Goal: Task Accomplishment & Management: Use online tool/utility

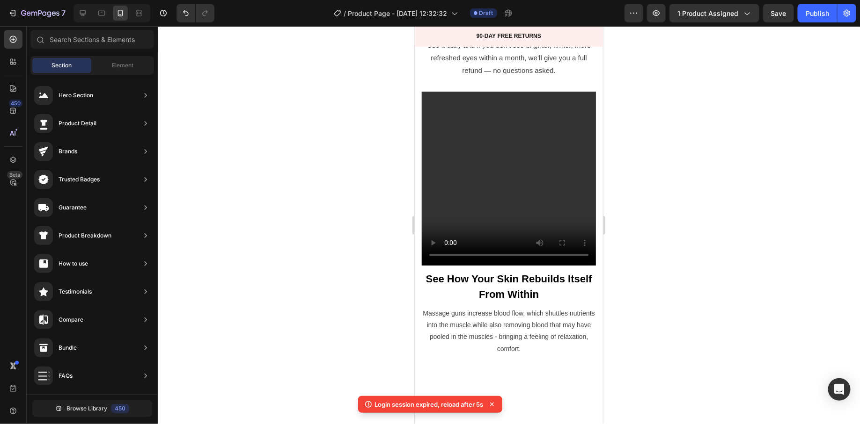
scroll to position [2460, 0]
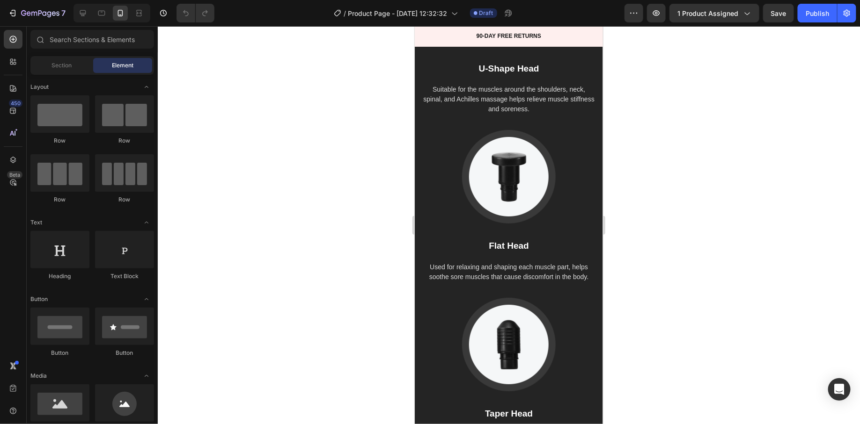
scroll to position [3713, 0]
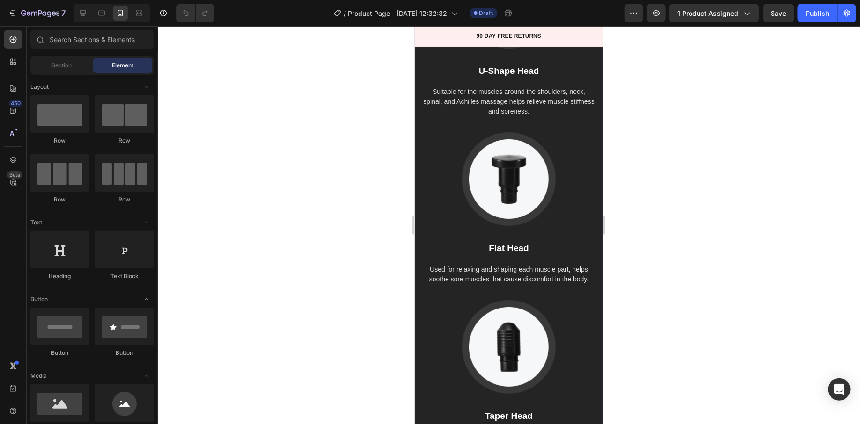
click at [431, 101] on div "How Gemgun Massage Heads Work Heading Image U-Shape Head Text block Suitable fo…" at bounding box center [508, 172] width 188 height 619
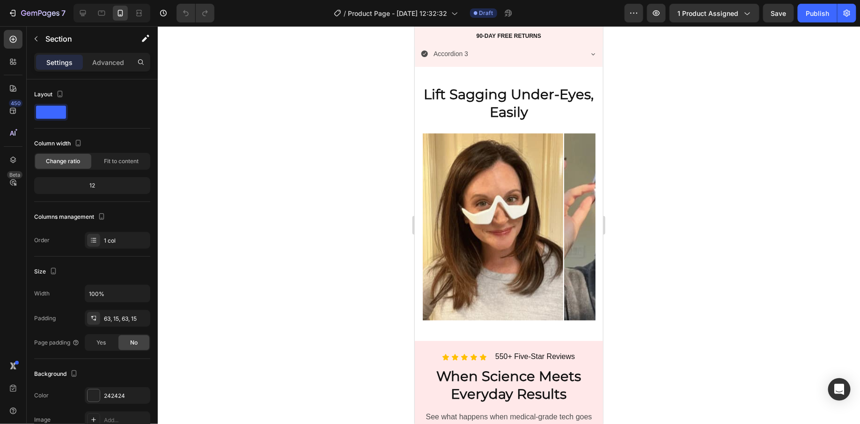
scroll to position [895, 0]
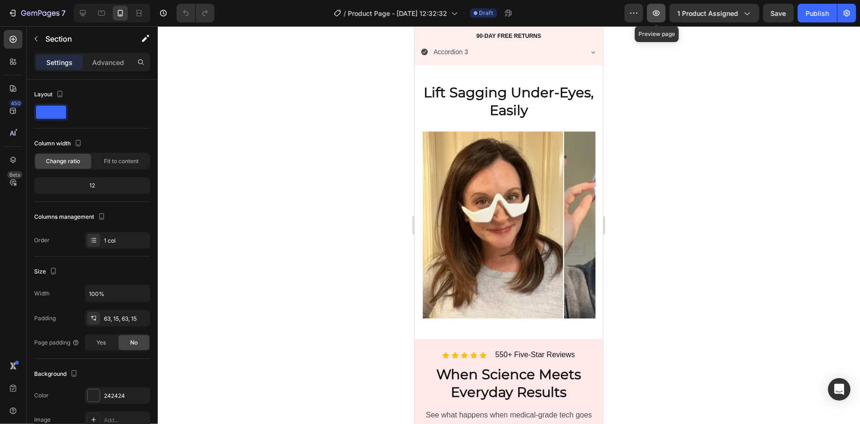
click at [660, 17] on icon "button" at bounding box center [655, 12] width 9 height 9
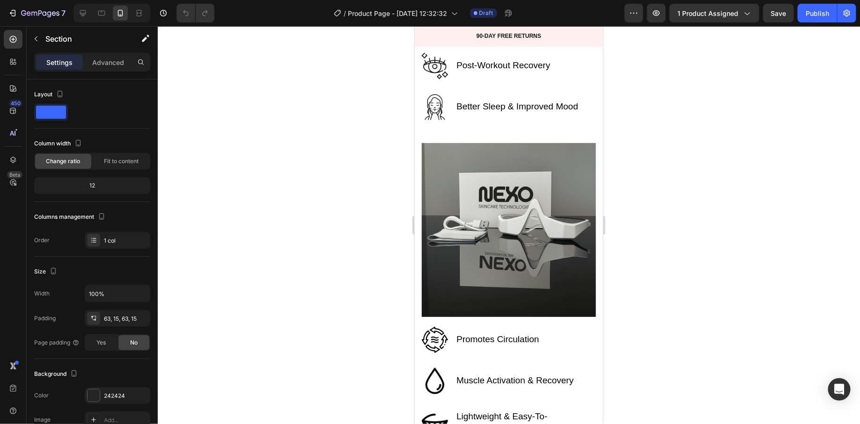
scroll to position [2984, 0]
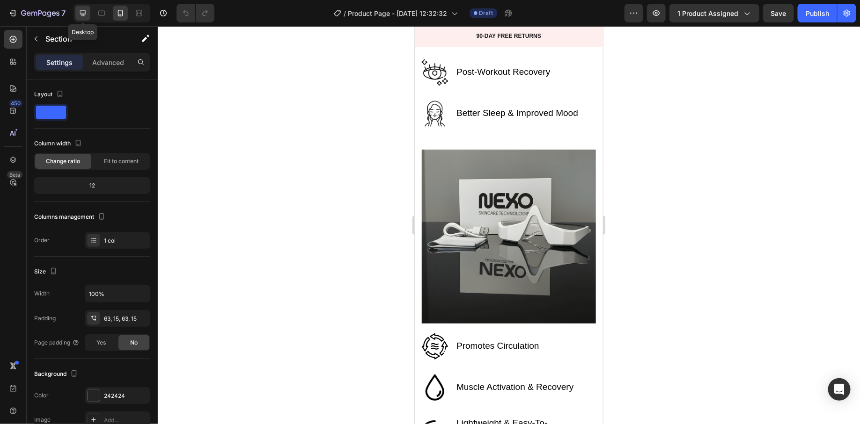
click at [79, 13] on icon at bounding box center [82, 12] width 9 height 9
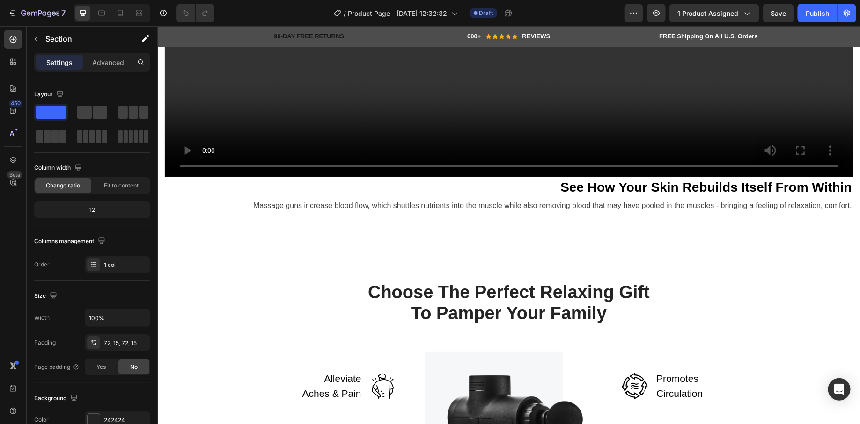
scroll to position [3285, 0]
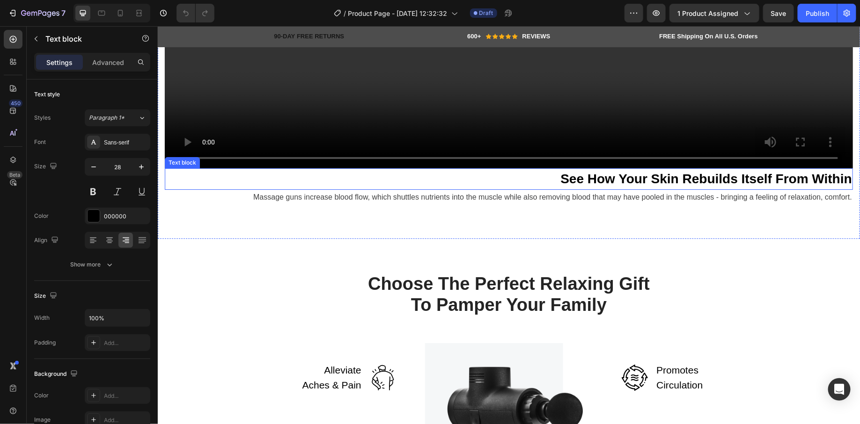
click at [660, 182] on strong "See How Your Skin Rebuilds Itself From Within" at bounding box center [706, 178] width 292 height 15
click at [659, 177] on strong "See How Your Skin Rebuilds Itself From Within" at bounding box center [706, 178] width 292 height 15
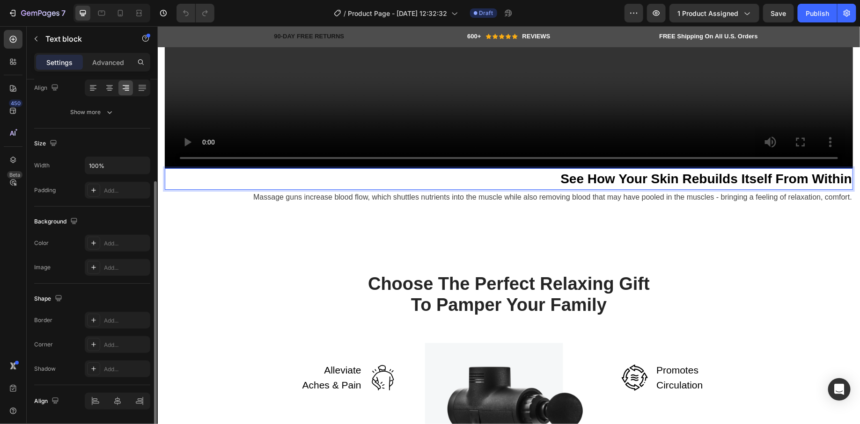
scroll to position [151, 0]
click at [108, 88] on icon at bounding box center [109, 89] width 9 height 9
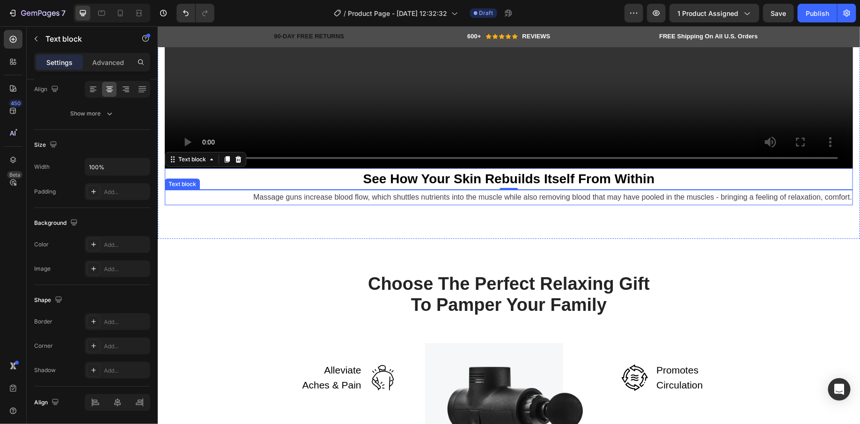
click at [361, 195] on p "Massage guns increase blood flow, which shuttles nutrients into the muscle whil…" at bounding box center [508, 197] width 686 height 14
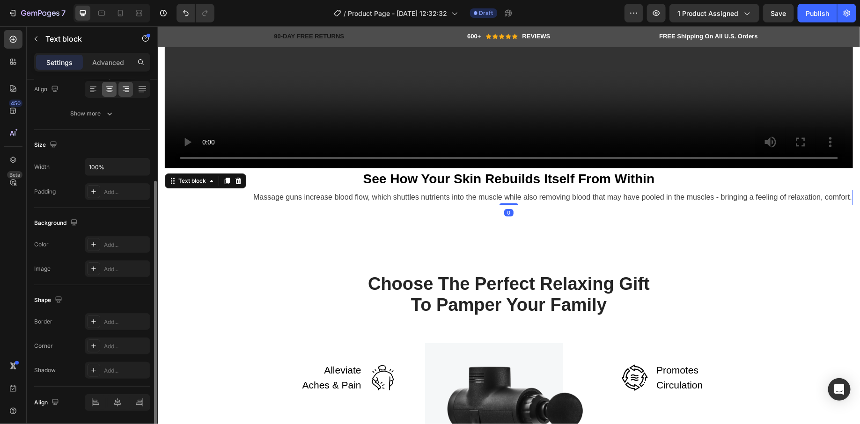
click at [111, 93] on icon at bounding box center [109, 89] width 9 height 9
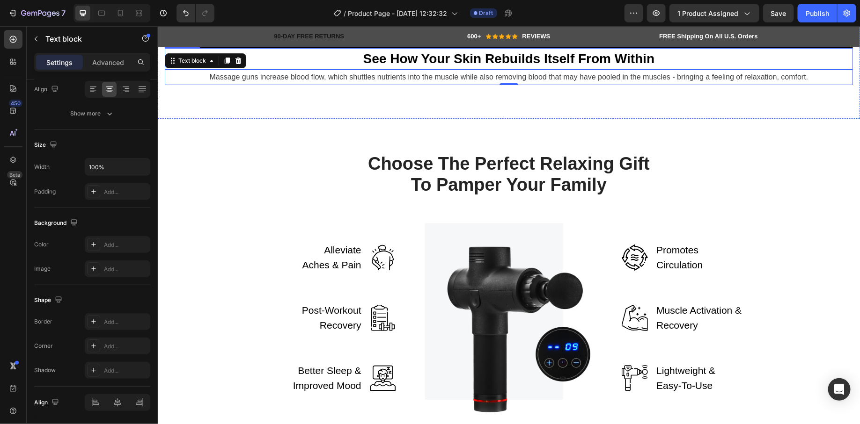
scroll to position [3408, 0]
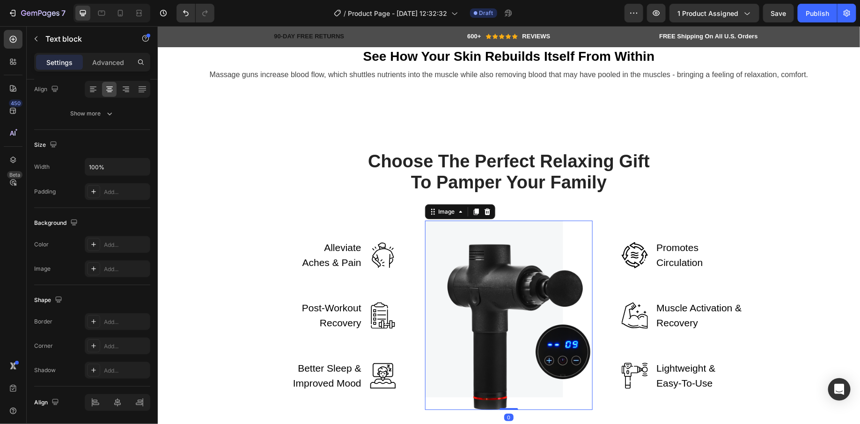
click at [520, 305] on img at bounding box center [508, 315] width 168 height 190
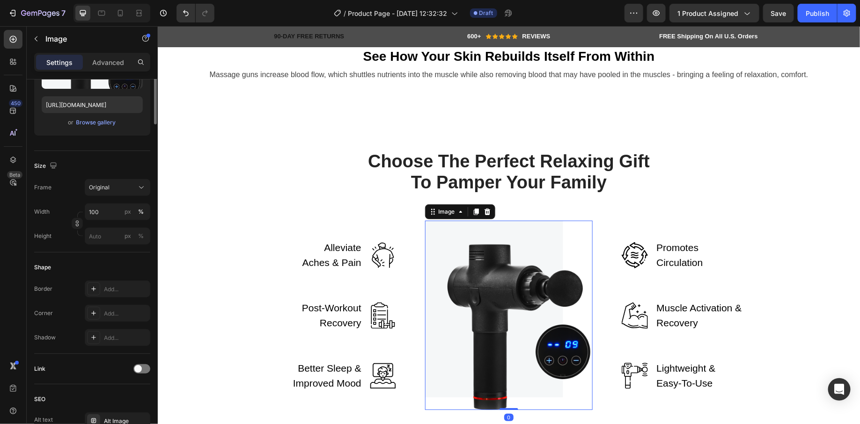
scroll to position [0, 0]
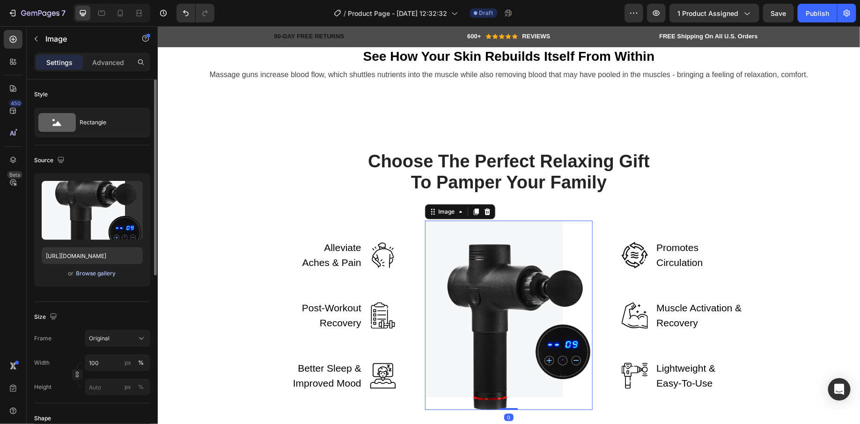
click at [99, 274] on div "Browse gallery" at bounding box center [96, 274] width 40 height 8
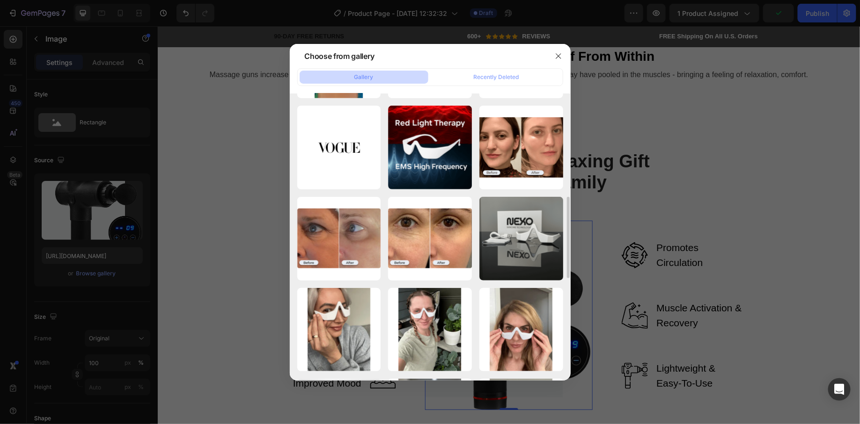
scroll to position [360, 0]
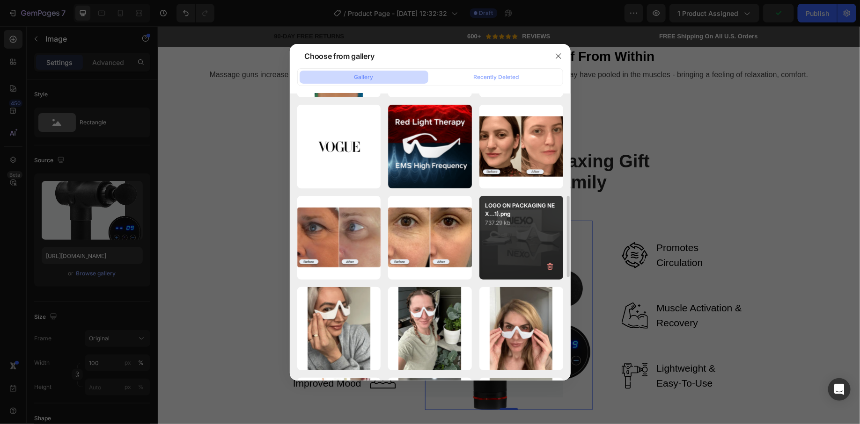
click at [521, 229] on div "LOGO ON PACKAGING NEX...1).png 737.29 kb" at bounding box center [521, 238] width 84 height 84
type input "[URL][DOMAIN_NAME]"
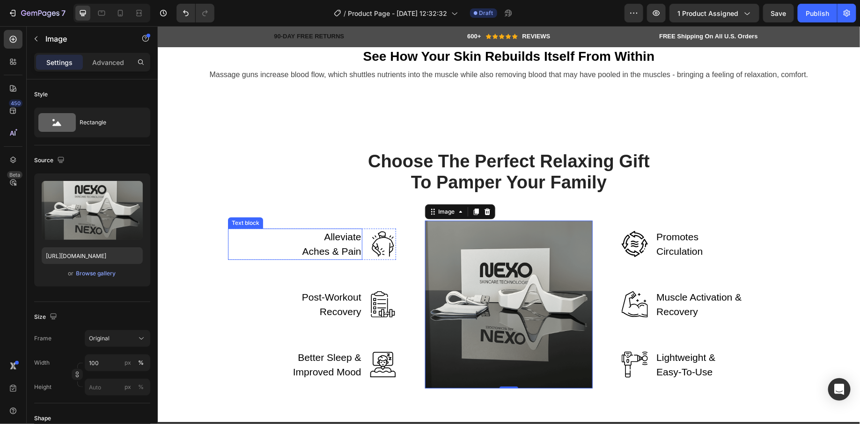
scroll to position [3468, 0]
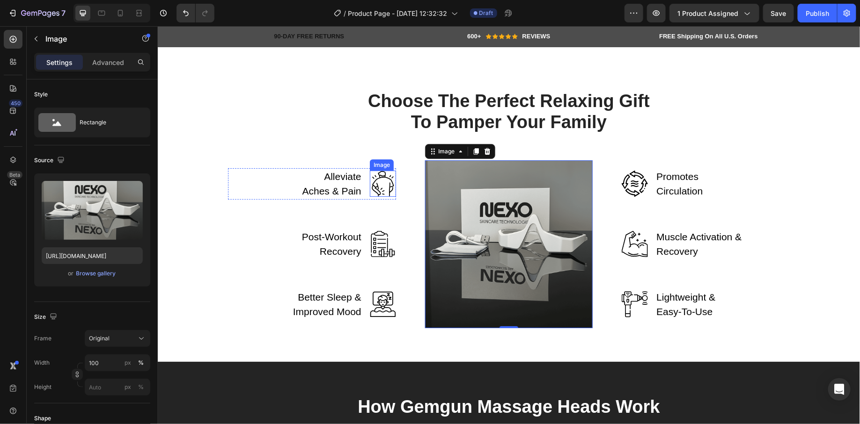
click at [382, 183] on img at bounding box center [382, 183] width 26 height 26
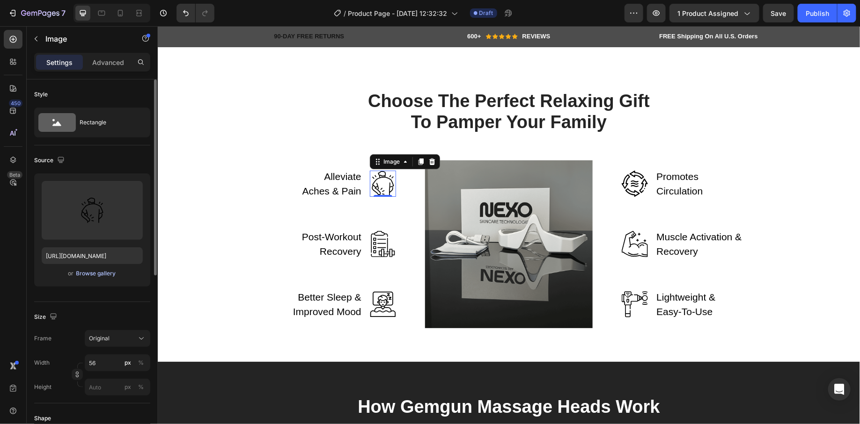
click at [103, 274] on div "Browse gallery" at bounding box center [96, 274] width 40 height 8
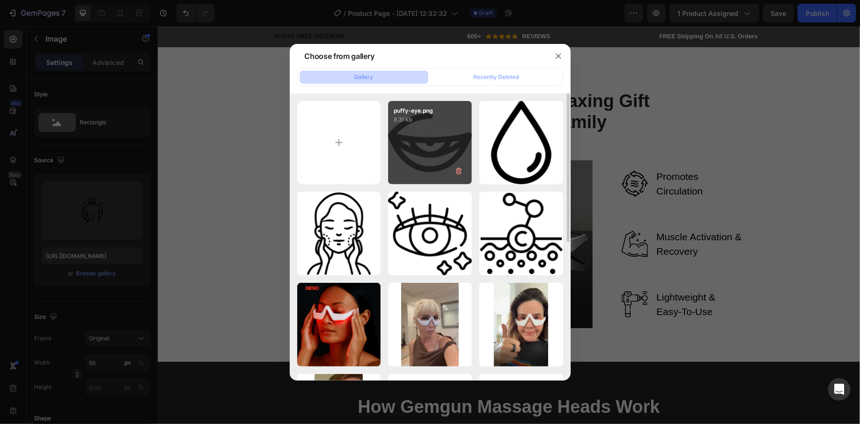
click at [435, 165] on div "puffy-eye.png 8.31 kb" at bounding box center [430, 143] width 84 height 84
type input "[URL][DOMAIN_NAME]"
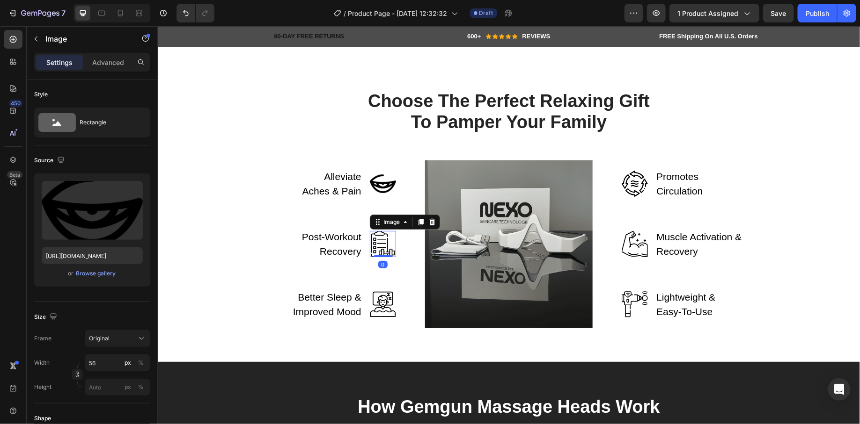
click at [377, 244] on img at bounding box center [382, 244] width 26 height 26
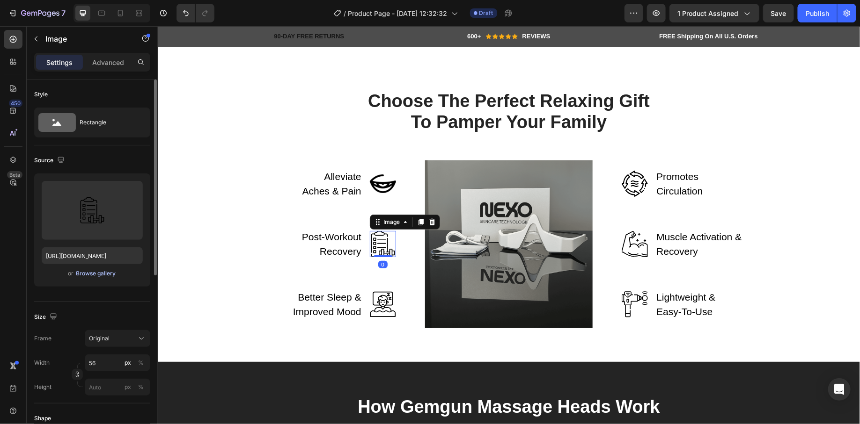
click at [113, 273] on div "Browse gallery" at bounding box center [96, 274] width 40 height 8
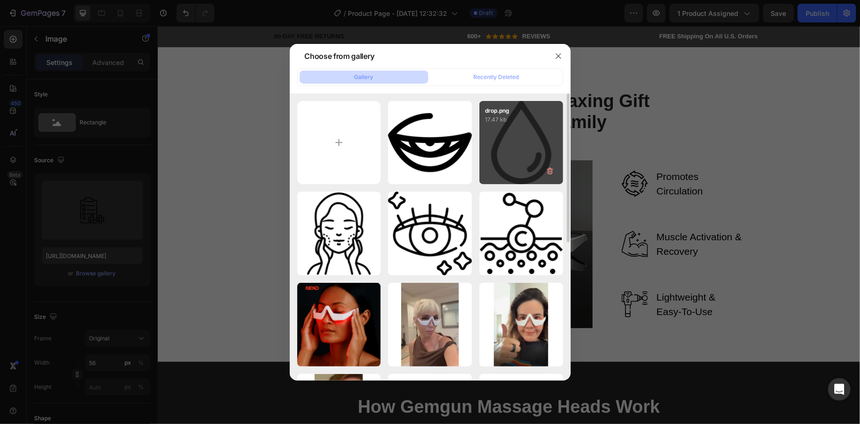
click at [518, 159] on div "drop.png 17.47 kb" at bounding box center [521, 143] width 84 height 84
type input "[URL][DOMAIN_NAME]"
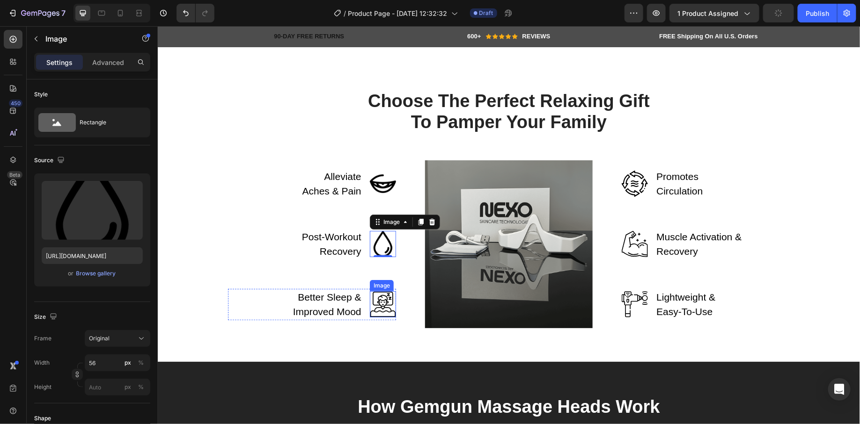
click at [376, 308] on img at bounding box center [382, 304] width 26 height 26
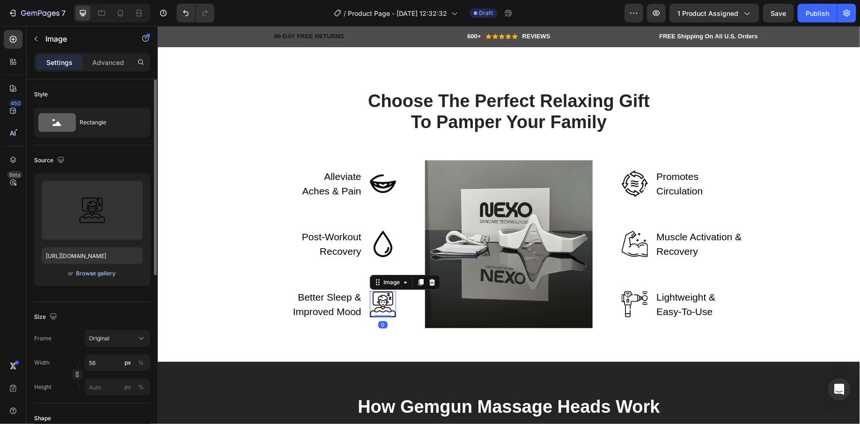
click at [105, 275] on div "Browse gallery" at bounding box center [96, 274] width 40 height 8
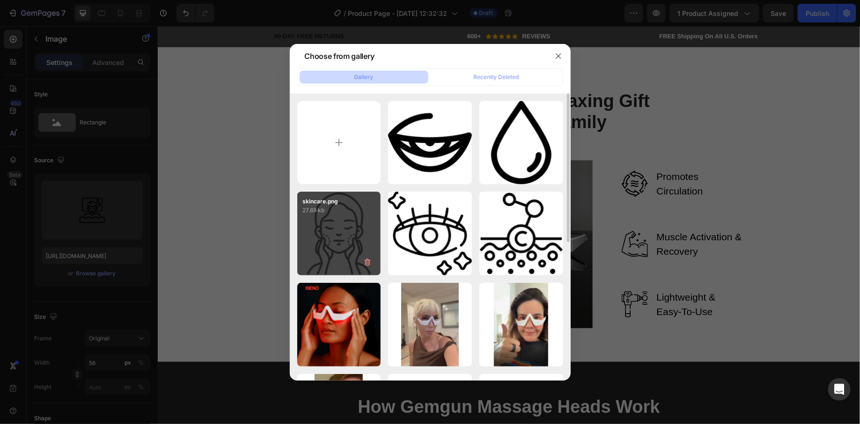
click at [351, 244] on div "skincare.png 27.69 kb" at bounding box center [339, 234] width 84 height 84
type input "[URL][DOMAIN_NAME]"
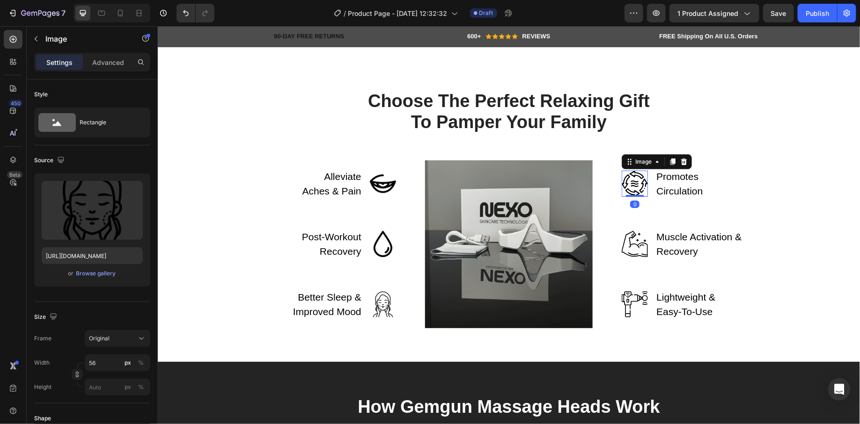
click at [633, 175] on img at bounding box center [634, 183] width 26 height 26
click at [100, 270] on div "Browse gallery" at bounding box center [96, 274] width 40 height 8
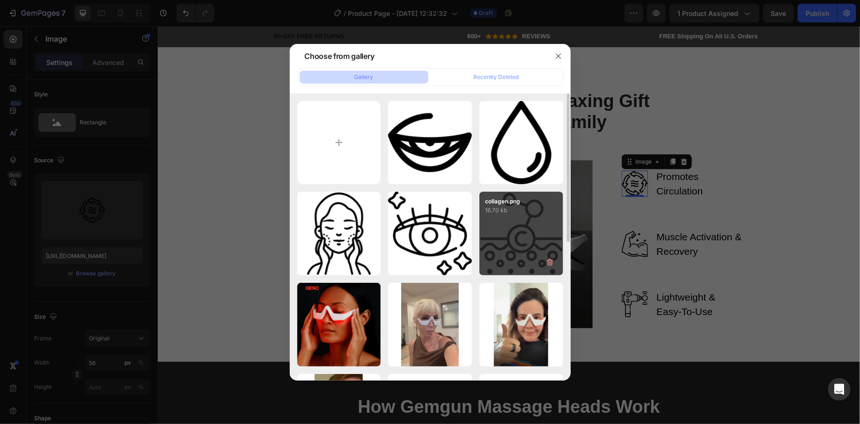
click at [523, 245] on div "collagen.png 16.70 kb" at bounding box center [521, 234] width 84 height 84
type input "[URL][DOMAIN_NAME]"
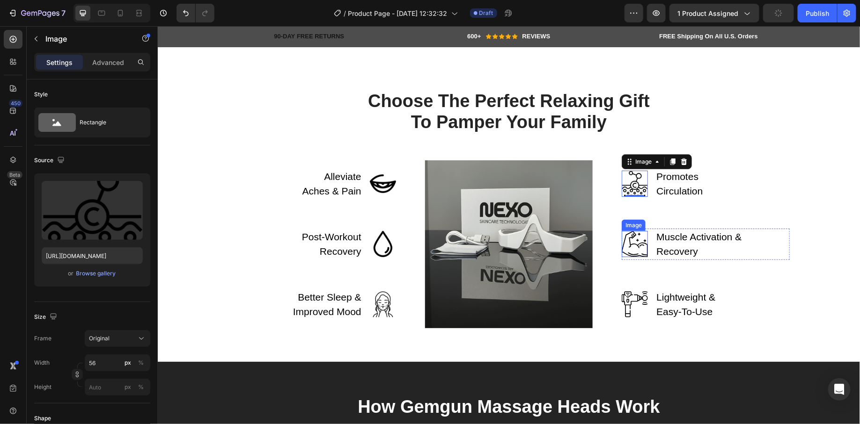
click at [628, 251] on img at bounding box center [634, 244] width 26 height 26
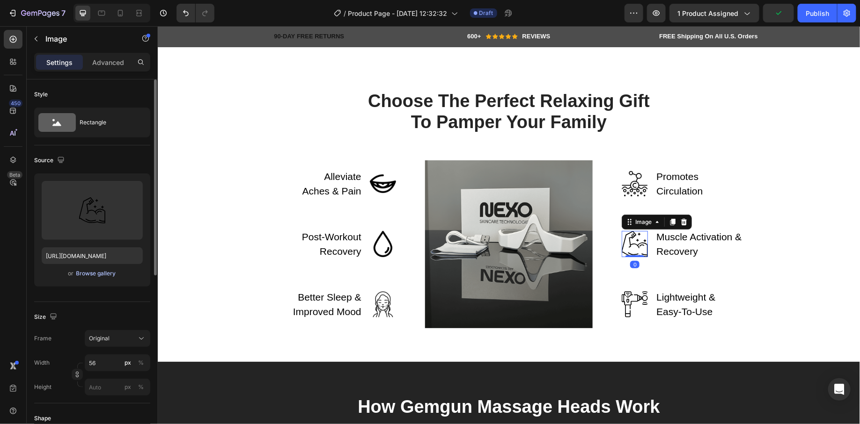
click at [83, 273] on div "Browse gallery" at bounding box center [96, 274] width 40 height 8
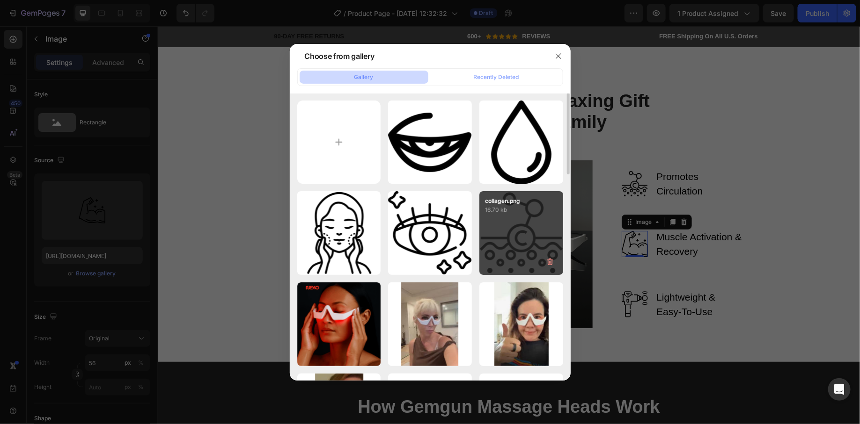
scroll to position [0, 0]
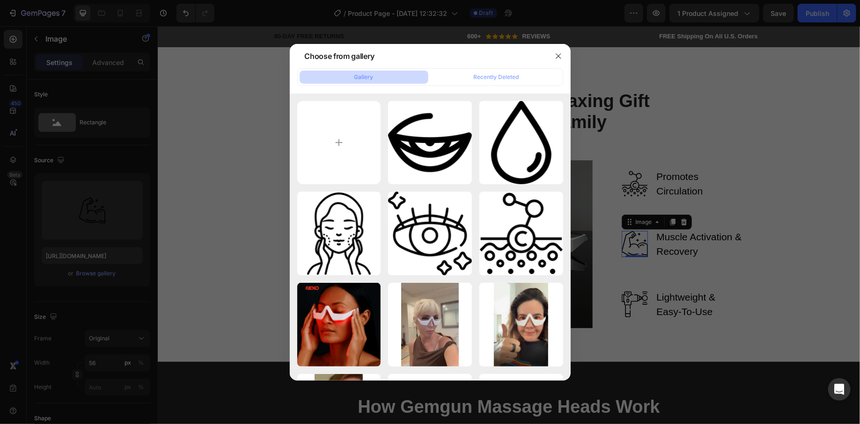
click at [796, 211] on div at bounding box center [430, 212] width 860 height 424
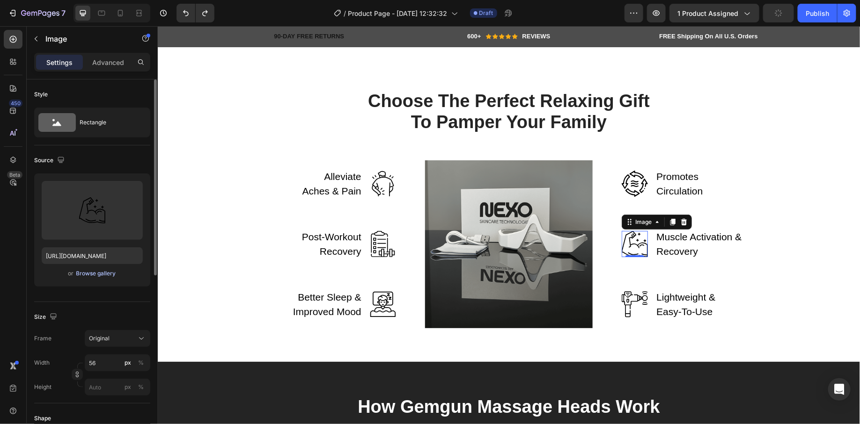
click at [89, 275] on div "Browse gallery" at bounding box center [96, 274] width 40 height 8
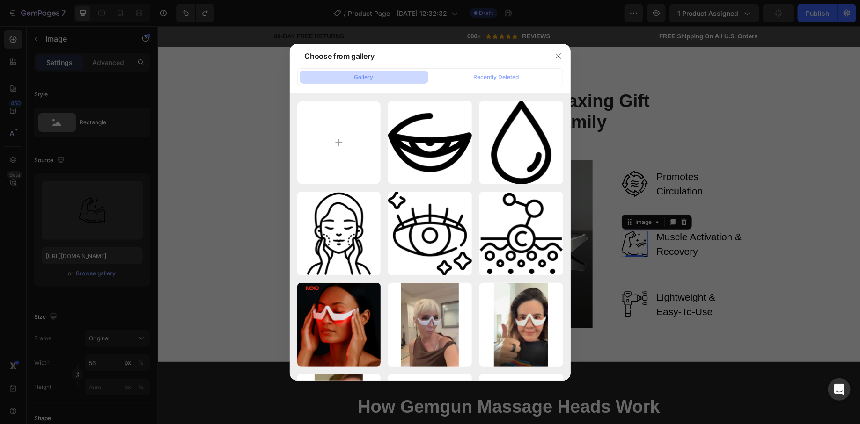
click at [749, 184] on div at bounding box center [430, 212] width 860 height 424
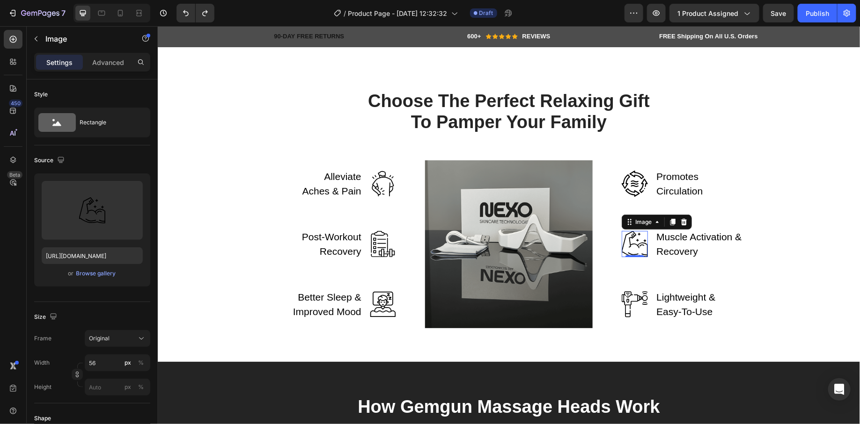
click at [633, 250] on img at bounding box center [634, 244] width 26 height 26
click at [89, 274] on div "Browse gallery" at bounding box center [96, 274] width 40 height 8
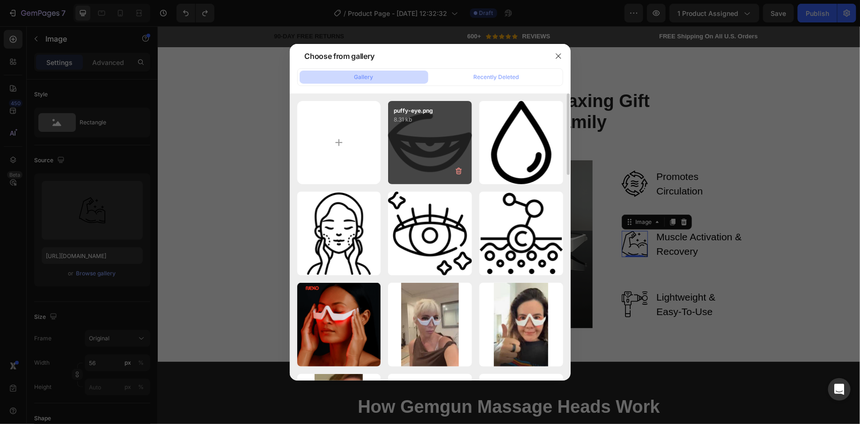
click at [437, 158] on div "puffy-eye.png 8.31 kb" at bounding box center [430, 143] width 84 height 84
type input "[URL][DOMAIN_NAME]"
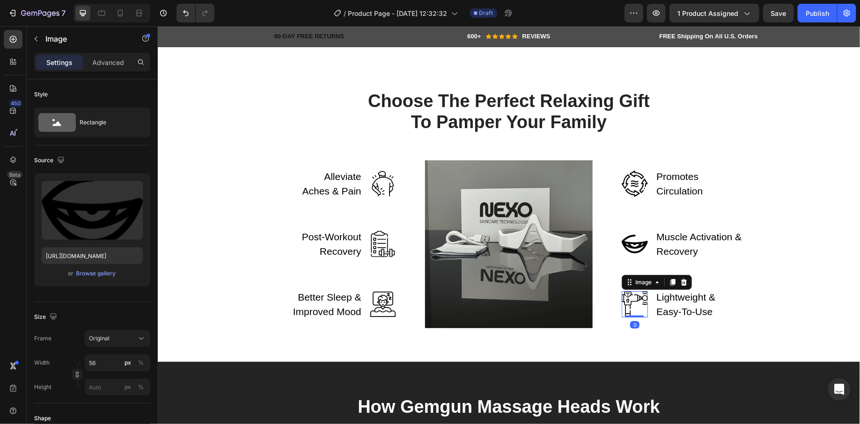
click at [625, 299] on img at bounding box center [634, 304] width 26 height 26
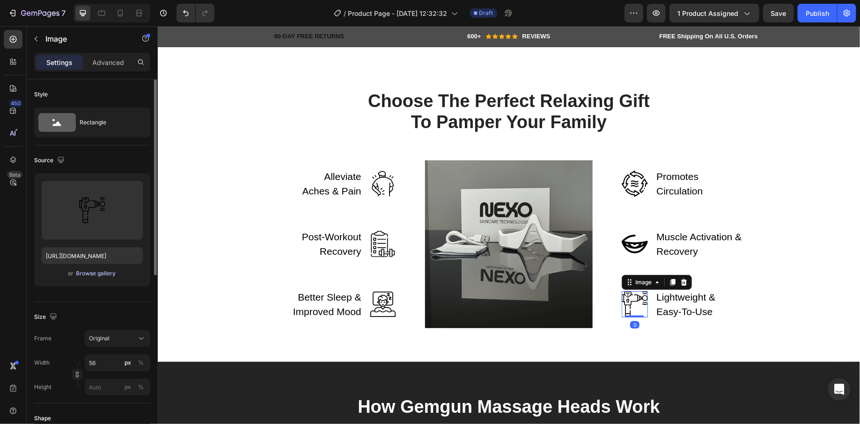
click at [108, 272] on div "Browse gallery" at bounding box center [96, 274] width 40 height 8
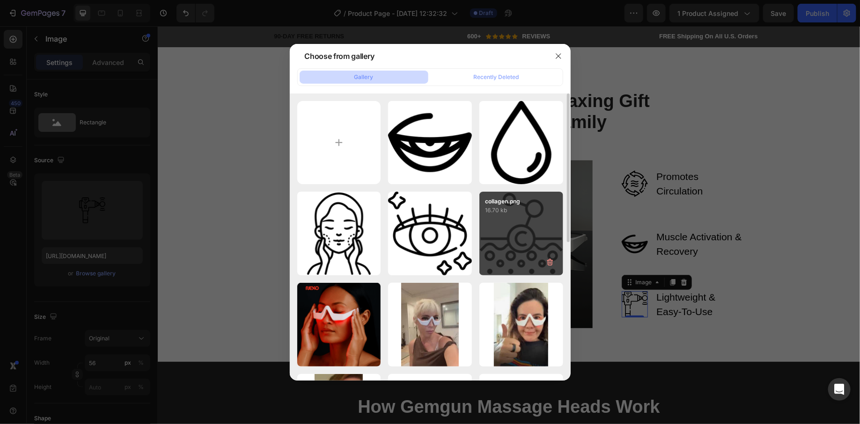
click at [523, 225] on div "collagen.png 16.70 kb" at bounding box center [521, 234] width 84 height 84
type input "[URL][DOMAIN_NAME]"
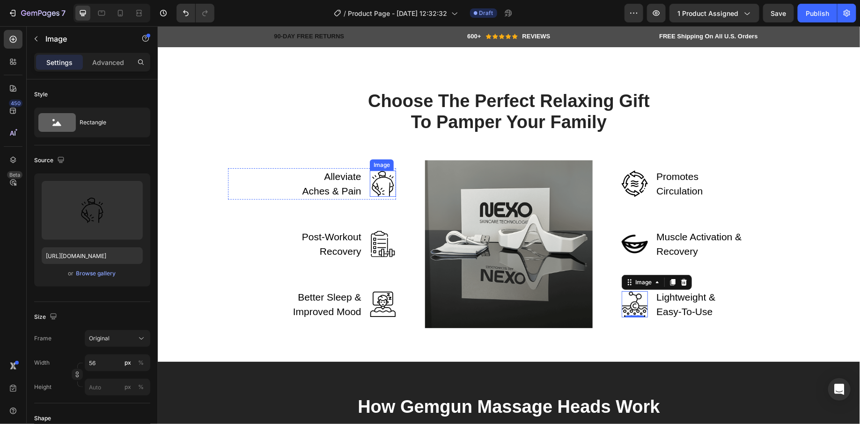
click at [380, 187] on img at bounding box center [382, 183] width 26 height 26
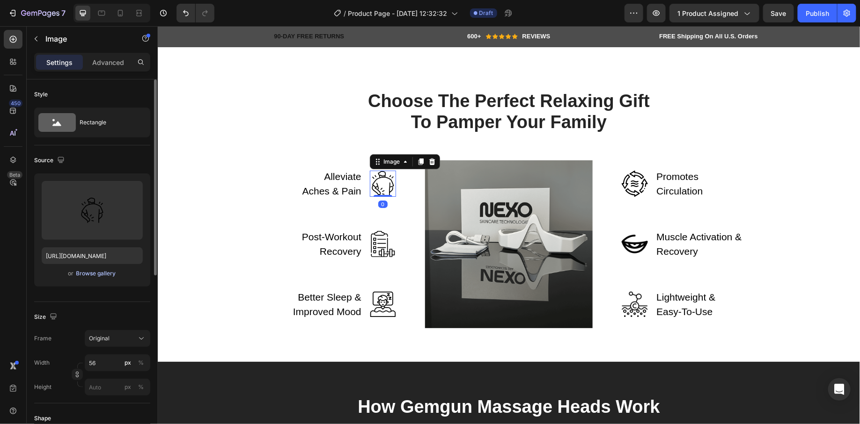
click at [111, 270] on div "Browse gallery" at bounding box center [96, 274] width 40 height 8
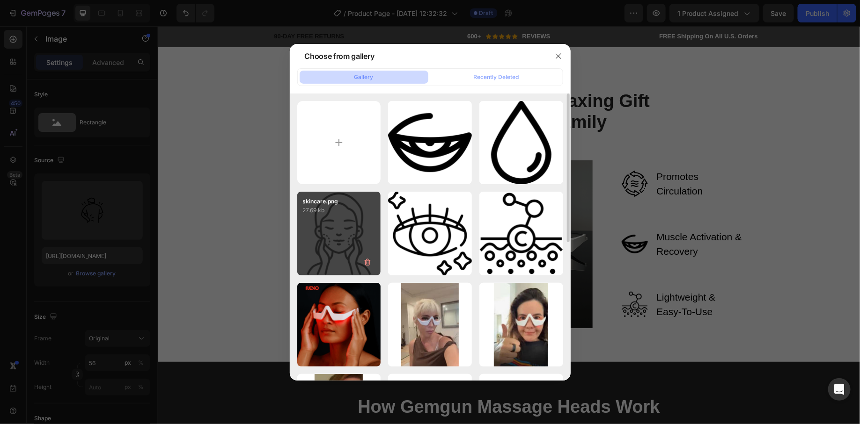
click at [336, 212] on p "27.69 kb" at bounding box center [339, 210] width 73 height 9
type input "[URL][DOMAIN_NAME]"
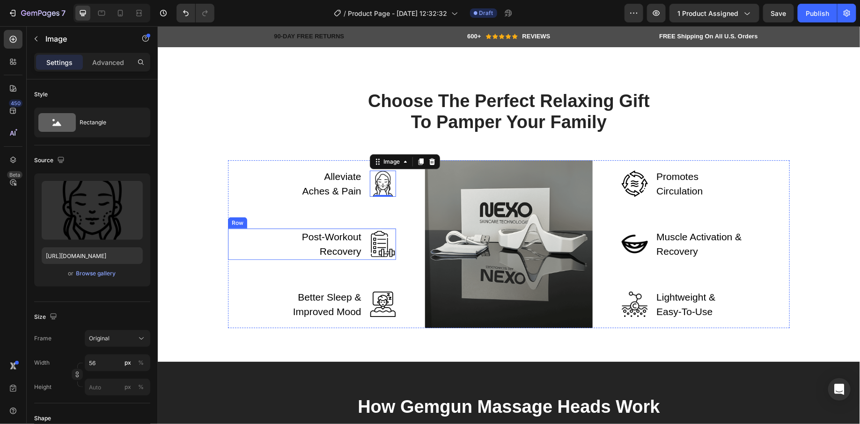
click at [372, 249] on img at bounding box center [382, 244] width 26 height 26
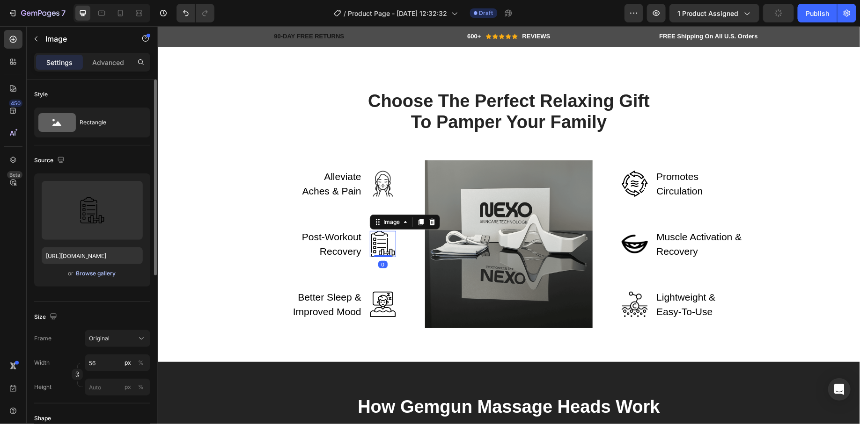
click at [88, 275] on div "Browse gallery" at bounding box center [96, 274] width 40 height 8
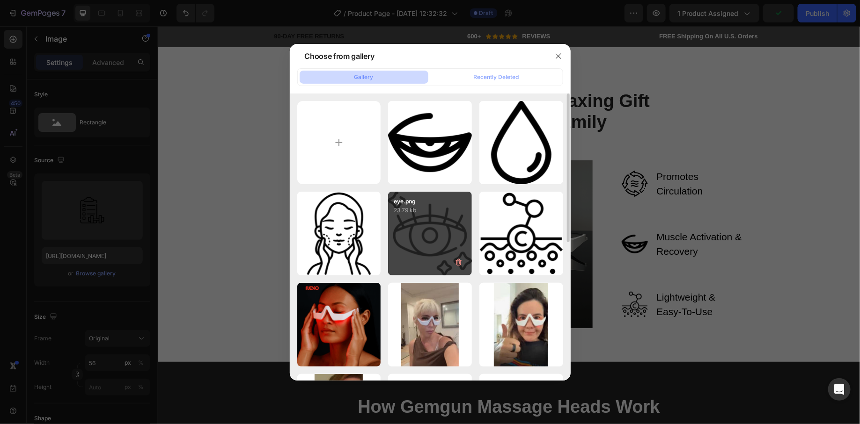
click at [447, 227] on div "eye.png 23.79 kb" at bounding box center [430, 234] width 84 height 84
type input "[URL][DOMAIN_NAME]"
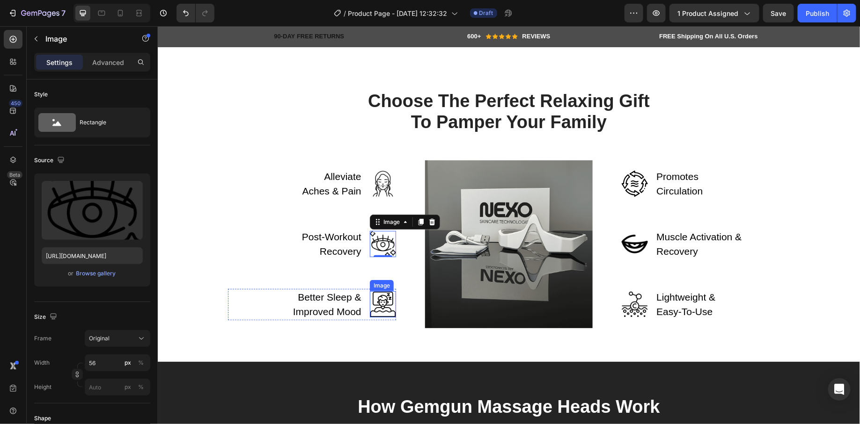
click at [377, 309] on img at bounding box center [382, 304] width 26 height 26
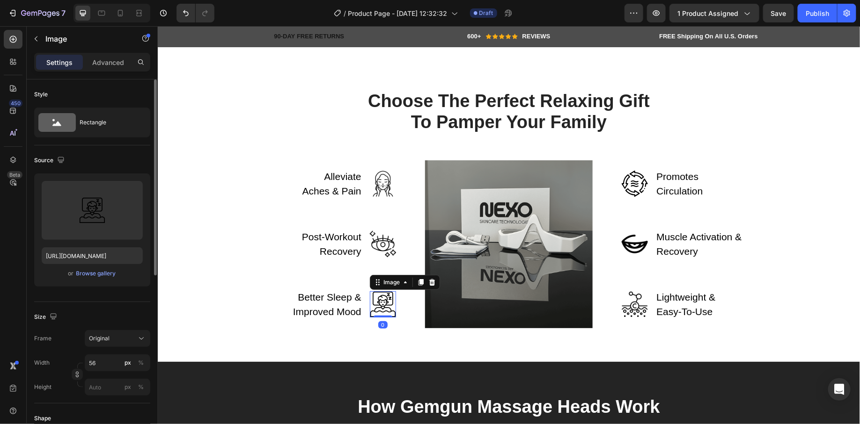
click at [120, 277] on div "or Browse gallery" at bounding box center [92, 273] width 101 height 11
click at [113, 276] on div "Browse gallery" at bounding box center [96, 274] width 40 height 8
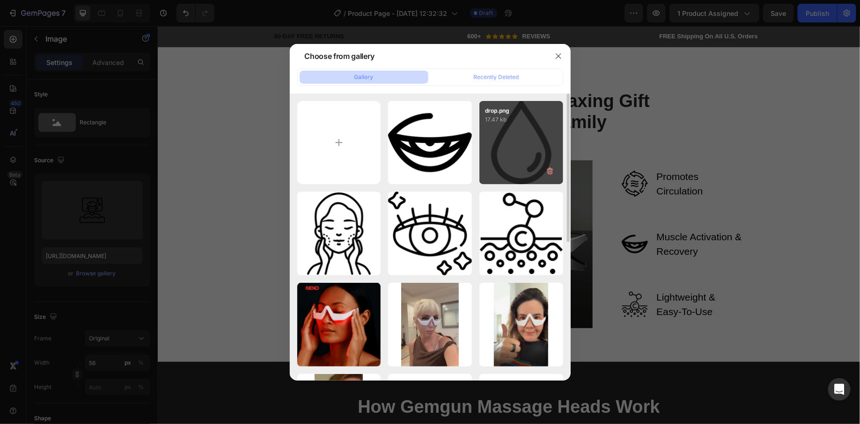
click at [514, 169] on div "drop.png 17.47 kb" at bounding box center [521, 143] width 84 height 84
type input "[URL][DOMAIN_NAME]"
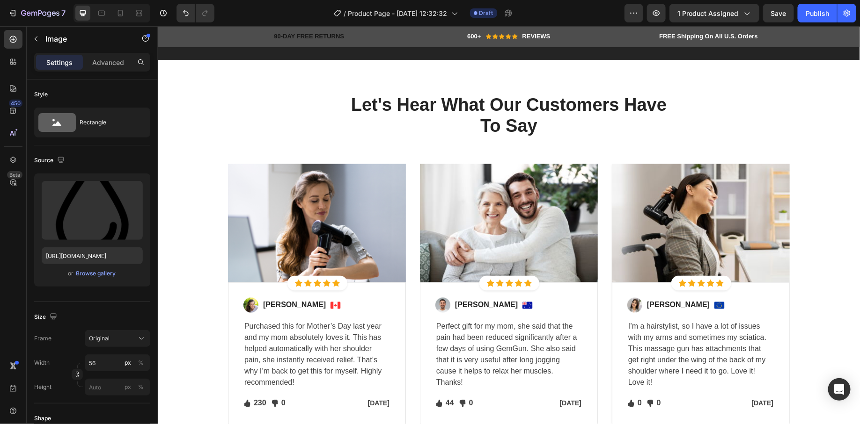
scroll to position [4107, 0]
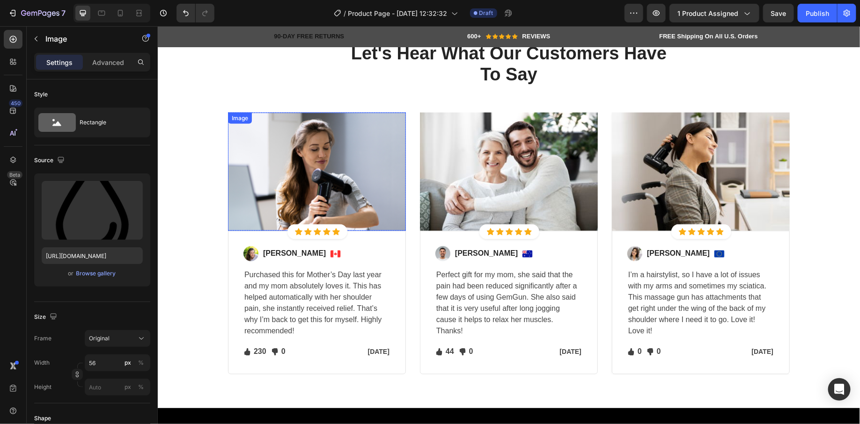
click at [337, 190] on img at bounding box center [316, 171] width 178 height 119
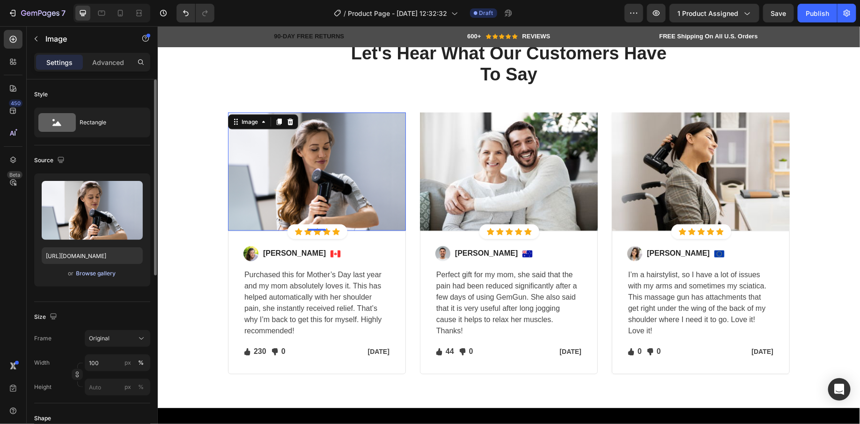
click at [101, 276] on div "Browse gallery" at bounding box center [96, 274] width 40 height 8
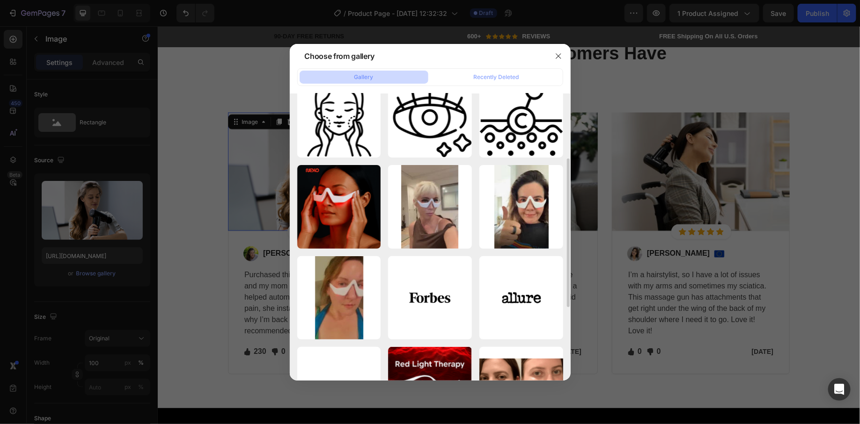
scroll to position [125, 0]
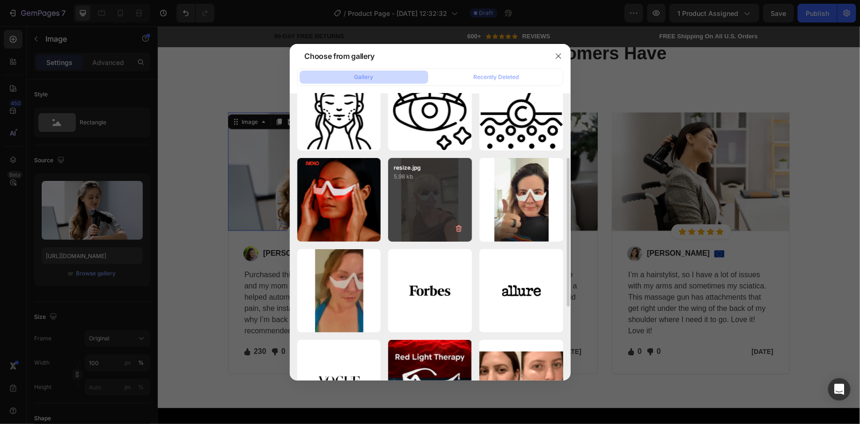
click at [441, 220] on div "resize.jpg 5.98 kb" at bounding box center [430, 200] width 84 height 84
type input "[URL][DOMAIN_NAME]"
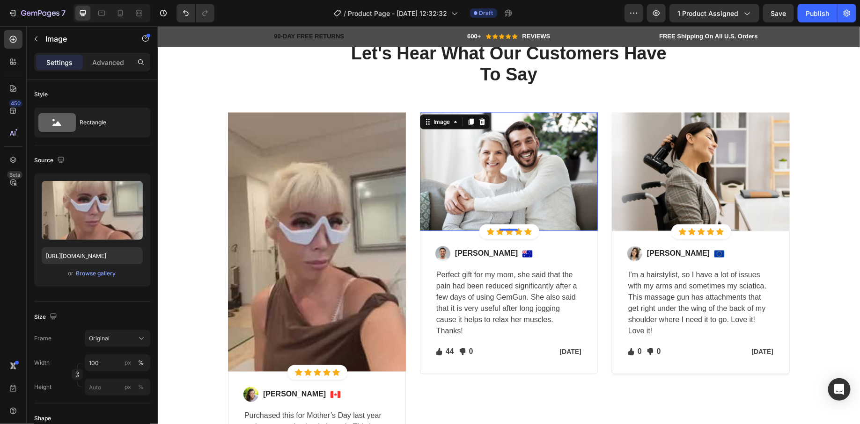
click at [472, 179] on img at bounding box center [508, 171] width 178 height 119
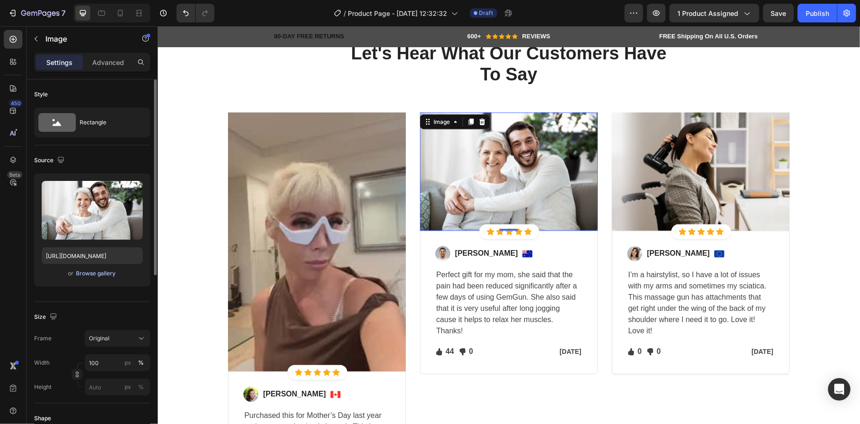
click at [114, 274] on div "Browse gallery" at bounding box center [96, 274] width 40 height 8
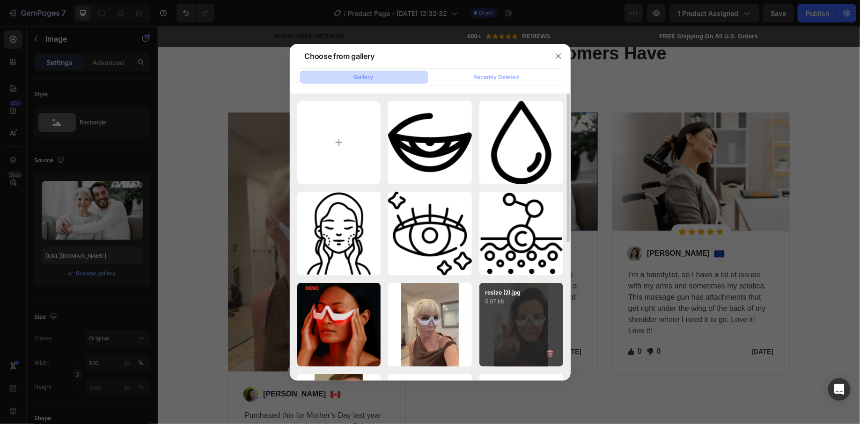
click at [532, 322] on div "resize (2).jpg 5.97 kb" at bounding box center [521, 325] width 84 height 84
type input "[URL][DOMAIN_NAME]"
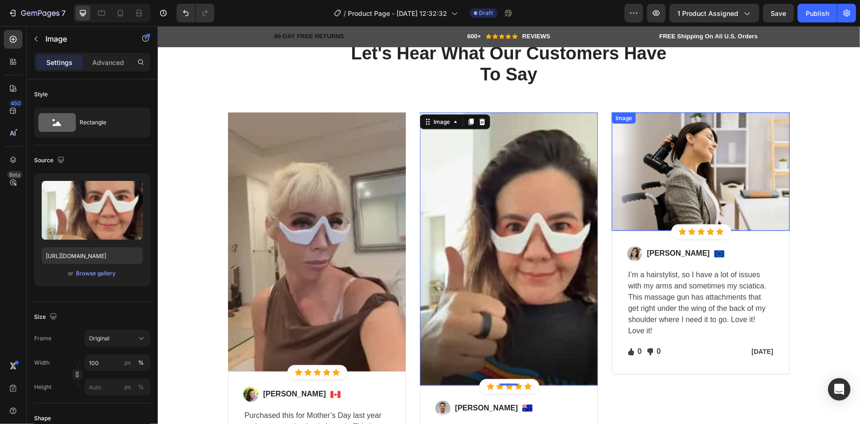
click at [724, 213] on img at bounding box center [700, 171] width 178 height 119
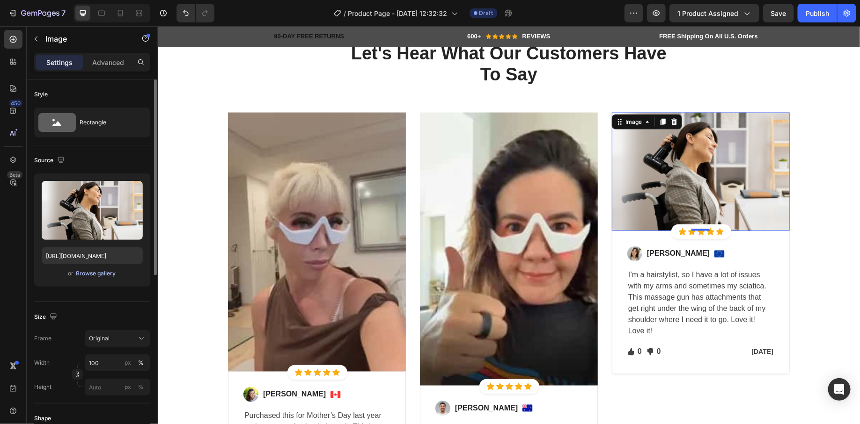
click at [110, 277] on button "Browse gallery" at bounding box center [96, 273] width 41 height 9
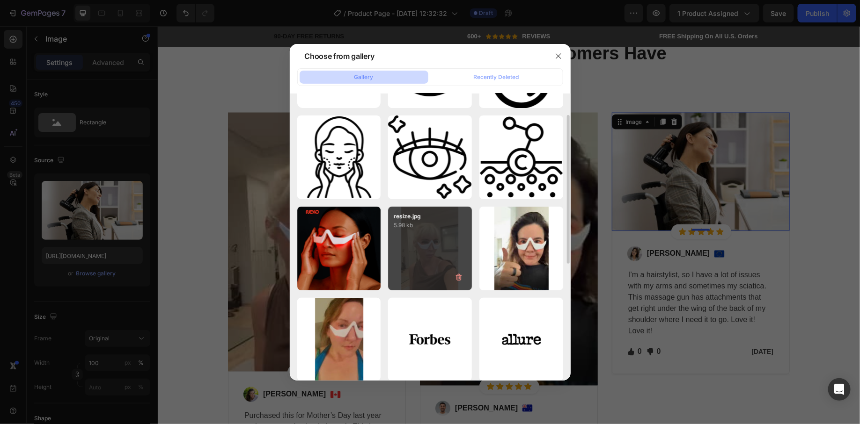
scroll to position [89, 0]
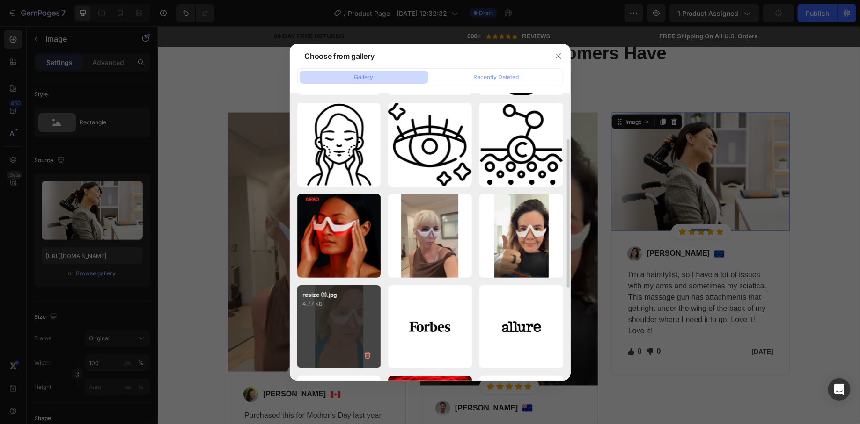
click at [343, 309] on div "resize (1).jpg 4.77 kb" at bounding box center [339, 327] width 84 height 84
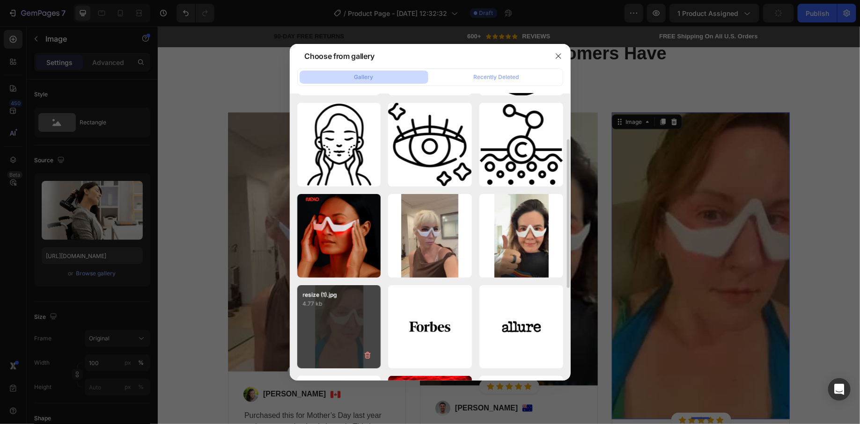
type input "[URL][DOMAIN_NAME]"
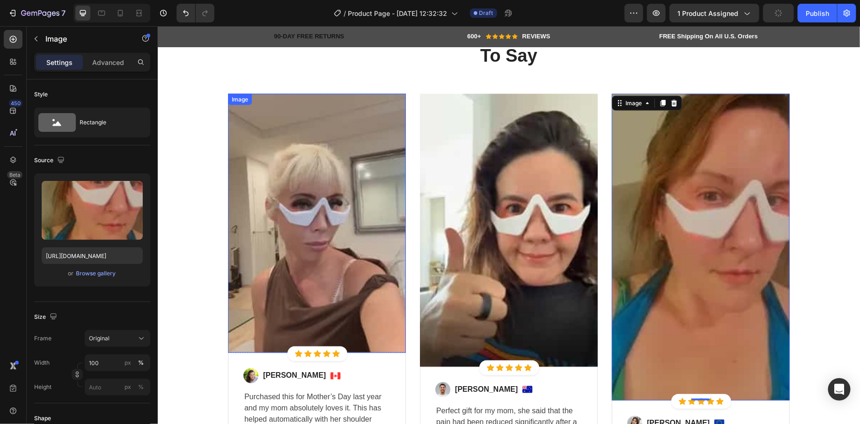
scroll to position [4194, 0]
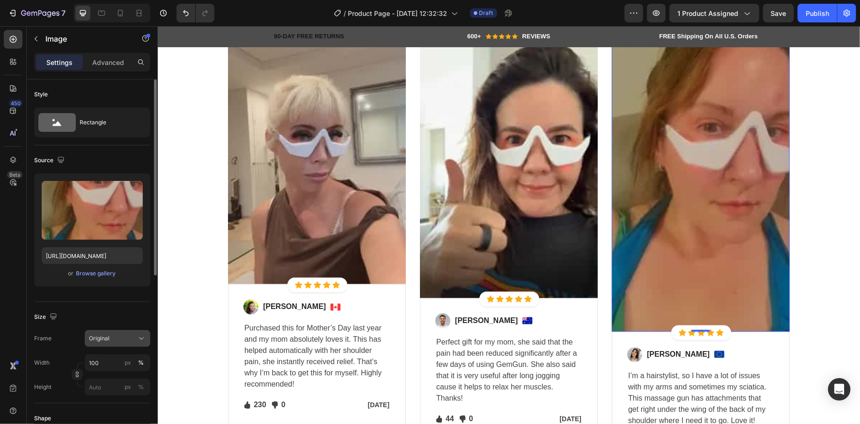
click at [101, 336] on span "Original" at bounding box center [99, 339] width 21 height 8
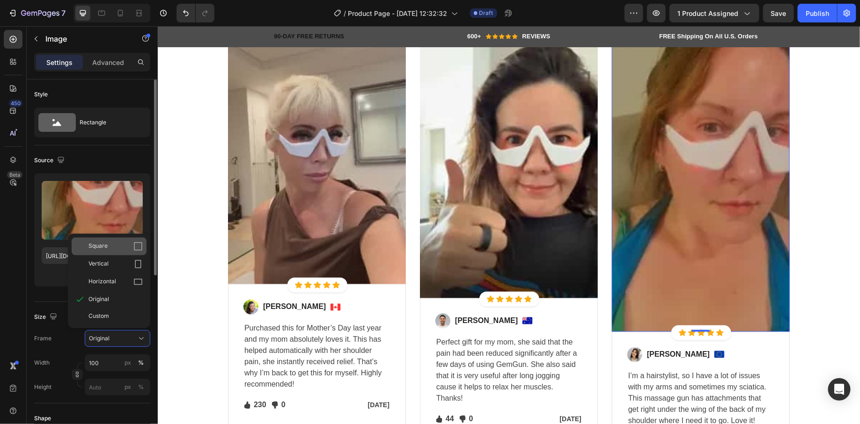
click at [119, 248] on div "Square" at bounding box center [115, 246] width 54 height 9
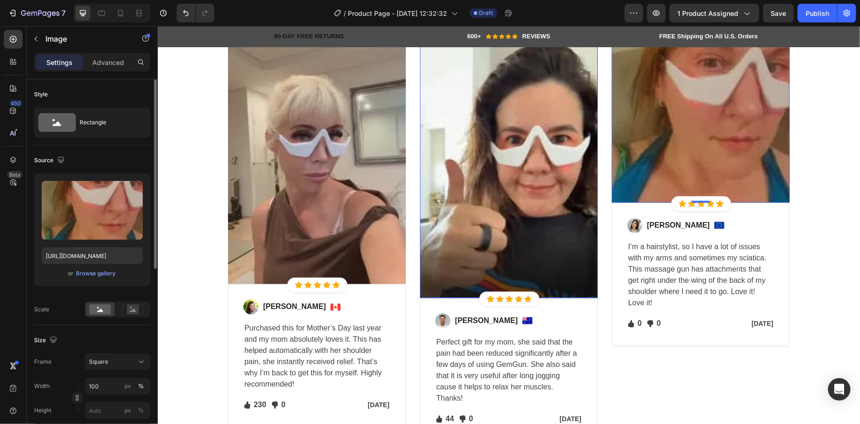
click at [440, 239] on img at bounding box center [508, 161] width 178 height 273
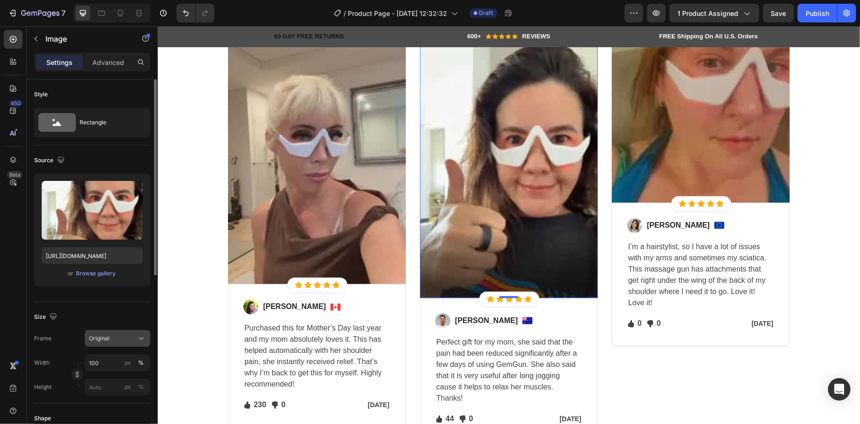
click at [121, 340] on div "Original" at bounding box center [112, 339] width 46 height 8
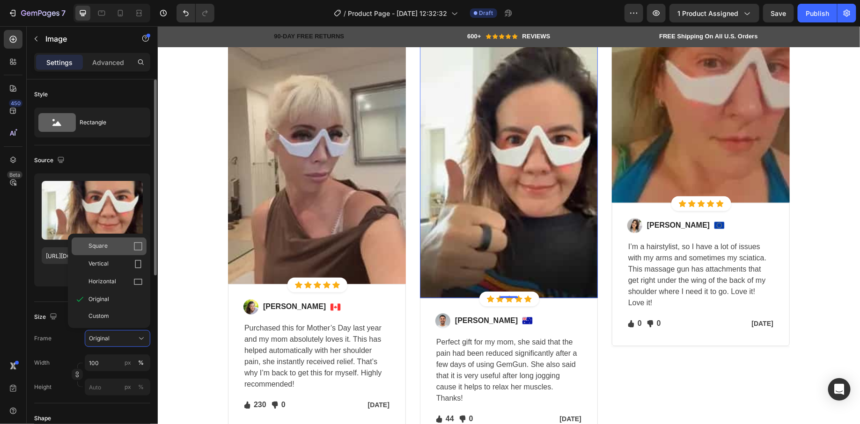
click at [113, 247] on div "Square" at bounding box center [115, 246] width 54 height 9
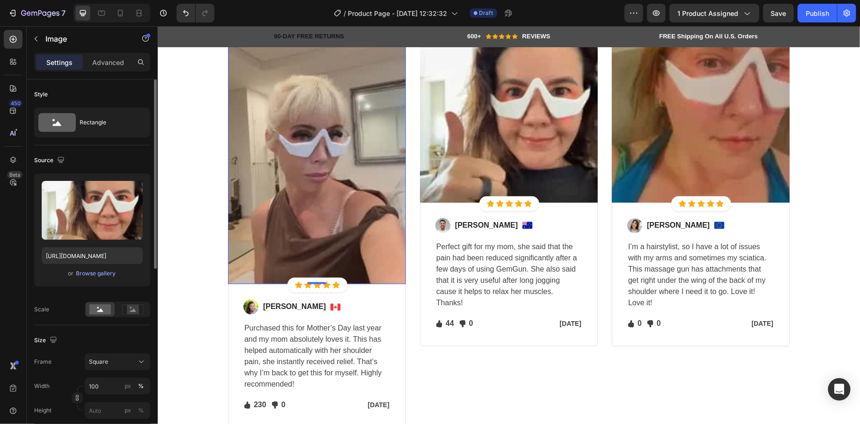
click at [294, 197] on img at bounding box center [316, 155] width 178 height 260
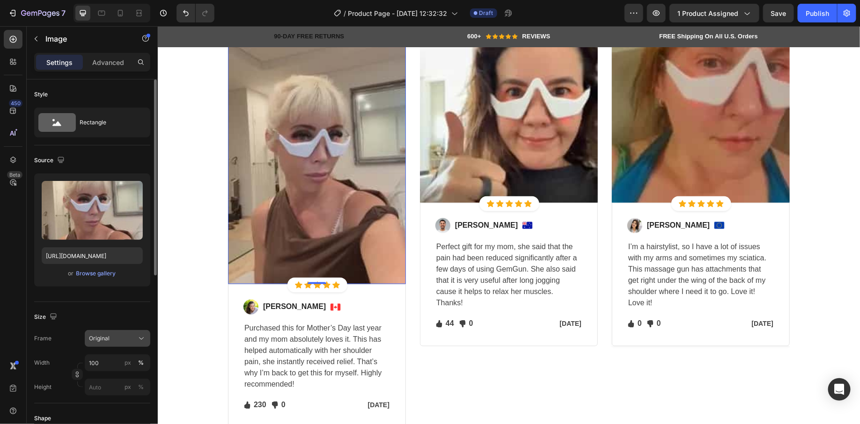
click at [111, 337] on div "Original" at bounding box center [112, 339] width 46 height 8
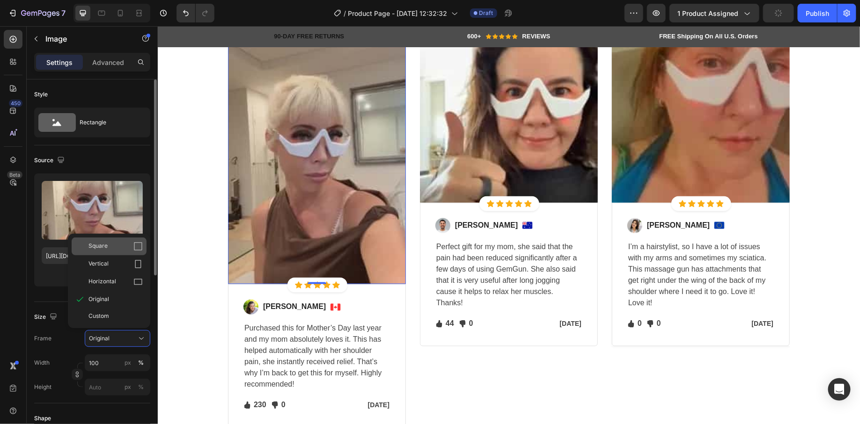
click at [130, 249] on div "Square" at bounding box center [115, 246] width 54 height 9
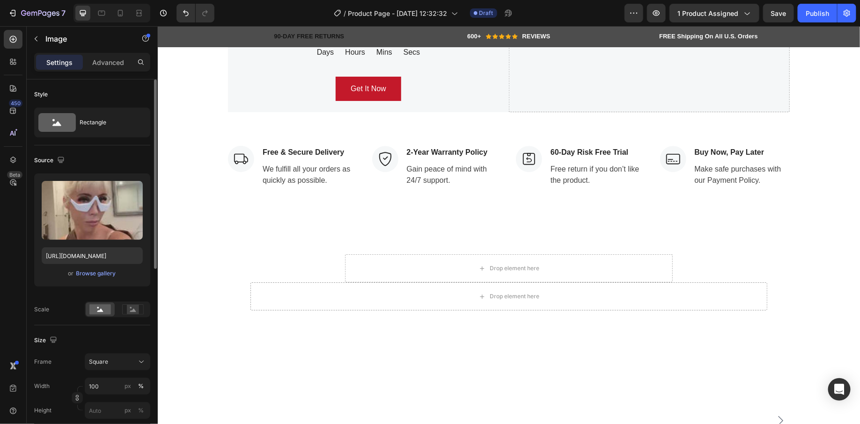
scroll to position [4743, 0]
click at [119, 10] on icon at bounding box center [120, 13] width 5 height 7
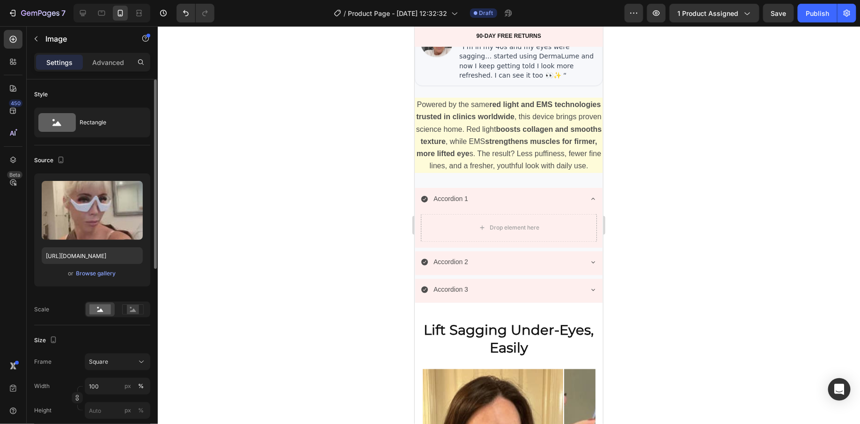
scroll to position [656, 0]
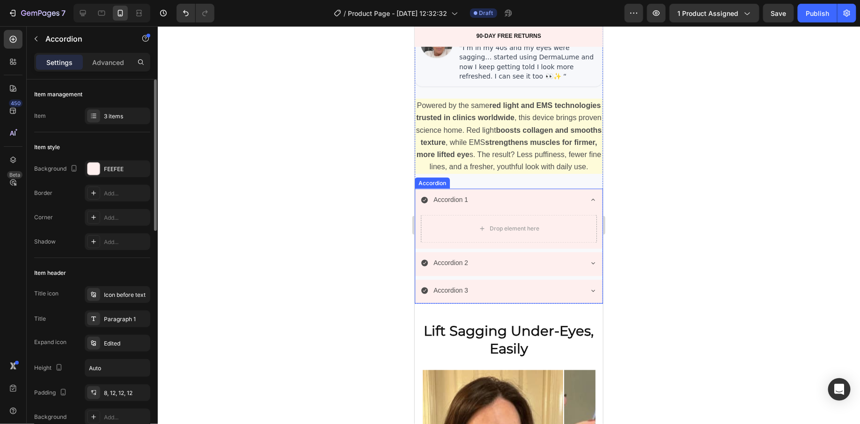
click at [501, 206] on div "Accordion 1" at bounding box center [500, 199] width 161 height 15
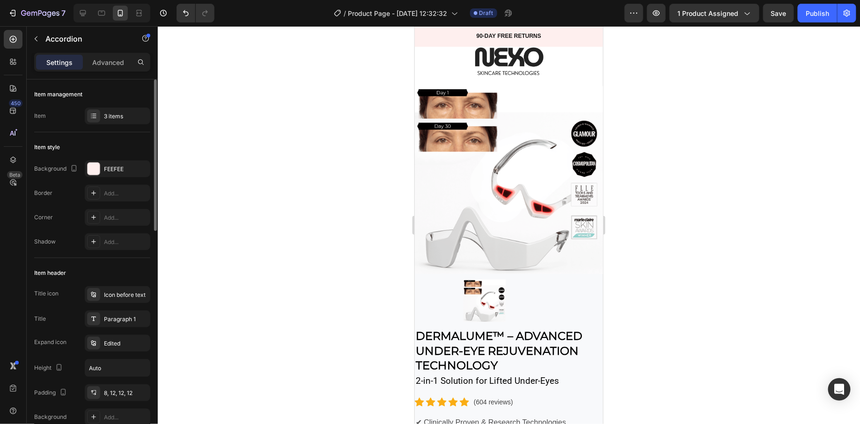
scroll to position [0, 0]
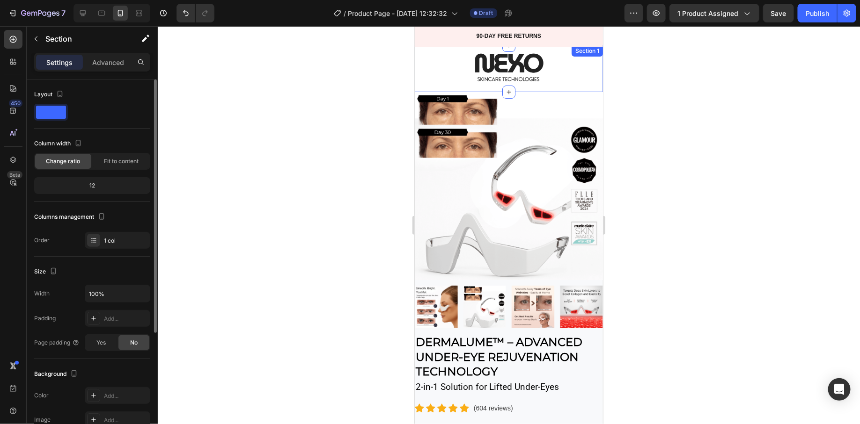
click at [444, 87] on div "Image Row" at bounding box center [508, 68] width 188 height 47
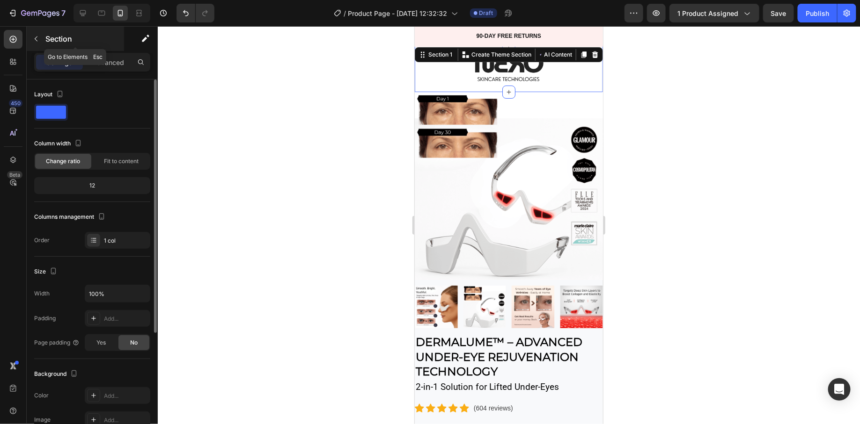
click at [41, 34] on button "button" at bounding box center [36, 38] width 15 height 15
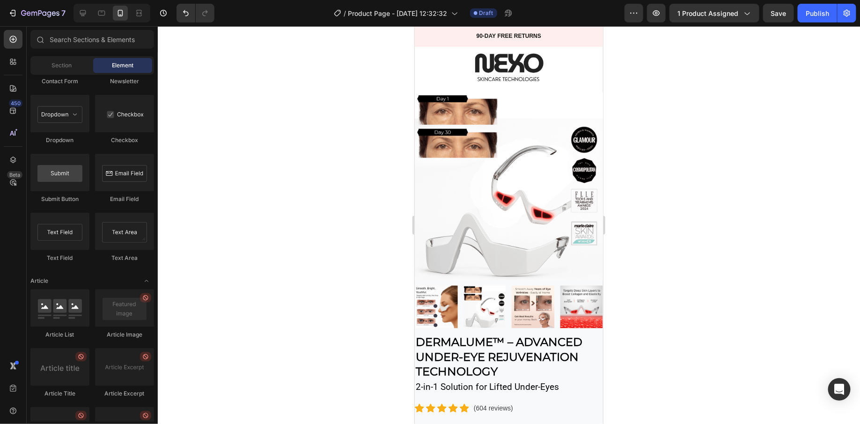
scroll to position [2488, 0]
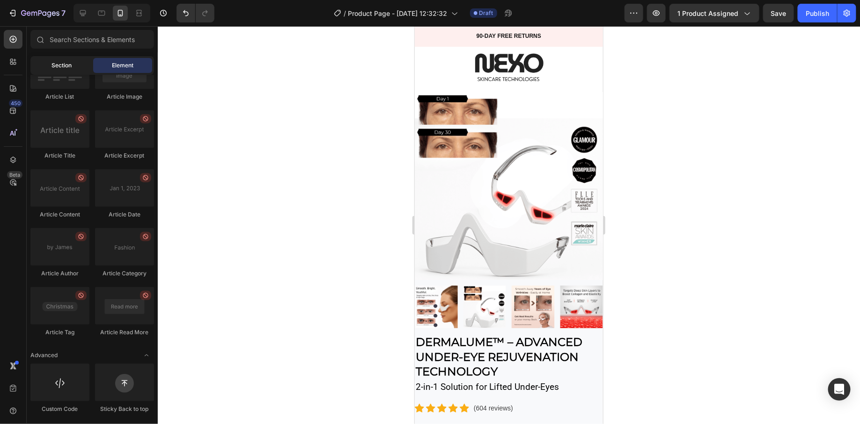
click at [62, 73] on div "Section" at bounding box center [61, 65] width 59 height 15
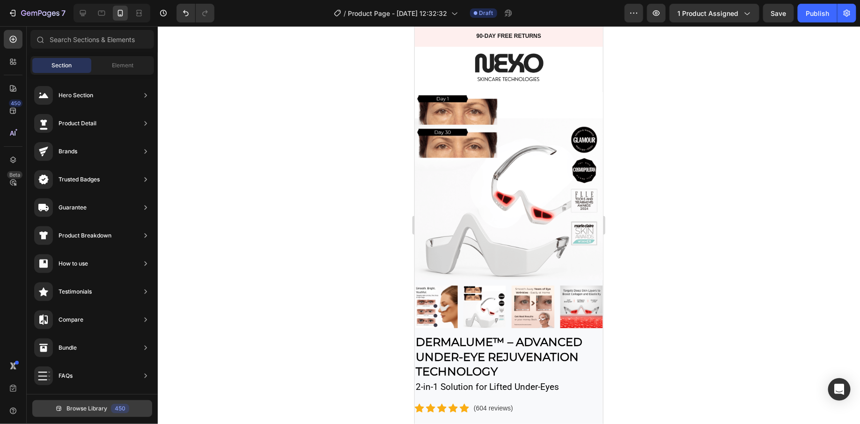
click at [75, 409] on span "Browse Library" at bounding box center [86, 409] width 41 height 8
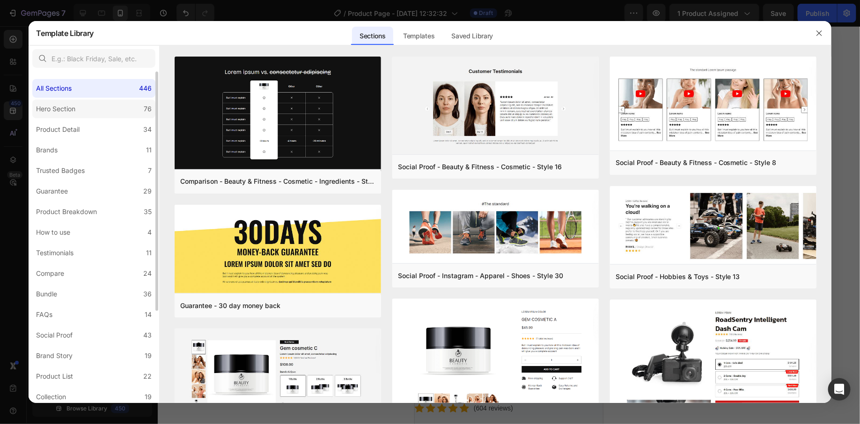
click at [89, 108] on label "Hero Section 76" at bounding box center [93, 109] width 123 height 19
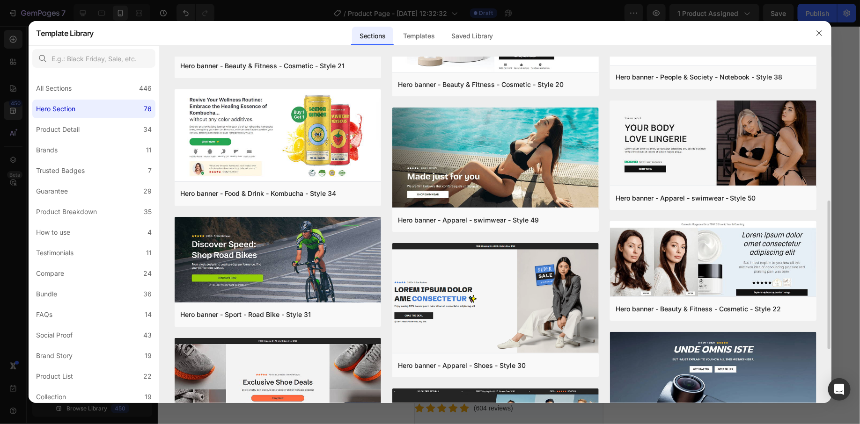
scroll to position [338, 0]
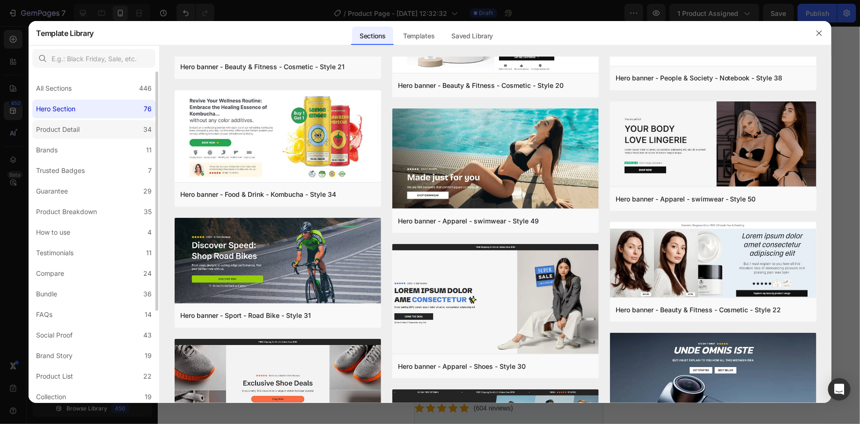
click at [95, 129] on label "Product Detail 34" at bounding box center [93, 129] width 123 height 19
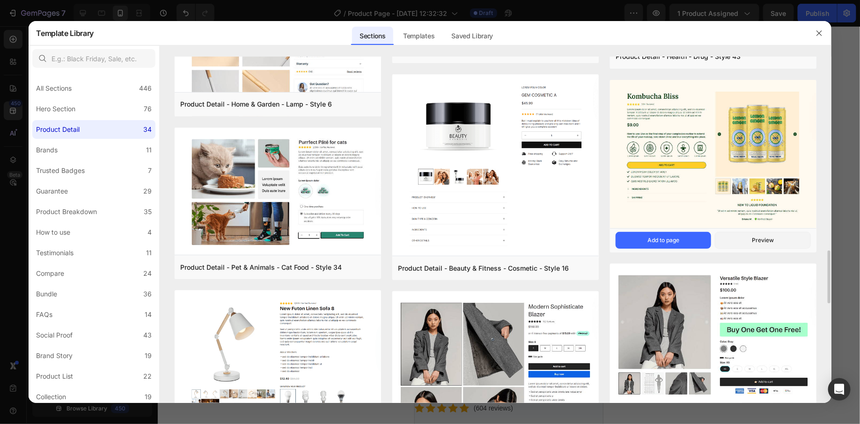
scroll to position [1231, 0]
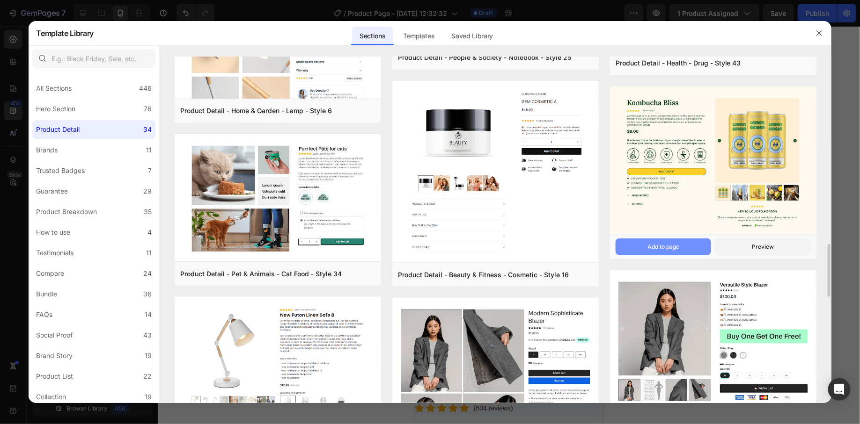
click at [698, 246] on button "Add to page" at bounding box center [662, 247] width 95 height 17
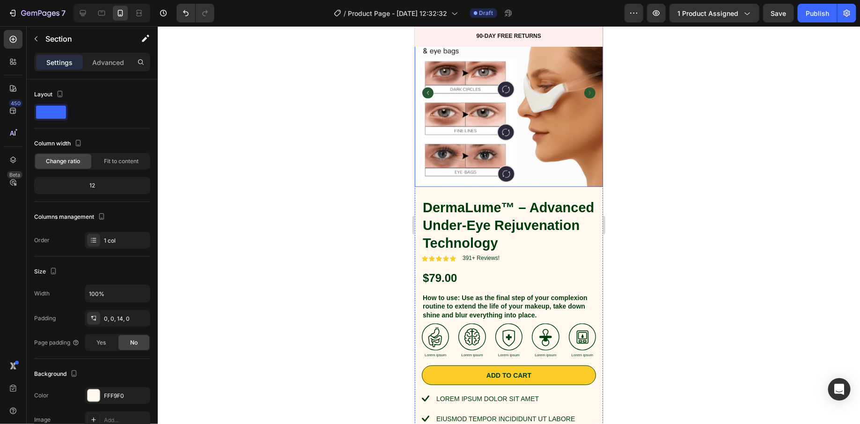
scroll to position [7254, 0]
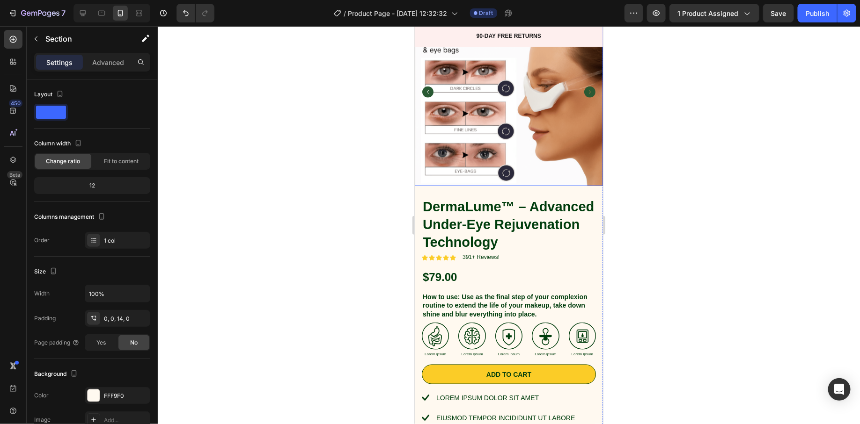
click at [477, 137] on img at bounding box center [509, 92] width 188 height 188
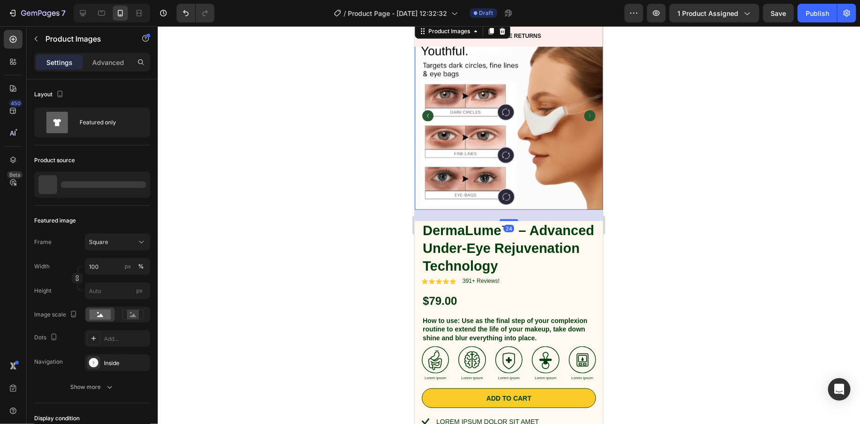
scroll to position [7228, 0]
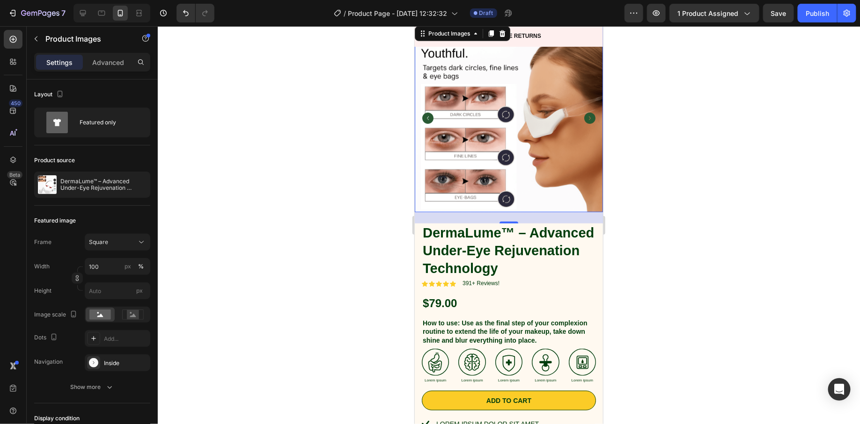
click at [371, 208] on div at bounding box center [509, 225] width 702 height 398
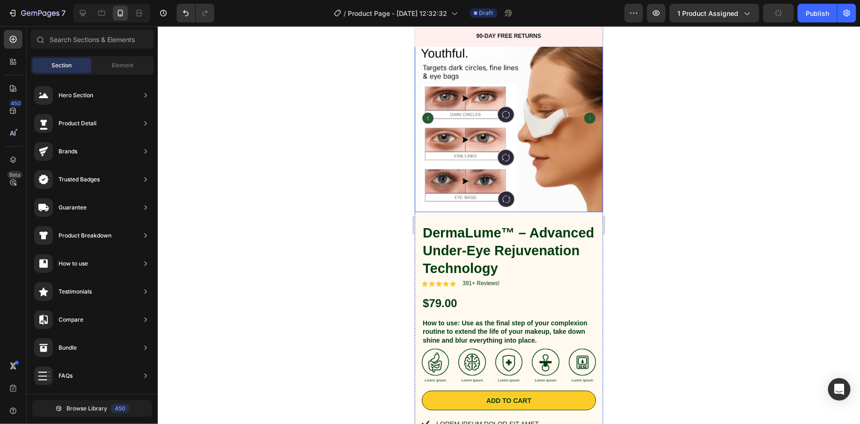
click at [491, 166] on img at bounding box center [509, 118] width 188 height 188
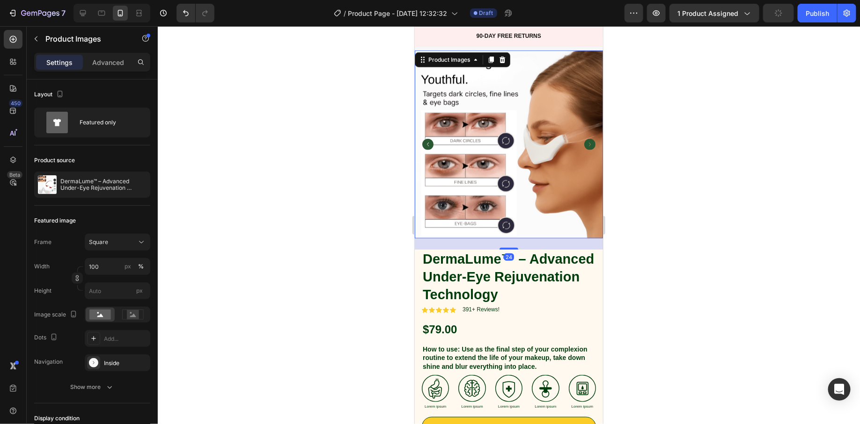
scroll to position [7190, 0]
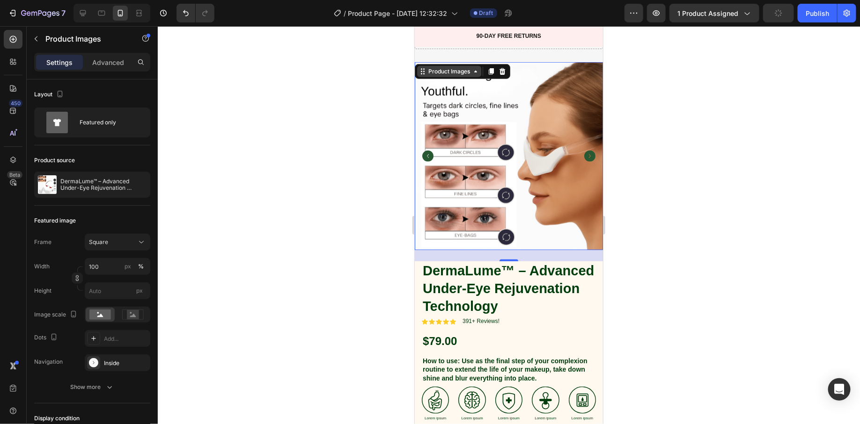
click at [441, 70] on div "Product Images" at bounding box center [448, 71] width 45 height 8
click at [399, 155] on div at bounding box center [509, 225] width 702 height 398
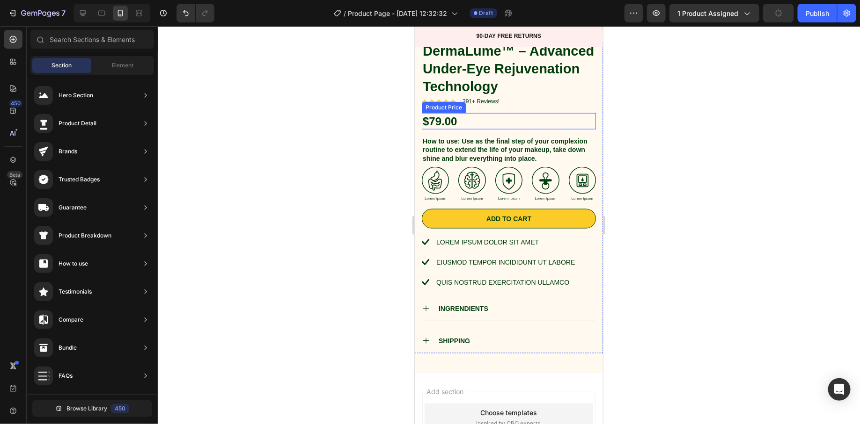
scroll to position [7409, 0]
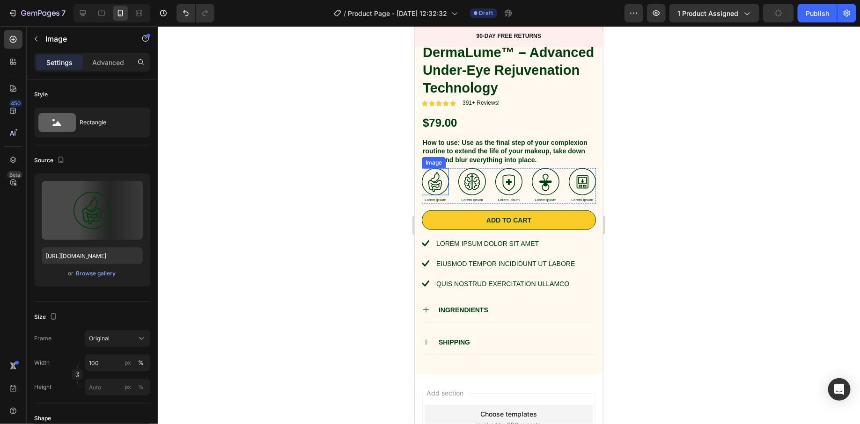
click at [434, 180] on img at bounding box center [434, 181] width 27 height 27
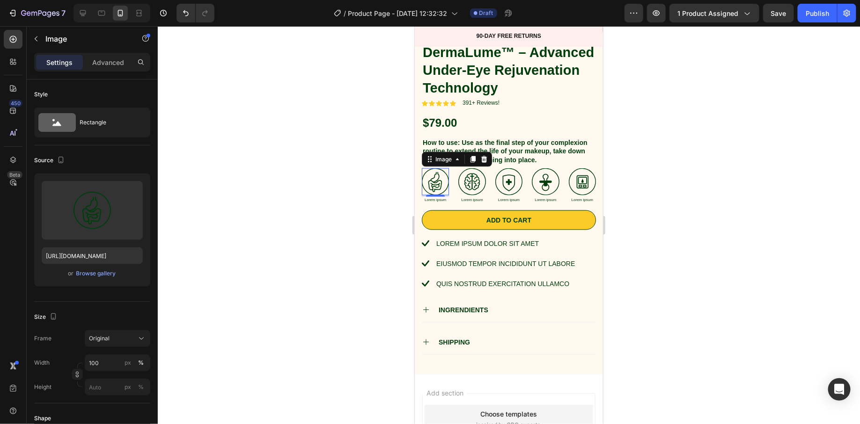
click at [390, 189] on div at bounding box center [509, 225] width 702 height 398
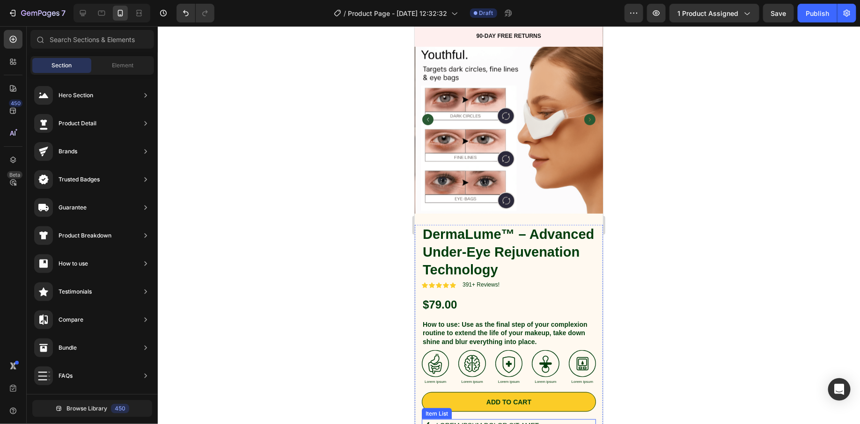
scroll to position [7221, 0]
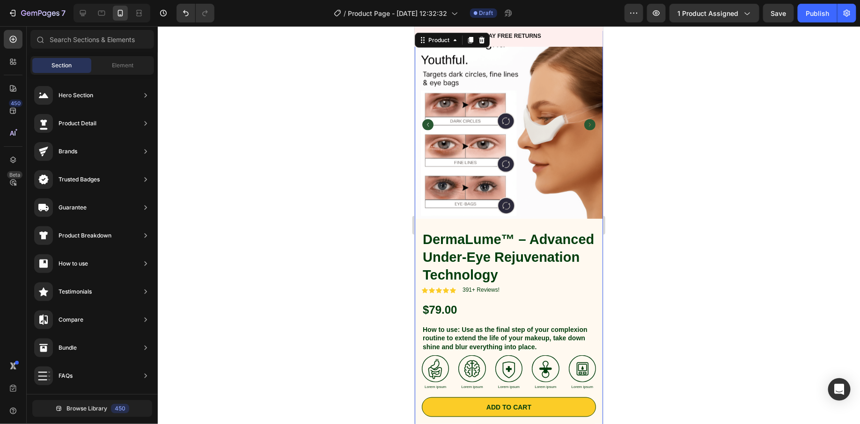
click at [479, 223] on div "Product Images Icon Icon Icon Icon Icon Icon List New to liquid foundation Text…" at bounding box center [508, 129] width 188 height 199
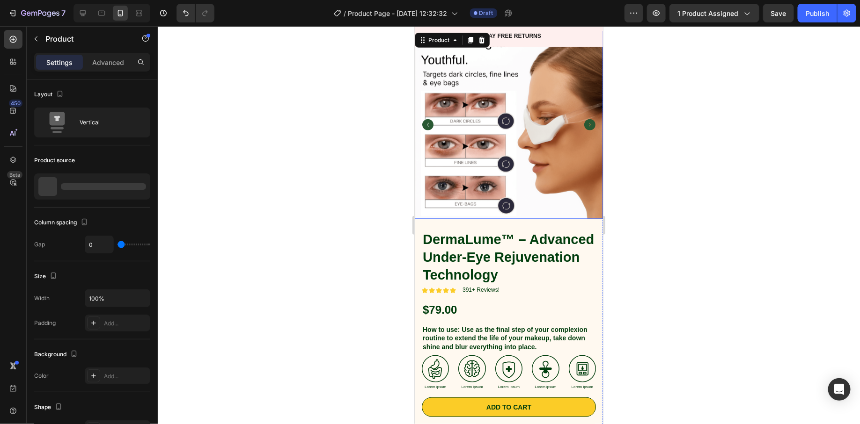
click at [474, 80] on img at bounding box center [509, 124] width 188 height 188
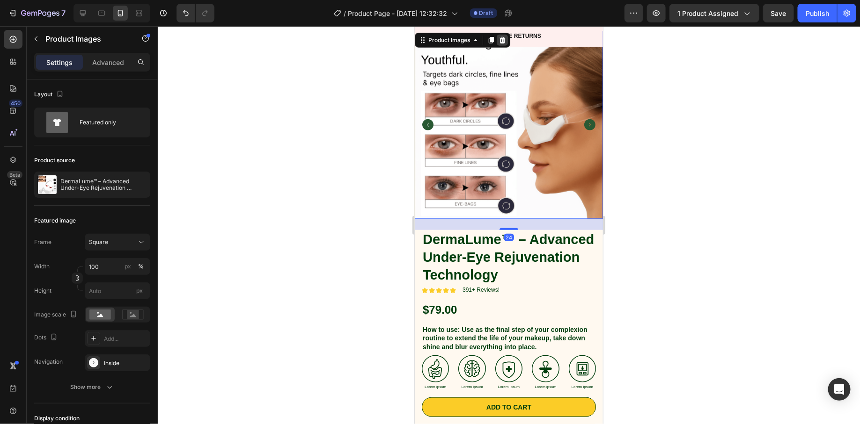
click at [505, 37] on icon at bounding box center [501, 39] width 7 height 7
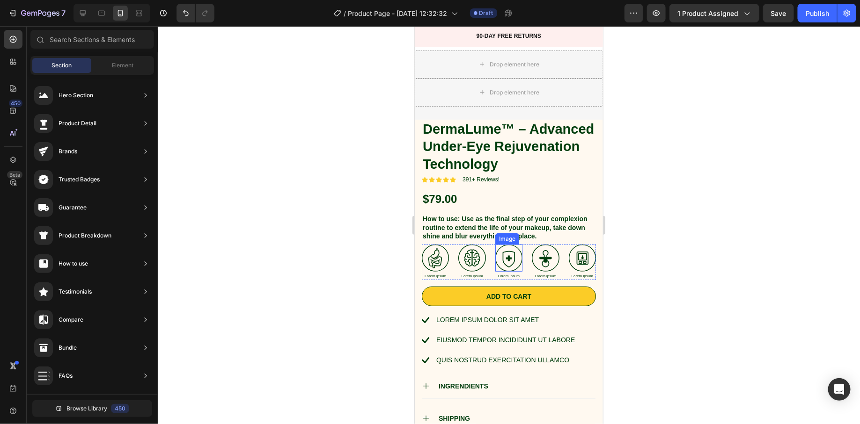
scroll to position [7000, 0]
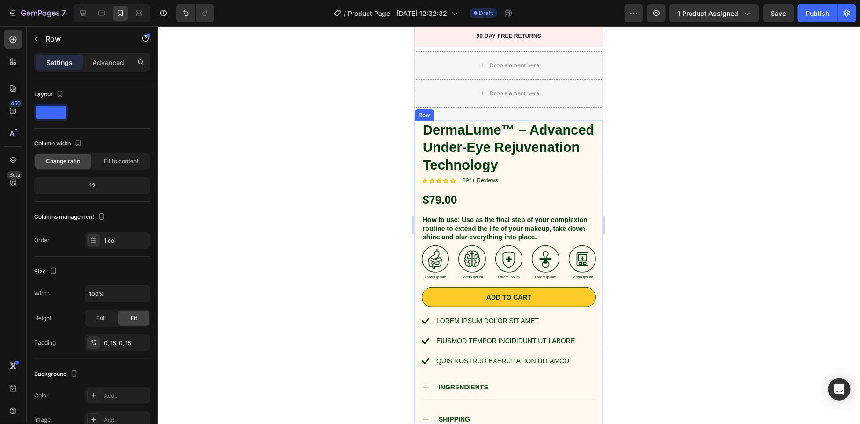
click at [417, 259] on div "DermaLume™ – Advanced Under-Eye Rejuvenation Technology Product Title Icon Icon…" at bounding box center [508, 276] width 188 height 312
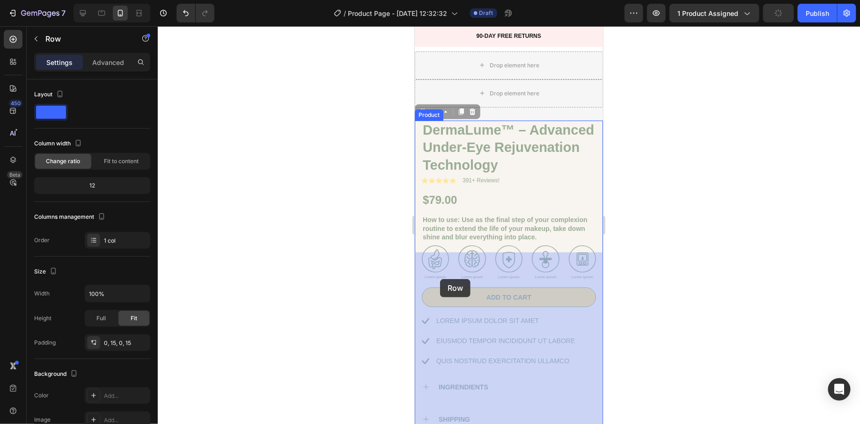
drag, startPoint x: 423, startPoint y: 244, endPoint x: 438, endPoint y: 273, distance: 32.9
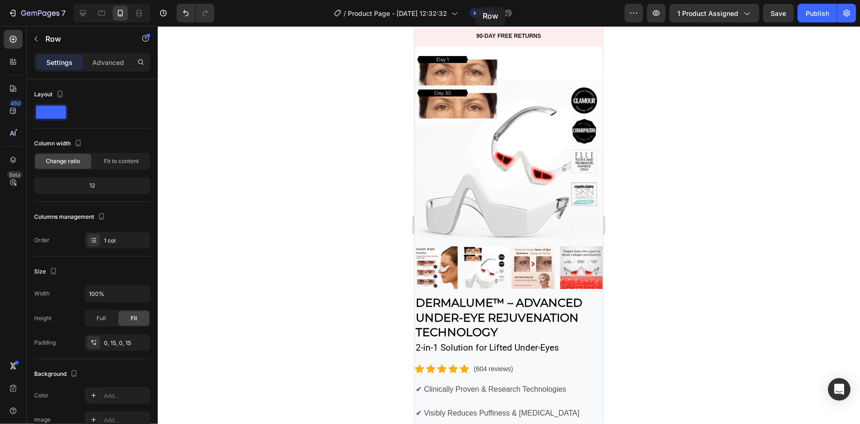
scroll to position [0, 0]
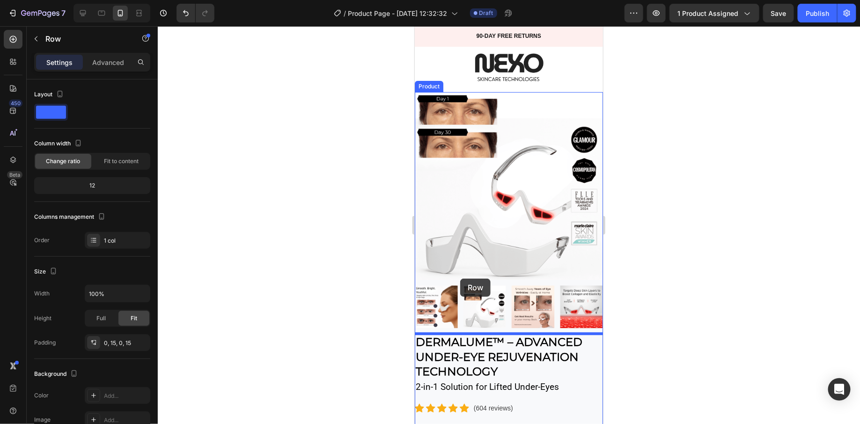
drag, startPoint x: 435, startPoint y: 248, endPoint x: 460, endPoint y: 278, distance: 39.2
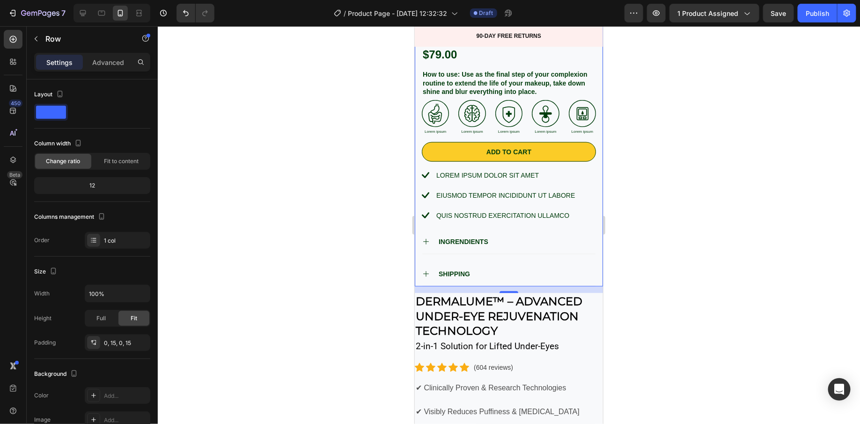
scroll to position [358, 0]
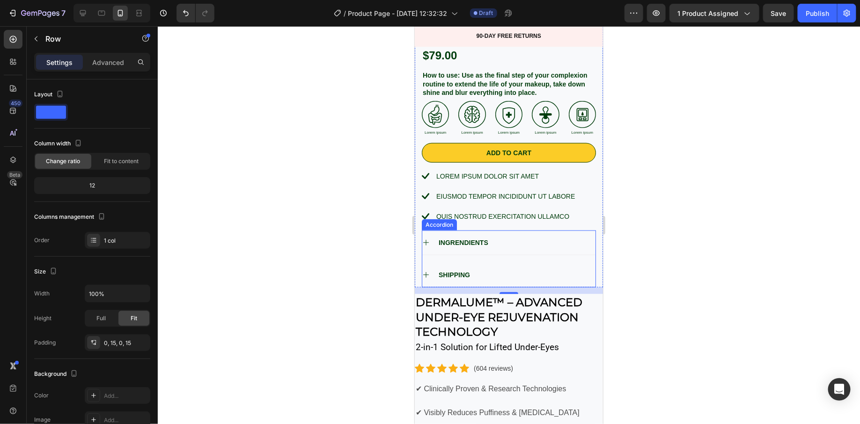
click at [492, 248] on div "INGRENDIENTS" at bounding box center [508, 242] width 173 height 24
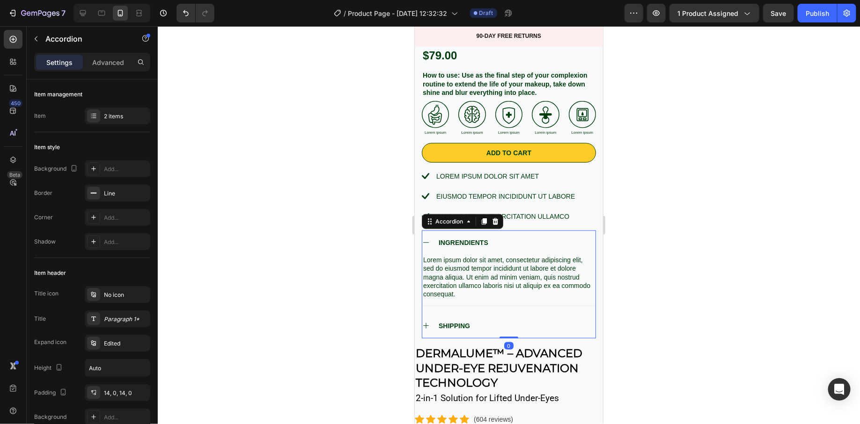
click at [432, 230] on div "INGRENDIENTS" at bounding box center [508, 242] width 173 height 24
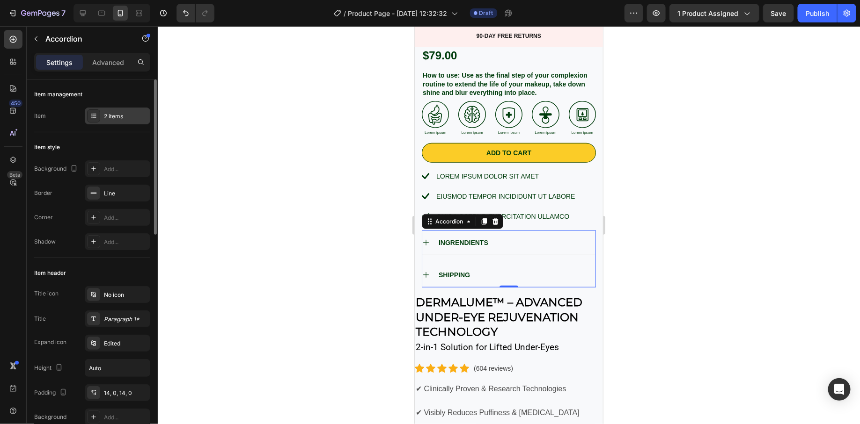
click at [130, 123] on div "2 items" at bounding box center [118, 116] width 66 height 17
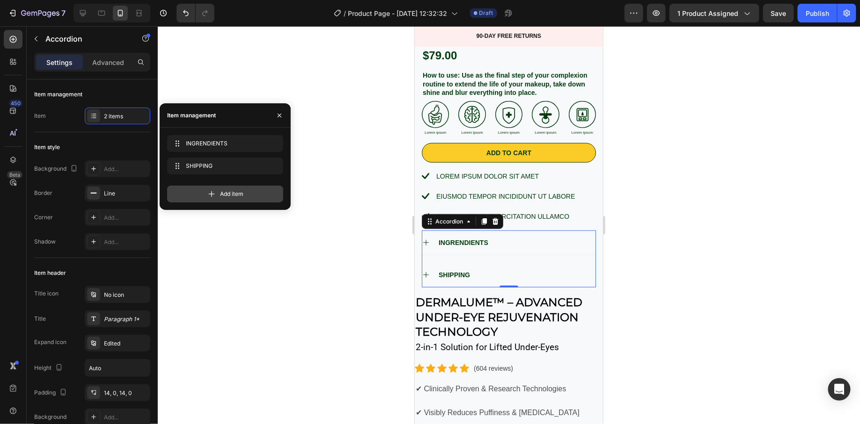
click at [235, 194] on span "Add item" at bounding box center [231, 194] width 23 height 8
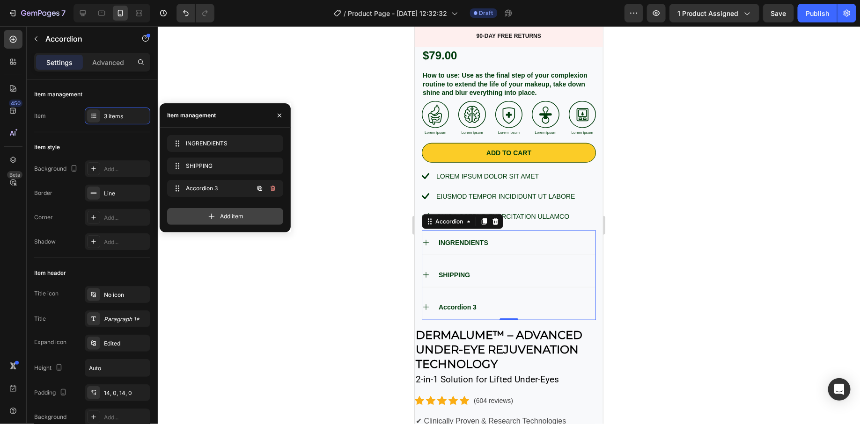
click at [235, 194] on div "Accordion 3 Accordion 3" at bounding box center [212, 188] width 82 height 13
click at [369, 146] on div at bounding box center [509, 225] width 702 height 398
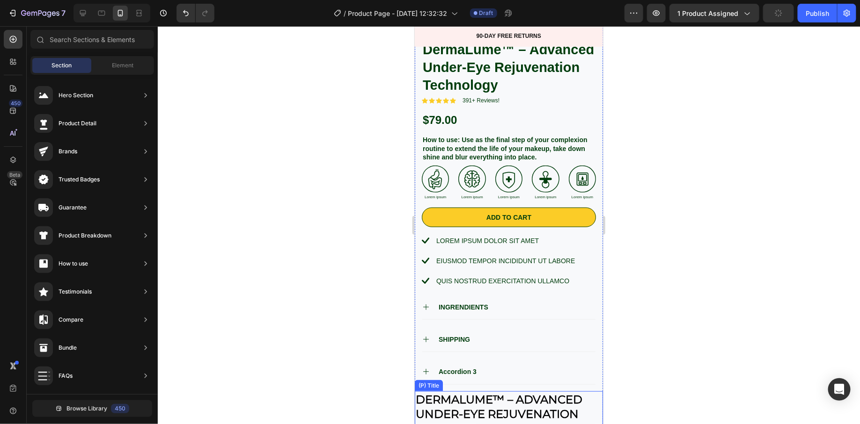
scroll to position [273, 0]
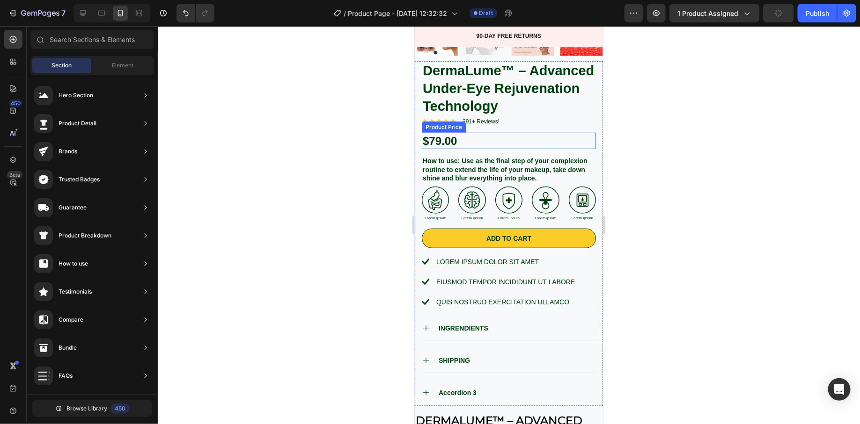
click at [442, 143] on div "$79.00" at bounding box center [508, 140] width 174 height 16
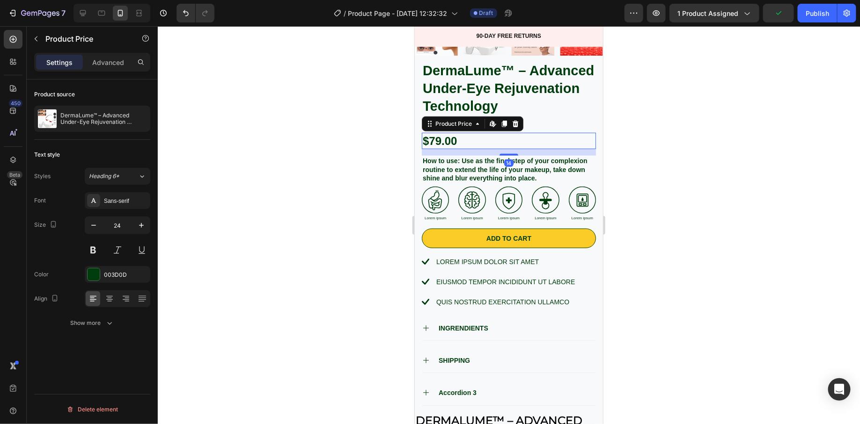
click at [442, 143] on div "$79.00" at bounding box center [508, 140] width 174 height 16
click at [624, 191] on div at bounding box center [509, 225] width 702 height 398
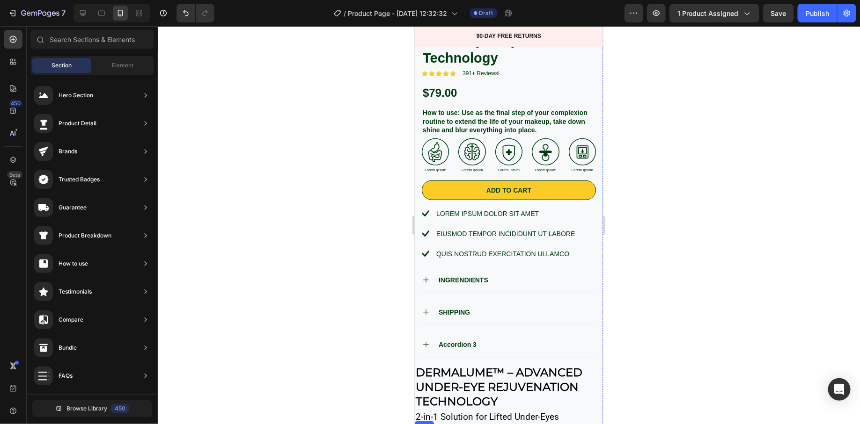
scroll to position [306, 0]
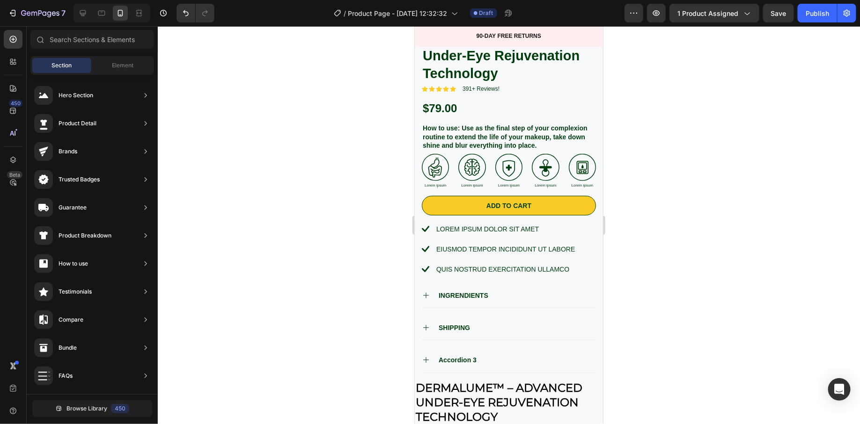
click at [642, 182] on div at bounding box center [509, 225] width 702 height 398
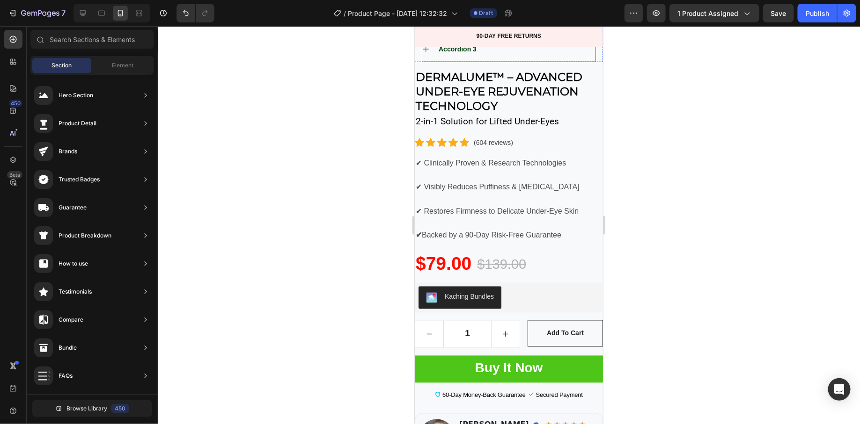
scroll to position [619, 0]
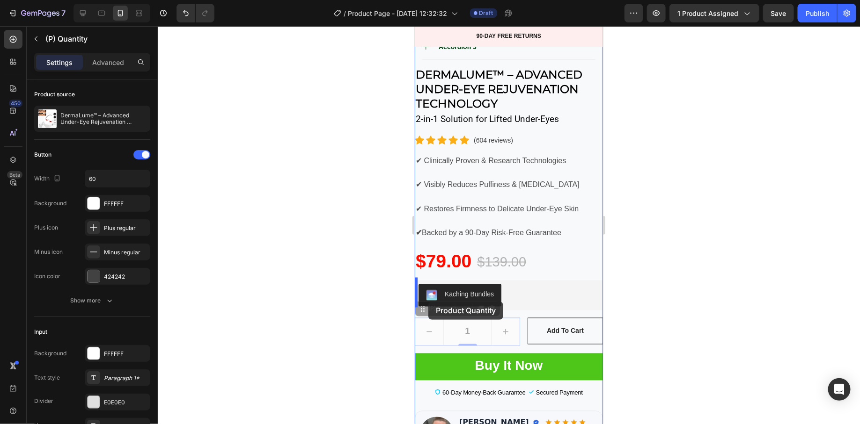
drag, startPoint x: 430, startPoint y: 309, endPoint x: 426, endPoint y: 299, distance: 11.3
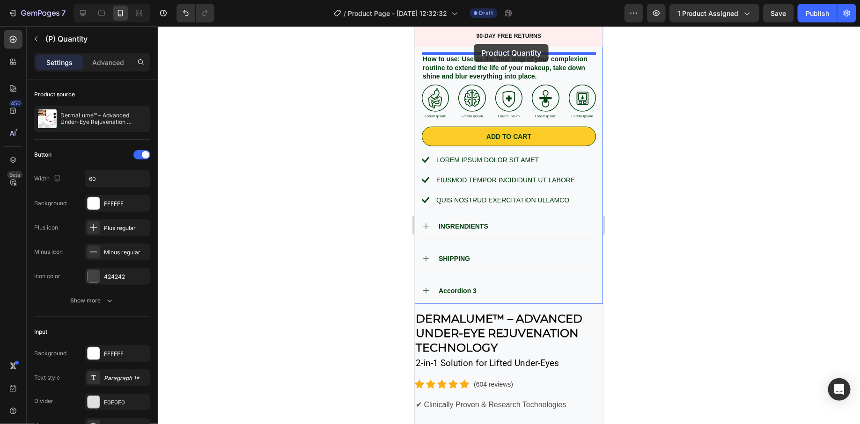
scroll to position [359, 0]
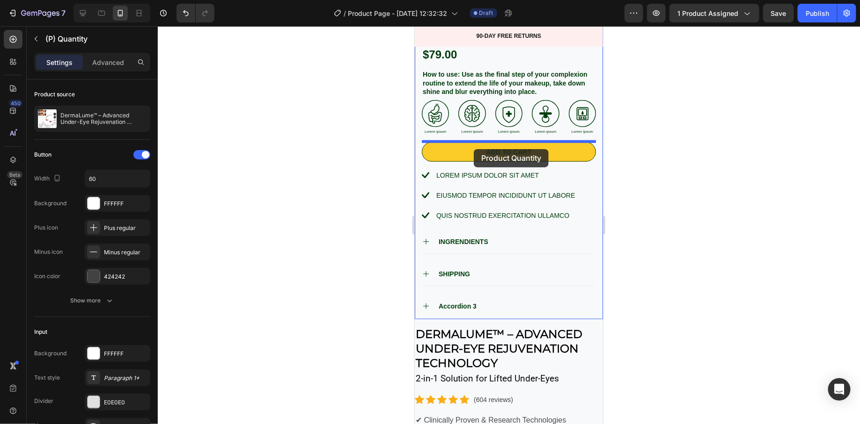
drag, startPoint x: 438, startPoint y: 269, endPoint x: 473, endPoint y: 149, distance: 124.7
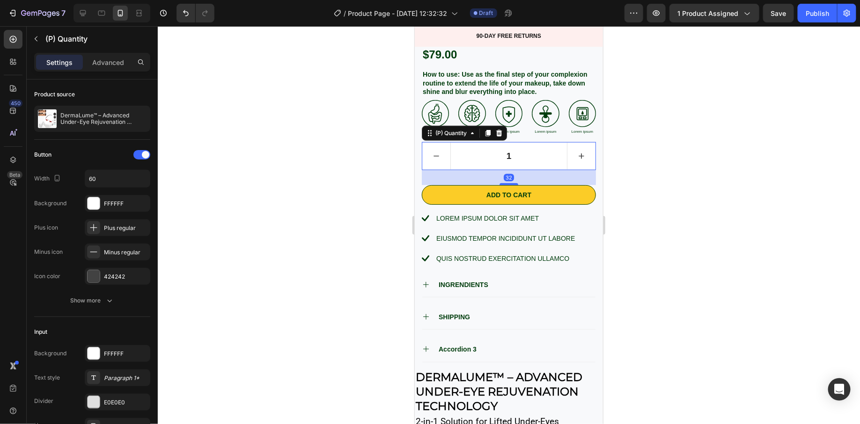
click at [369, 178] on div at bounding box center [509, 225] width 702 height 398
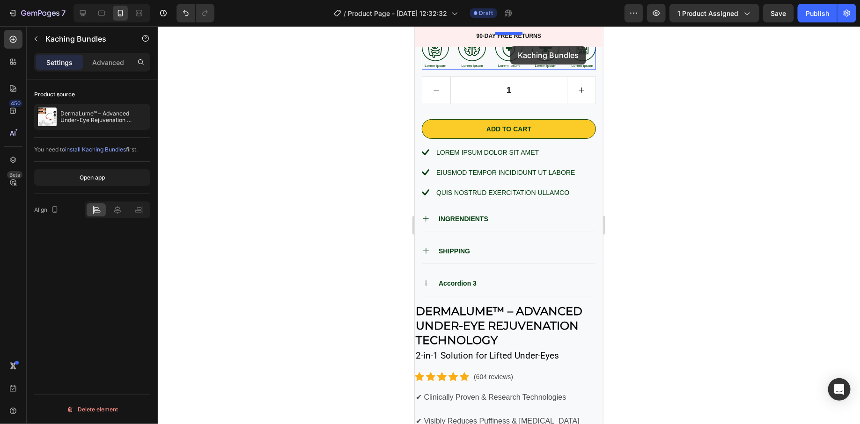
scroll to position [402, 0]
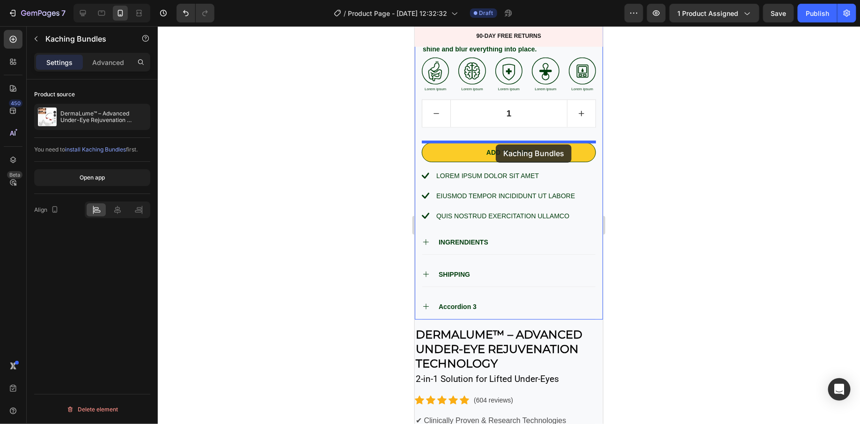
drag, startPoint x: 467, startPoint y: 269, endPoint x: 495, endPoint y: 143, distance: 128.9
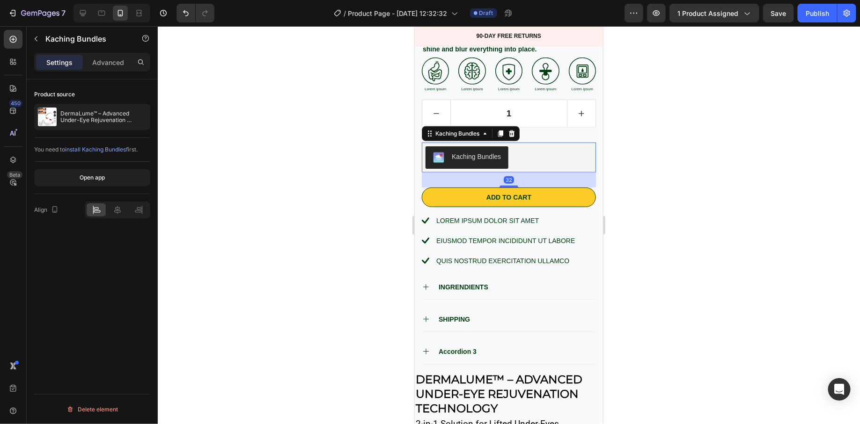
click at [658, 200] on div at bounding box center [509, 225] width 702 height 398
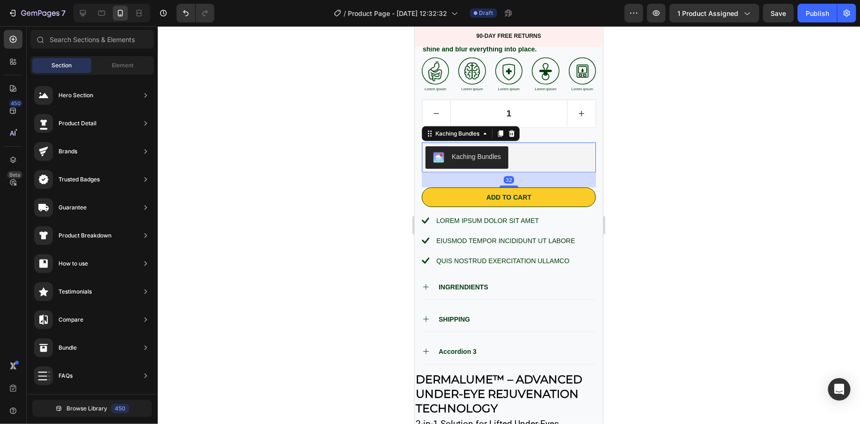
click at [525, 160] on div "Kaching Bundles" at bounding box center [508, 157] width 167 height 22
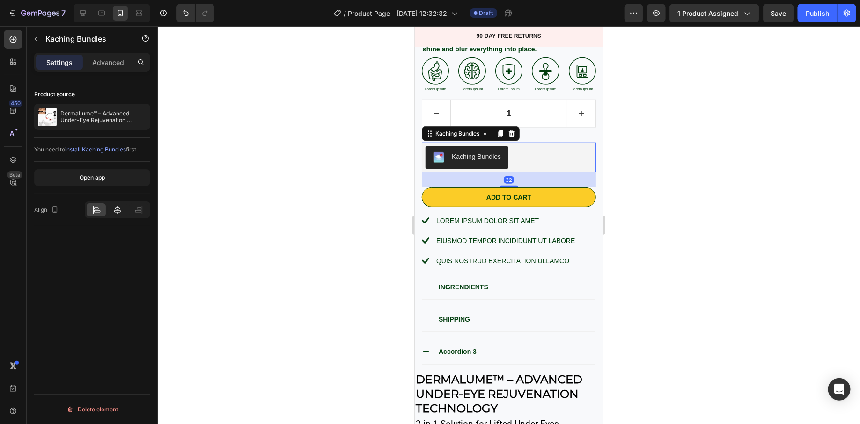
click at [124, 210] on div at bounding box center [117, 210] width 19 height 13
click at [325, 196] on div at bounding box center [509, 225] width 702 height 398
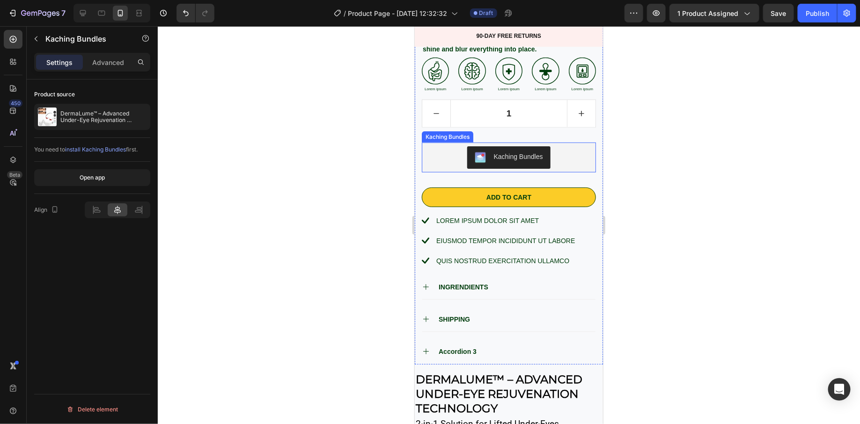
click at [504, 155] on div "Kaching Bundles" at bounding box center [517, 157] width 49 height 10
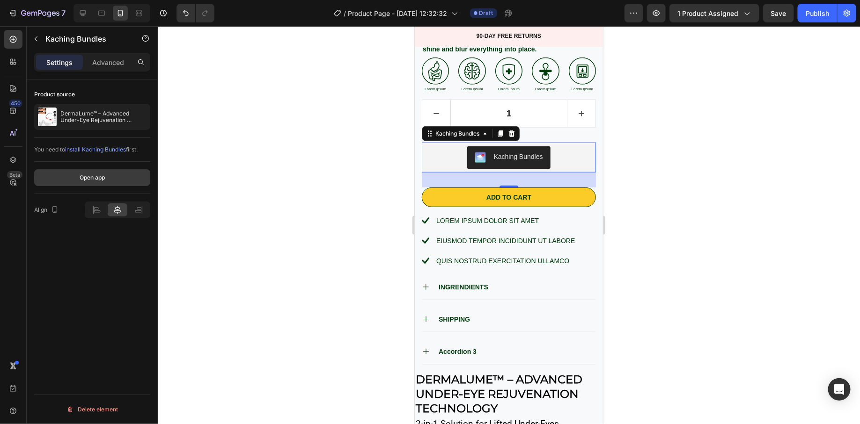
click at [118, 179] on button "Open app" at bounding box center [92, 177] width 116 height 17
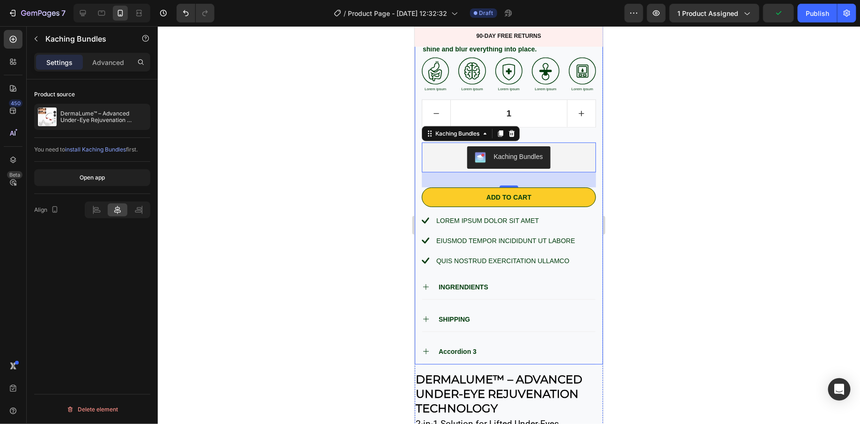
click at [387, 199] on div at bounding box center [509, 225] width 702 height 398
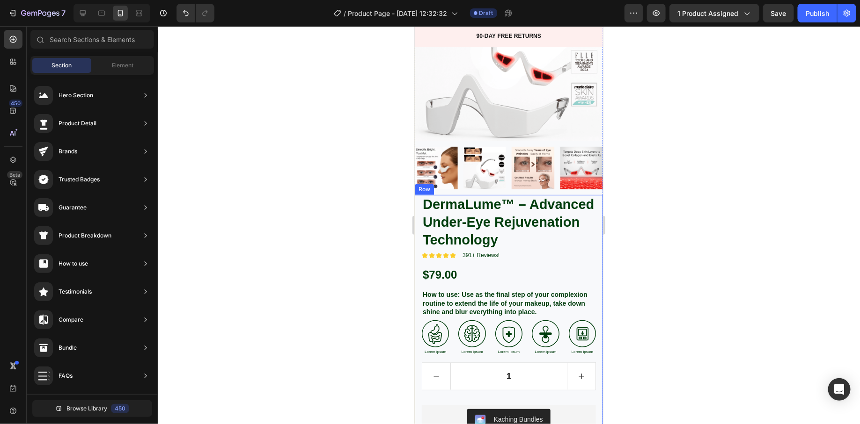
scroll to position [124, 0]
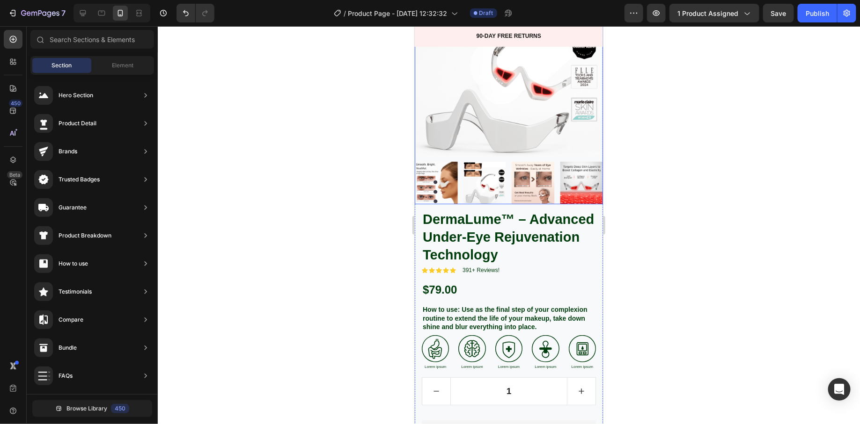
click at [573, 190] on img at bounding box center [580, 182] width 43 height 43
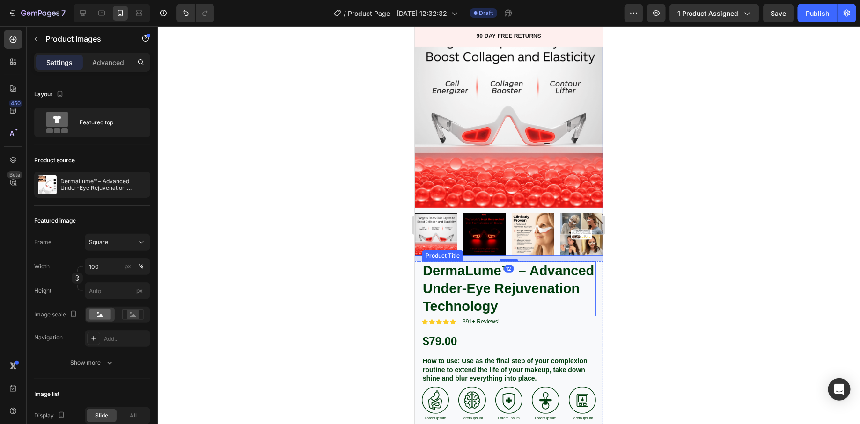
scroll to position [0, 0]
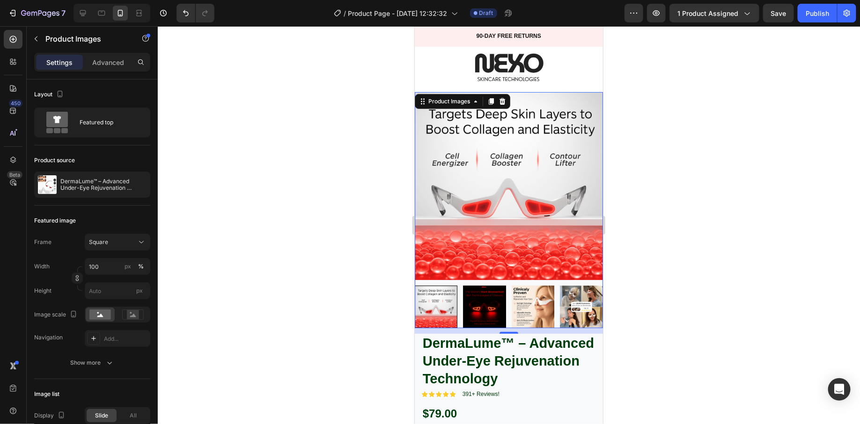
click at [649, 144] on div at bounding box center [509, 225] width 702 height 398
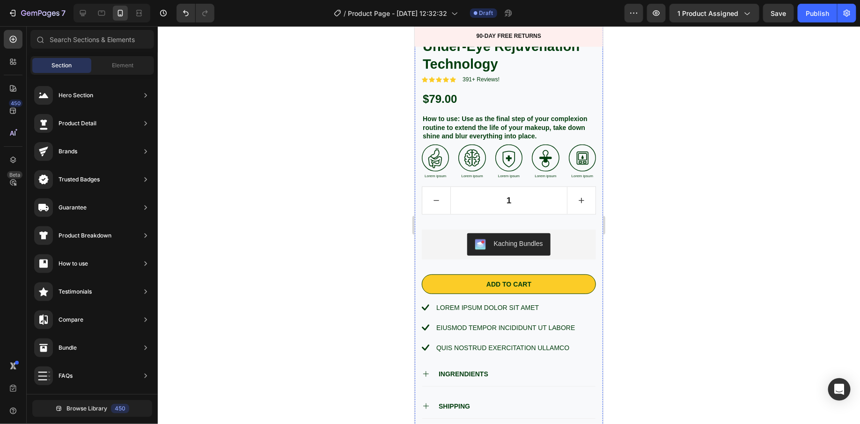
scroll to position [316, 0]
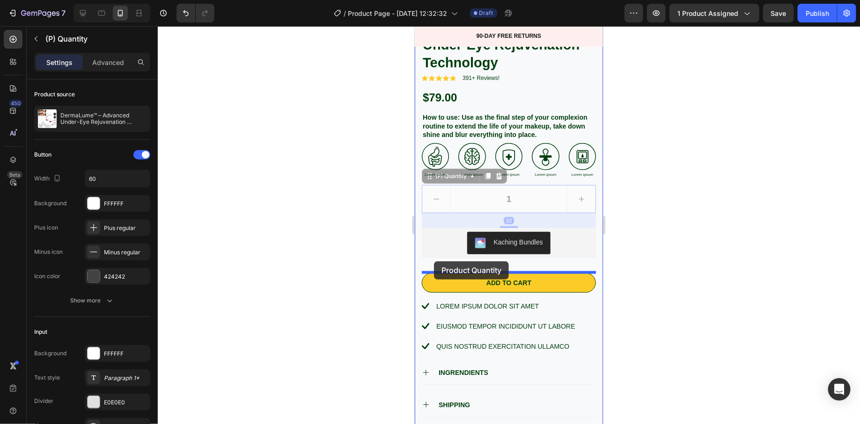
drag, startPoint x: 432, startPoint y: 179, endPoint x: 433, endPoint y: 262, distance: 82.4
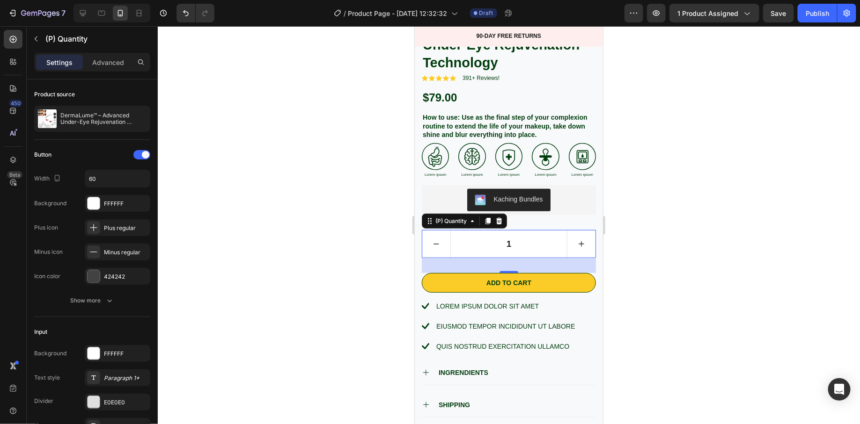
click at [332, 251] on div at bounding box center [509, 225] width 702 height 398
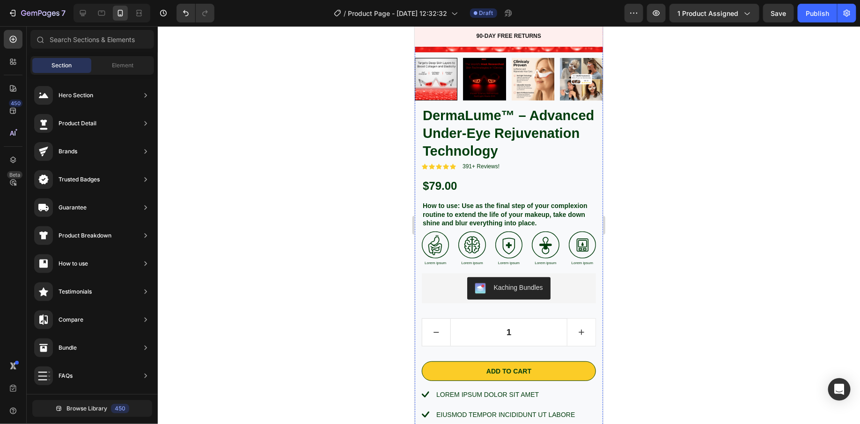
scroll to position [221, 0]
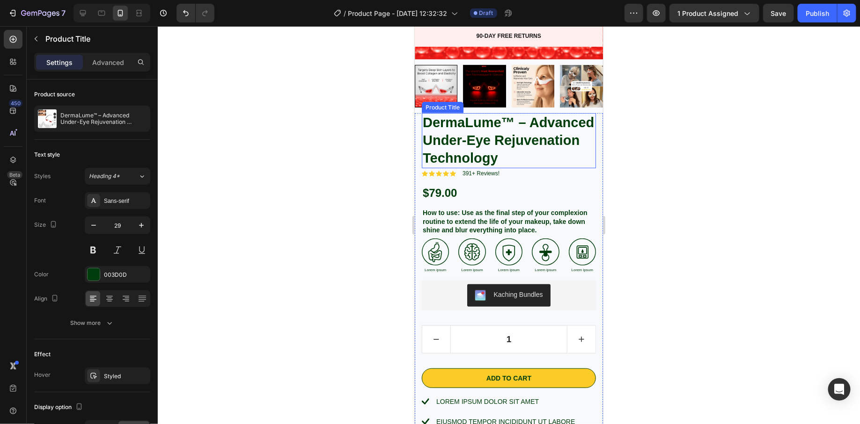
click at [474, 140] on h1 "DermaLume™ – Advanced Under-Eye Rejuvenation Technology" at bounding box center [508, 140] width 174 height 55
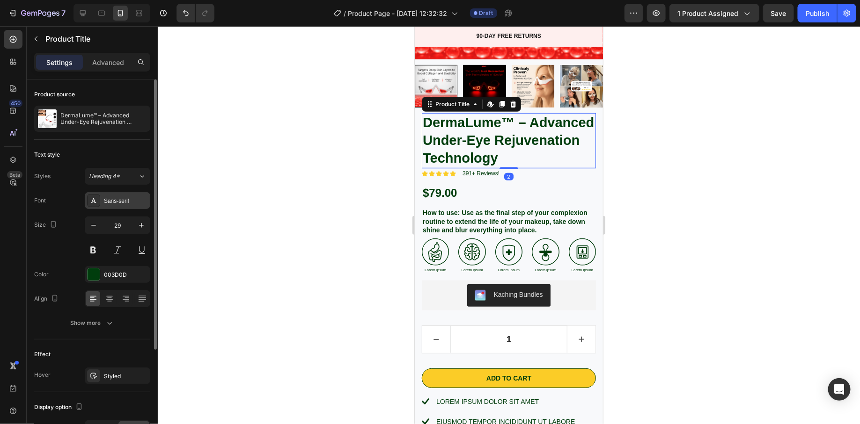
click at [125, 200] on div "Sans-serif" at bounding box center [126, 201] width 44 height 8
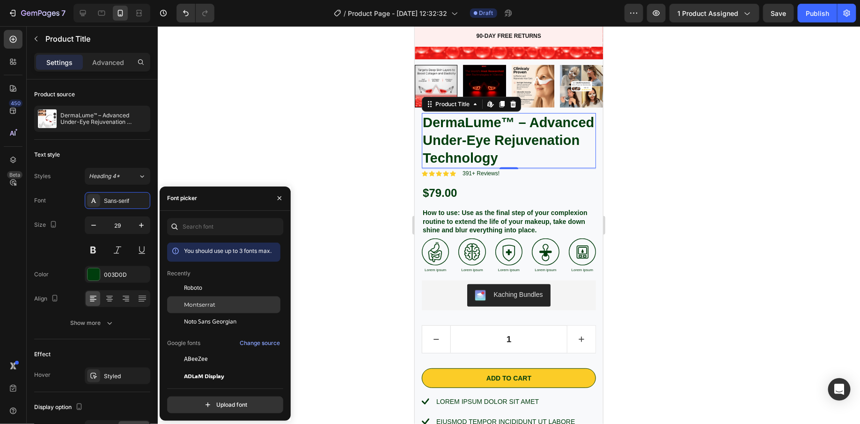
click at [212, 301] on span "Montserrat" at bounding box center [199, 305] width 31 height 8
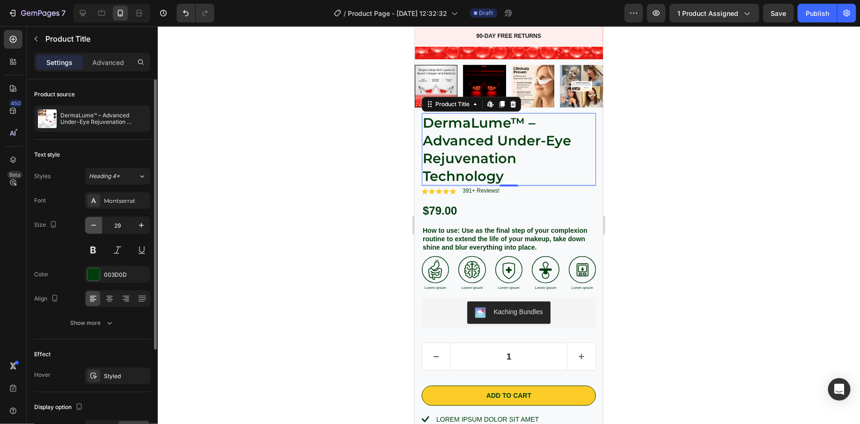
click at [98, 228] on button "button" at bounding box center [93, 225] width 17 height 17
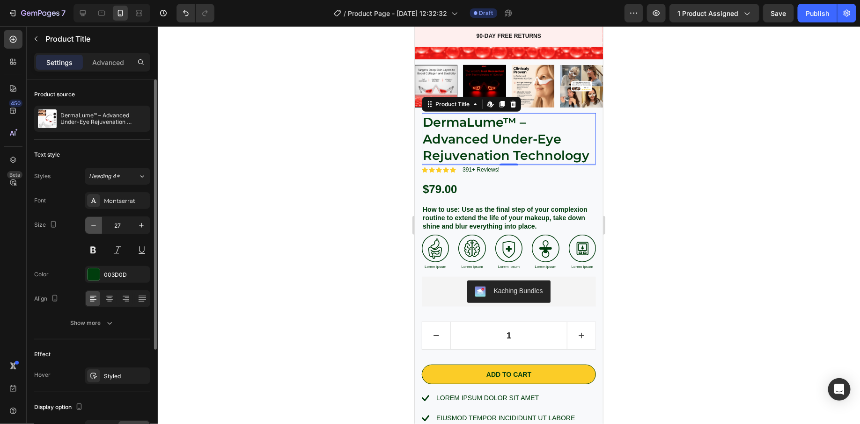
click at [98, 228] on button "button" at bounding box center [93, 225] width 17 height 17
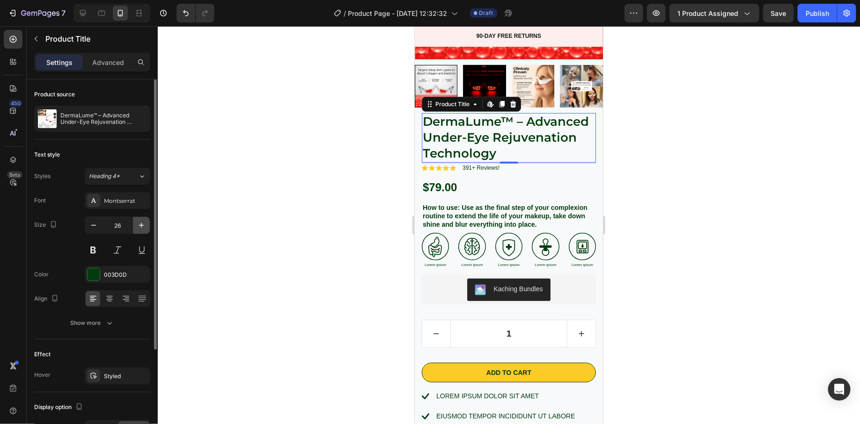
click at [141, 225] on icon "button" at bounding box center [141, 225] width 9 height 9
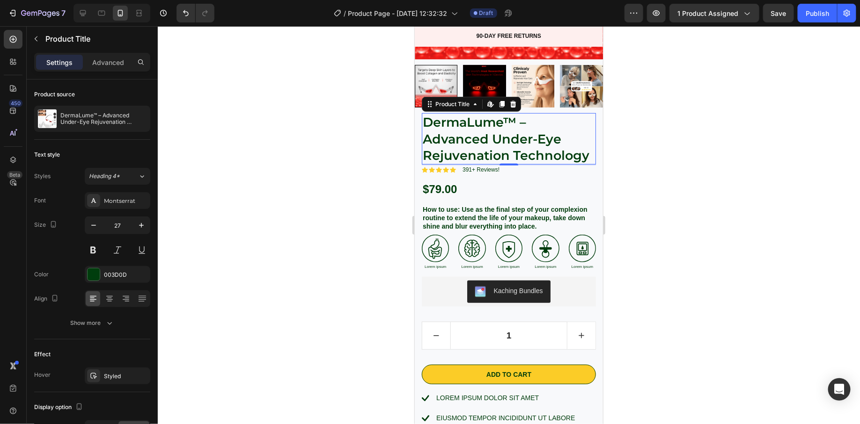
click at [428, 144] on h1 "DermaLume™ – Advanced Under-Eye Rejuvenation Technology" at bounding box center [508, 138] width 174 height 51
click at [456, 147] on h1 "DermaLume™ – Advanced Under-Eye Rejuvenation Technology" at bounding box center [508, 138] width 174 height 51
click at [98, 225] on button "button" at bounding box center [93, 225] width 17 height 17
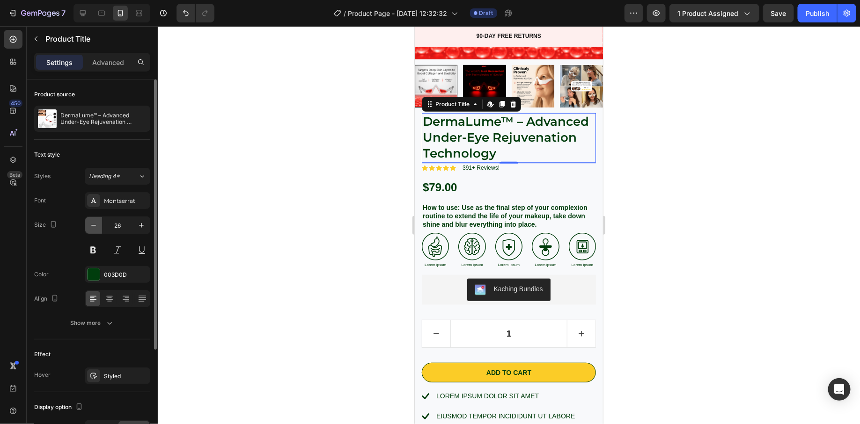
click at [98, 225] on button "button" at bounding box center [93, 225] width 17 height 17
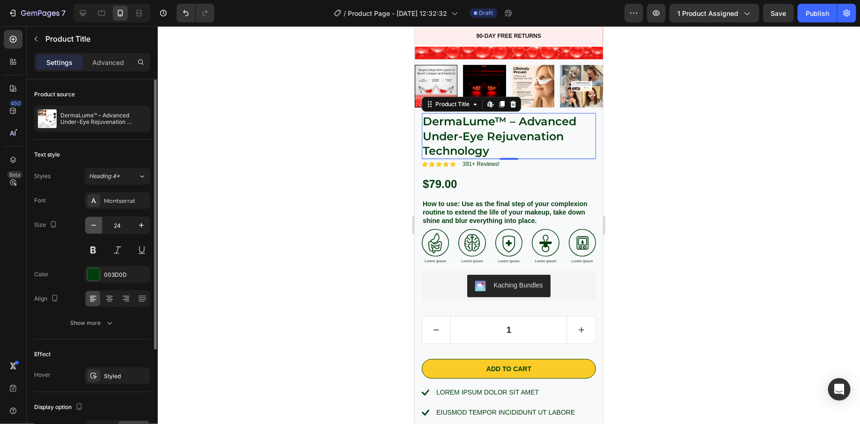
click at [98, 225] on button "button" at bounding box center [93, 225] width 17 height 17
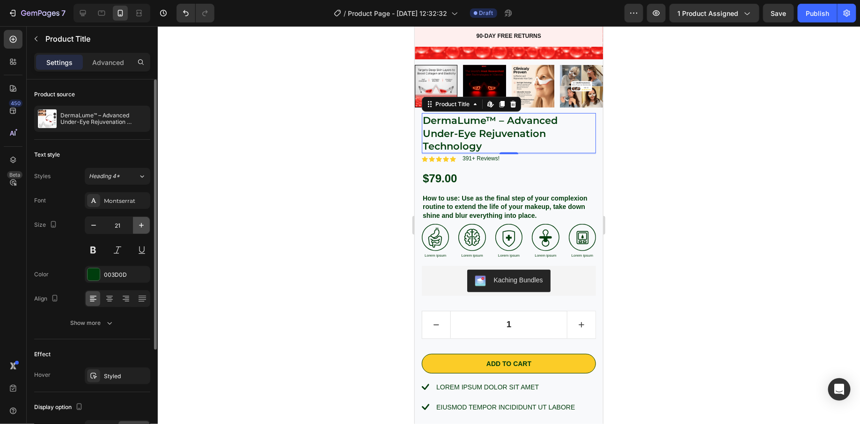
click at [144, 227] on icon "button" at bounding box center [141, 225] width 9 height 9
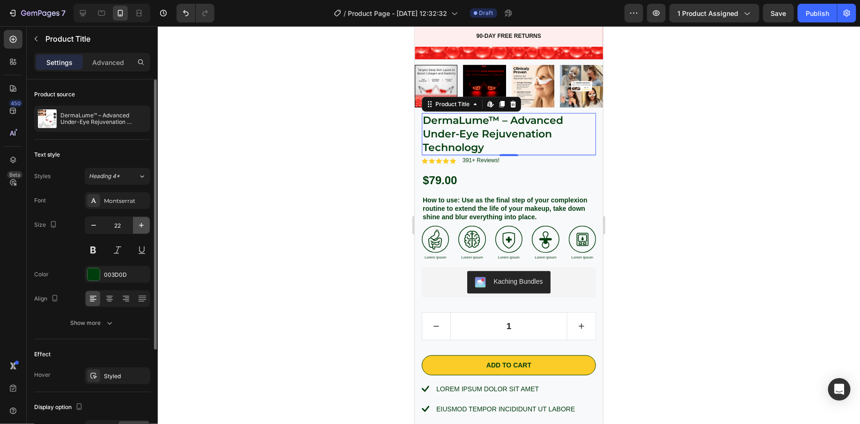
click at [144, 227] on icon "button" at bounding box center [141, 225] width 9 height 9
type input "23"
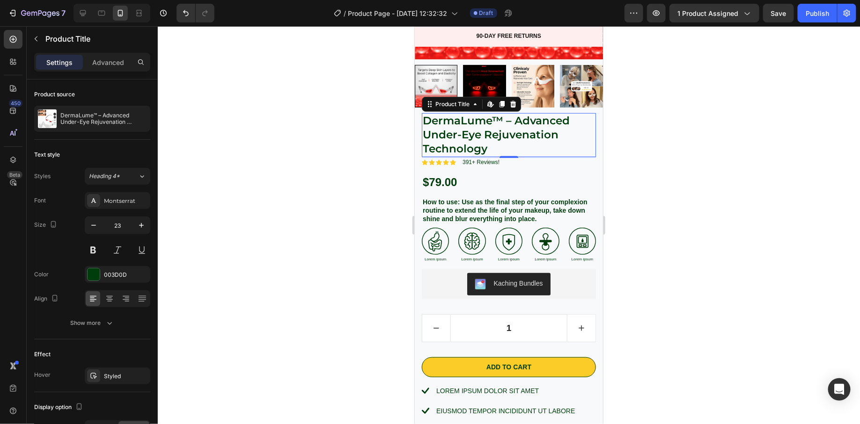
click at [307, 212] on div at bounding box center [509, 225] width 702 height 398
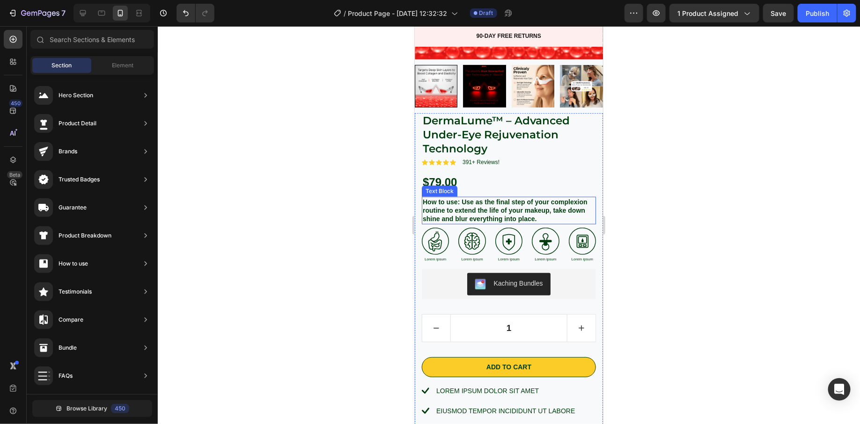
click at [470, 211] on p "How to use: Use as the final step of your complexion routine to extend the life…" at bounding box center [508, 210] width 172 height 26
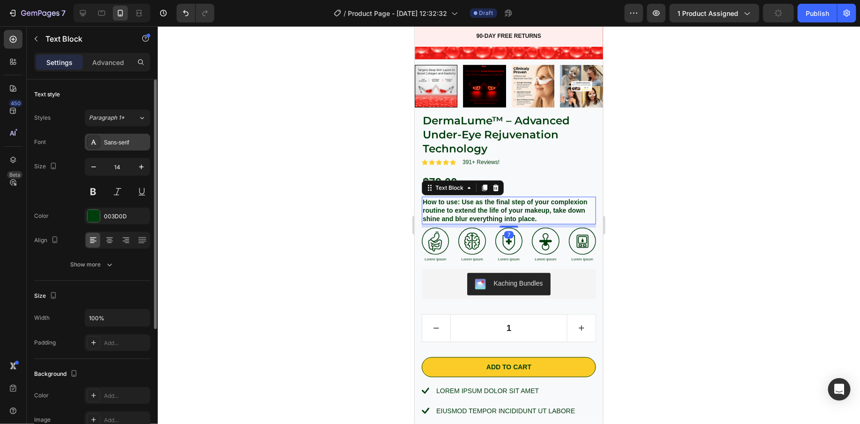
click at [126, 142] on div "Sans-serif" at bounding box center [126, 143] width 44 height 8
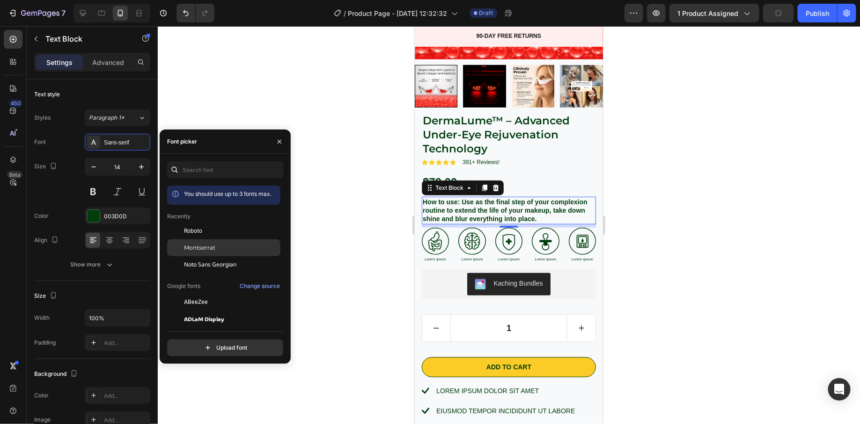
click at [215, 344] on div "Montserrat" at bounding box center [223, 352] width 113 height 17
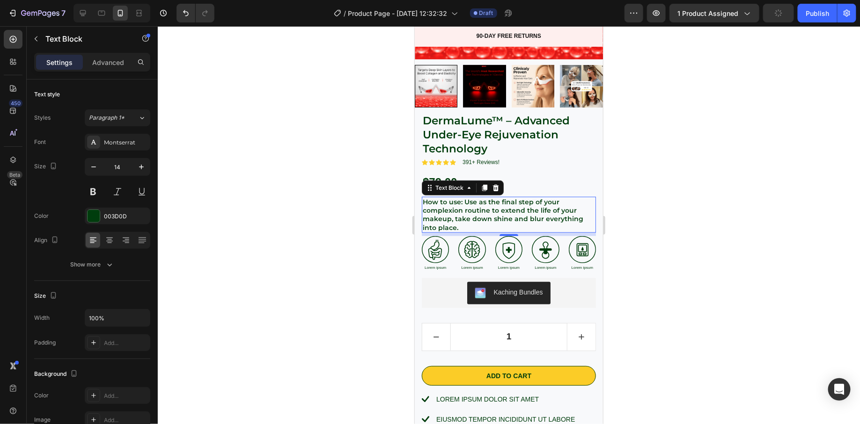
click at [351, 241] on div at bounding box center [509, 225] width 702 height 398
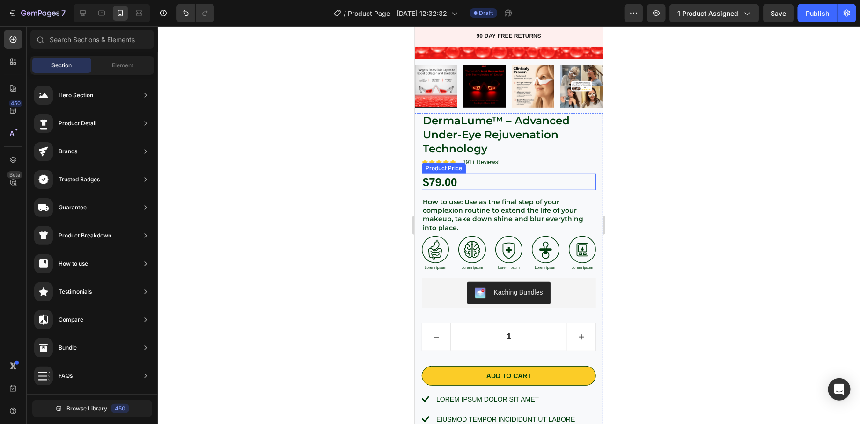
click at [441, 183] on div "$79.00" at bounding box center [508, 182] width 174 height 16
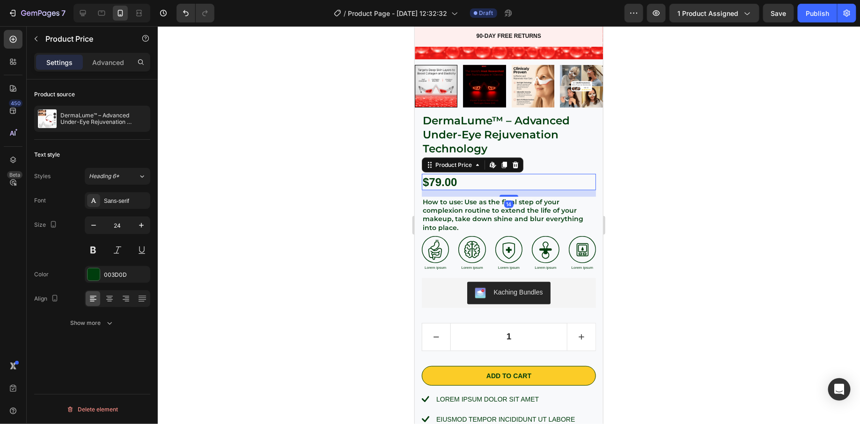
click at [441, 183] on div "$79.00" at bounding box center [508, 182] width 174 height 16
click at [438, 181] on div "$79.00" at bounding box center [508, 182] width 174 height 16
click at [96, 273] on div at bounding box center [94, 275] width 12 height 12
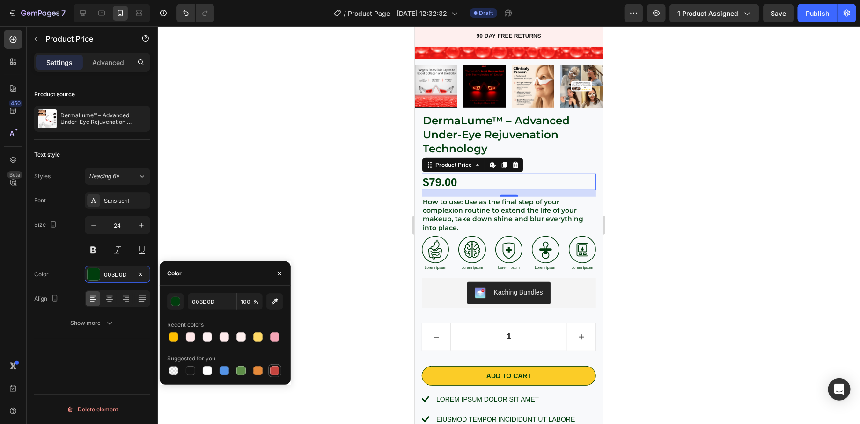
click at [277, 376] on div at bounding box center [274, 370] width 11 height 11
type input "C5453F"
click at [294, 235] on div at bounding box center [509, 225] width 702 height 398
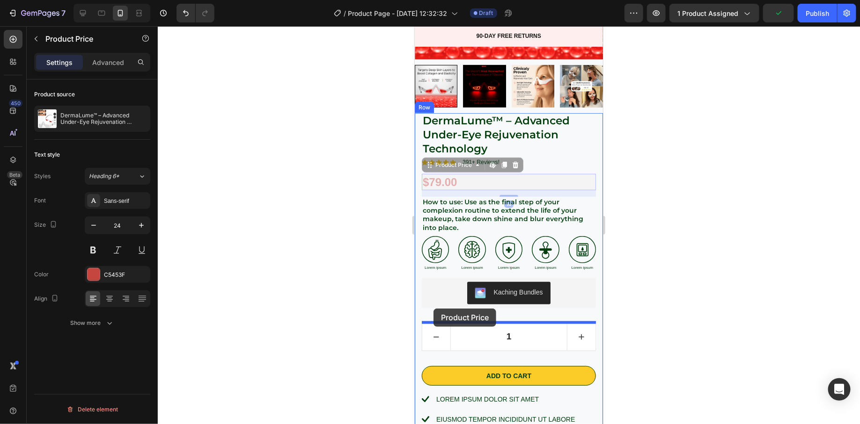
drag, startPoint x: 439, startPoint y: 178, endPoint x: 433, endPoint y: 308, distance: 130.2
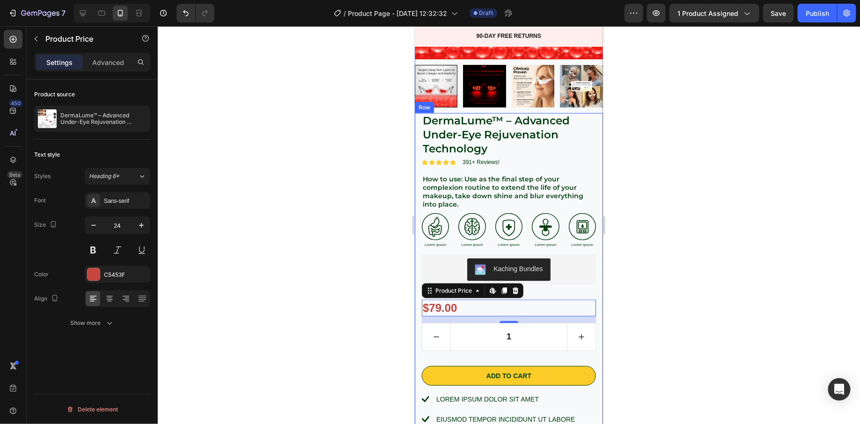
click at [380, 292] on div at bounding box center [509, 225] width 702 height 398
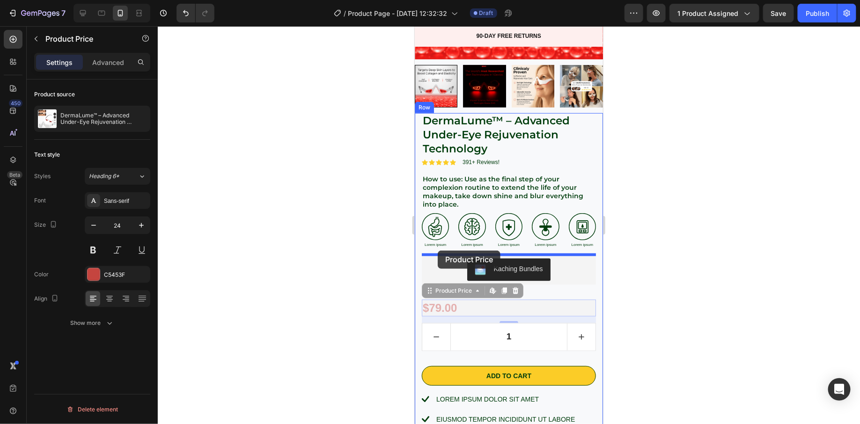
drag, startPoint x: 437, startPoint y: 302, endPoint x: 437, endPoint y: 250, distance: 51.9
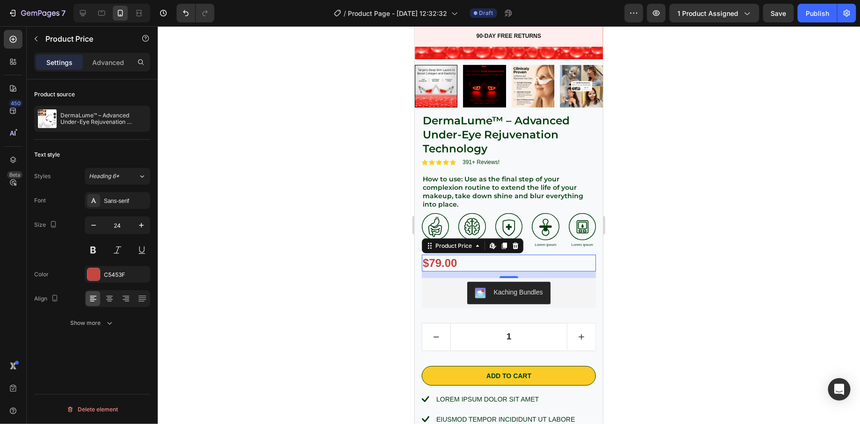
click at [387, 267] on div at bounding box center [509, 225] width 702 height 398
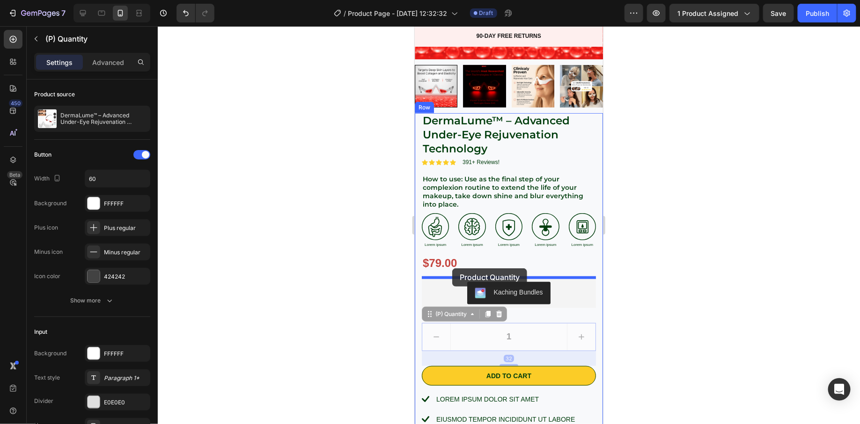
drag, startPoint x: 437, startPoint y: 316, endPoint x: 452, endPoint y: 269, distance: 49.6
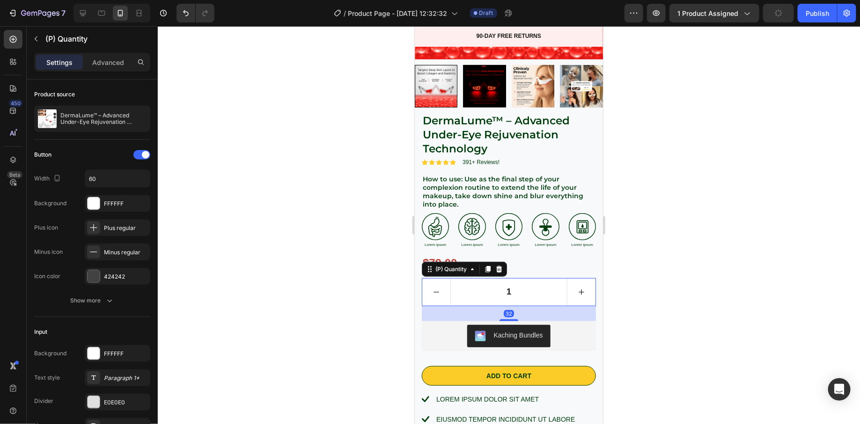
click at [350, 292] on div at bounding box center [509, 225] width 702 height 398
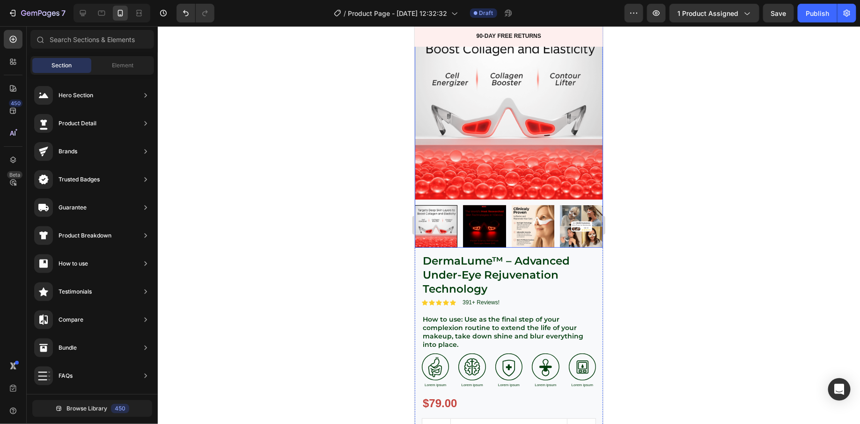
scroll to position [87, 0]
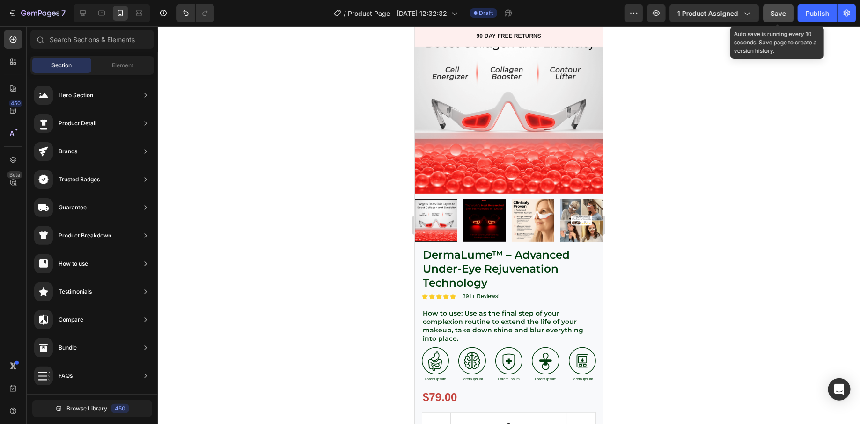
click at [777, 19] on button "Save" at bounding box center [778, 13] width 31 height 19
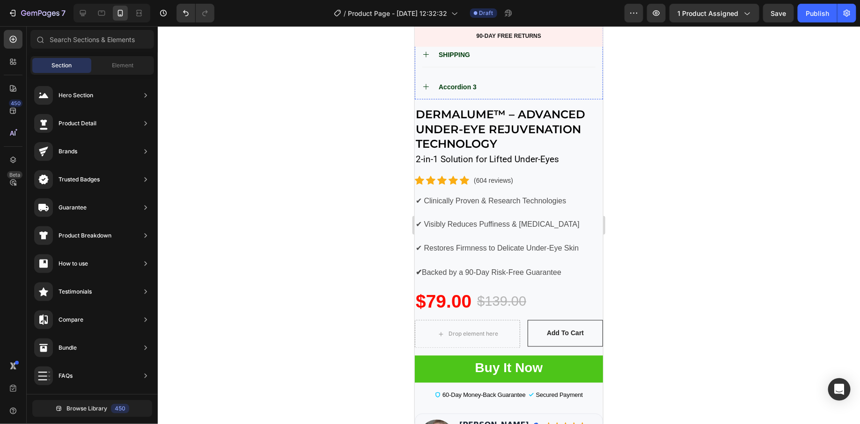
scroll to position [665, 0]
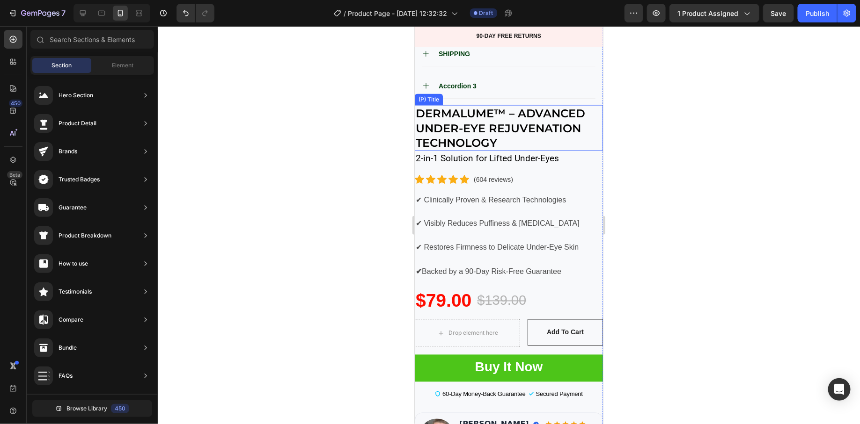
click at [510, 128] on h2 "DermaLume™ – Advanced Under-Eye Rejuvenation Technology" at bounding box center [508, 128] width 188 height 46
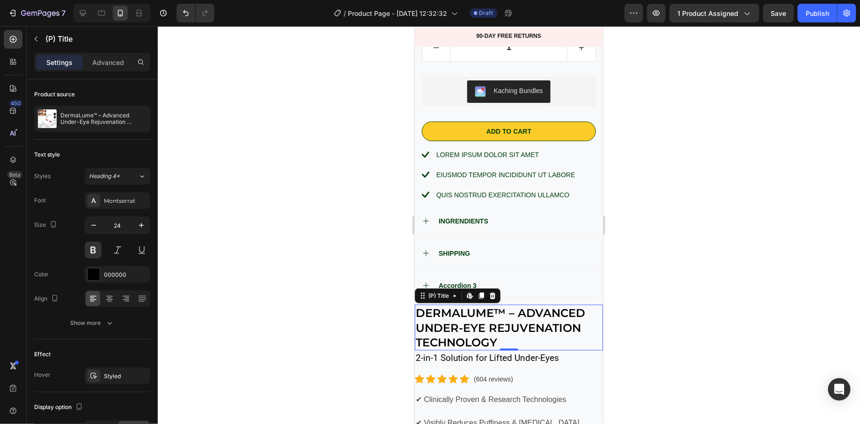
scroll to position [535, 0]
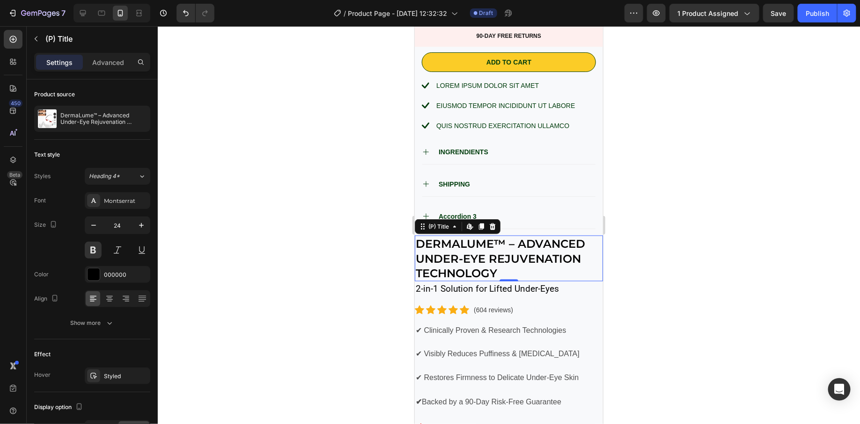
click at [348, 230] on div at bounding box center [509, 225] width 702 height 398
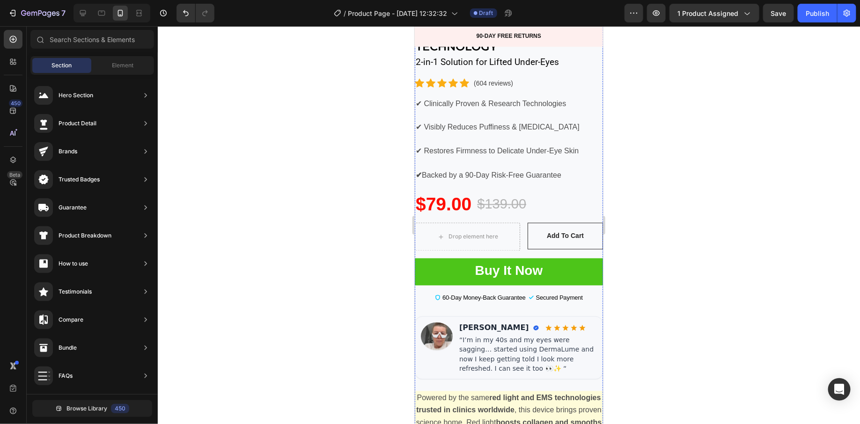
scroll to position [771, 0]
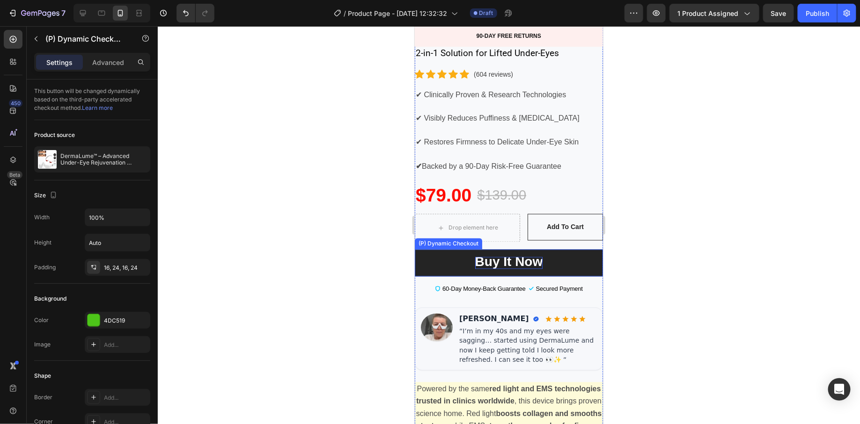
click at [483, 262] on strong "Buy it now" at bounding box center [509, 262] width 68 height 15
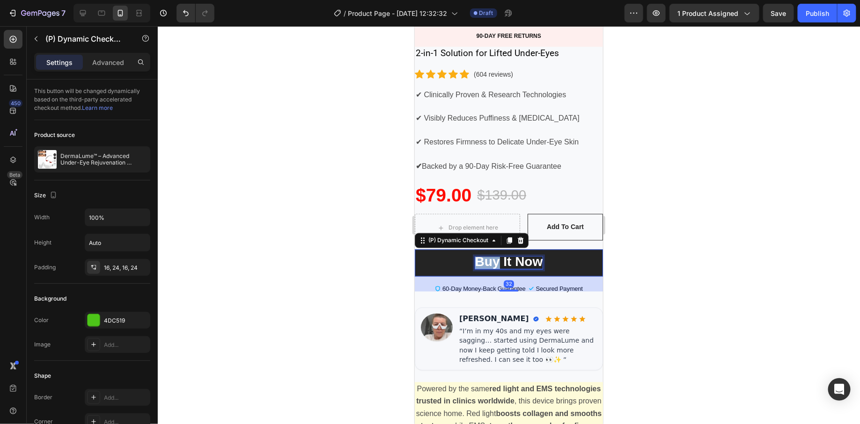
click at [483, 262] on strong "Buy it now" at bounding box center [509, 262] width 68 height 15
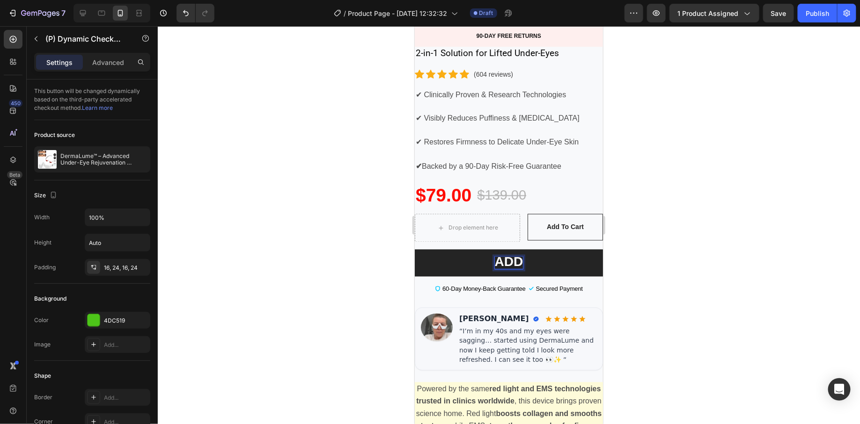
click at [414, 249] on button "ADD" at bounding box center [508, 262] width 188 height 27
click at [322, 223] on div at bounding box center [509, 225] width 702 height 398
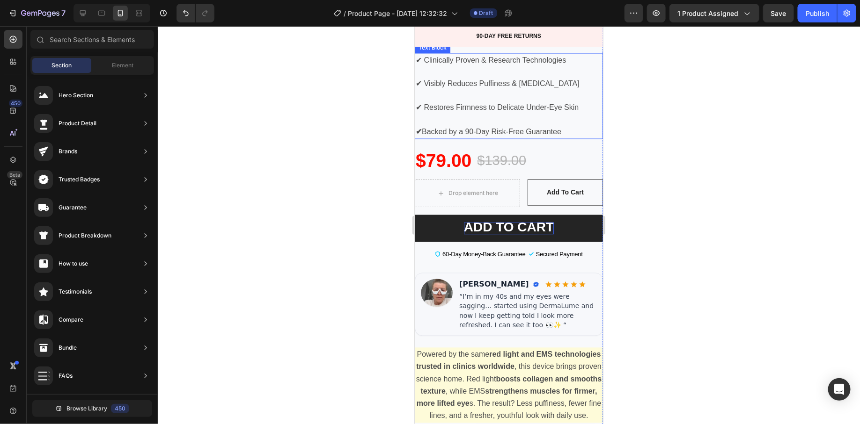
scroll to position [767, 0]
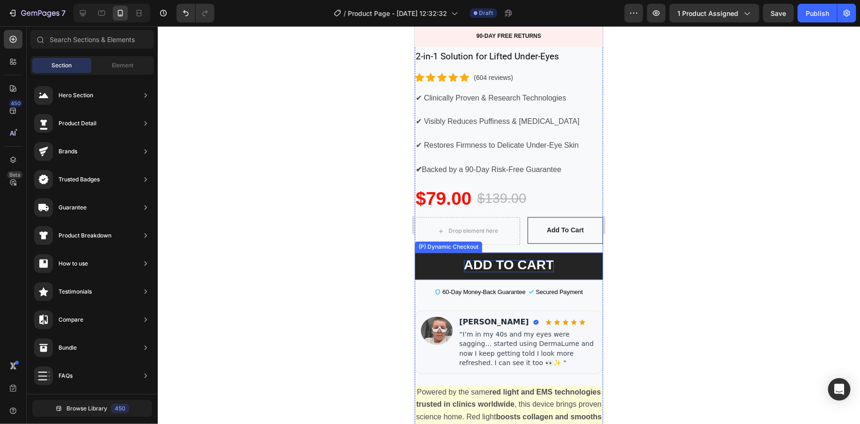
click at [420, 265] on button "ADD TO CART" at bounding box center [508, 266] width 188 height 27
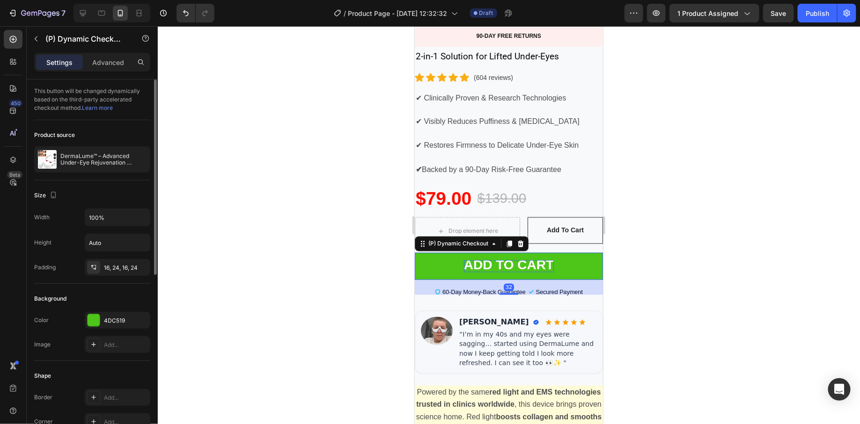
click at [82, 315] on div "Color 4DC519" at bounding box center [92, 320] width 116 height 17
click at [95, 316] on div at bounding box center [94, 320] width 12 height 12
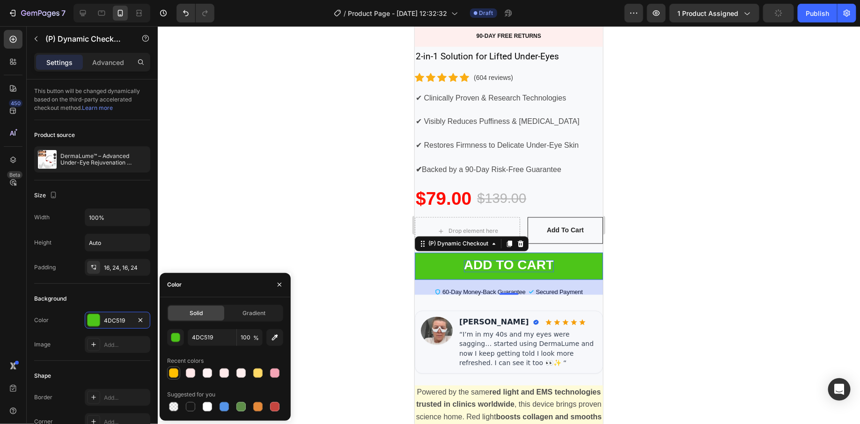
click at [170, 369] on div at bounding box center [173, 373] width 9 height 9
type input "FFBF00"
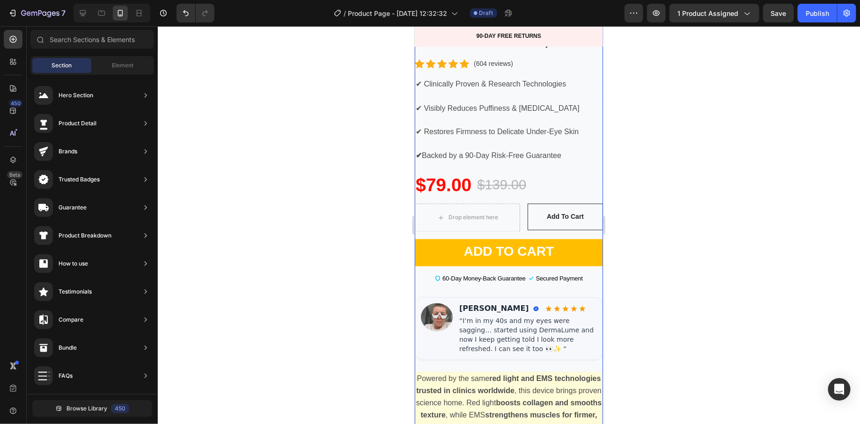
scroll to position [770, 0]
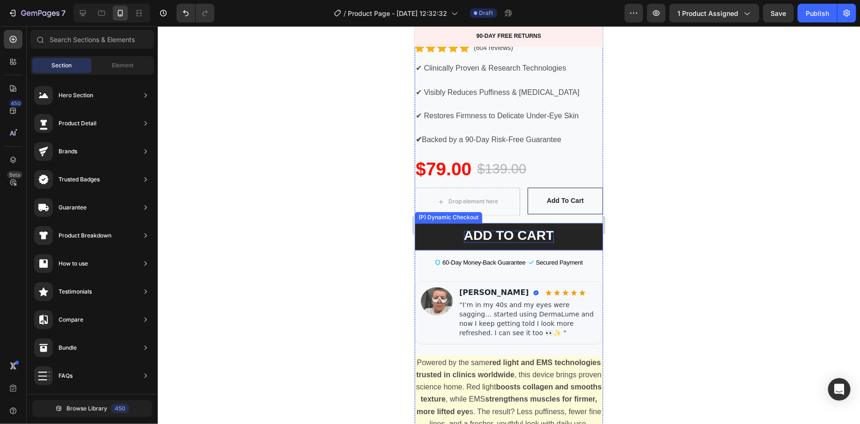
click at [502, 243] on strong "ADD TO CART" at bounding box center [508, 235] width 90 height 15
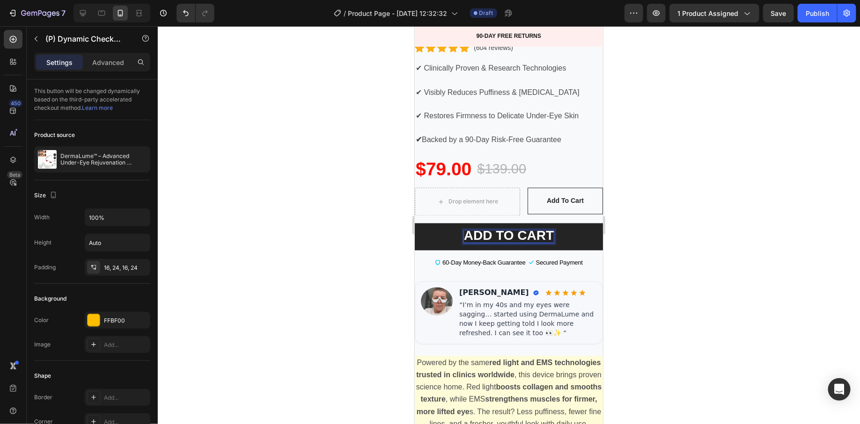
click at [502, 243] on strong "ADD TO CART" at bounding box center [508, 235] width 90 height 15
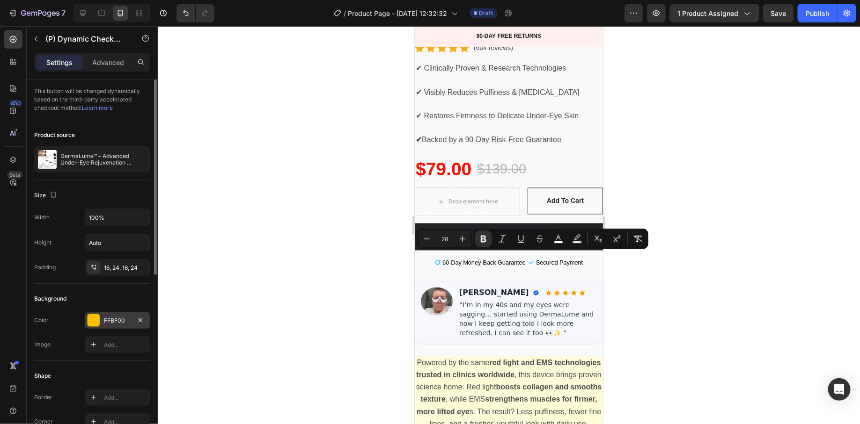
click at [95, 321] on div at bounding box center [94, 320] width 12 height 12
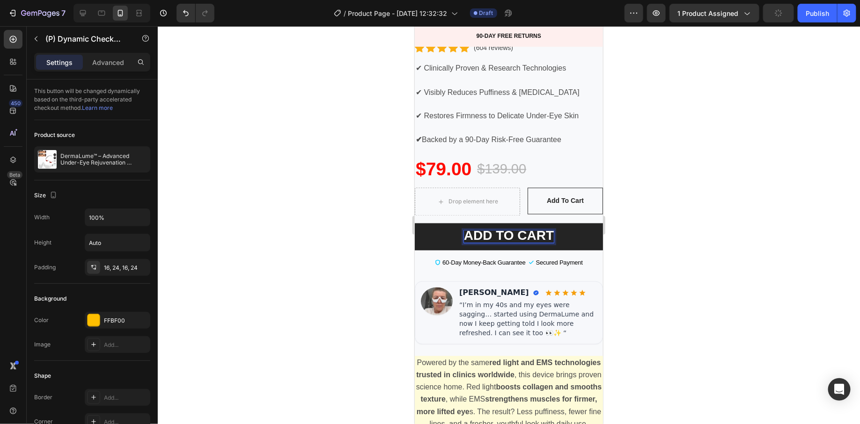
click at [469, 243] on strong "ADD TO CART" at bounding box center [508, 235] width 90 height 15
click at [558, 241] on icon "Editor contextual toolbar" at bounding box center [558, 238] width 9 height 9
type input "FFFFFF"
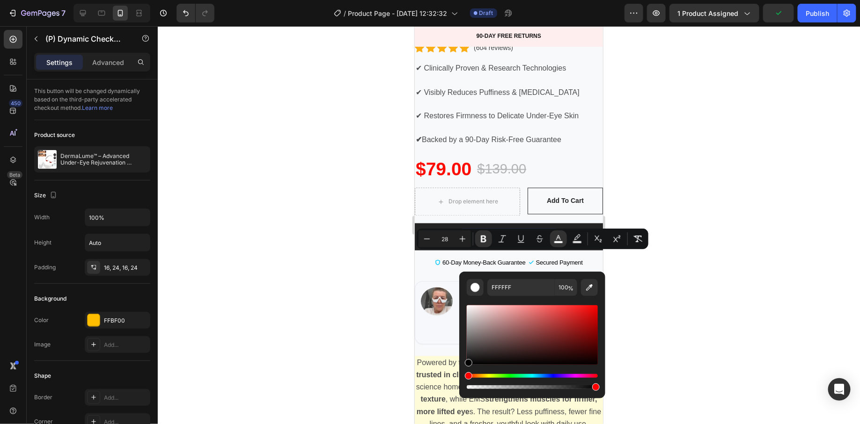
drag, startPoint x: 491, startPoint y: 337, endPoint x: 466, endPoint y: 374, distance: 44.8
click at [467, 374] on div "Editor contextual toolbar" at bounding box center [532, 348] width 131 height 88
type input "000000"
click at [348, 319] on div at bounding box center [509, 225] width 702 height 398
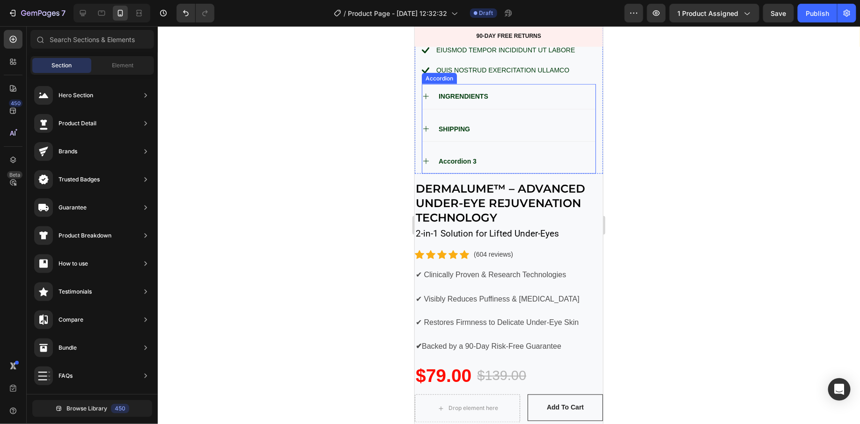
scroll to position [590, 0]
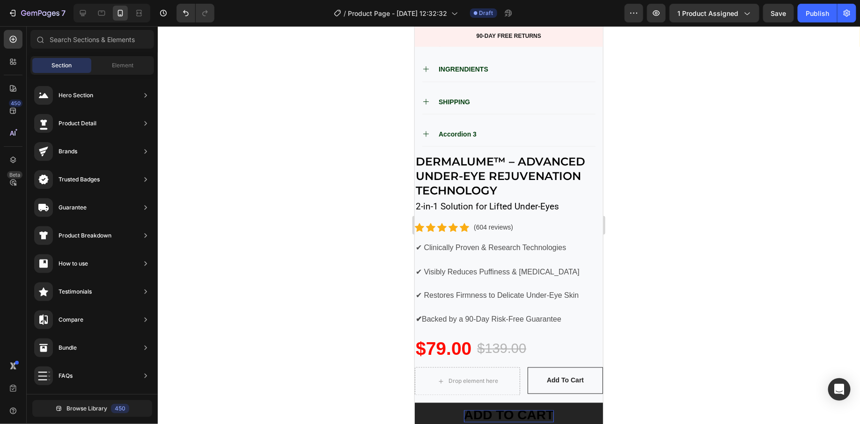
click at [117, 30] on img at bounding box center [58, 25] width 117 height 7
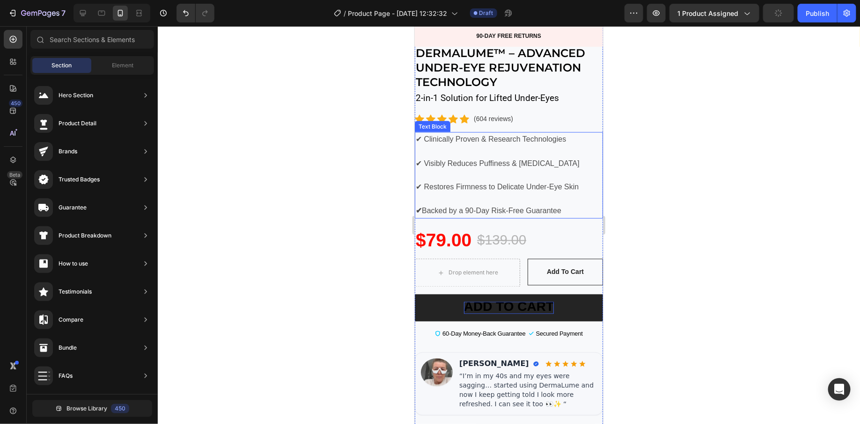
scroll to position [702, 0]
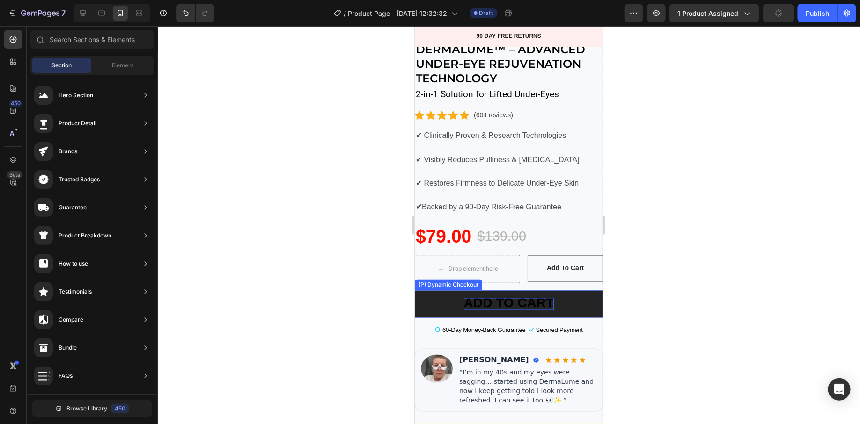
drag, startPoint x: 810, startPoint y: 362, endPoint x: 441, endPoint y: 323, distance: 371.2
click at [441, 318] on button "ADD TO CART" at bounding box center [508, 304] width 188 height 27
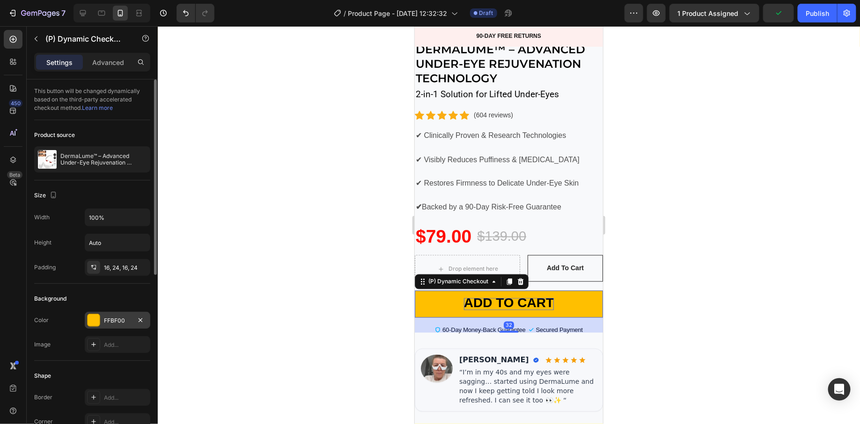
click at [101, 320] on div "FFBF00" at bounding box center [118, 320] width 66 height 17
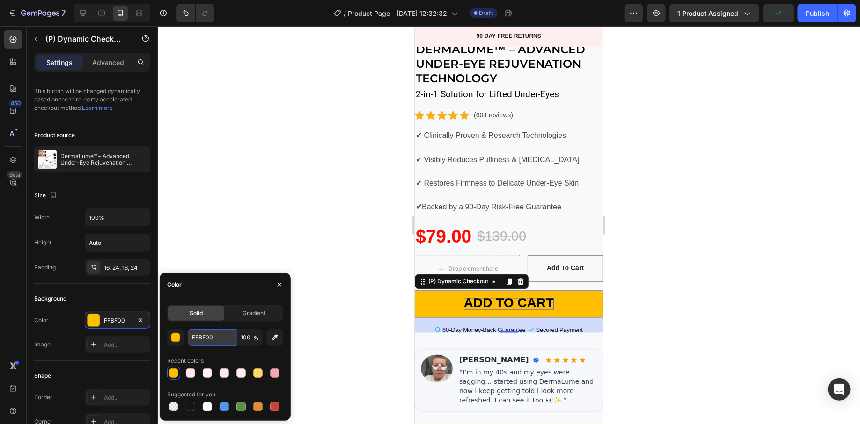
click at [216, 335] on input "FFBF00" at bounding box center [212, 337] width 49 height 17
paste input "#fbcc26"
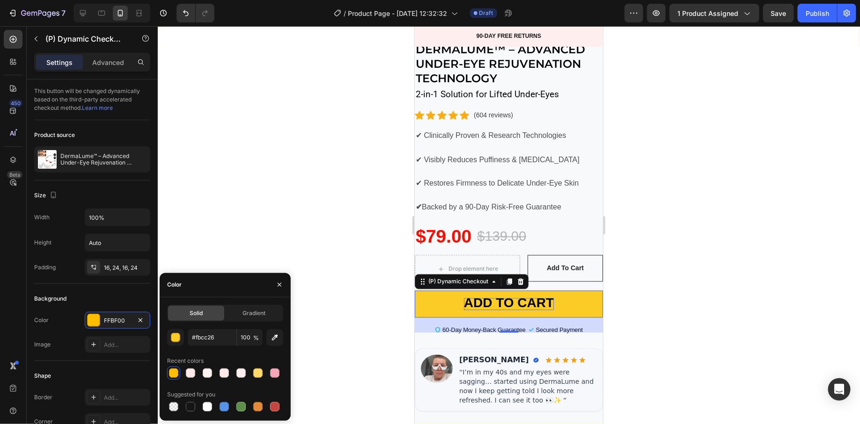
click at [256, 289] on div "Color" at bounding box center [225, 285] width 131 height 24
type input "FBCC26"
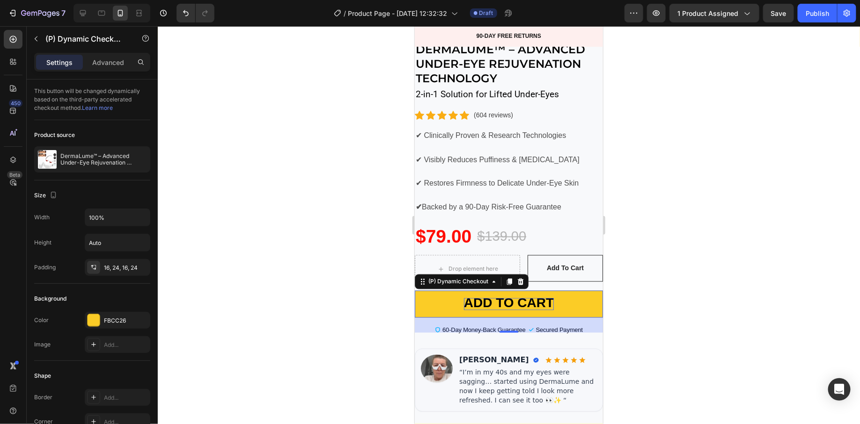
click at [271, 249] on div at bounding box center [509, 225] width 702 height 398
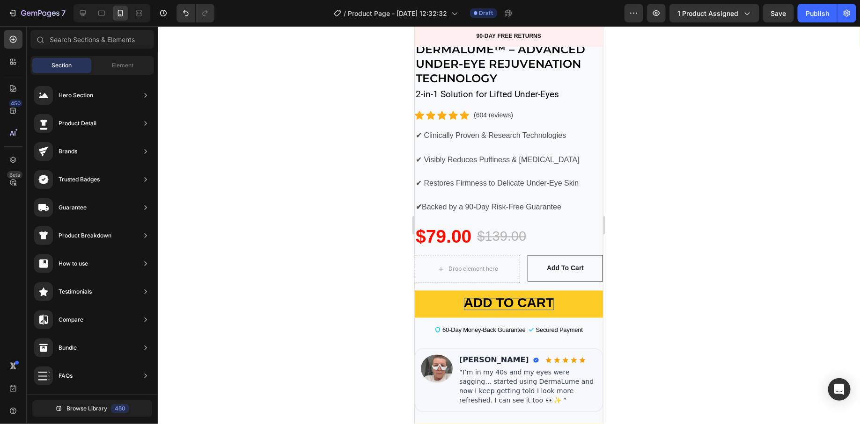
click at [271, 249] on div at bounding box center [509, 225] width 702 height 398
click at [5, 11] on button "X" at bounding box center [2, 5] width 5 height 11
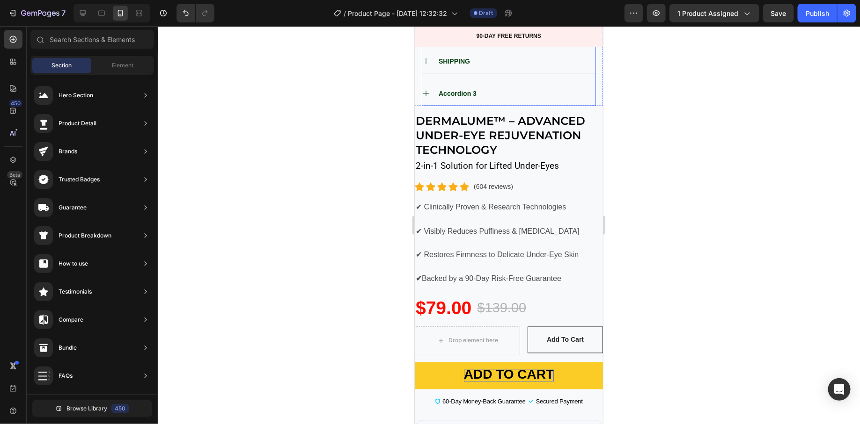
scroll to position [721, 0]
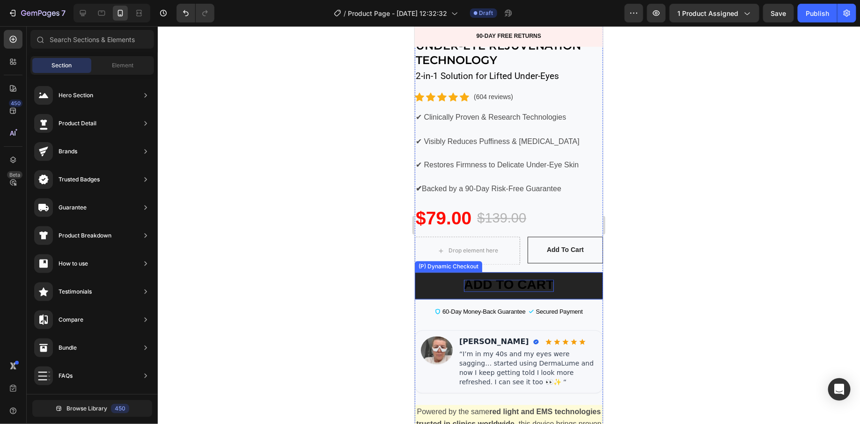
click at [425, 299] on button "ADD TO CART" at bounding box center [508, 285] width 188 height 27
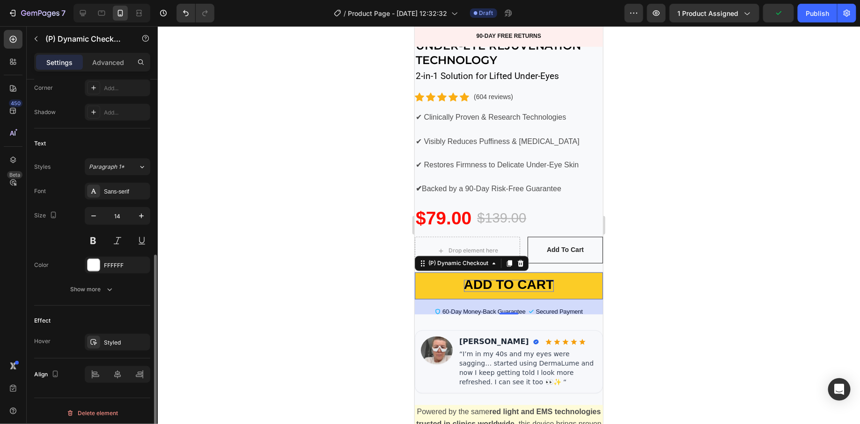
scroll to position [335, 0]
click at [123, 284] on button "Show more" at bounding box center [92, 289] width 116 height 17
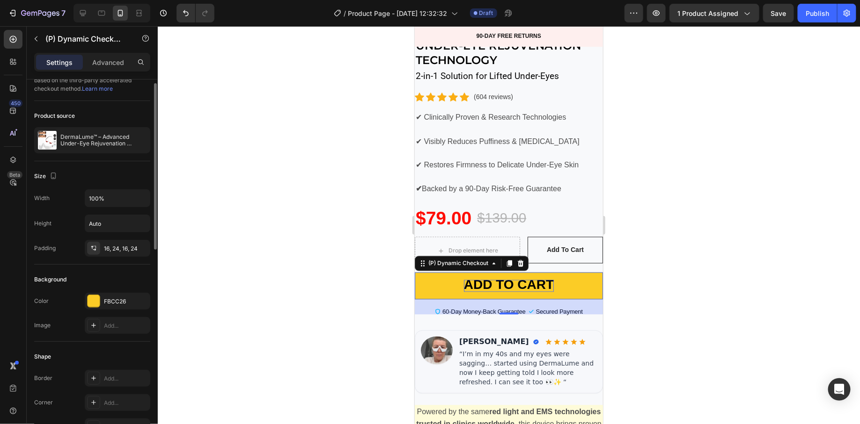
scroll to position [0, 0]
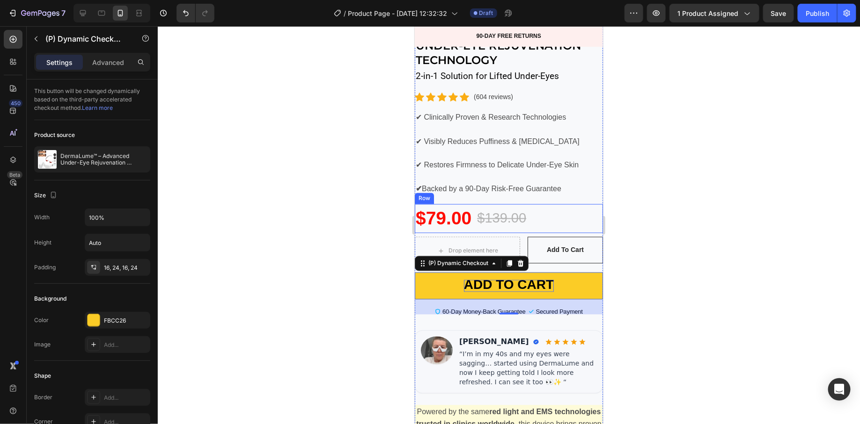
click at [653, 244] on div at bounding box center [509, 225] width 702 height 398
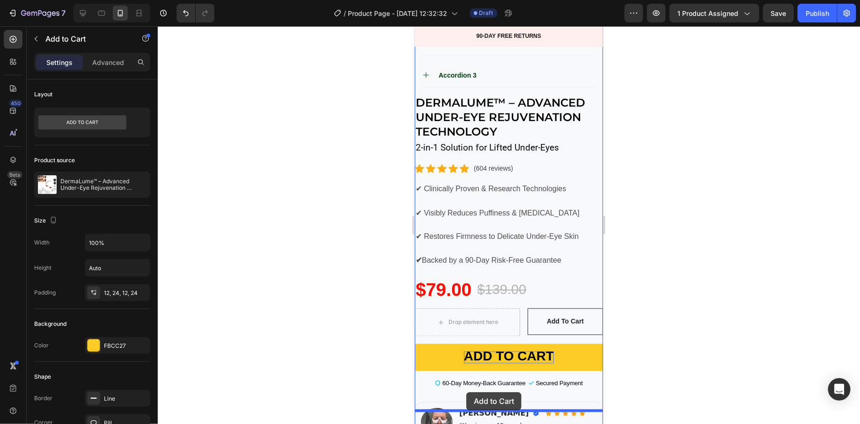
scroll to position [672, 0]
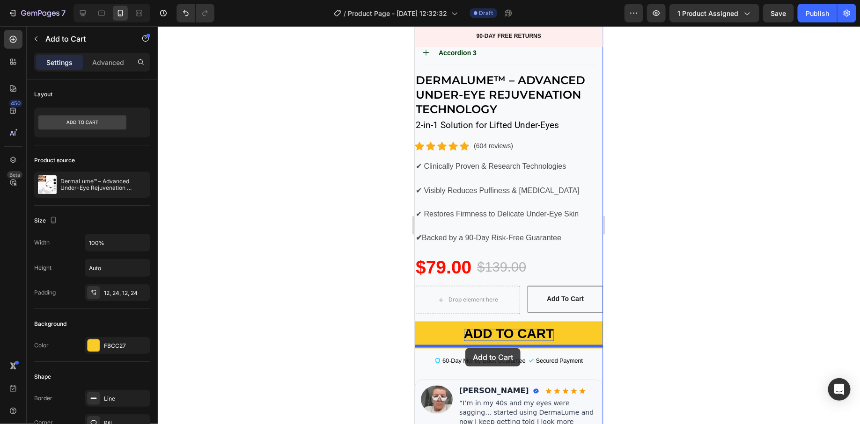
drag, startPoint x: 435, startPoint y: 104, endPoint x: 465, endPoint y: 348, distance: 246.1
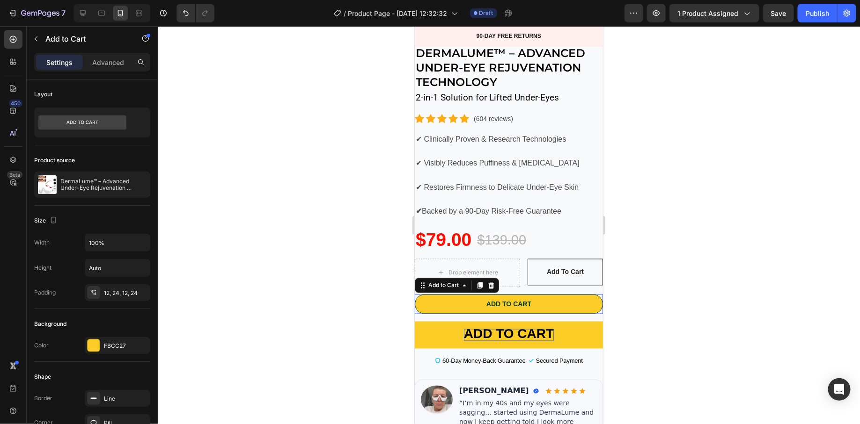
scroll to position [644, 0]
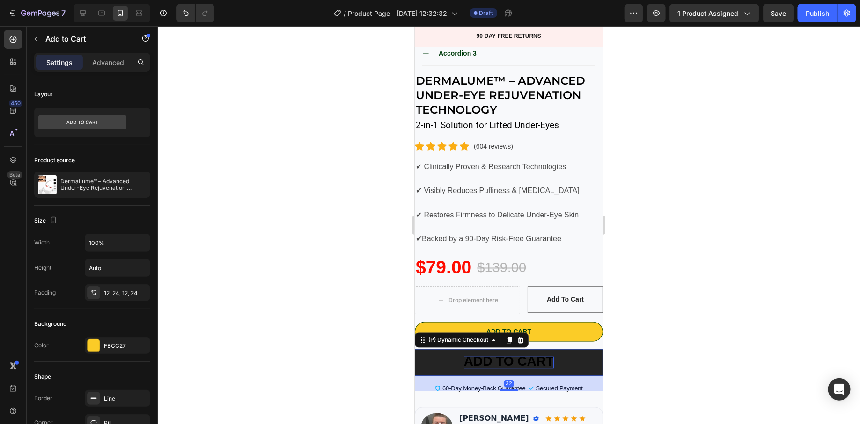
click at [443, 376] on button "ADD TO CART" at bounding box center [508, 362] width 188 height 27
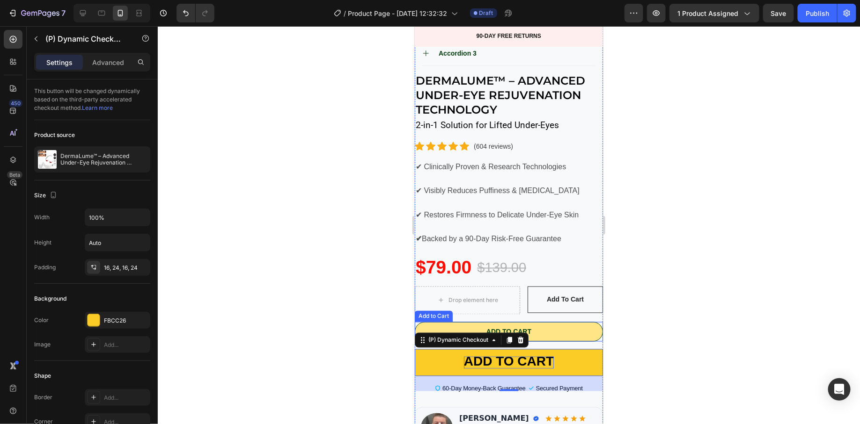
click at [546, 342] on button "Add to cart" at bounding box center [508, 332] width 188 height 20
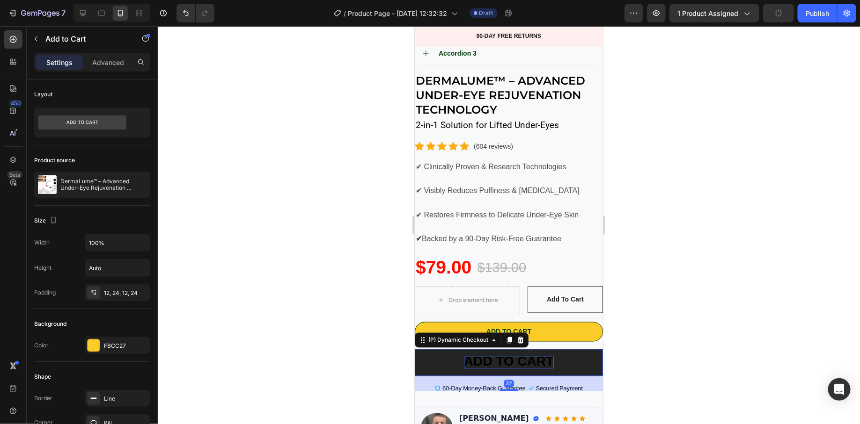
click at [442, 376] on button "ADD TO CART" at bounding box center [508, 362] width 188 height 27
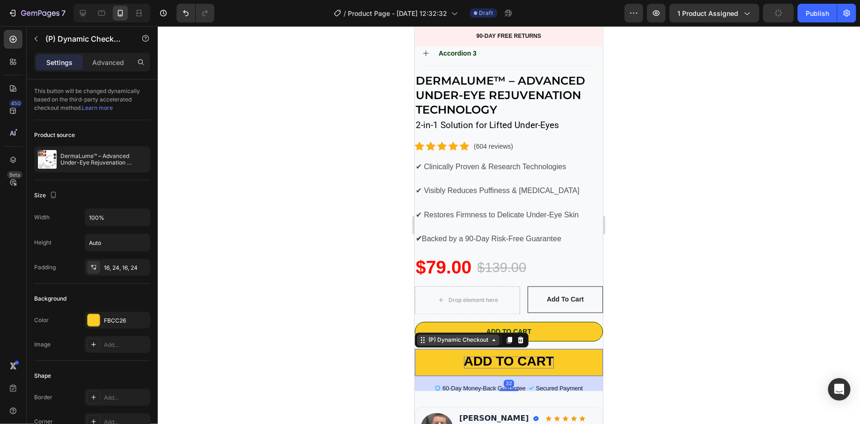
click at [488, 344] on div "(P) Dynamic Checkout" at bounding box center [458, 340] width 64 height 8
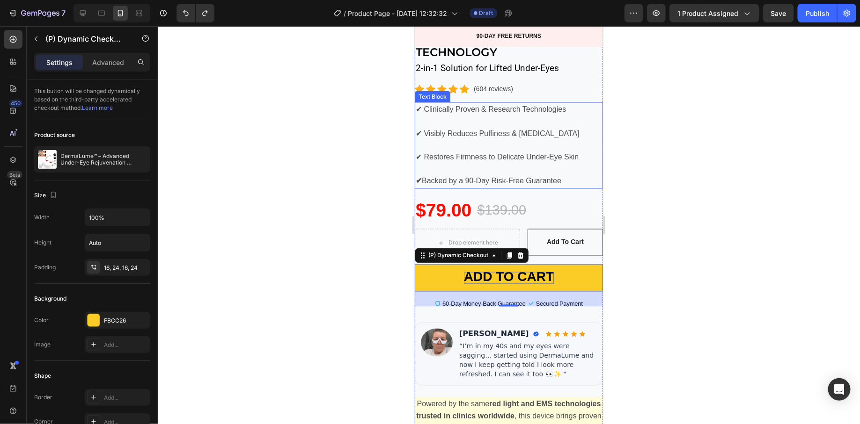
scroll to position [729, 0]
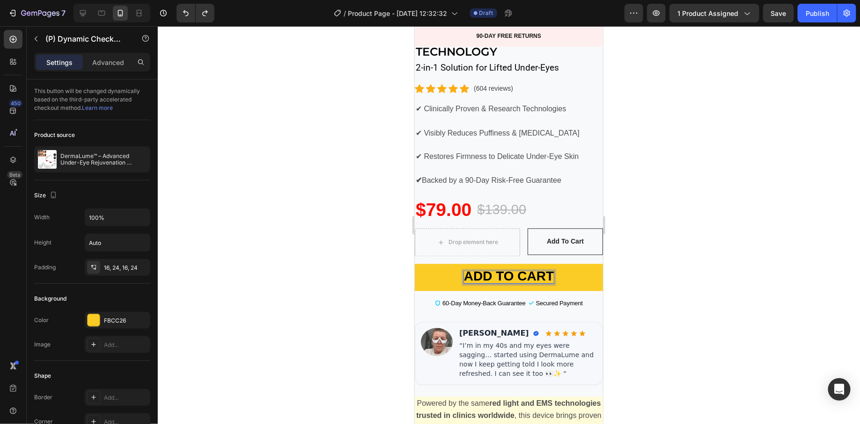
click at [489, 284] on strong "ADD TO CART" at bounding box center [508, 276] width 90 height 15
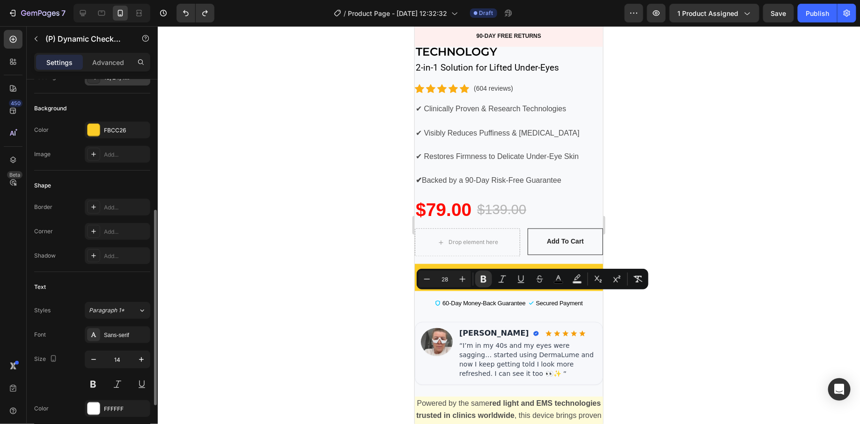
scroll to position [211, 0]
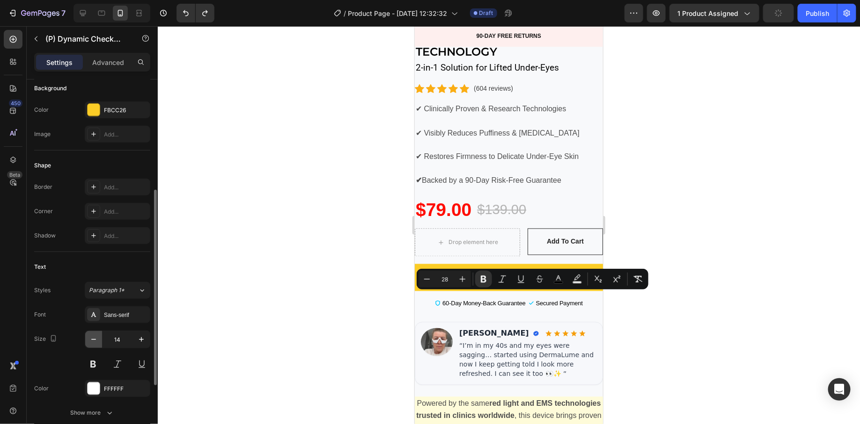
click at [92, 336] on icon "button" at bounding box center [93, 339] width 9 height 9
type input "13"
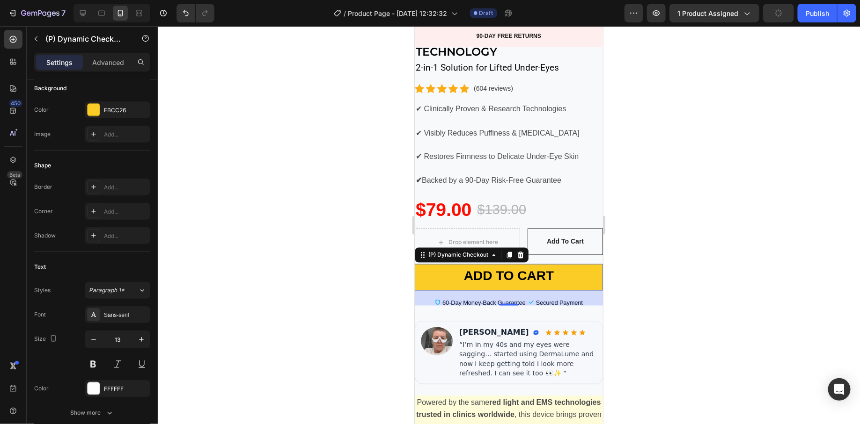
click at [357, 324] on div at bounding box center [509, 225] width 702 height 398
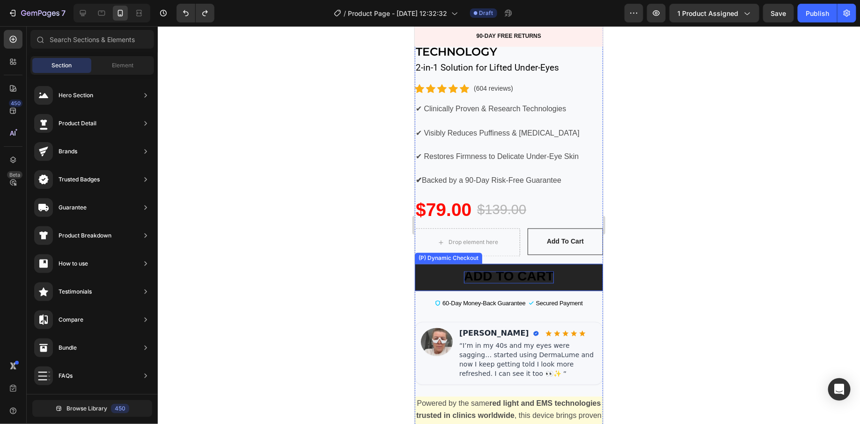
click at [538, 284] on strong "ADD TO CART" at bounding box center [508, 276] width 90 height 15
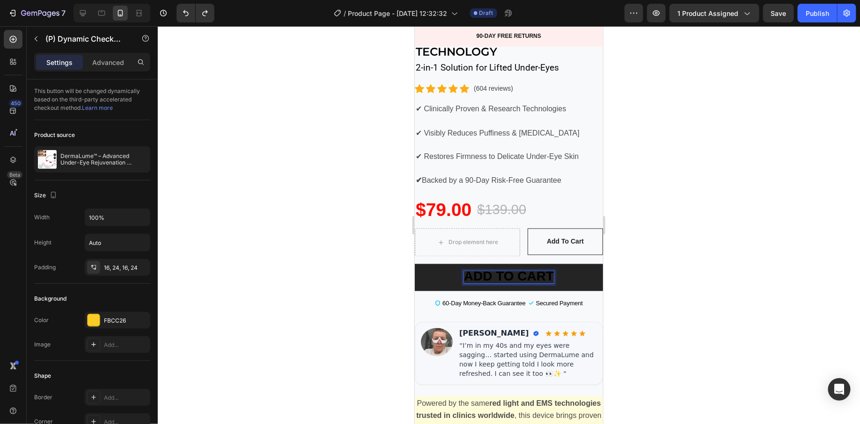
click at [538, 284] on strong "ADD TO CART" at bounding box center [508, 276] width 90 height 15
click at [423, 283] on icon "Editor contextual toolbar" at bounding box center [426, 279] width 9 height 9
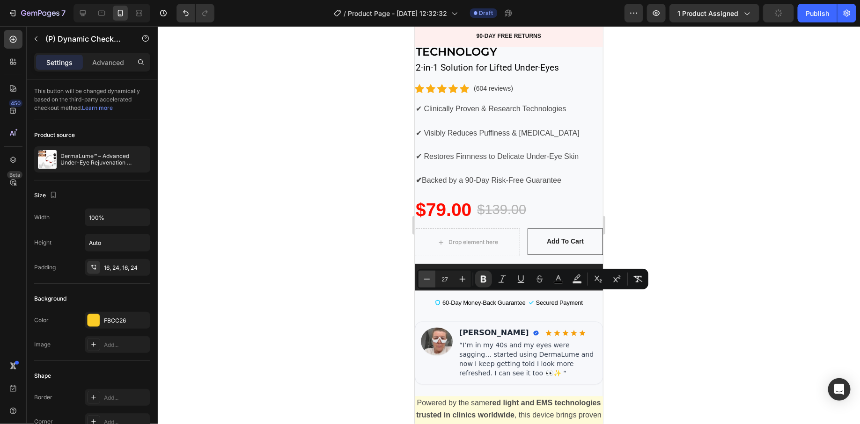
click at [423, 283] on icon "Editor contextual toolbar" at bounding box center [426, 279] width 9 height 9
type input "21"
drag, startPoint x: 397, startPoint y: 313, endPoint x: 389, endPoint y: 314, distance: 8.2
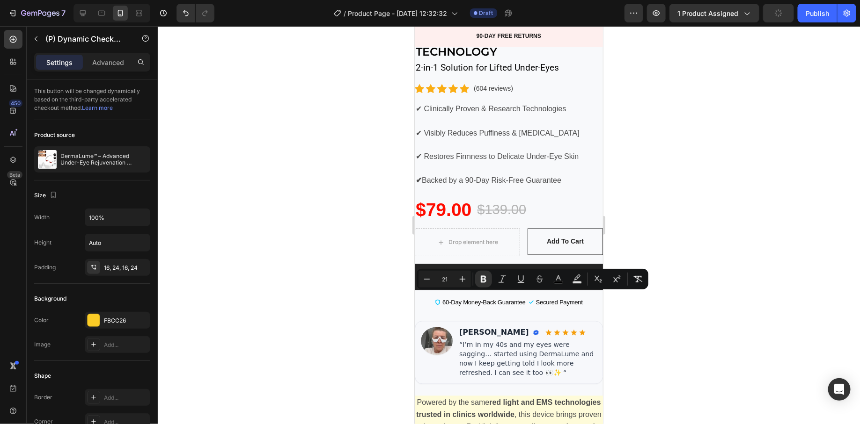
click at [397, 313] on div at bounding box center [509, 225] width 702 height 398
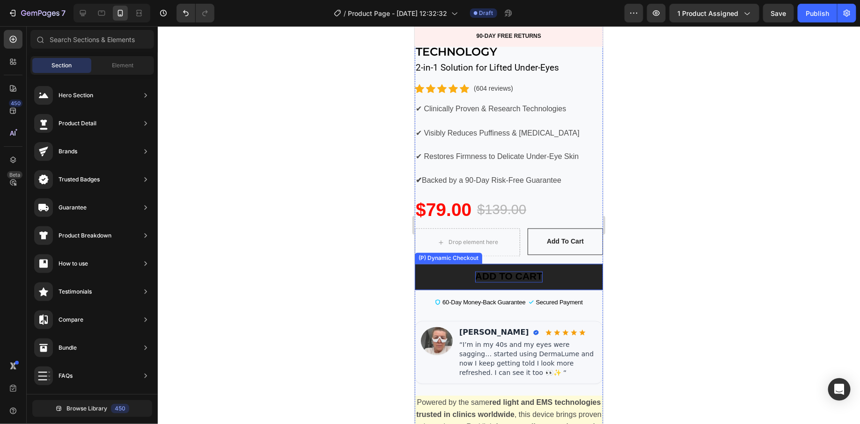
click at [505, 282] on strong "ADD TO CART" at bounding box center [508, 276] width 67 height 11
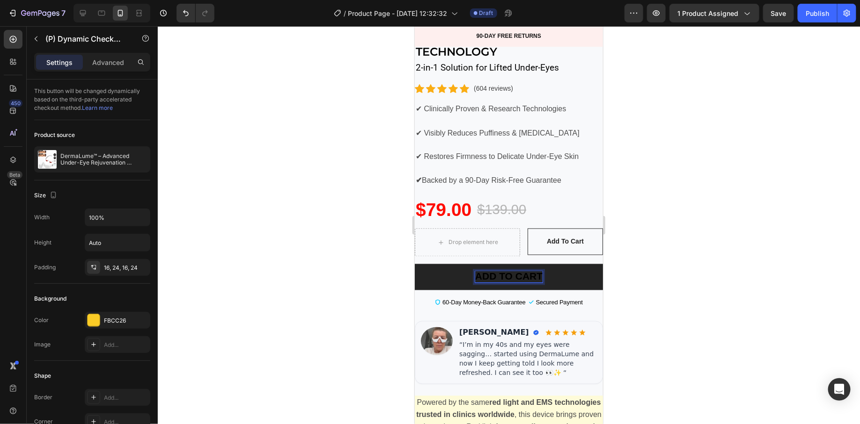
click at [505, 282] on strong "ADD TO CART" at bounding box center [508, 276] width 67 height 11
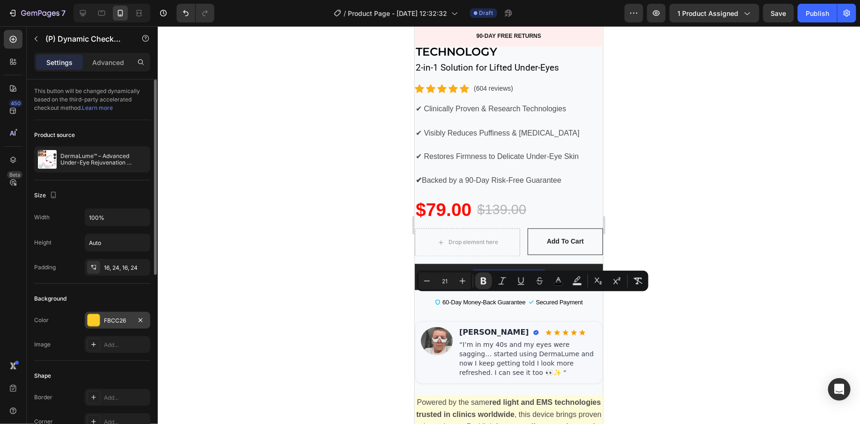
click at [88, 317] on div at bounding box center [94, 320] width 12 height 12
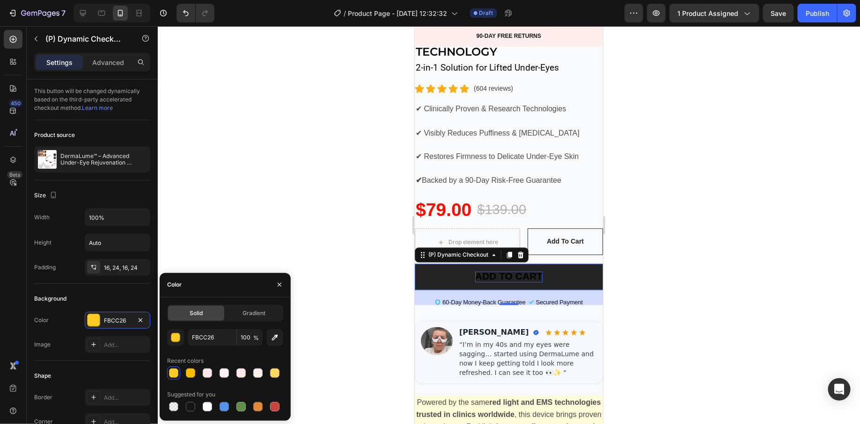
click at [335, 262] on div at bounding box center [509, 225] width 702 height 398
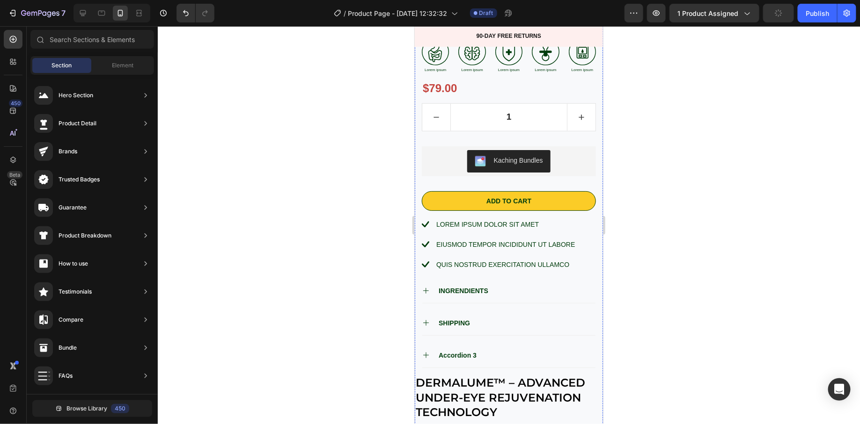
scroll to position [379, 0]
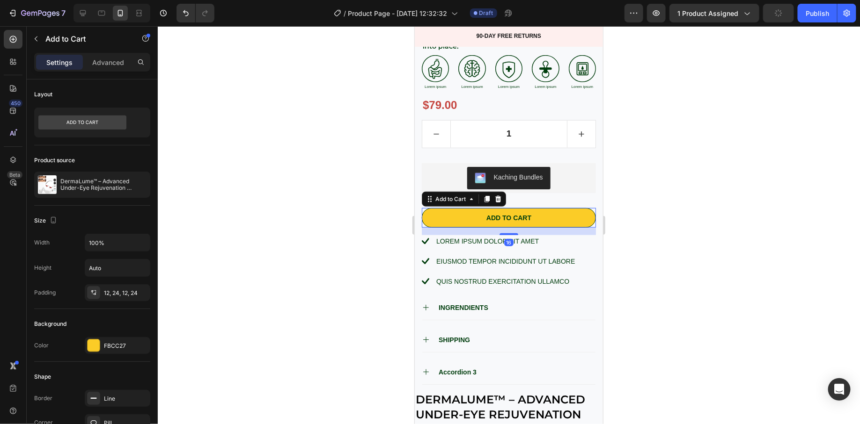
click at [524, 220] on div "Add to cart" at bounding box center [508, 217] width 45 height 8
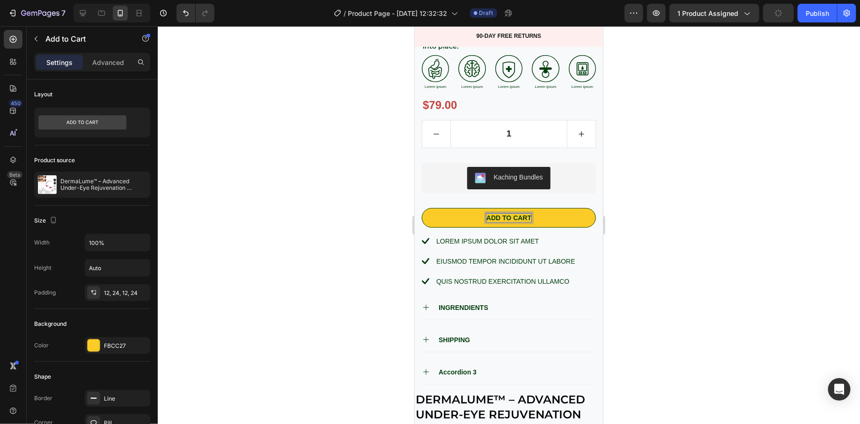
click at [524, 220] on p "Add to cart" at bounding box center [508, 217] width 45 height 8
click at [514, 217] on p "Add to cart" at bounding box center [508, 217] width 45 height 8
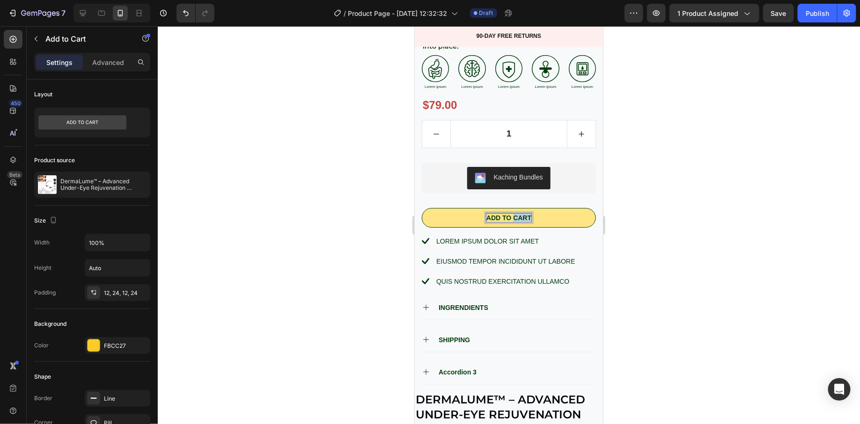
click at [514, 217] on p "Add to cart" at bounding box center [508, 217] width 45 height 8
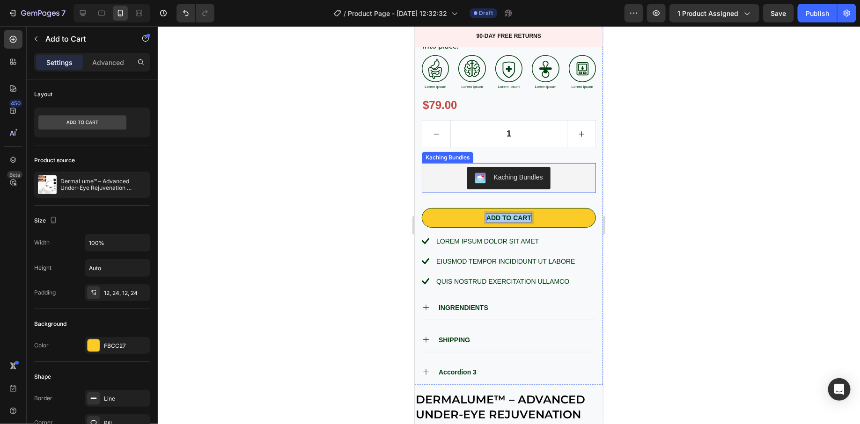
click at [653, 183] on div at bounding box center [509, 225] width 702 height 398
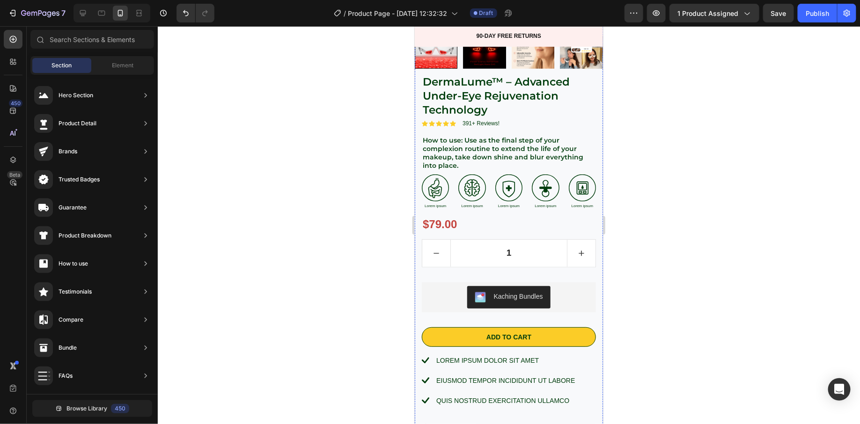
scroll to position [296, 0]
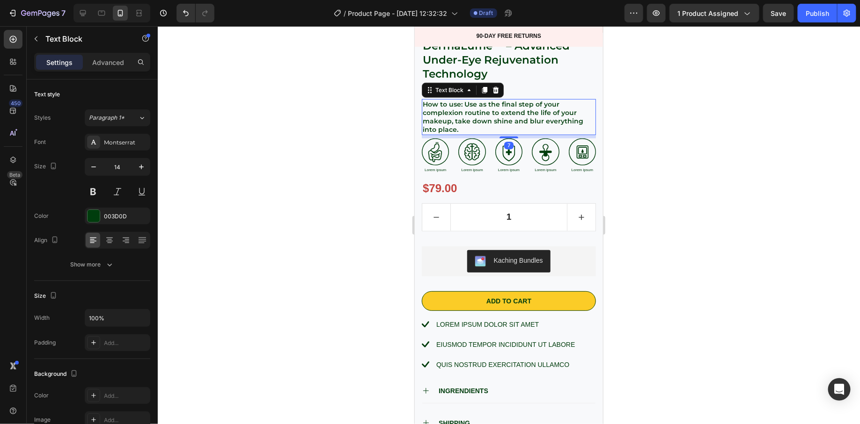
click at [431, 132] on p "How to use: Use as the final step of your complexion routine to extend the life…" at bounding box center [508, 117] width 172 height 34
click at [452, 141] on div "Image Lorem ipsum Text Block Image Lorem ipsum Text Block Image Lorem ipsum Tex…" at bounding box center [508, 156] width 174 height 36
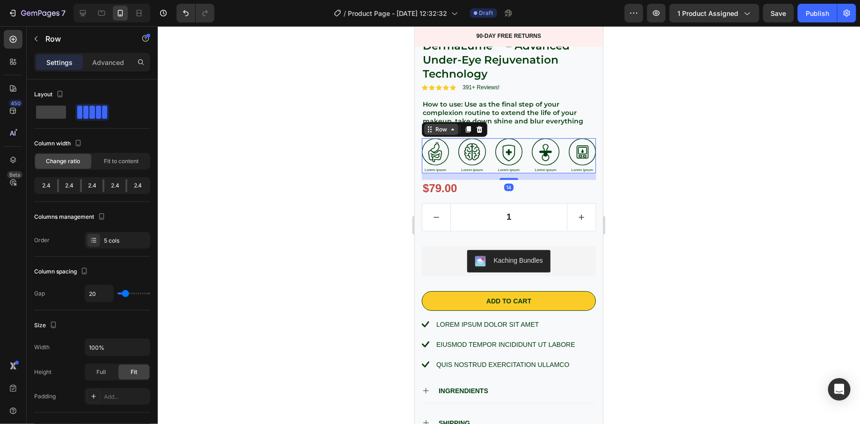
click at [436, 131] on div "Row" at bounding box center [440, 129] width 15 height 8
click at [464, 131] on icon at bounding box center [467, 128] width 7 height 7
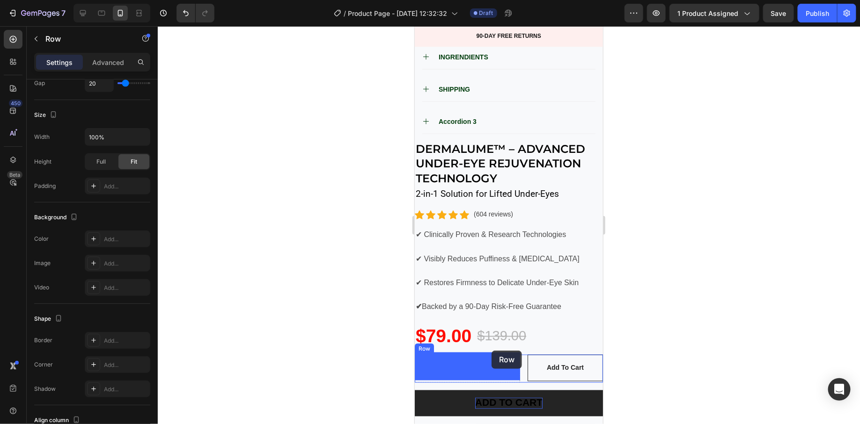
scroll to position [683, 0]
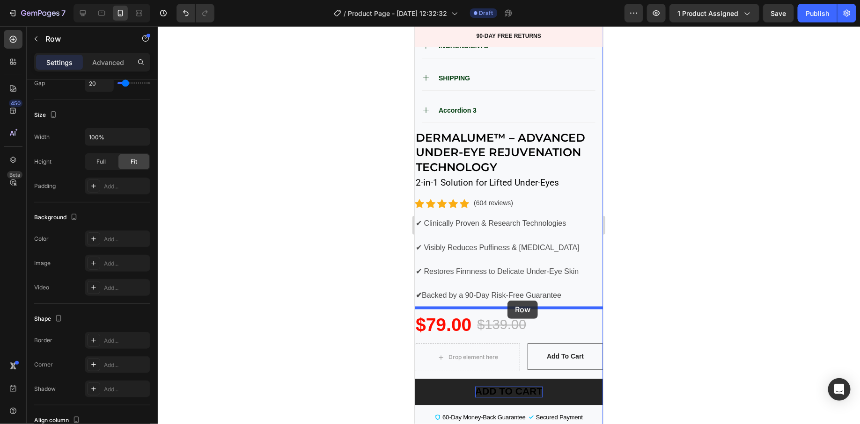
drag, startPoint x: 438, startPoint y: 173, endPoint x: 507, endPoint y: 300, distance: 144.9
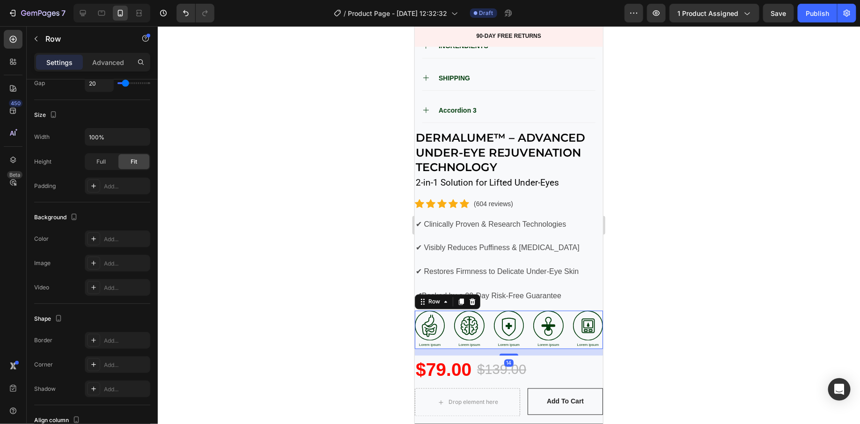
click at [349, 300] on div at bounding box center [509, 225] width 702 height 398
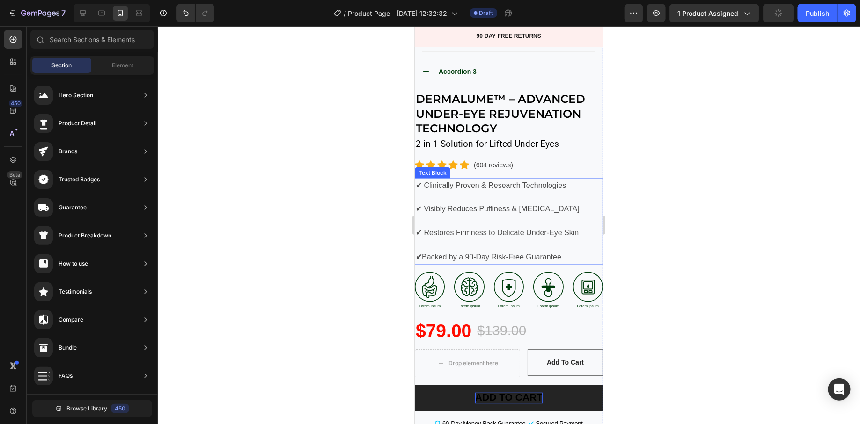
scroll to position [719, 0]
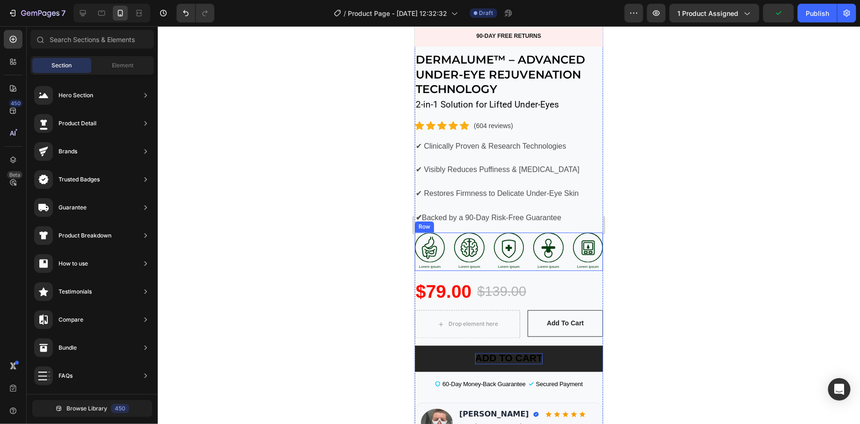
click at [491, 266] on div "Image Lorem ipsum Text Block Image Lorem ipsum Text Block Image Lorem ipsum Tex…" at bounding box center [508, 252] width 188 height 38
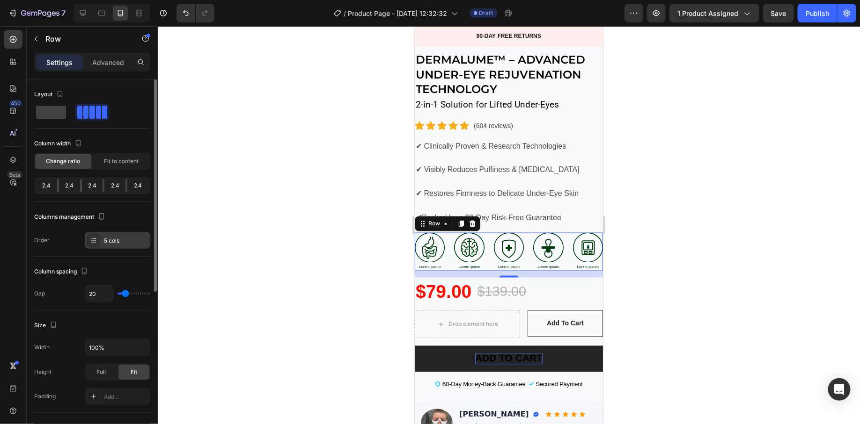
click at [117, 246] on div "5 cols" at bounding box center [118, 240] width 66 height 17
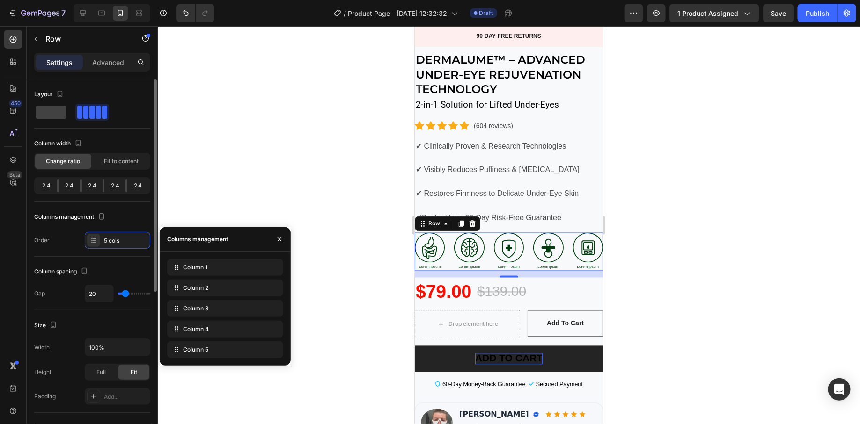
click at [131, 222] on div "Columns management" at bounding box center [92, 217] width 116 height 15
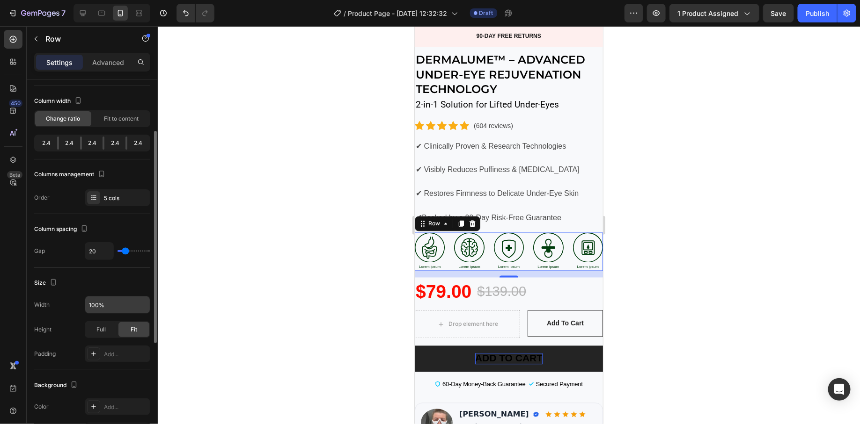
scroll to position [0, 0]
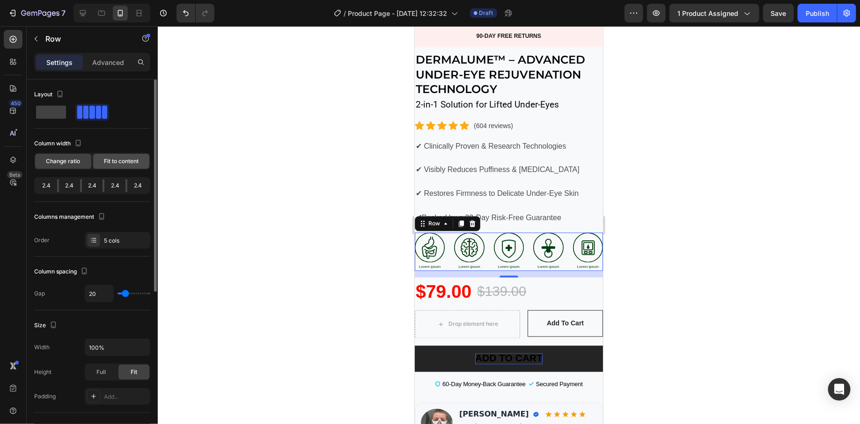
click at [126, 161] on span "Fit to content" at bounding box center [121, 161] width 35 height 8
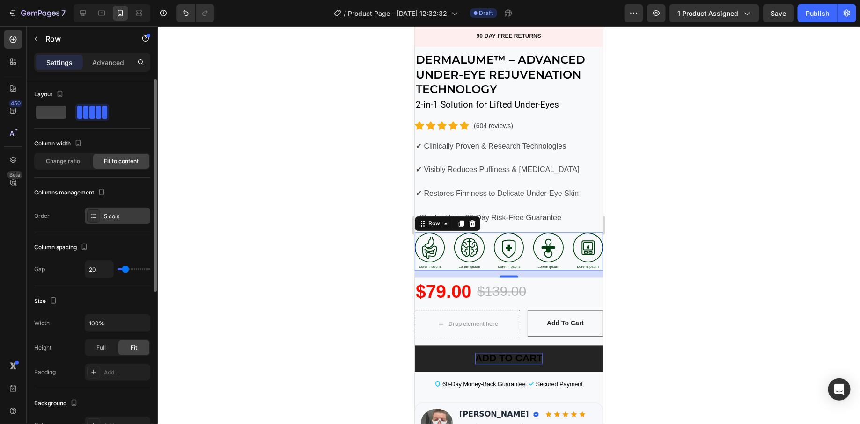
click at [126, 215] on div "5 cols" at bounding box center [126, 216] width 44 height 8
click at [66, 170] on div "Column width Change ratio Fit to content" at bounding box center [92, 157] width 116 height 42
click at [66, 168] on div "Change ratio Fit to content" at bounding box center [92, 161] width 116 height 17
click at [67, 166] on div "Change ratio" at bounding box center [63, 161] width 56 height 15
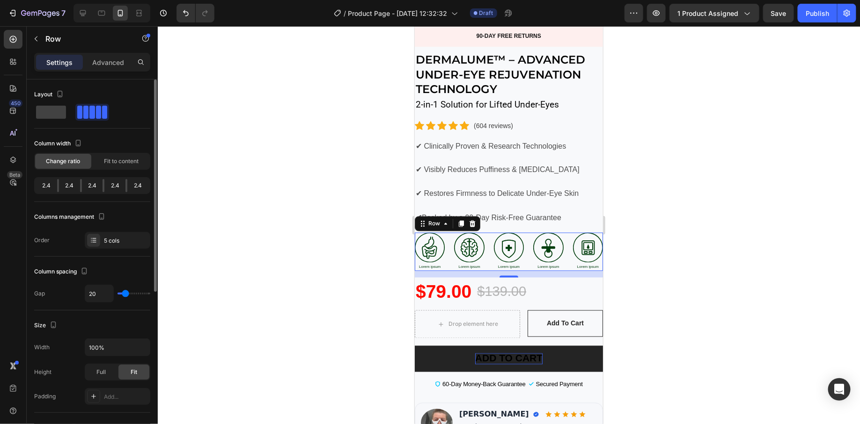
click at [102, 115] on span at bounding box center [104, 112] width 5 height 13
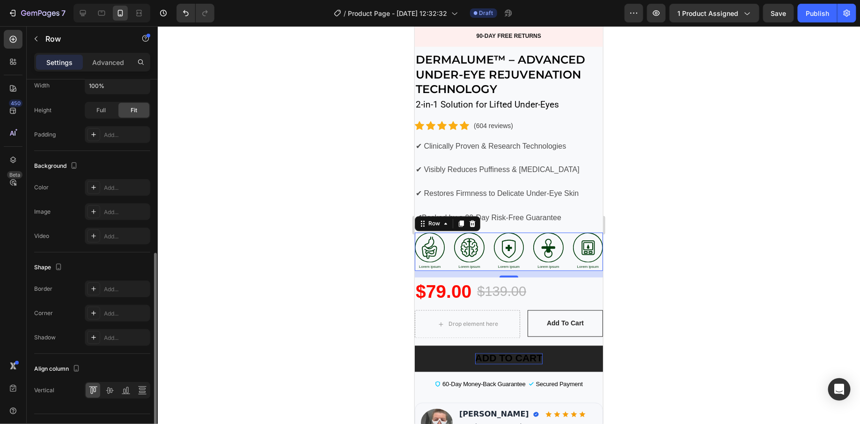
scroll to position [279, 0]
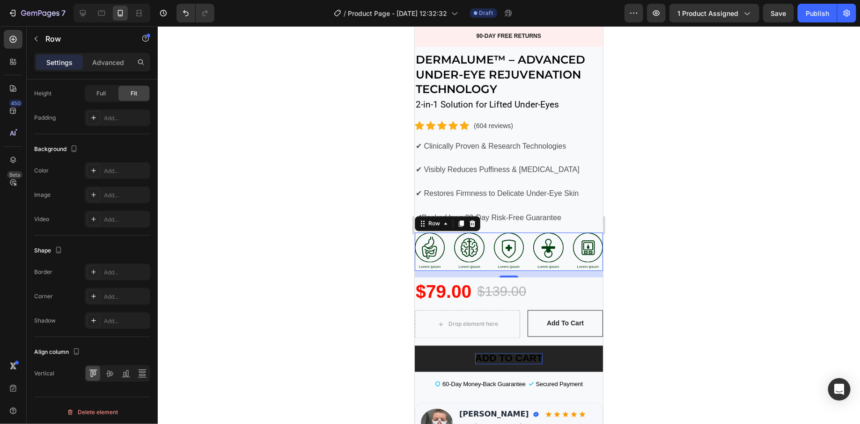
click at [271, 286] on div at bounding box center [509, 225] width 702 height 398
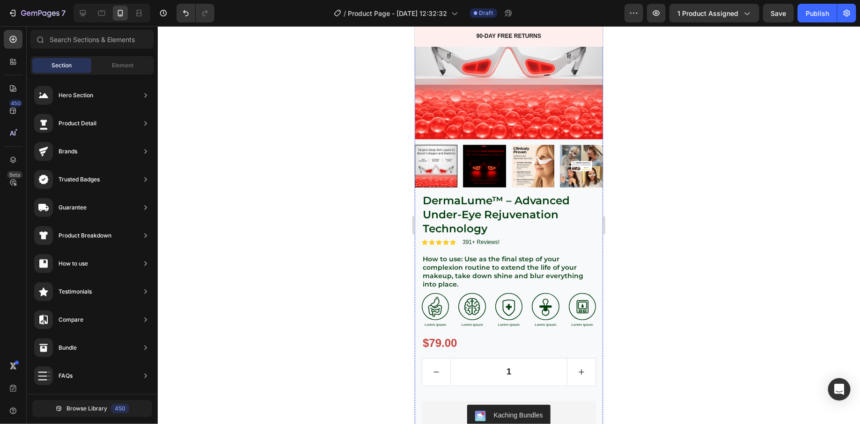
scroll to position [181, 0]
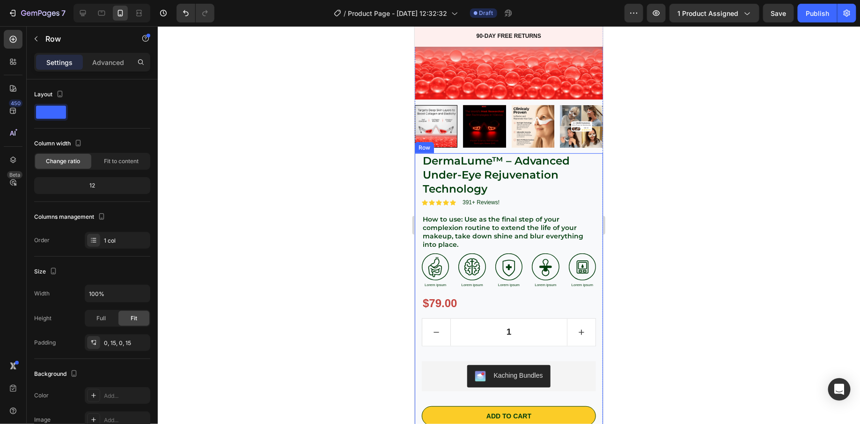
click at [418, 164] on div "DermaLume™ – Advanced Under-Eye Rejuvenation Technology Product Title Icon Icon…" at bounding box center [508, 368] width 188 height 430
click at [473, 148] on div at bounding box center [471, 144] width 11 height 11
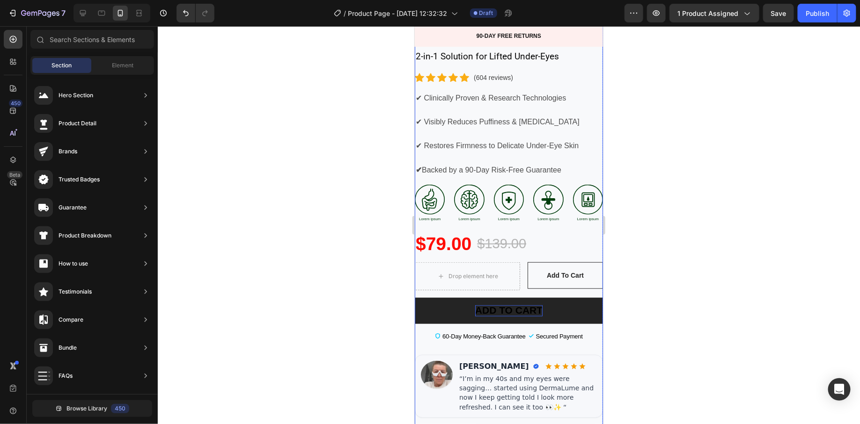
scroll to position [338, 0]
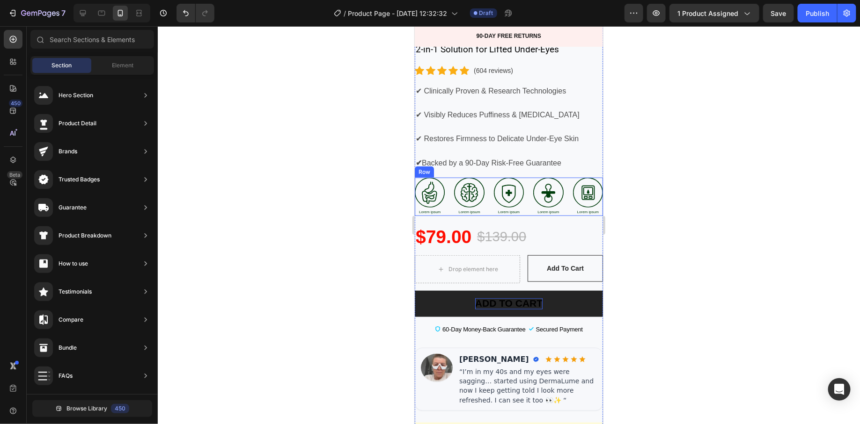
click at [568, 180] on div "Image Lorem ipsum Text Block Image Lorem ipsum Text Block Image Lorem ipsum Tex…" at bounding box center [508, 196] width 188 height 38
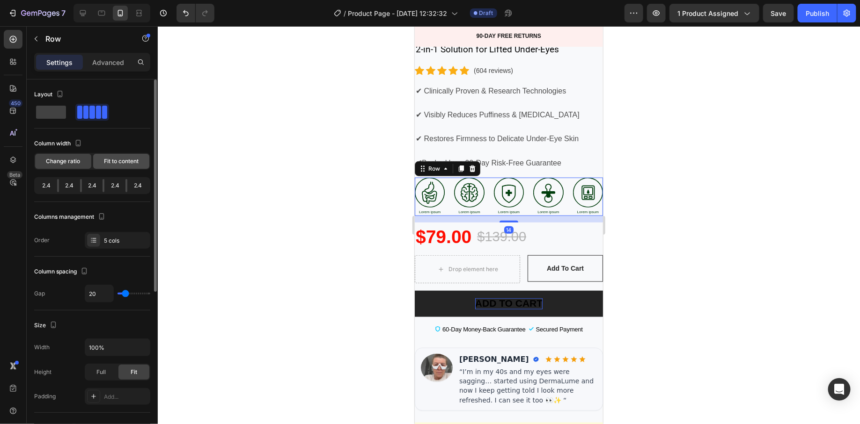
click at [119, 157] on span "Fit to content" at bounding box center [121, 161] width 35 height 8
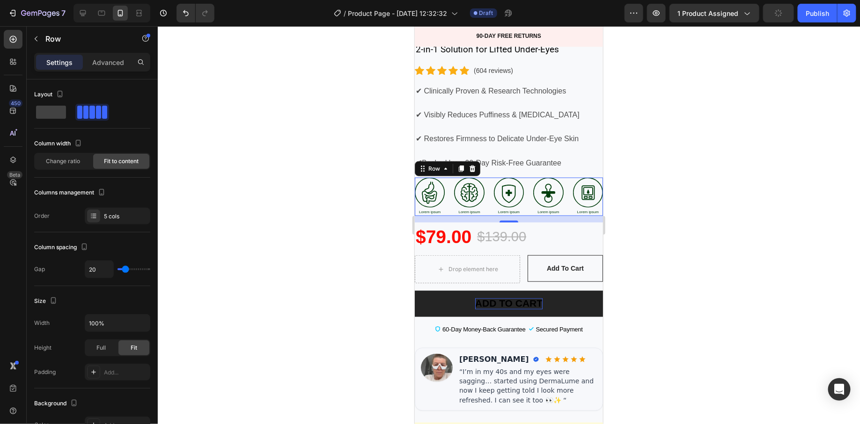
click at [289, 208] on div at bounding box center [509, 225] width 702 height 398
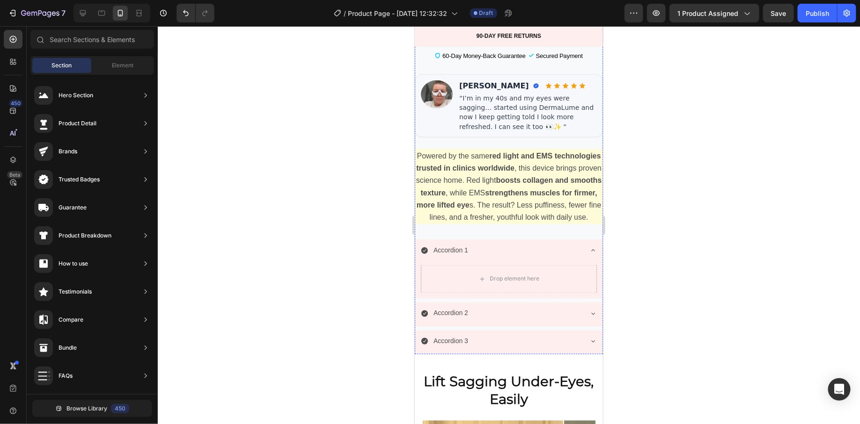
scroll to position [613, 0]
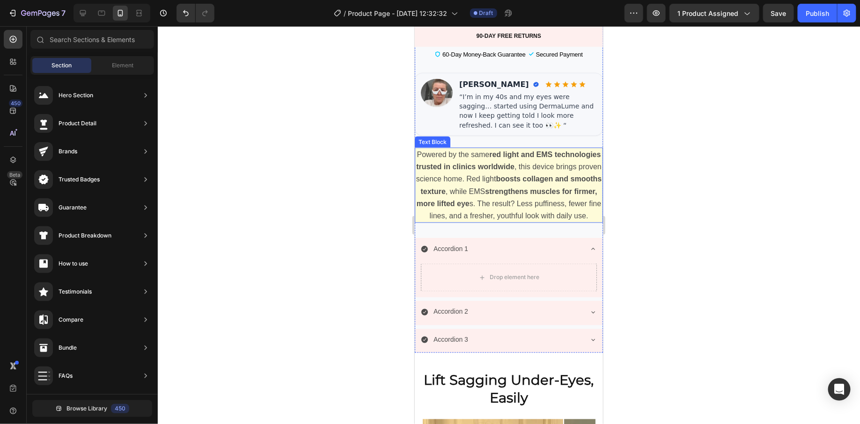
click at [479, 177] on span "Powered by the same red light and EMS technologies trusted in clinics worldwide…" at bounding box center [509, 184] width 186 height 69
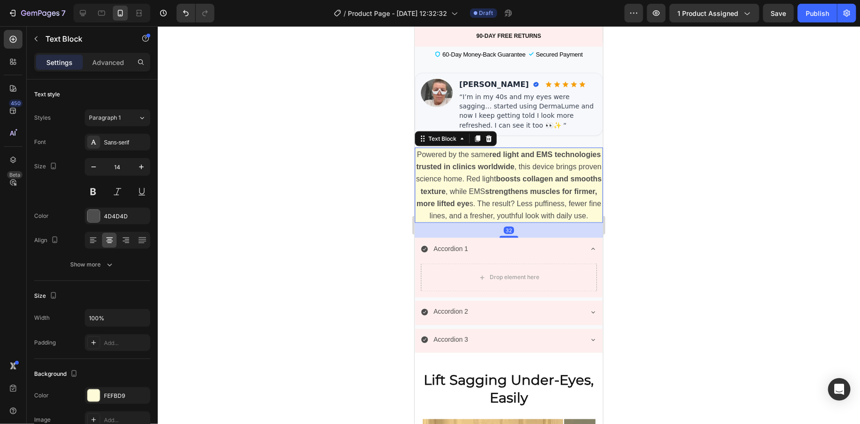
click at [479, 178] on span "Powered by the same red light and EMS technologies trusted in clinics worldwide…" at bounding box center [509, 184] width 186 height 69
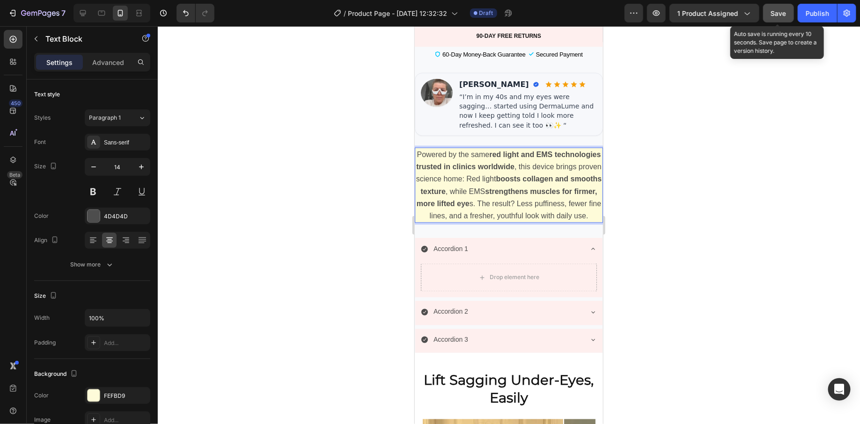
click at [788, 7] on button "Save" at bounding box center [778, 13] width 31 height 19
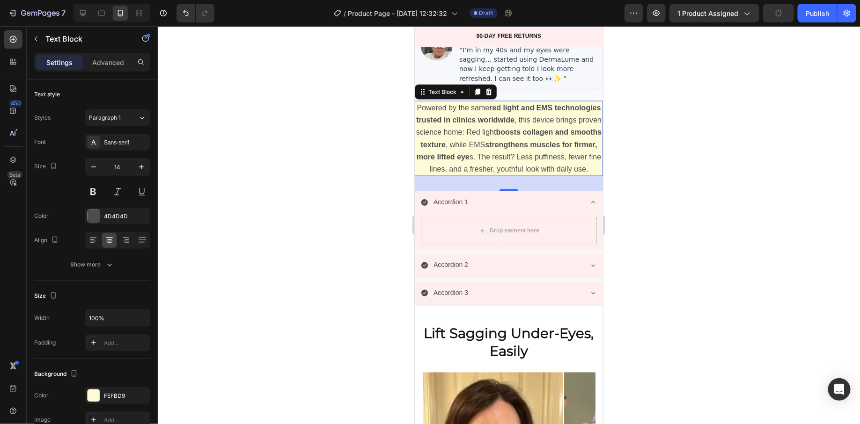
scroll to position [660, 0]
click at [588, 209] on div "Accordion 1" at bounding box center [508, 202] width 187 height 24
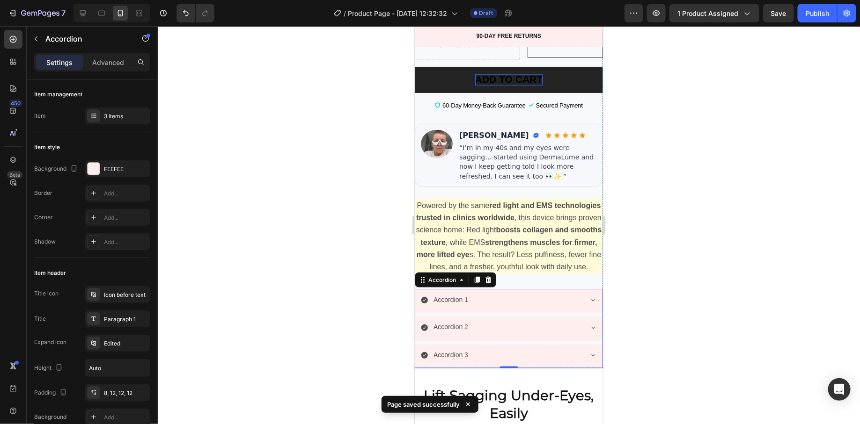
scroll to position [588, 0]
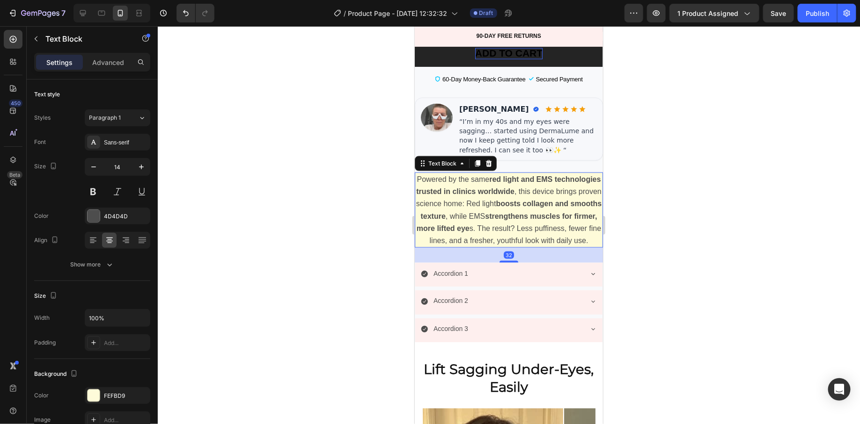
click at [427, 247] on p "Powered by the same red light and EMS technologies trusted in clinics worldwide…" at bounding box center [508, 209] width 186 height 73
click at [328, 226] on div at bounding box center [509, 225] width 702 height 398
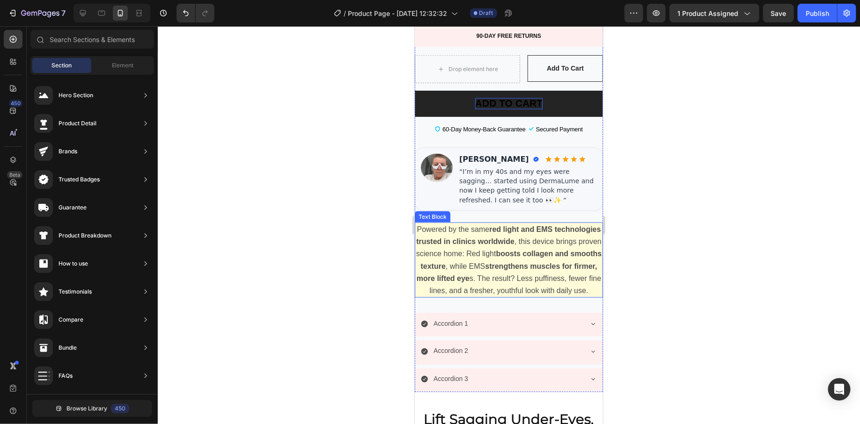
scroll to position [534, 0]
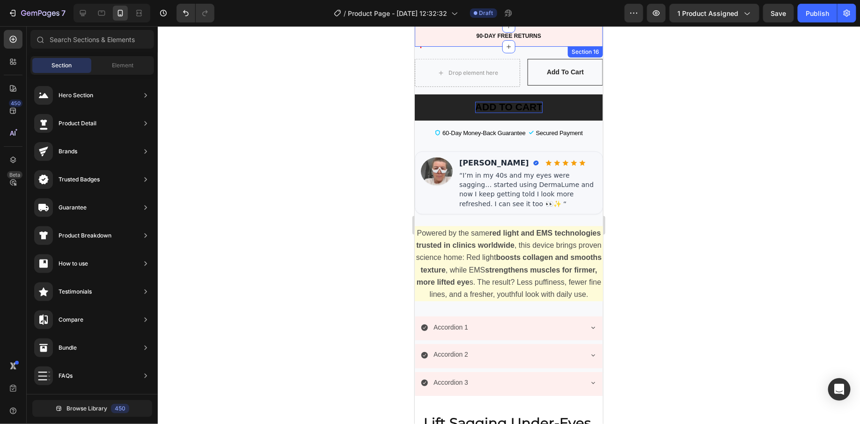
click at [599, 41] on div "90-DAY FREE RETURNS Heading Row 600+ Heading Icon Icon Icon Icon Icon Icon List…" at bounding box center [508, 36] width 188 height 21
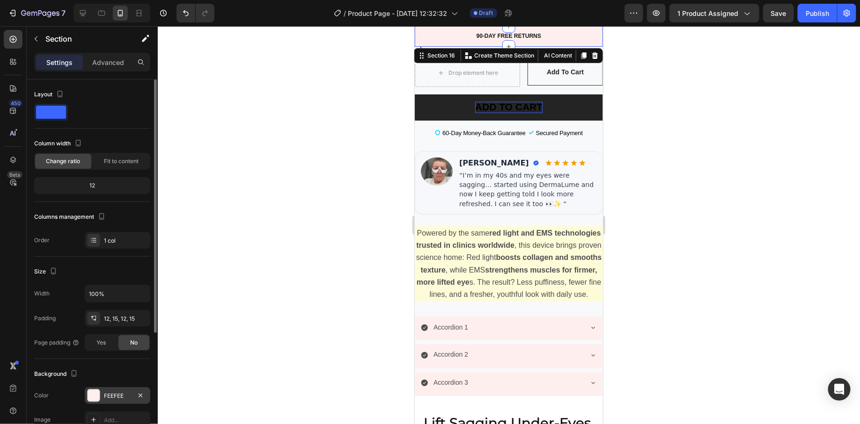
click at [92, 397] on div at bounding box center [94, 396] width 12 height 12
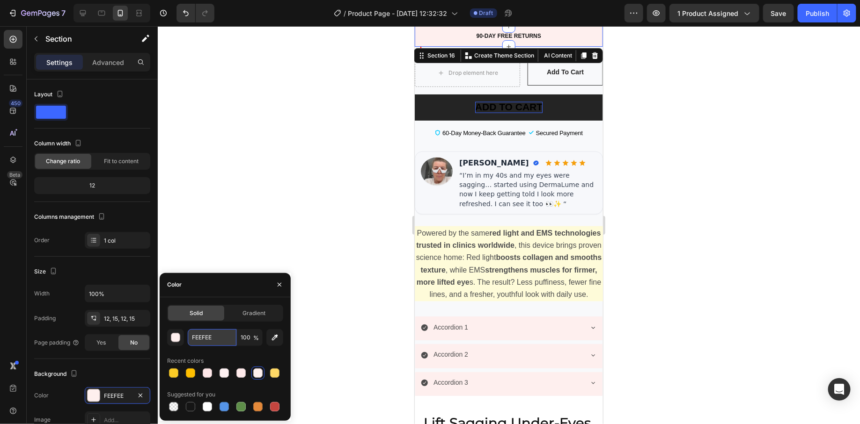
click at [209, 340] on input "FEEFEE" at bounding box center [212, 337] width 49 height 17
paste input "#FFE6E6"
type input "FFE6E6"
click at [232, 283] on div "Color" at bounding box center [225, 285] width 131 height 24
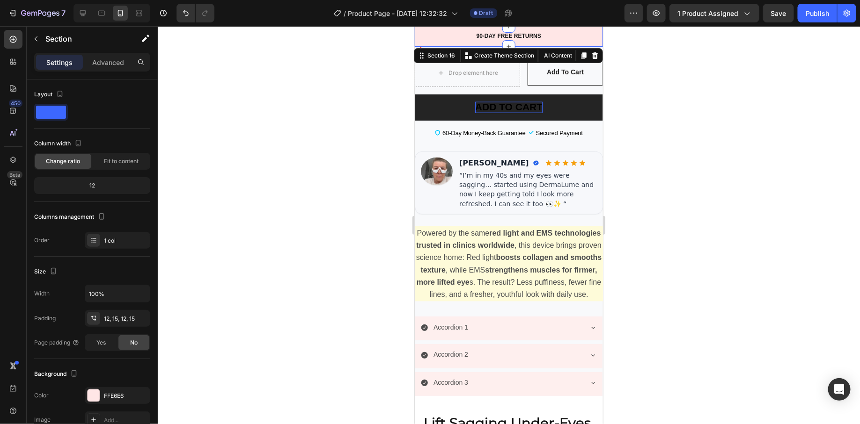
click at [343, 181] on div at bounding box center [509, 225] width 702 height 398
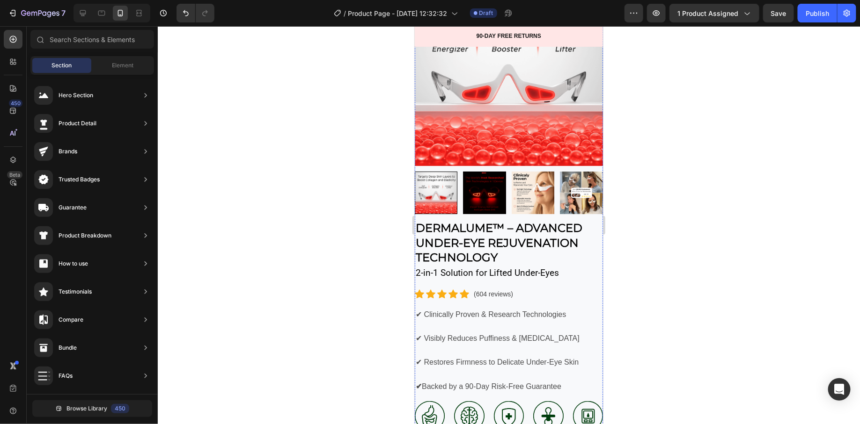
scroll to position [0, 0]
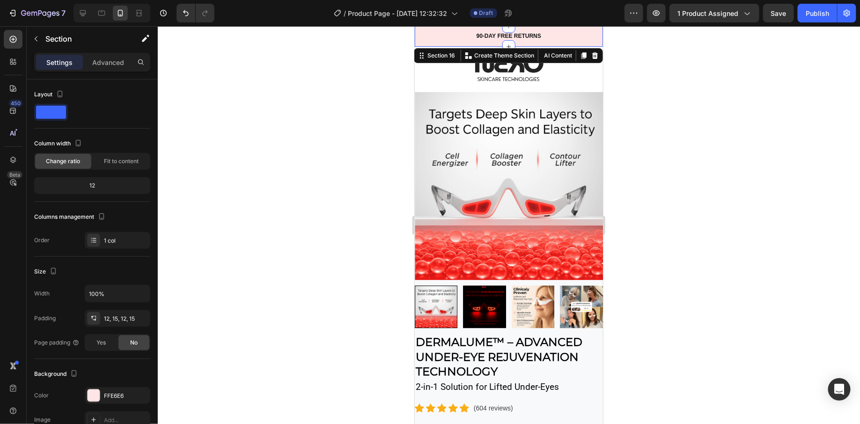
click at [422, 42] on div "90-DAY FREE RETURNS Heading Row 600+ Heading Icon Icon Icon Icon Icon Icon List…" at bounding box center [508, 36] width 188 height 21
click at [90, 390] on div at bounding box center [94, 396] width 12 height 12
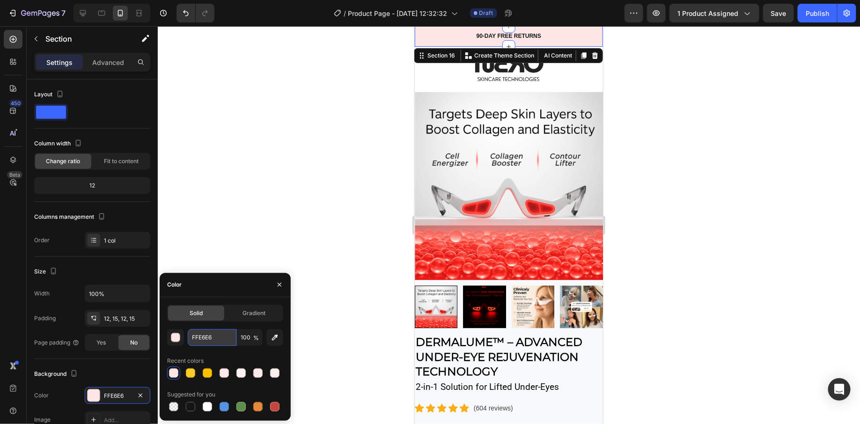
click at [213, 335] on input "FFE6E6" at bounding box center [212, 337] width 49 height 17
paste input "#"
click at [248, 286] on div "Color" at bounding box center [225, 285] width 131 height 24
type input "FFE6E6"
click at [289, 314] on div "Solid Gradient FFE6E6 100 % Recent colors Suggested for you" at bounding box center [225, 359] width 131 height 109
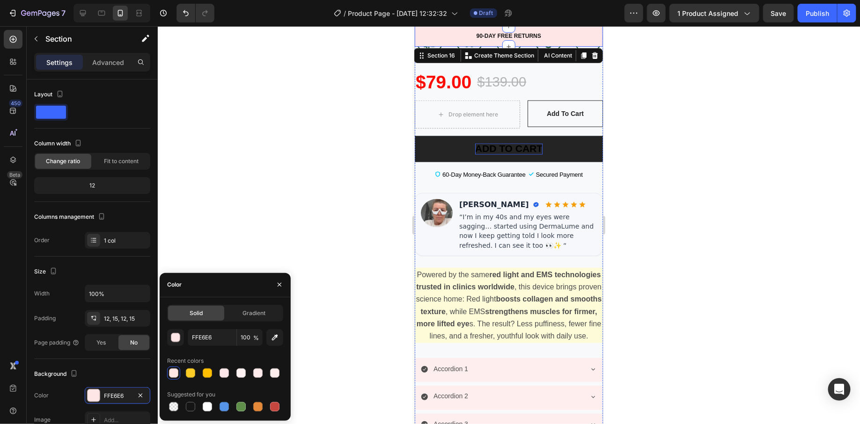
scroll to position [492, 0]
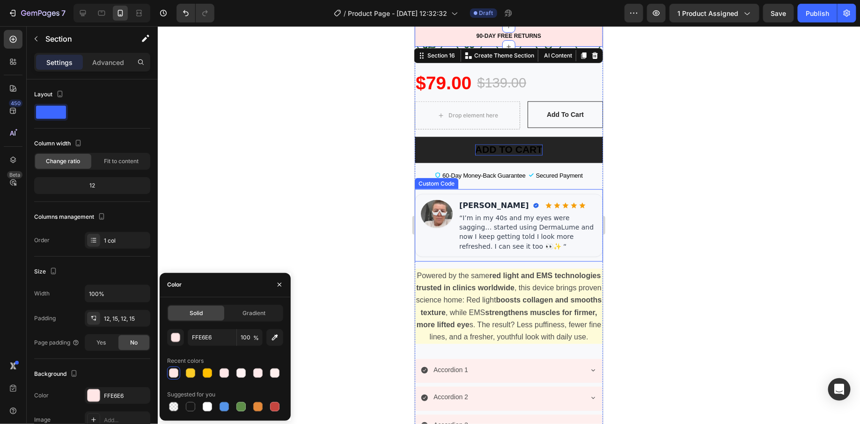
click at [386, 247] on div at bounding box center [509, 225] width 702 height 398
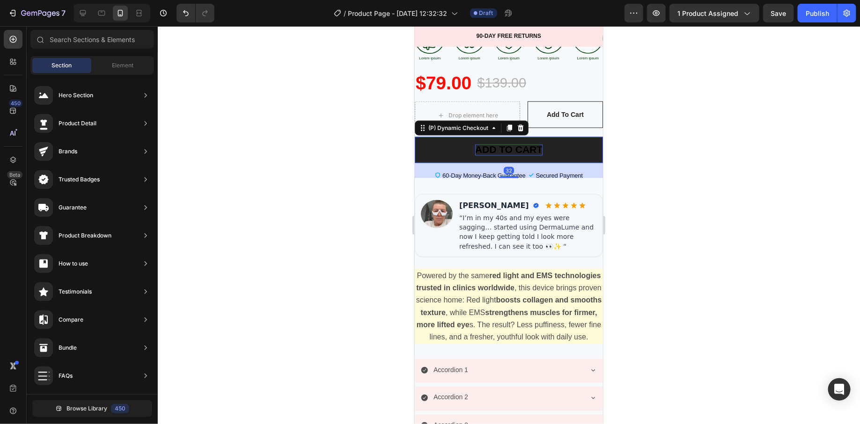
click at [424, 156] on button "ADD TO CART" at bounding box center [508, 150] width 188 height 26
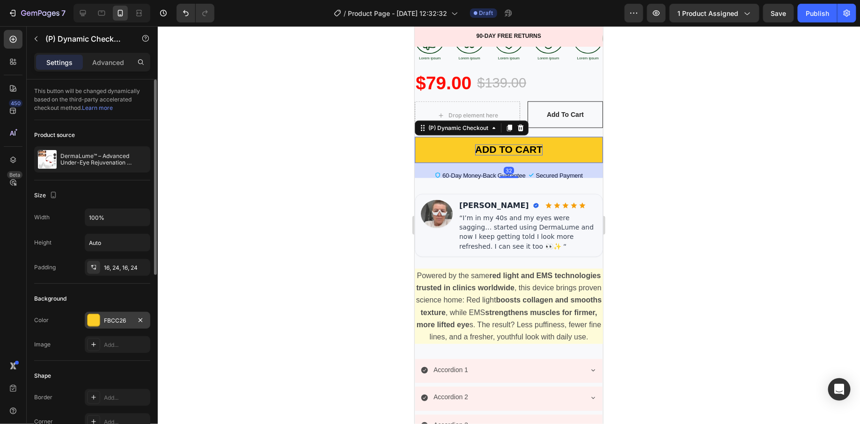
click at [95, 314] on div at bounding box center [94, 320] width 12 height 12
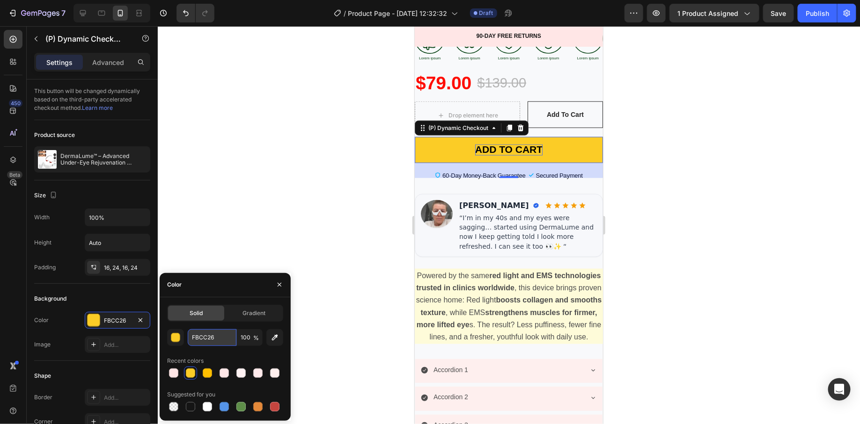
click at [210, 336] on input "FBCC26" at bounding box center [212, 337] width 49 height 17
paste input "#FFD369"
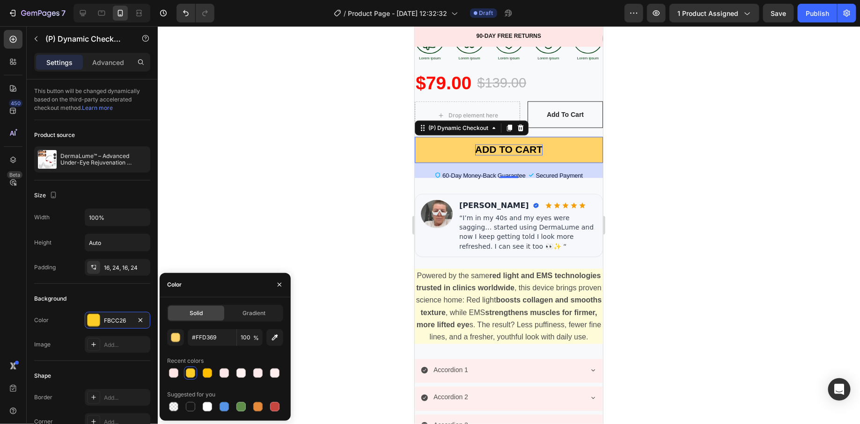
type input "FFD369"
click at [242, 290] on div "Color" at bounding box center [225, 285] width 131 height 24
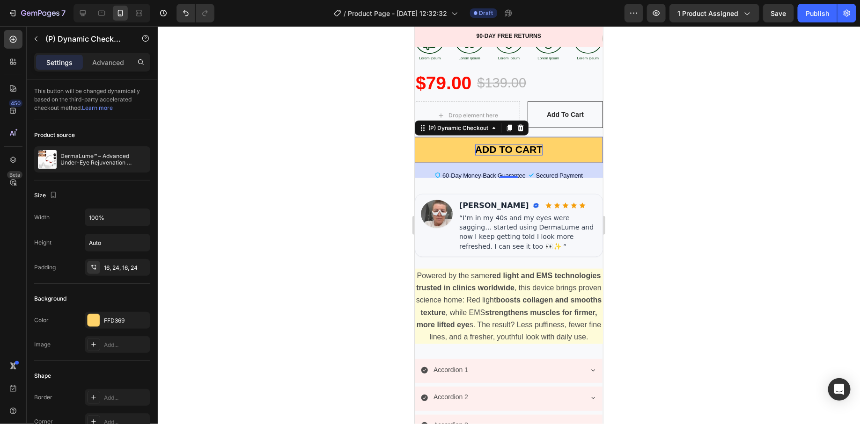
click at [316, 238] on div at bounding box center [509, 225] width 702 height 398
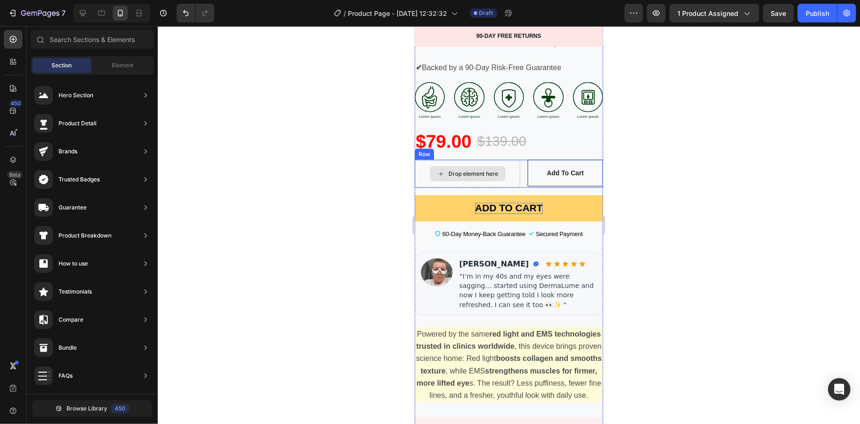
scroll to position [457, 0]
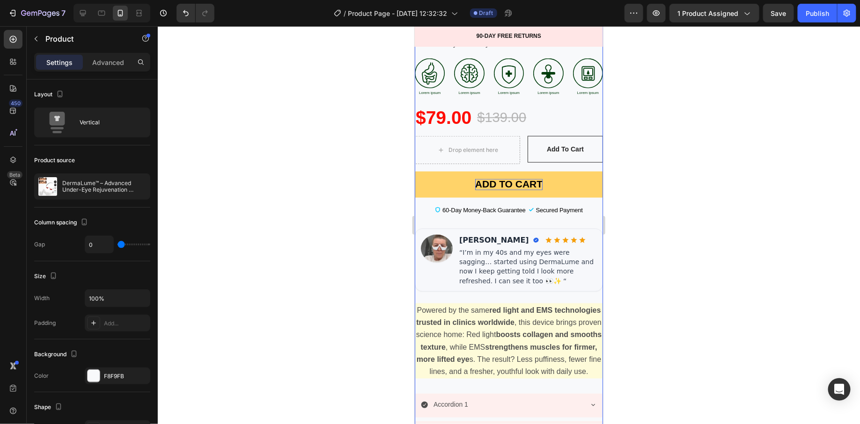
click at [435, 296] on div "DermaLume™ – Advanced Under-Eye Rejuvenation Technology (P) Title 2-in-1 Soluti…" at bounding box center [508, 174] width 188 height 596
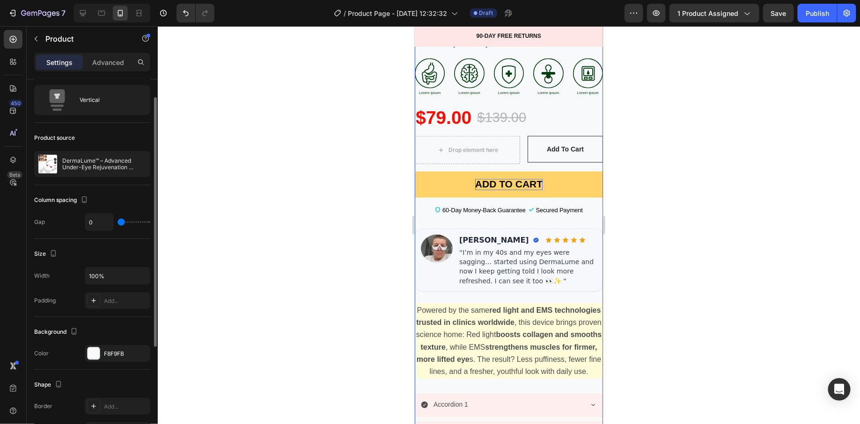
scroll to position [26, 0]
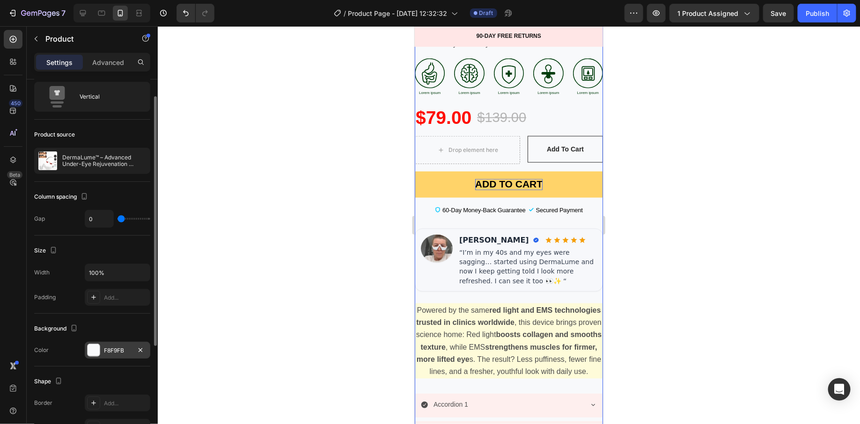
click at [91, 345] on div at bounding box center [94, 350] width 12 height 12
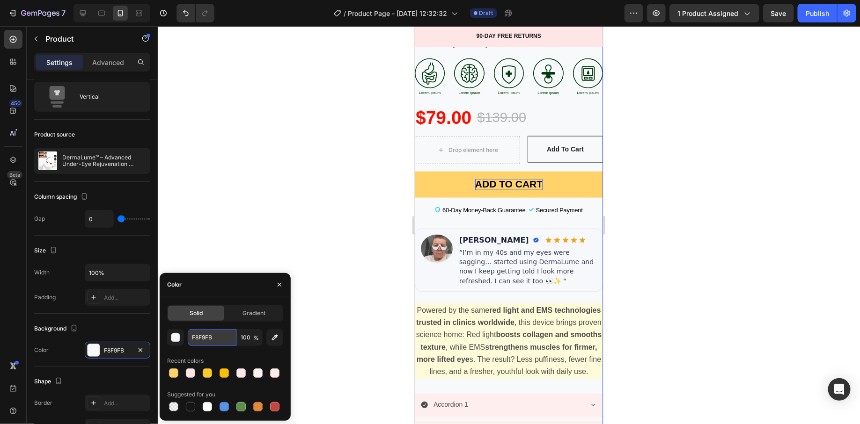
click at [208, 332] on input "F8F9FB" at bounding box center [212, 337] width 49 height 17
paste input "#FFF9F2)"
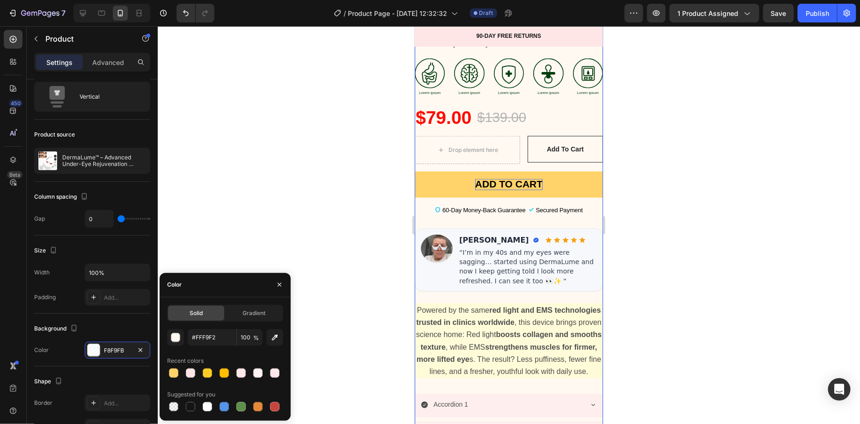
click at [258, 289] on div "Color" at bounding box center [225, 285] width 131 height 24
type input "FFF9F2"
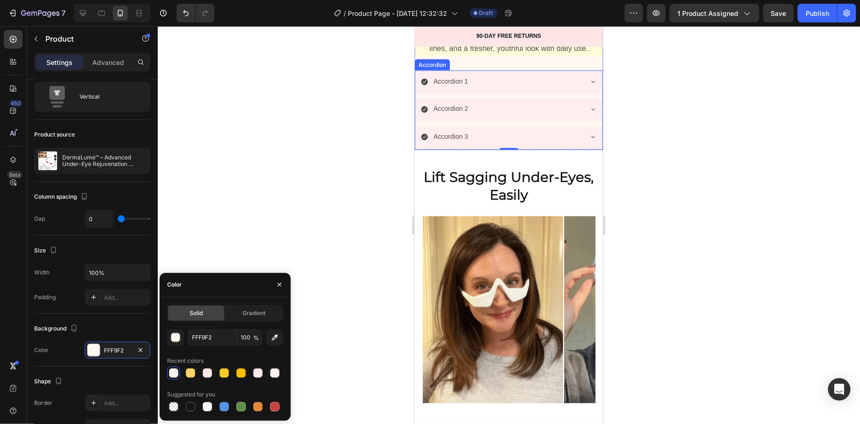
scroll to position [788, 0]
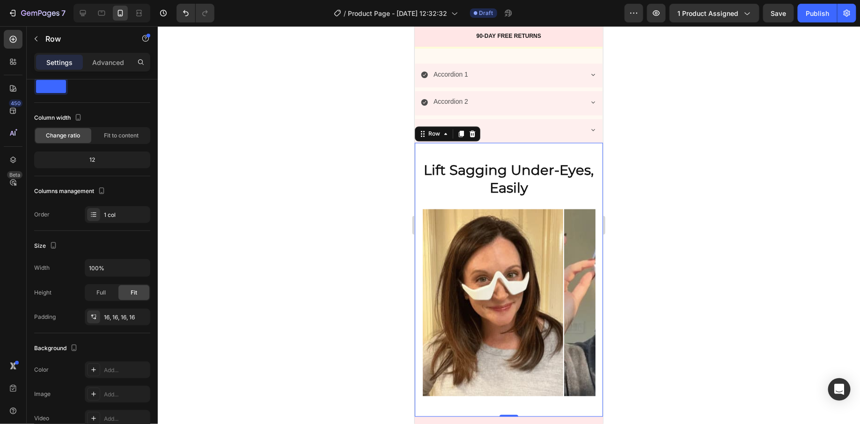
click at [596, 171] on div "Lift Sagging Under-Eyes, Easily Heading Image Image Image Image Image Image Ima…" at bounding box center [508, 280] width 188 height 274
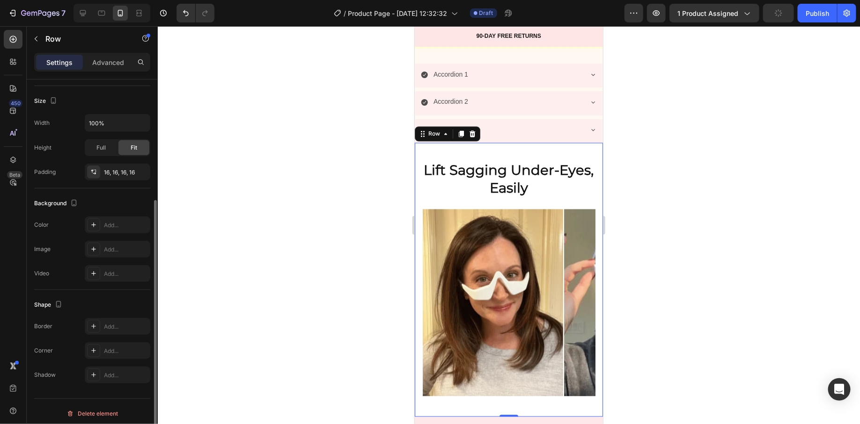
scroll to position [173, 0]
click at [101, 219] on div "Add..." at bounding box center [118, 222] width 66 height 17
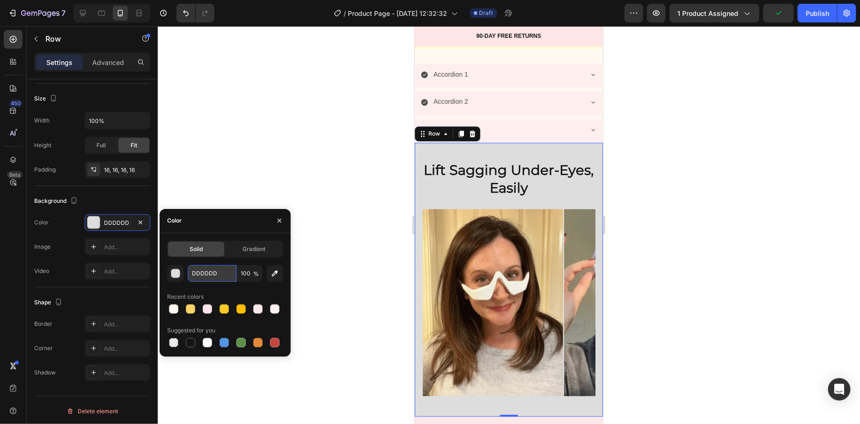
click at [220, 276] on input "DDDDDD" at bounding box center [212, 273] width 49 height 17
paste input "#FFF9F2)"
type input "#FFF9F2"
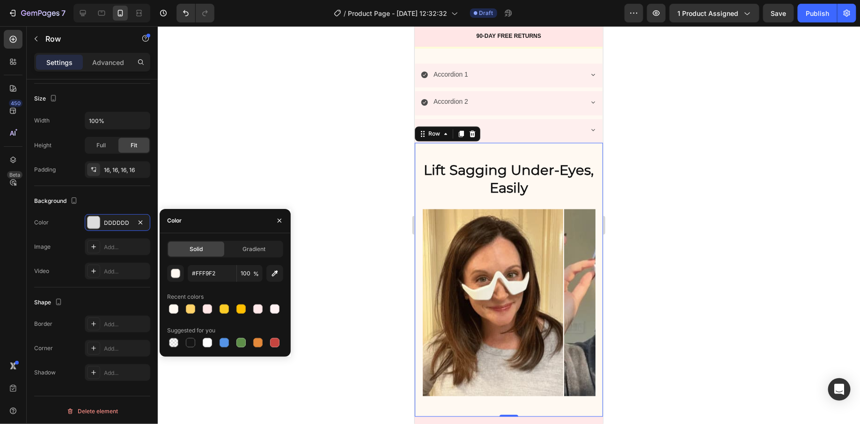
click at [269, 177] on div at bounding box center [509, 225] width 702 height 398
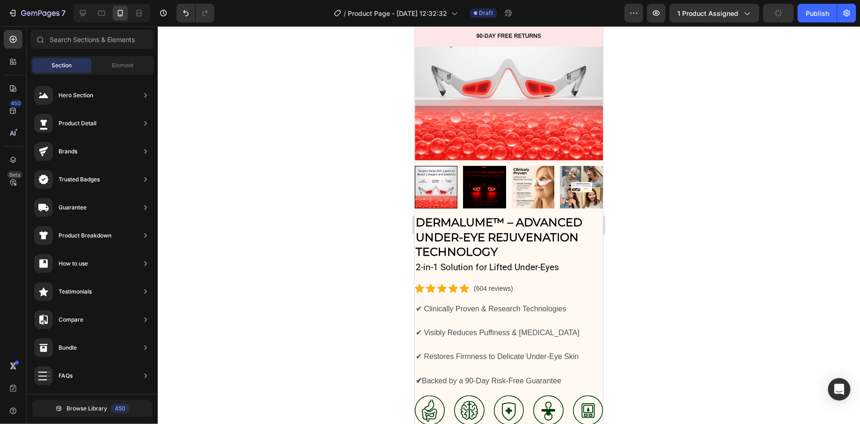
scroll to position [0, 0]
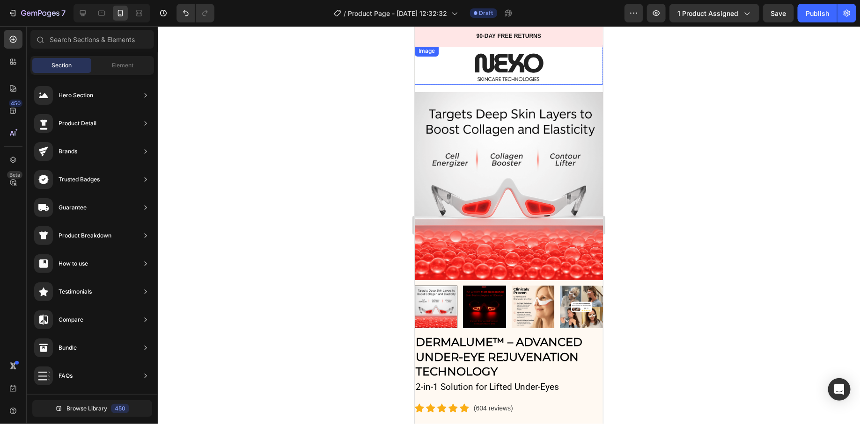
click at [453, 58] on div at bounding box center [508, 64] width 188 height 39
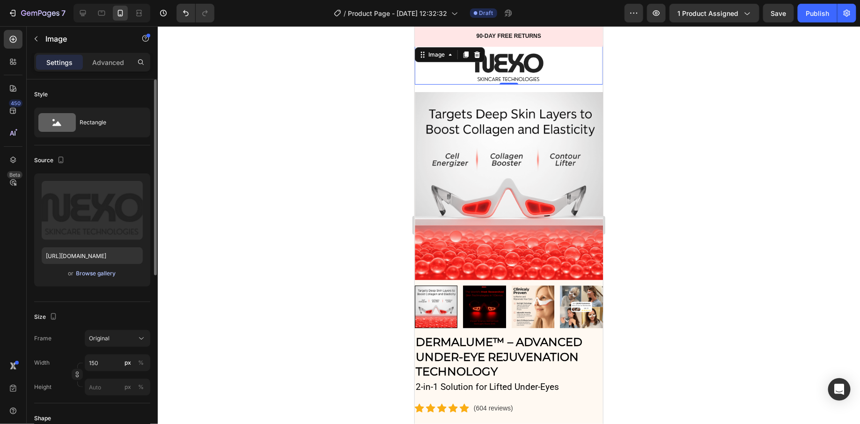
click at [112, 274] on div "Browse gallery" at bounding box center [96, 274] width 40 height 8
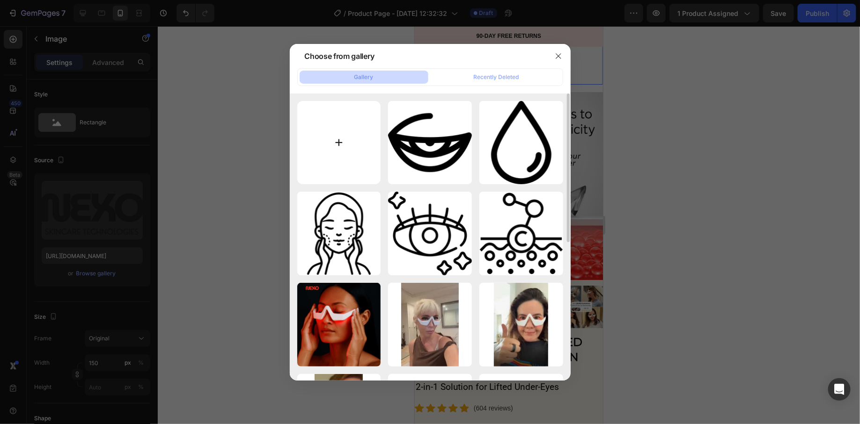
click at [347, 130] on input "file" at bounding box center [339, 143] width 84 height 84
type input "C:\fakepath\SBDHVADSHF.png"
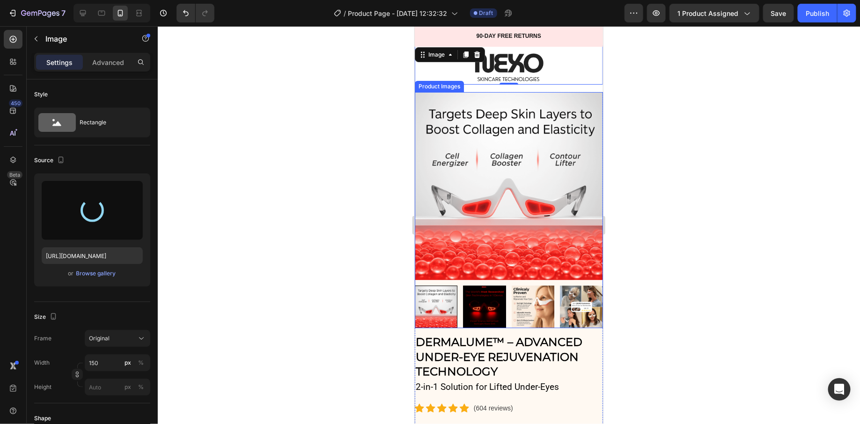
type input "https://cdn.shopify.com/s/files/1/0745/5834/1341/files/gempages_579627086029783…"
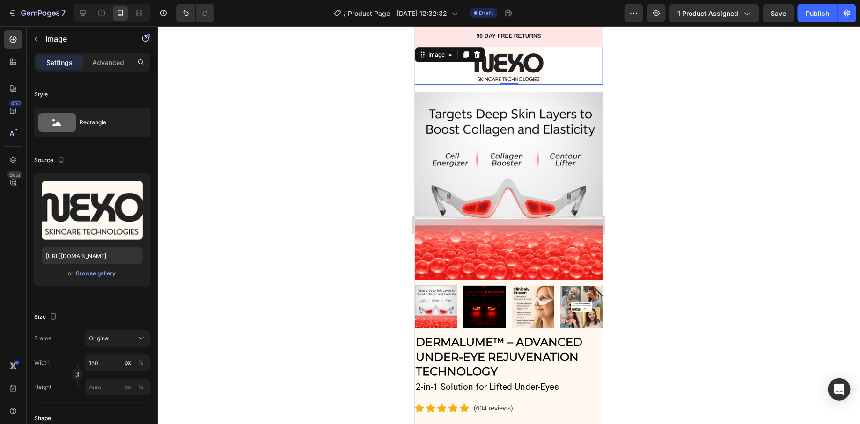
click at [331, 198] on div at bounding box center [509, 225] width 702 height 398
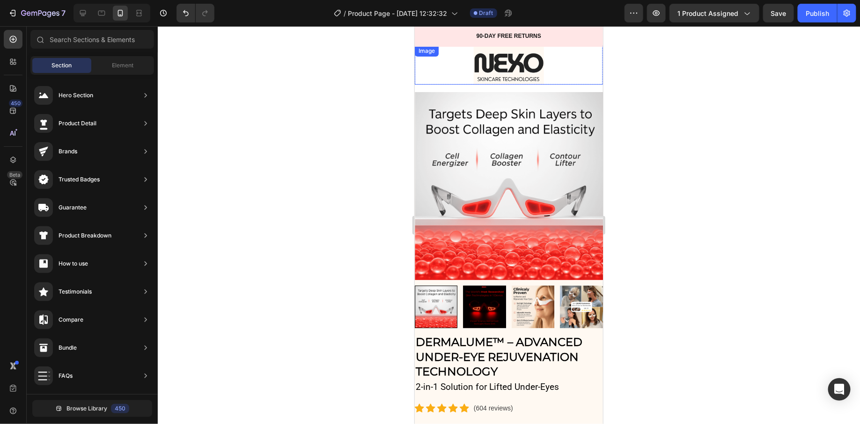
click at [433, 63] on div at bounding box center [508, 64] width 188 height 39
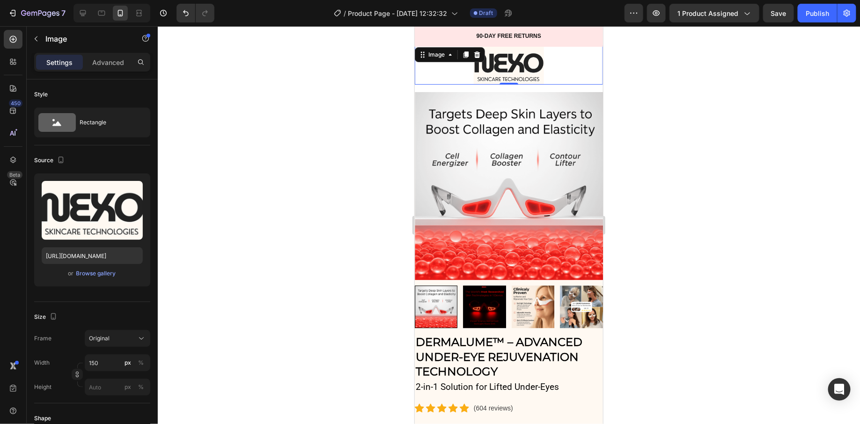
click at [444, 66] on div at bounding box center [508, 64] width 188 height 39
click at [387, 42] on div at bounding box center [509, 225] width 702 height 398
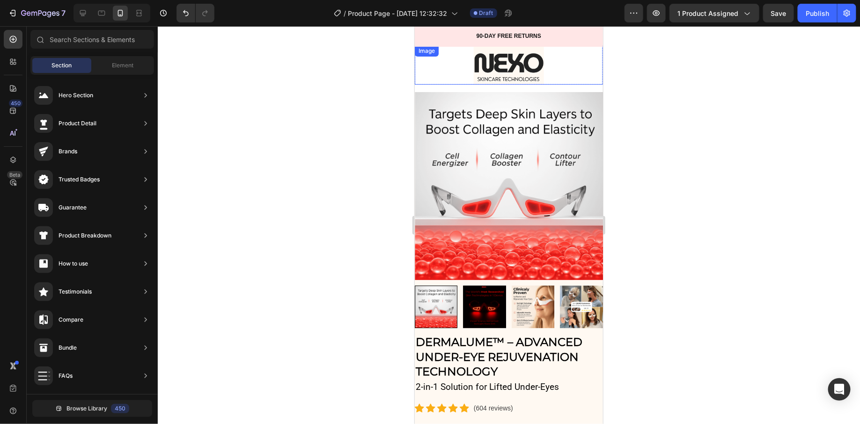
click at [428, 50] on div "Image" at bounding box center [426, 50] width 20 height 8
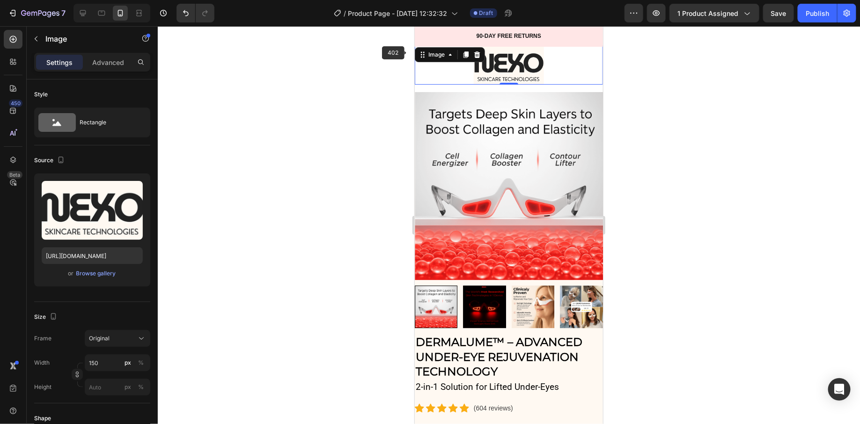
click at [360, 57] on div at bounding box center [509, 225] width 702 height 398
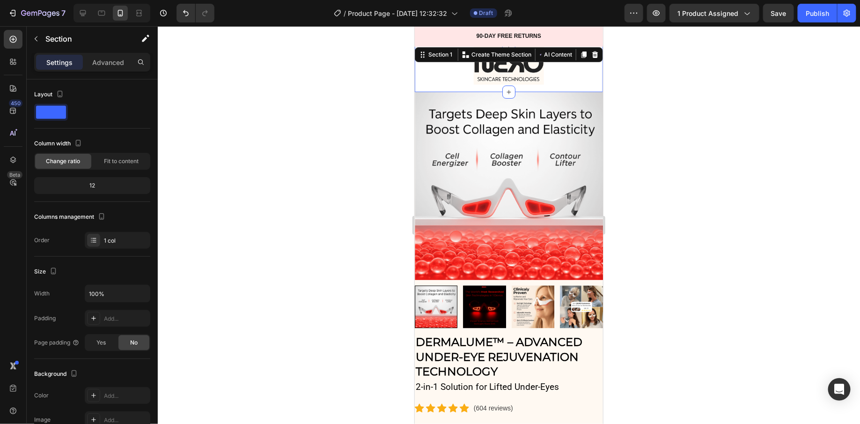
click at [431, 84] on div "Image Row" at bounding box center [508, 68] width 188 height 47
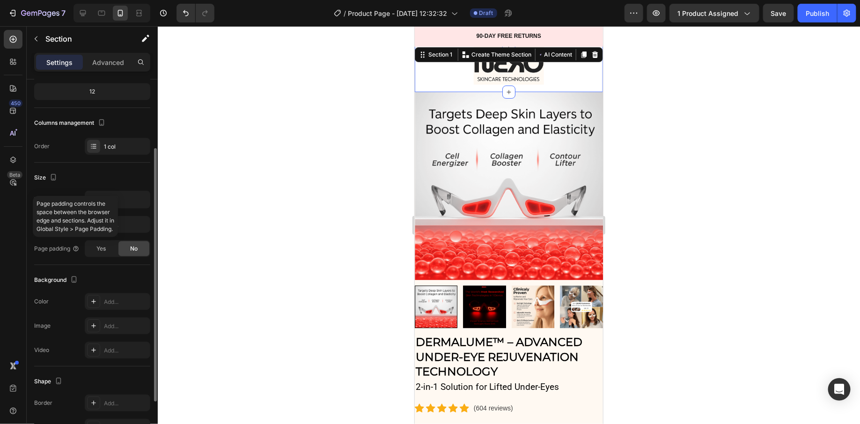
scroll to position [99, 0]
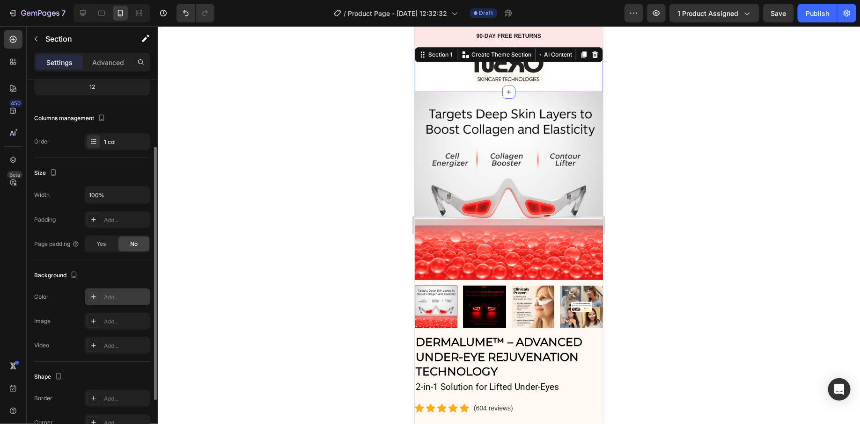
click at [109, 296] on div "Add..." at bounding box center [126, 297] width 44 height 8
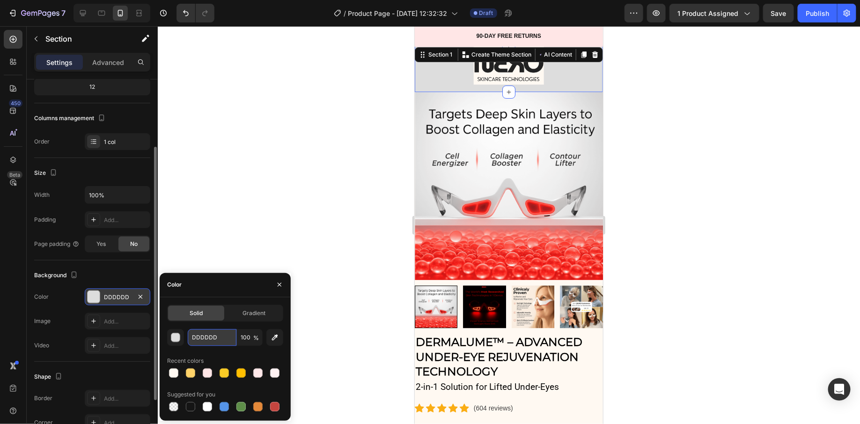
click at [216, 335] on input "DDDDDD" at bounding box center [212, 337] width 49 height 17
paste input "#FFF9F2)"
type input "#FFF9F2)"
click at [599, 332] on div "Product Images" at bounding box center [508, 213] width 188 height 242
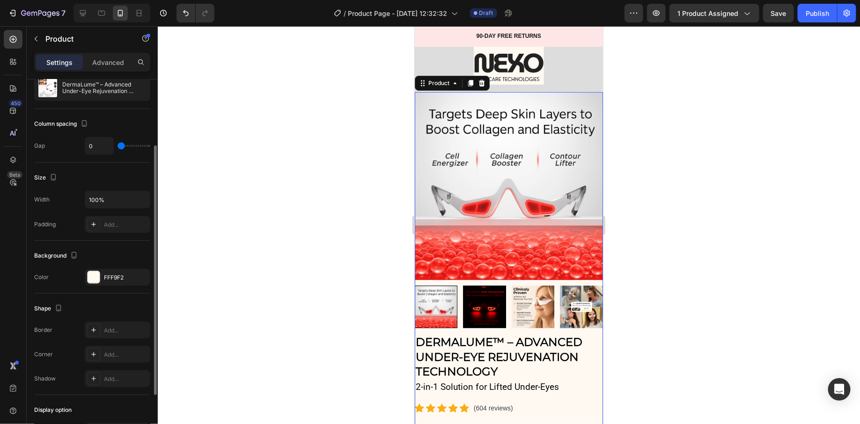
scroll to position [0, 0]
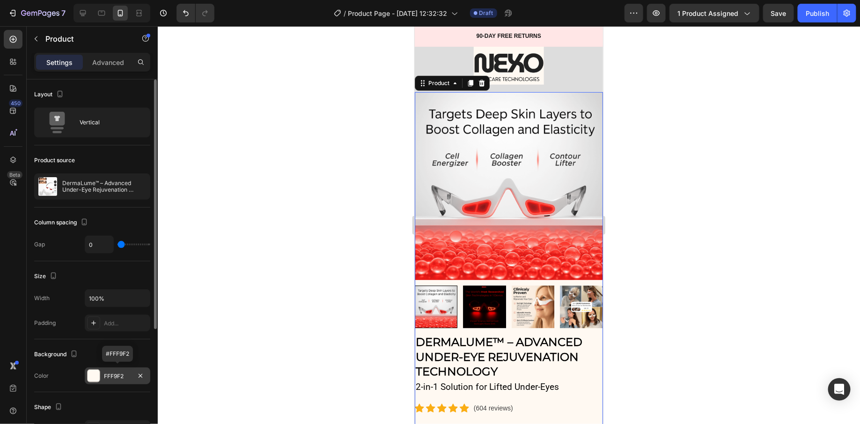
click at [112, 375] on div "FFF9F2" at bounding box center [117, 376] width 27 height 8
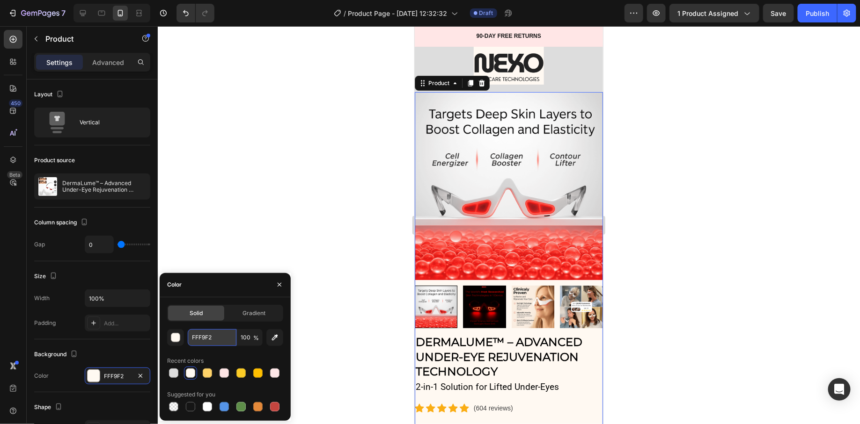
click at [212, 334] on input "FFF9F2" at bounding box center [212, 337] width 49 height 17
click at [235, 149] on div at bounding box center [509, 225] width 702 height 398
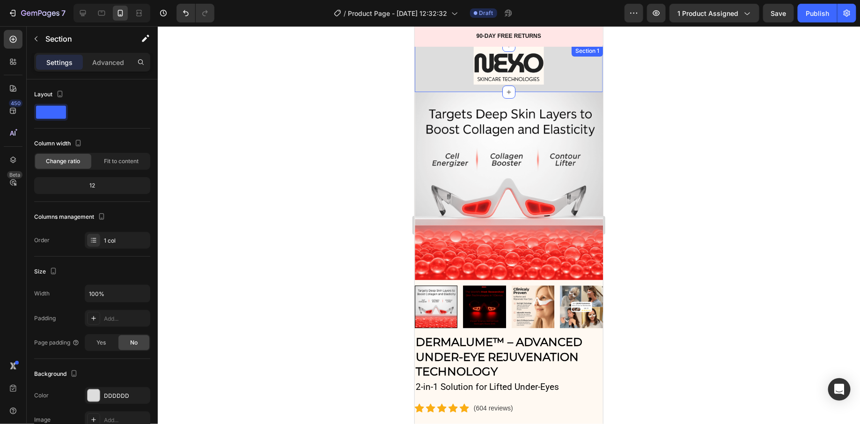
click at [436, 89] on div "Image Row" at bounding box center [508, 68] width 188 height 47
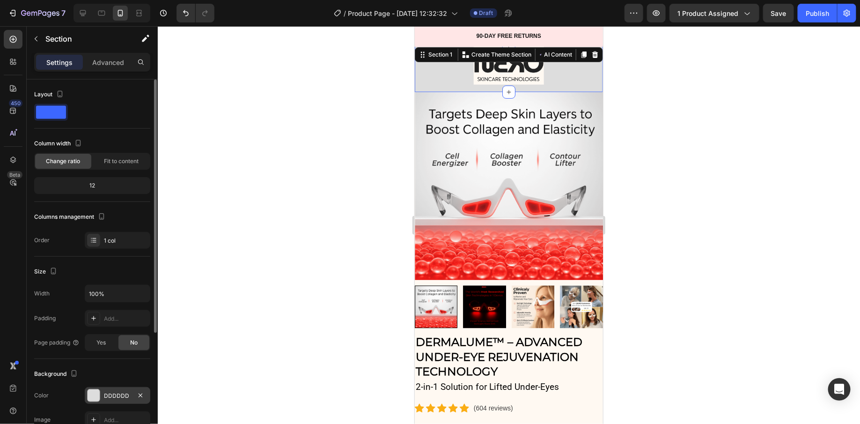
click at [110, 394] on div "DDDDDD" at bounding box center [117, 396] width 27 height 8
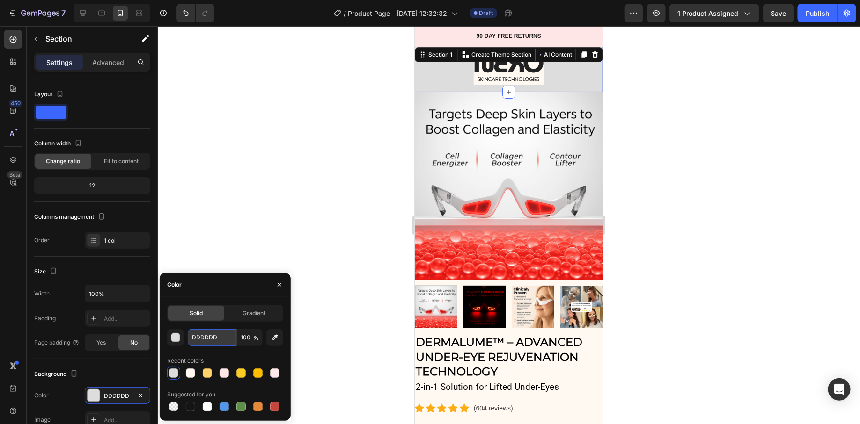
click at [227, 340] on input "DDDDDD" at bounding box center [212, 337] width 49 height 17
paste input "FFF9F2"
type input "FFF9F2"
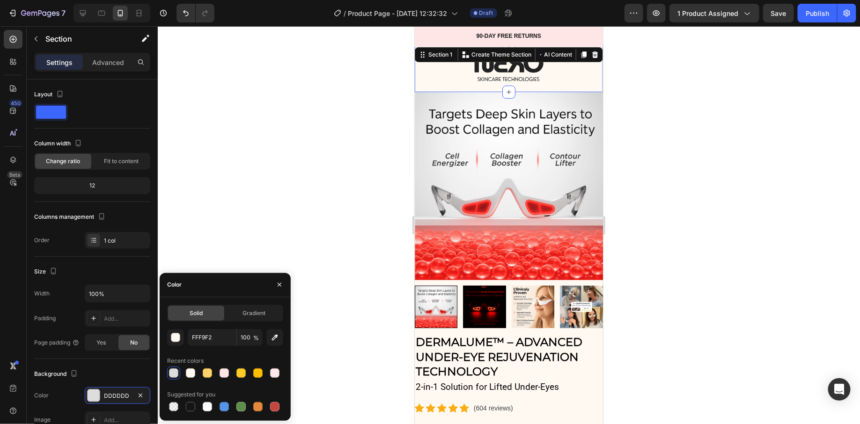
click at [301, 140] on div at bounding box center [509, 225] width 702 height 398
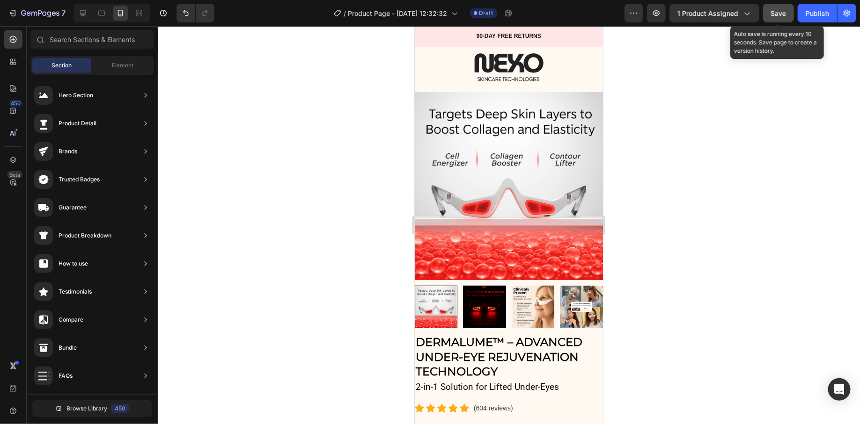
click at [780, 11] on span "Save" at bounding box center [778, 13] width 15 height 8
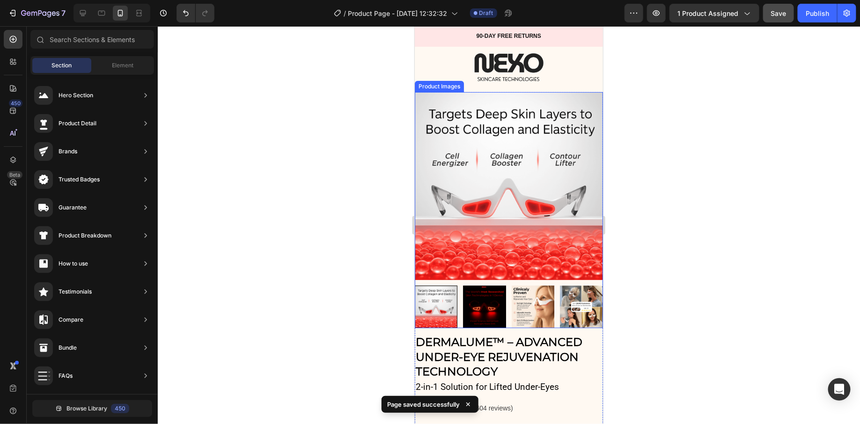
click at [444, 303] on div at bounding box center [435, 306] width 43 height 43
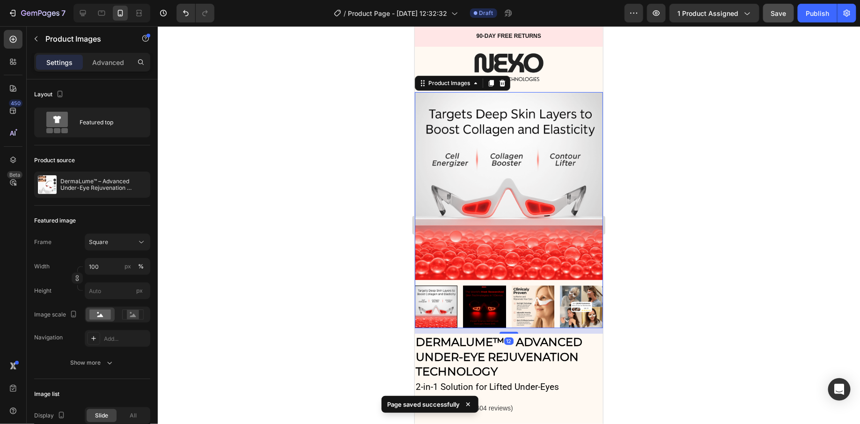
click at [475, 303] on img at bounding box center [483, 306] width 43 height 43
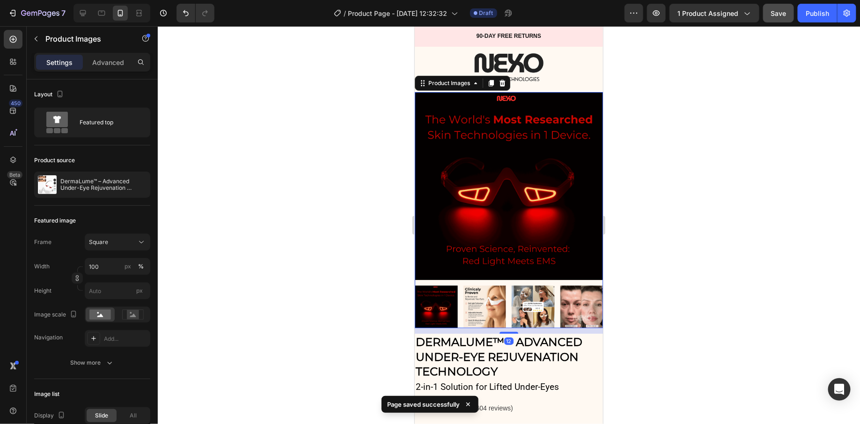
click at [499, 303] on img at bounding box center [483, 306] width 43 height 43
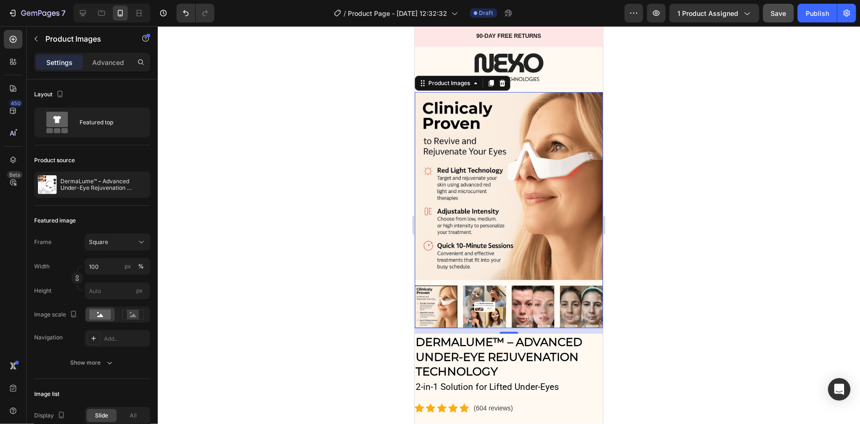
click at [527, 306] on img at bounding box center [532, 306] width 43 height 43
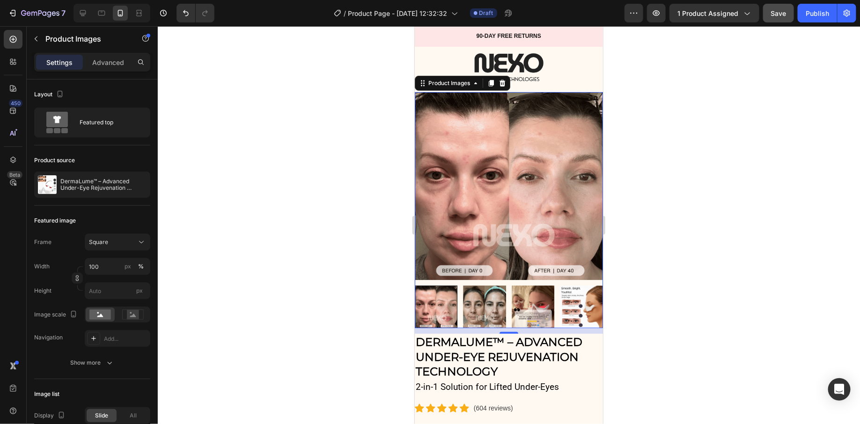
click at [350, 279] on div at bounding box center [509, 225] width 702 height 398
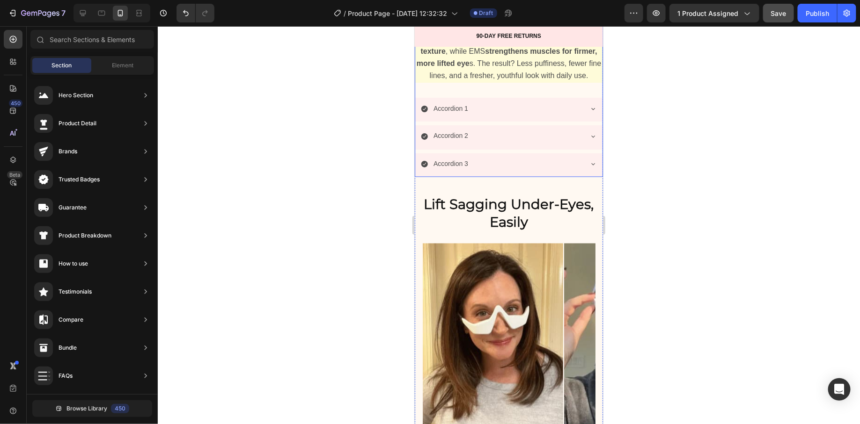
scroll to position [754, 0]
click at [517, 115] on div "Accordion 1" at bounding box center [500, 108] width 161 height 15
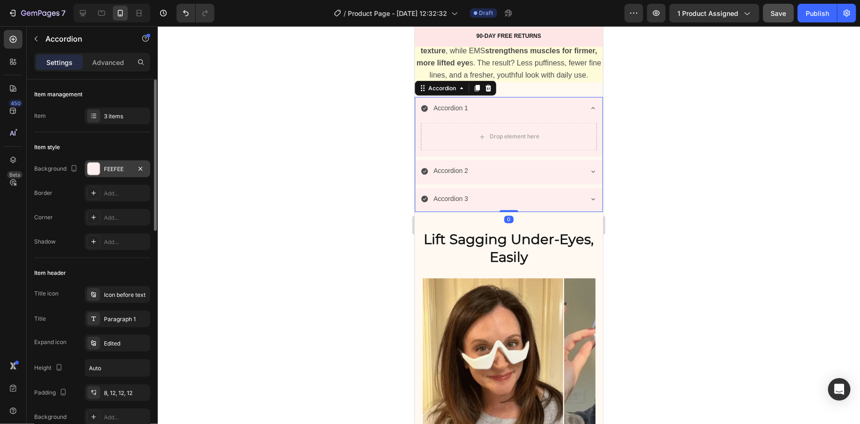
click at [90, 165] on div at bounding box center [94, 169] width 12 height 12
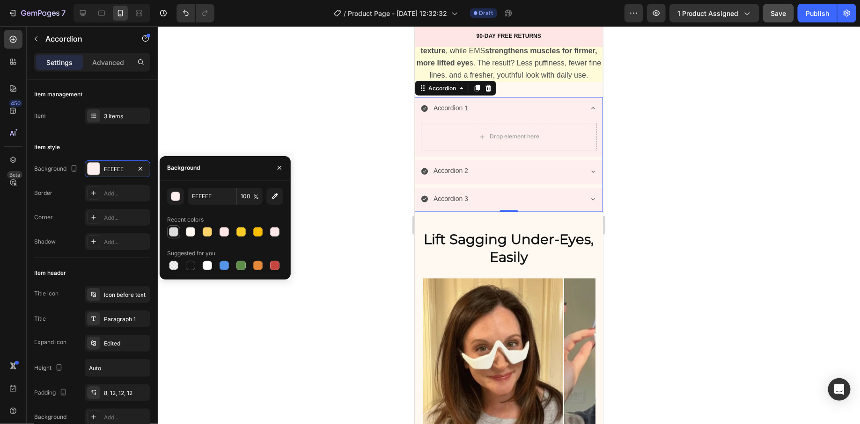
click at [175, 230] on div at bounding box center [173, 231] width 9 height 9
type input "DDDDDD"
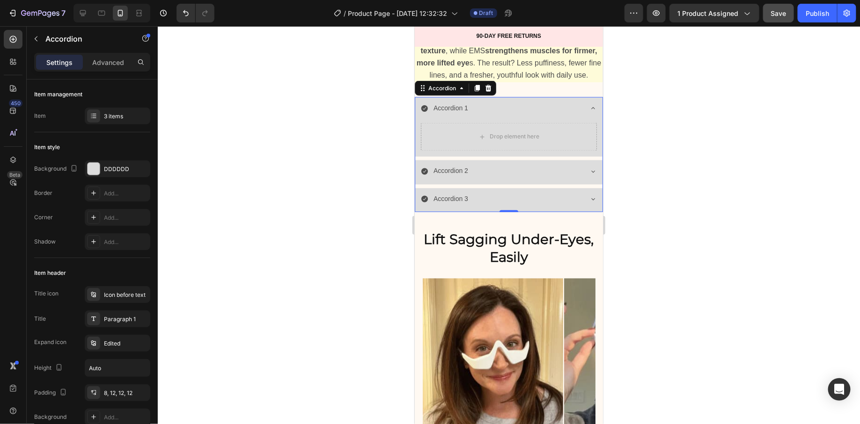
click at [338, 131] on div at bounding box center [509, 225] width 702 height 398
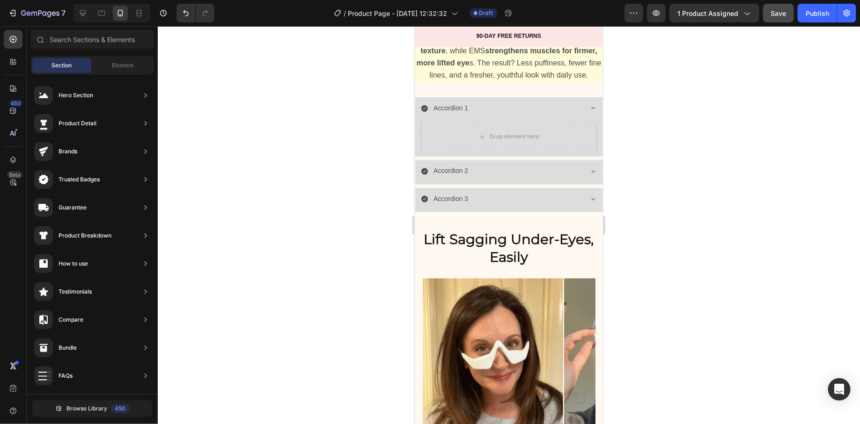
click at [338, 131] on div at bounding box center [509, 225] width 702 height 398
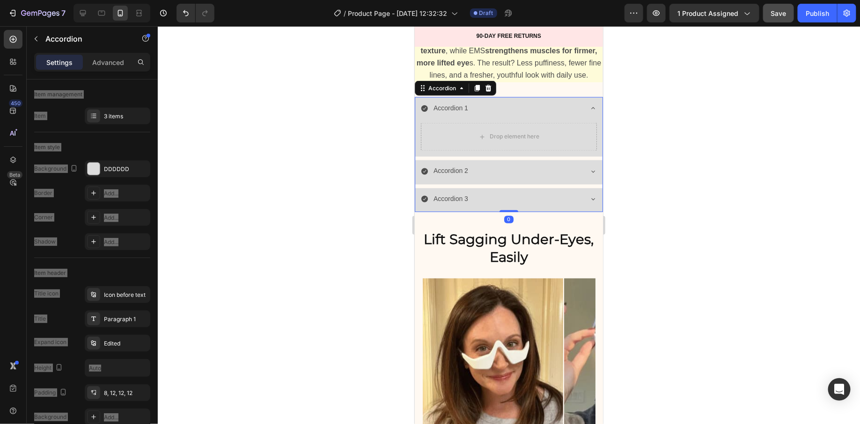
click at [513, 115] on div "Accordion 1" at bounding box center [500, 108] width 161 height 15
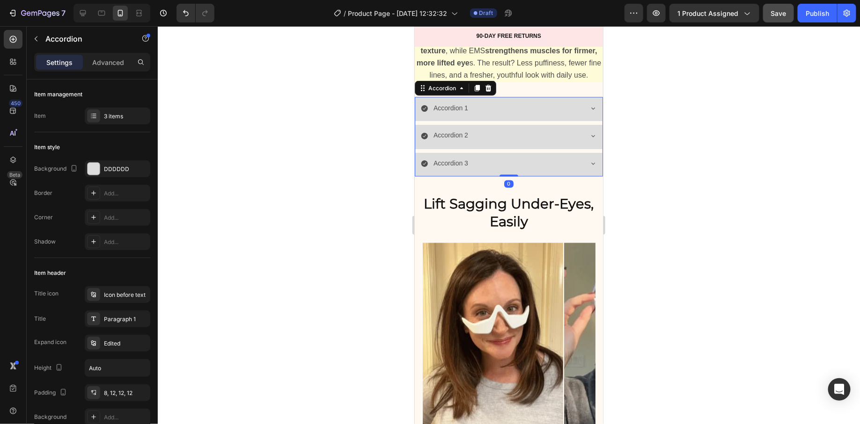
click at [298, 285] on div at bounding box center [509, 225] width 702 height 398
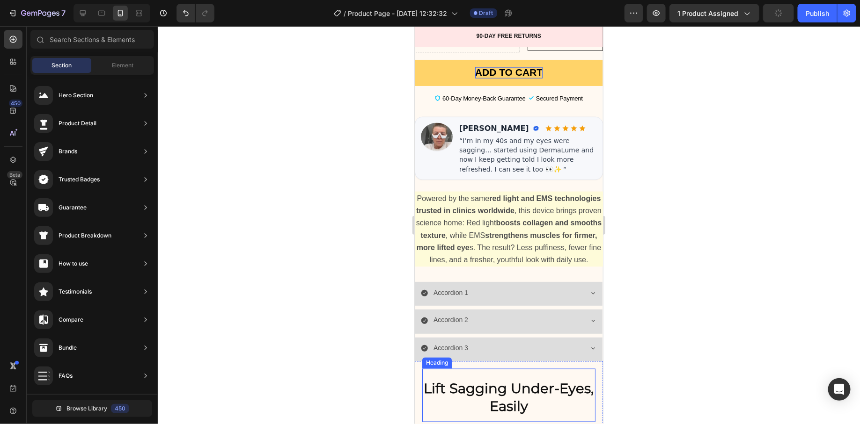
scroll to position [586, 0]
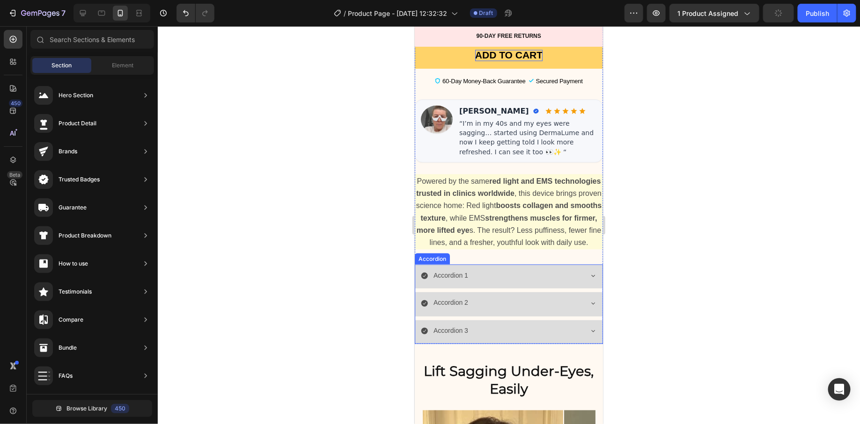
click at [440, 277] on div "Accordion 1" at bounding box center [508, 276] width 187 height 24
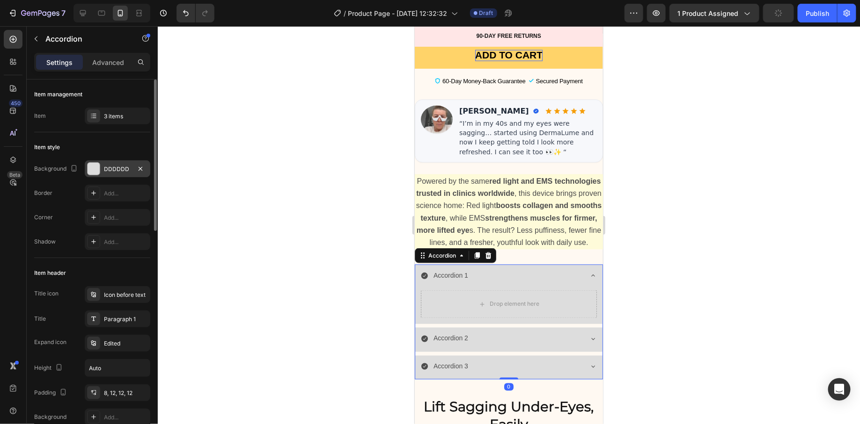
click at [101, 166] on div "DDDDDD" at bounding box center [118, 169] width 66 height 17
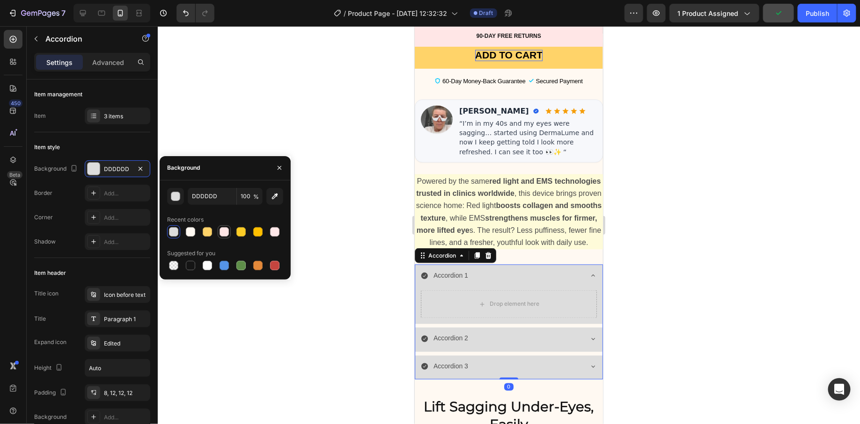
click at [222, 235] on div at bounding box center [223, 231] width 9 height 9
type input "FFE6E6"
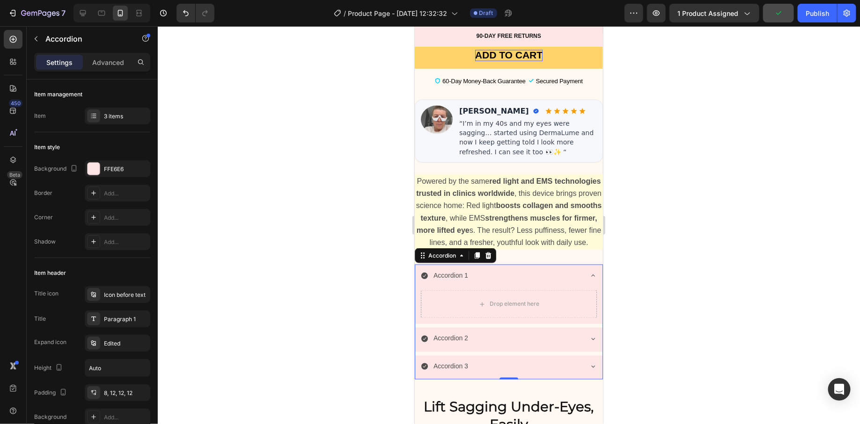
click at [329, 287] on div at bounding box center [509, 225] width 702 height 398
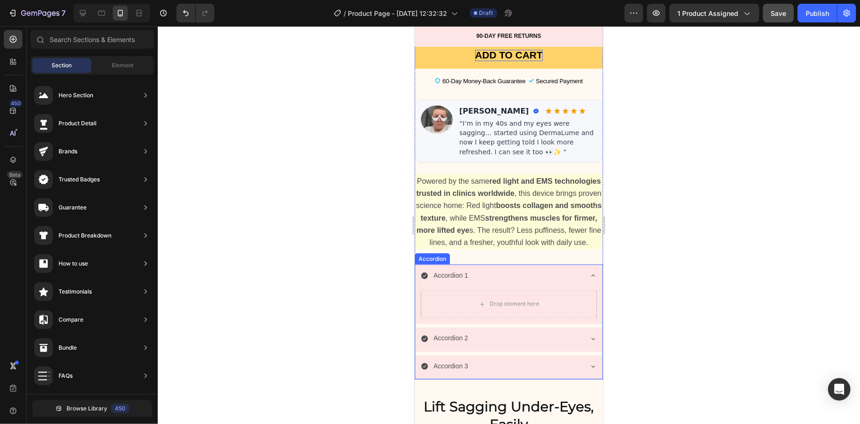
click at [537, 283] on div "Accordion 1" at bounding box center [500, 275] width 161 height 15
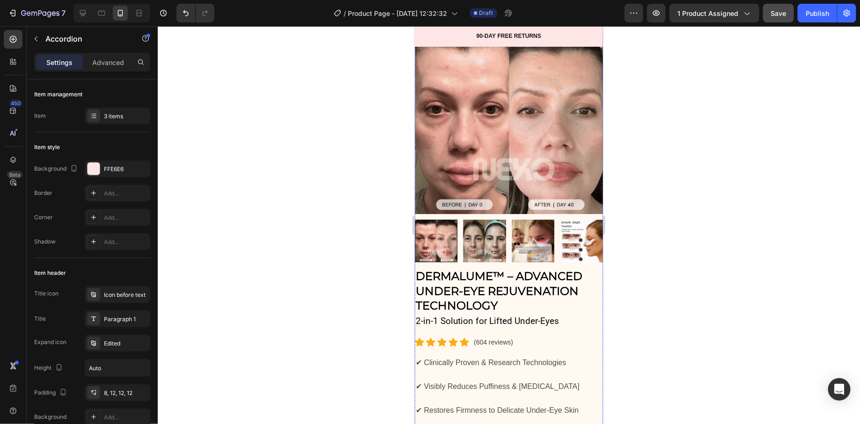
scroll to position [68, 0]
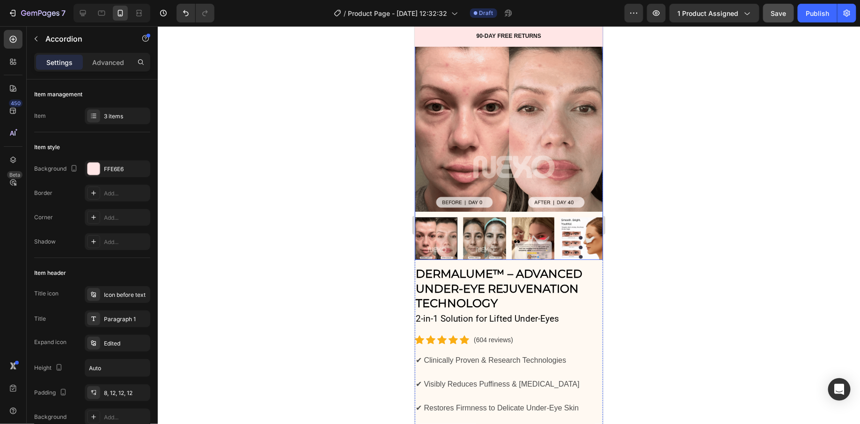
click at [447, 231] on div at bounding box center [435, 238] width 43 height 43
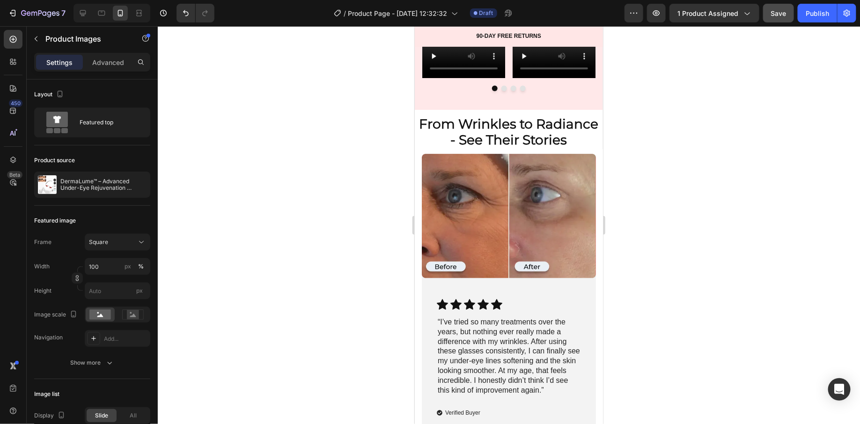
scroll to position [1381, 0]
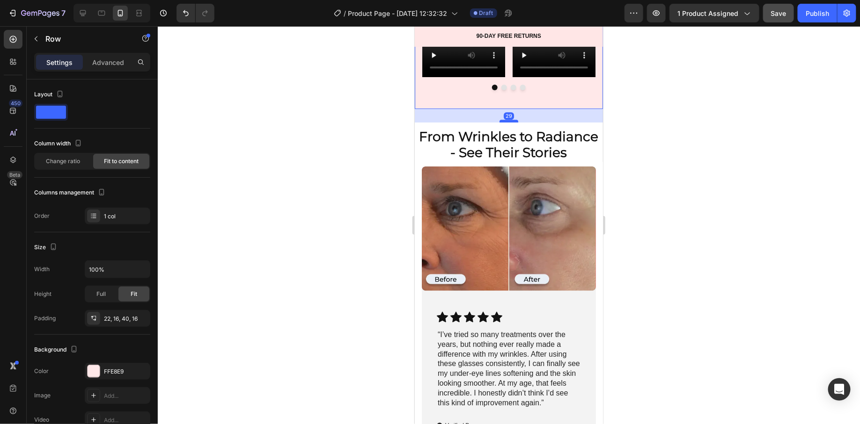
drag, startPoint x: 504, startPoint y: 119, endPoint x: 504, endPoint y: 134, distance: 15.4
click at [504, 122] on div at bounding box center [508, 120] width 19 height 3
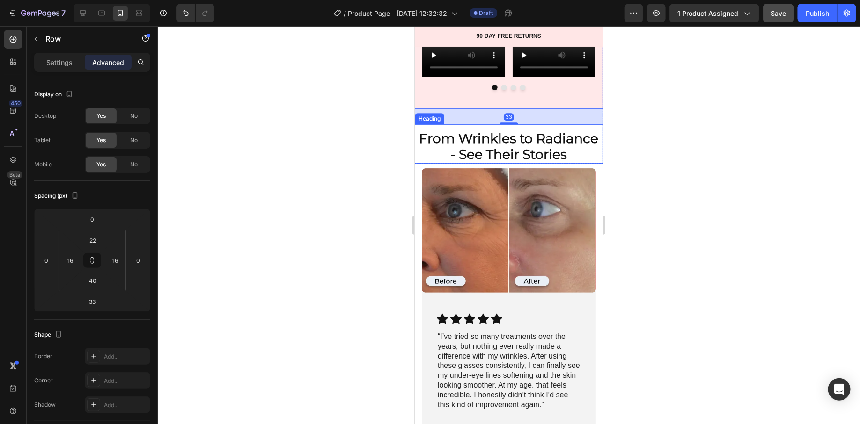
click at [392, 159] on div at bounding box center [509, 225] width 702 height 398
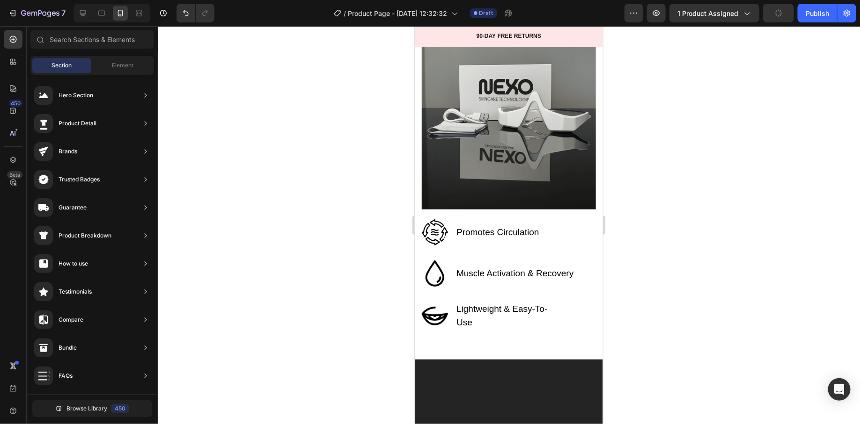
scroll to position [3095, 0]
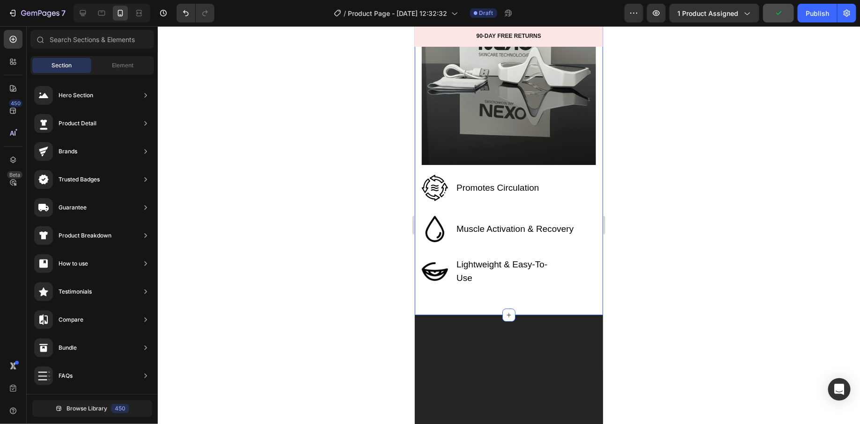
click at [475, 150] on div "Choose The Perfect Relaxing Gift To Pamper Your Family Heading Row Alleviate Ac…" at bounding box center [508, 48] width 188 height 533
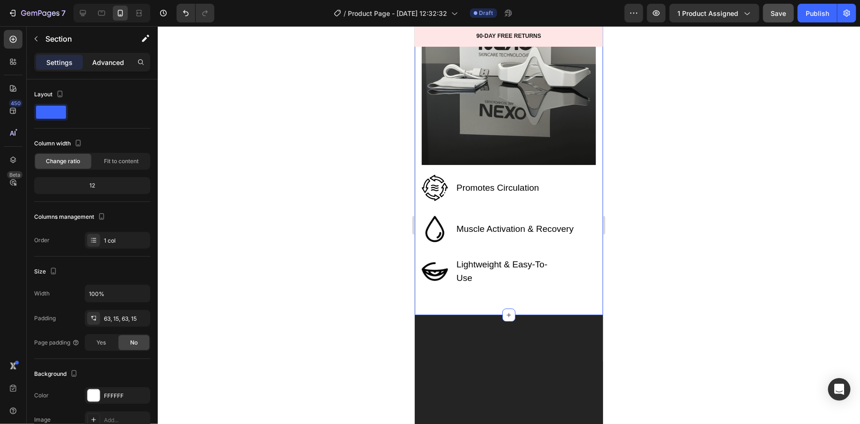
click at [108, 59] on p "Advanced" at bounding box center [108, 63] width 32 height 10
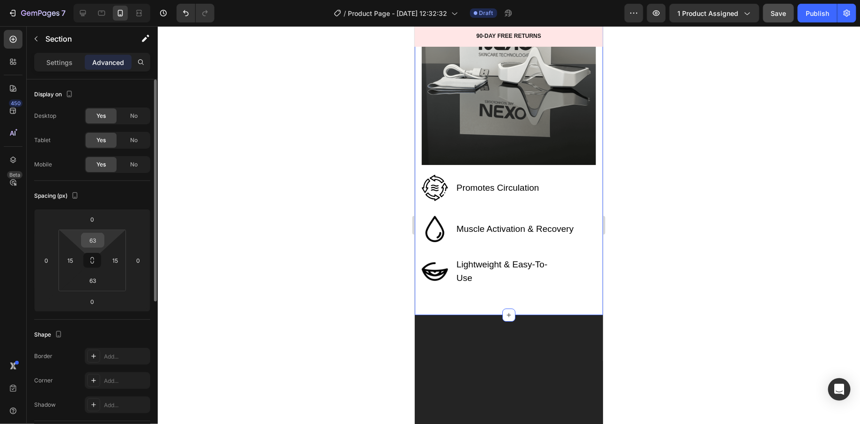
click at [95, 239] on input "63" at bounding box center [92, 241] width 19 height 14
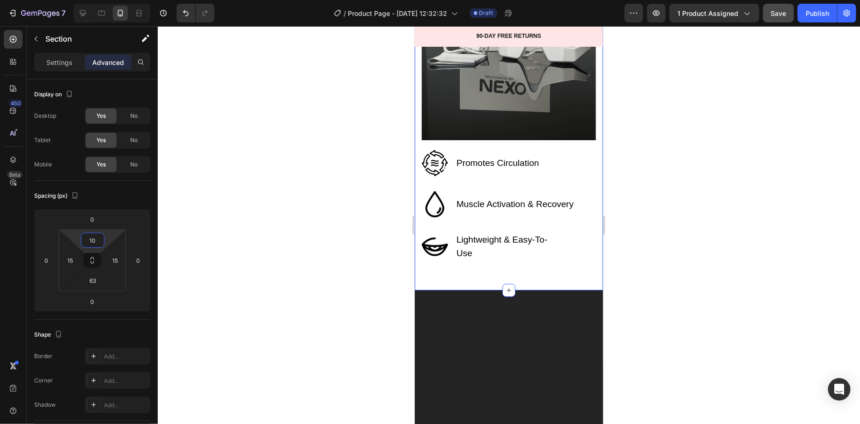
type input "10"
click at [238, 221] on div at bounding box center [509, 225] width 702 height 398
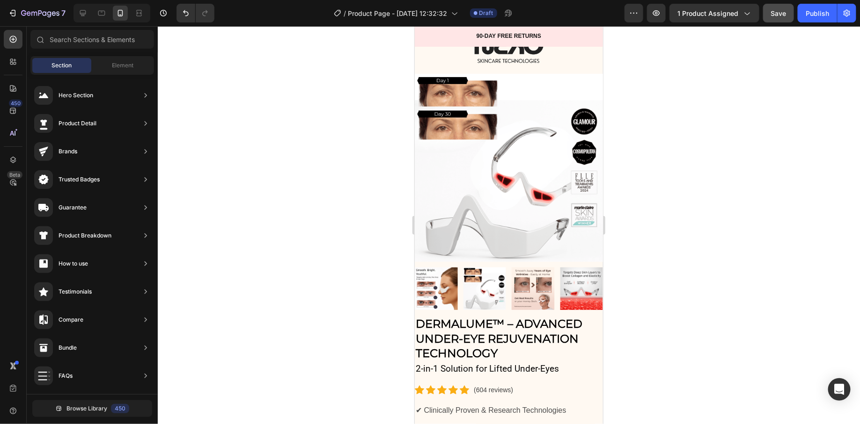
scroll to position [0, 0]
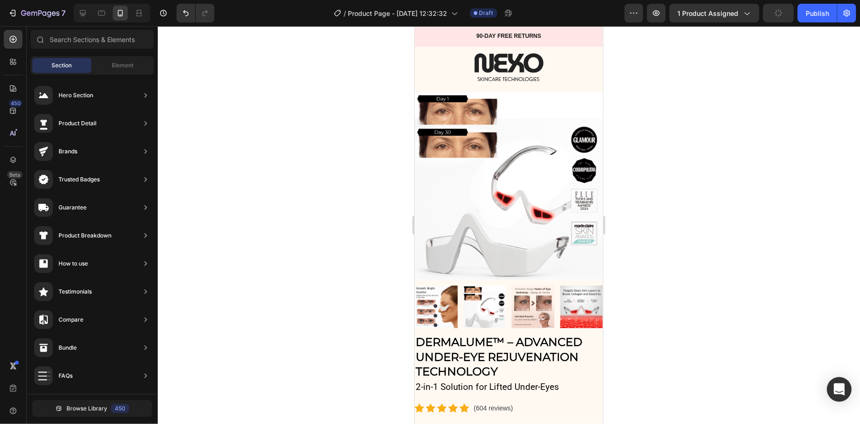
click at [842, 396] on div "Open Intercom Messenger" at bounding box center [839, 390] width 25 height 25
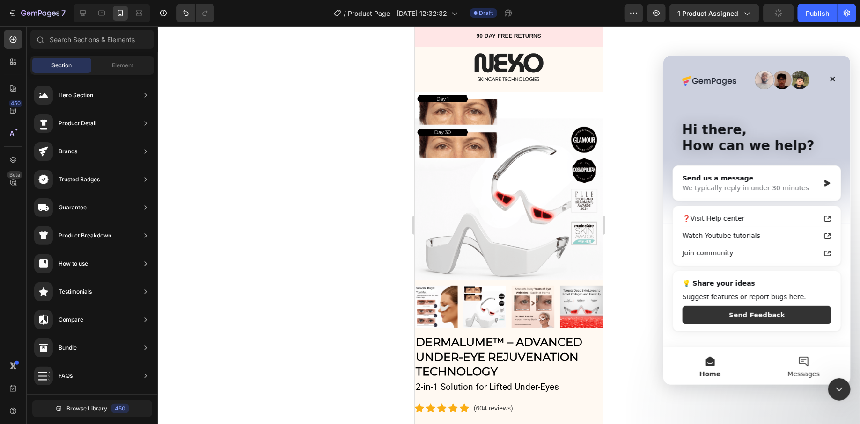
click at [805, 359] on button "Messages" at bounding box center [803, 365] width 94 height 37
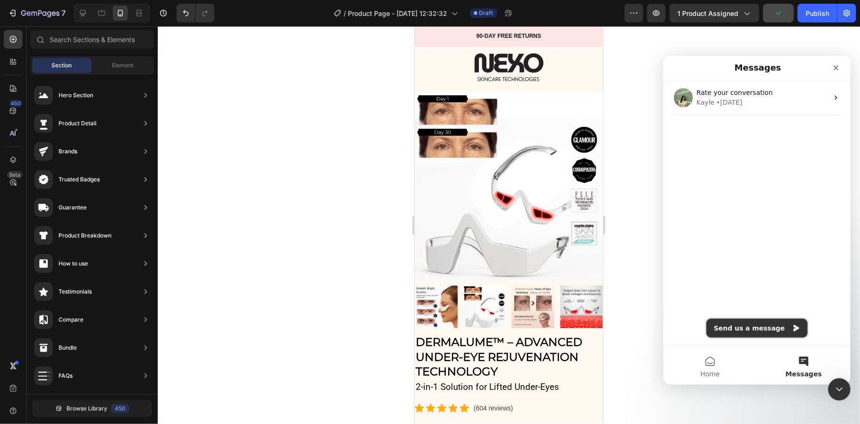
click at [748, 326] on button "Send us a message" at bounding box center [756, 328] width 101 height 19
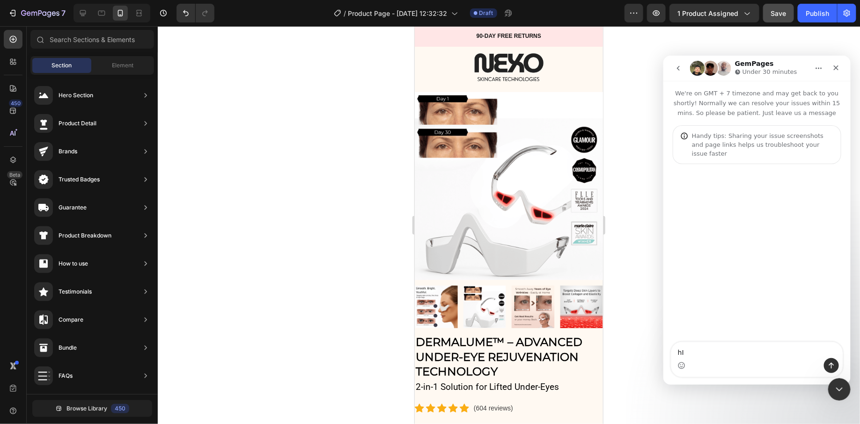
type textarea "h"
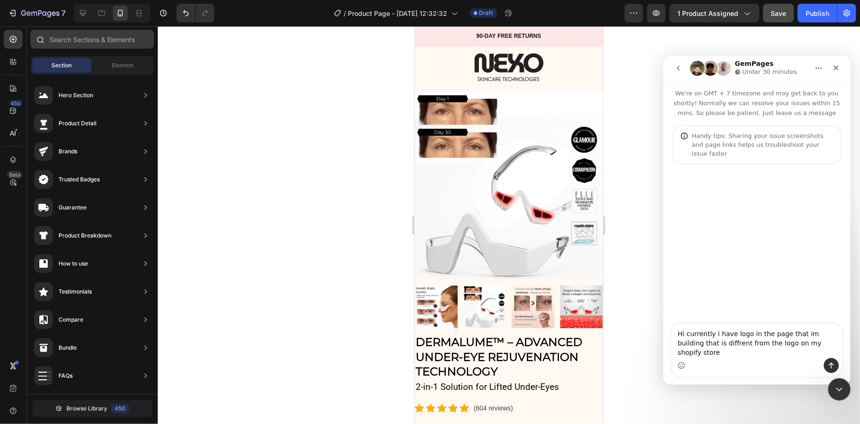
type textarea "Hi currently i have logo in the page that im building that is diffrent from the…"
click at [122, 40] on input "text" at bounding box center [92, 39] width 124 height 19
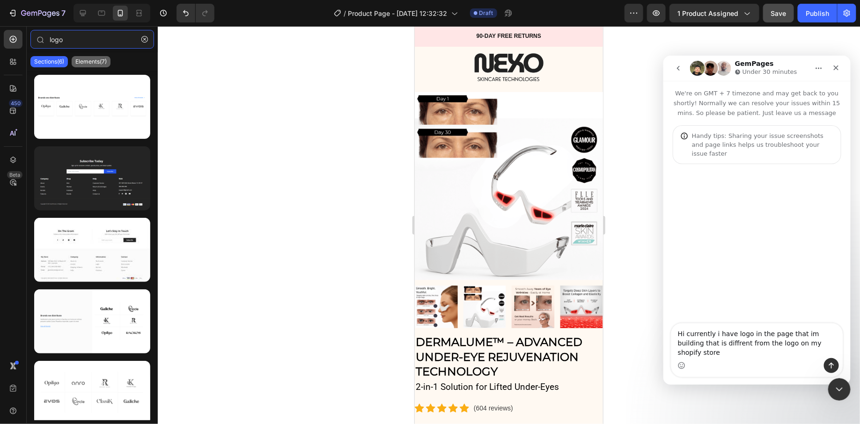
type input "logo"
click at [104, 59] on p "Elements(7)" at bounding box center [90, 61] width 31 height 7
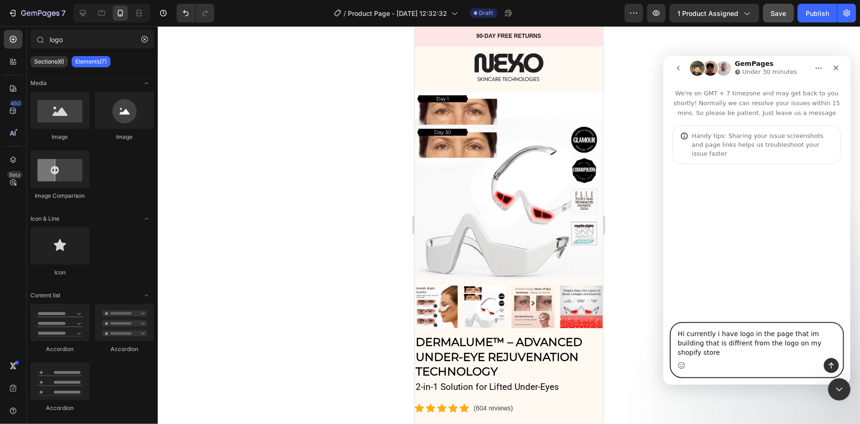
click at [824, 356] on textarea "Hi currently i have logo in the page that im building that is diffrent from the…" at bounding box center [756, 340] width 171 height 35
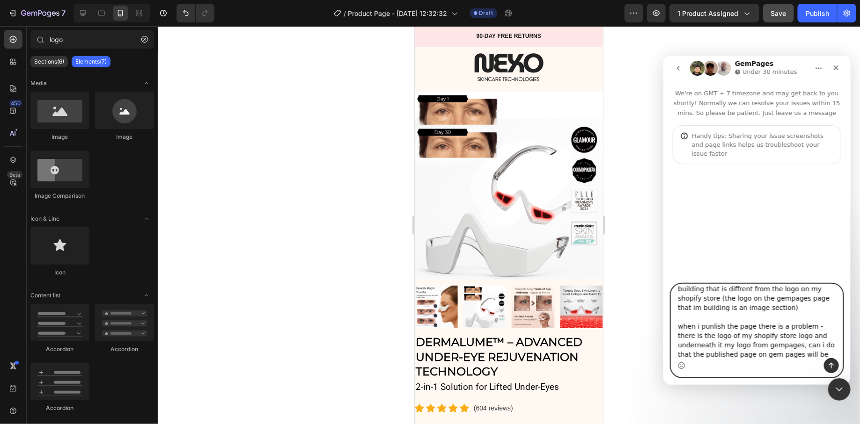
scroll to position [24, 0]
type textarea "Hi currently i have logo in the page that im building that is diffrent from the…"
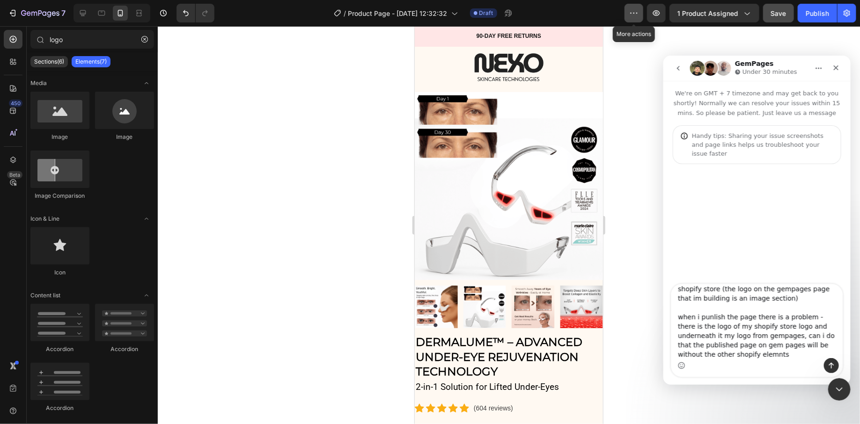
click at [636, 18] on button "button" at bounding box center [633, 13] width 19 height 19
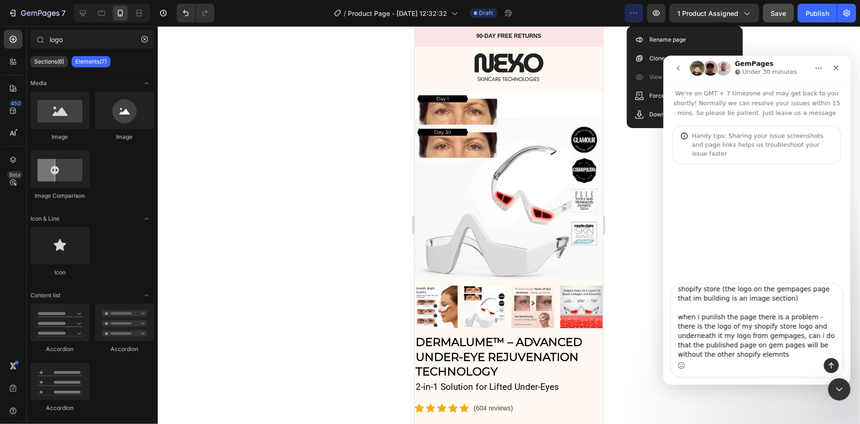
click at [642, 289] on div at bounding box center [509, 225] width 702 height 398
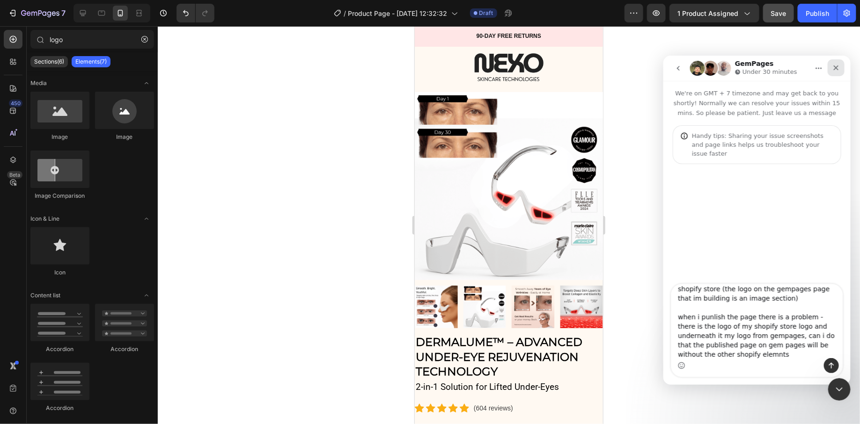
click at [832, 67] on icon "Close" at bounding box center [835, 67] width 7 height 7
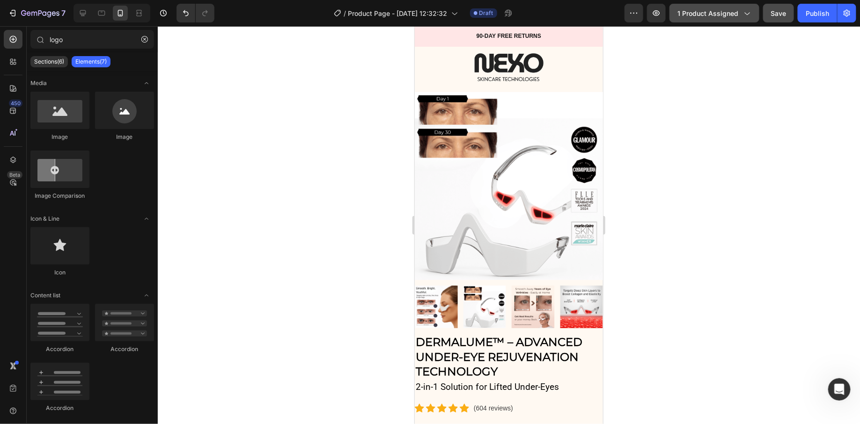
scroll to position [0, 0]
click at [638, 12] on icon "button" at bounding box center [633, 12] width 9 height 9
click at [850, 15] on icon "button" at bounding box center [846, 12] width 9 height 9
click at [847, 14] on icon "button" at bounding box center [846, 13] width 7 height 7
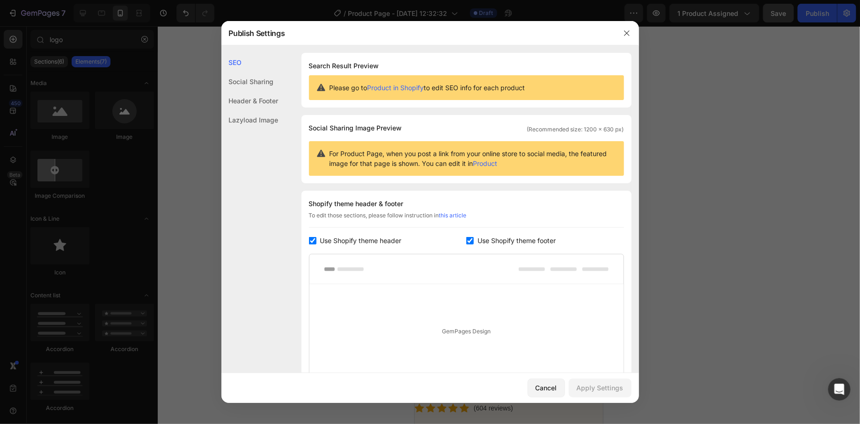
click at [267, 110] on div "Header & Footer" at bounding box center [249, 119] width 57 height 19
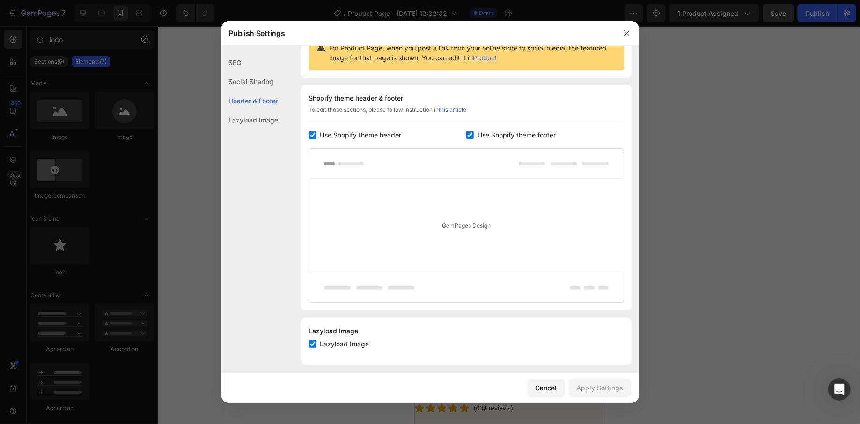
scroll to position [111, 0]
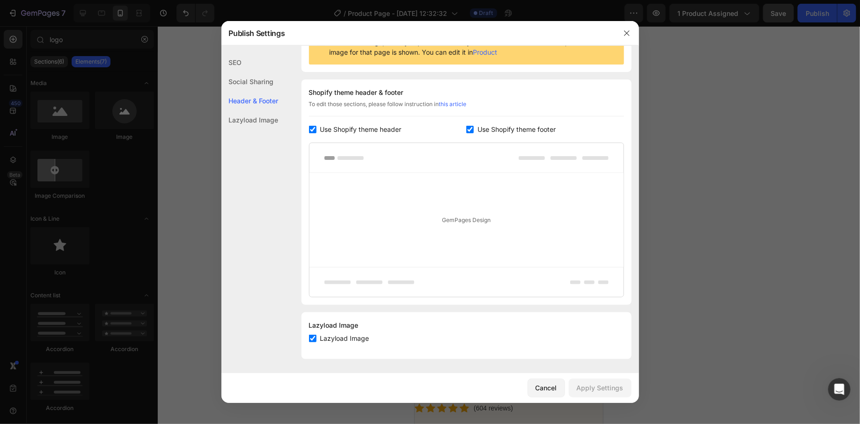
click at [475, 129] on label "Use Shopify theme footer" at bounding box center [515, 129] width 82 height 11
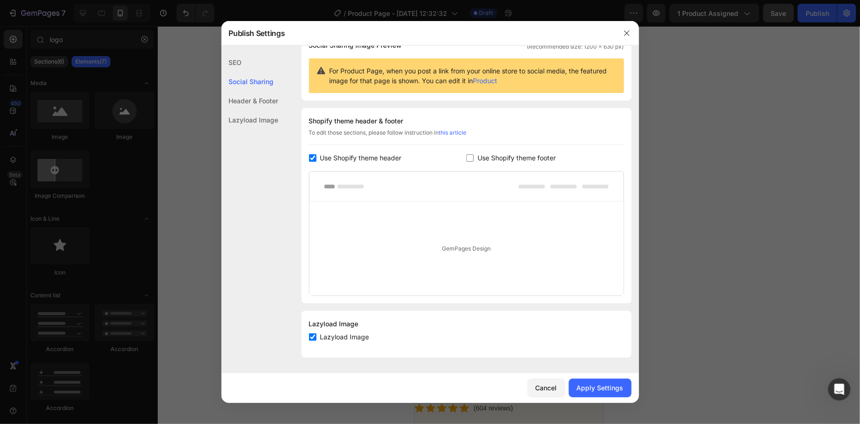
scroll to position [82, 0]
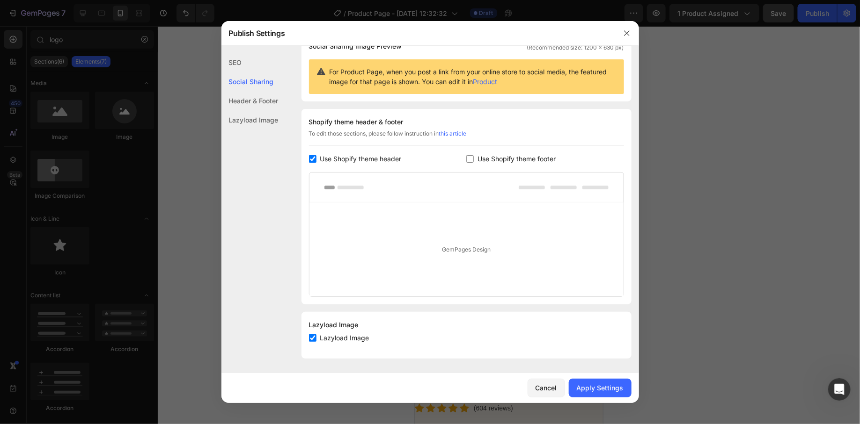
click at [472, 158] on input "checkbox" at bounding box center [469, 158] width 7 height 7
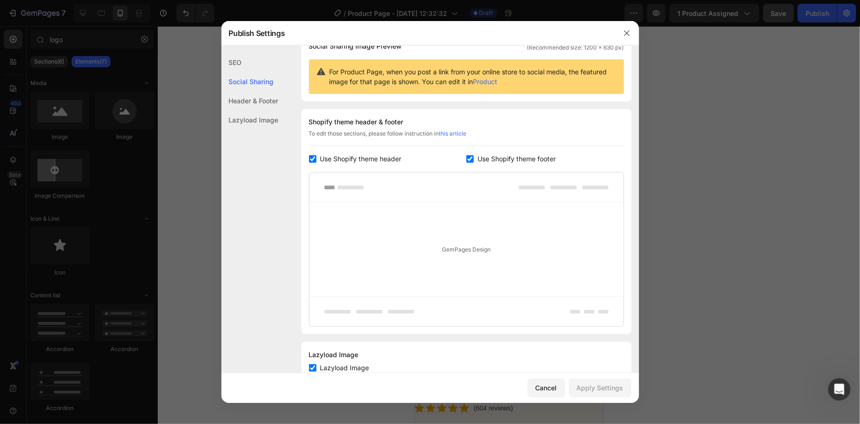
click at [471, 160] on input "checkbox" at bounding box center [469, 158] width 7 height 7
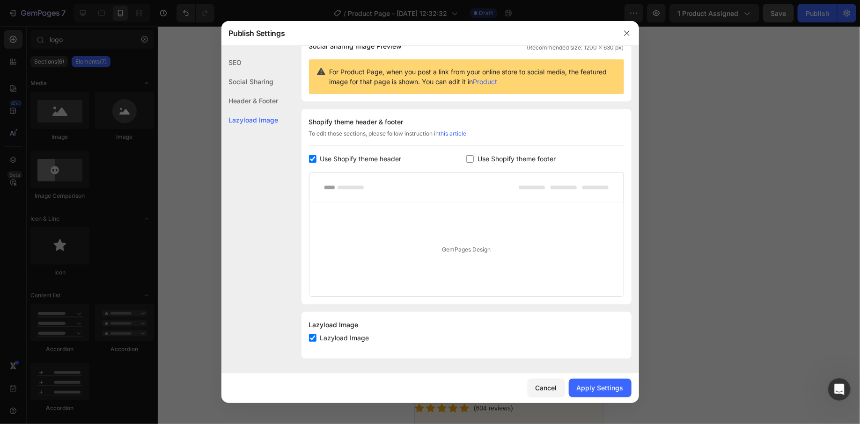
click at [471, 160] on input "checkbox" at bounding box center [469, 158] width 7 height 7
checkbox input "true"
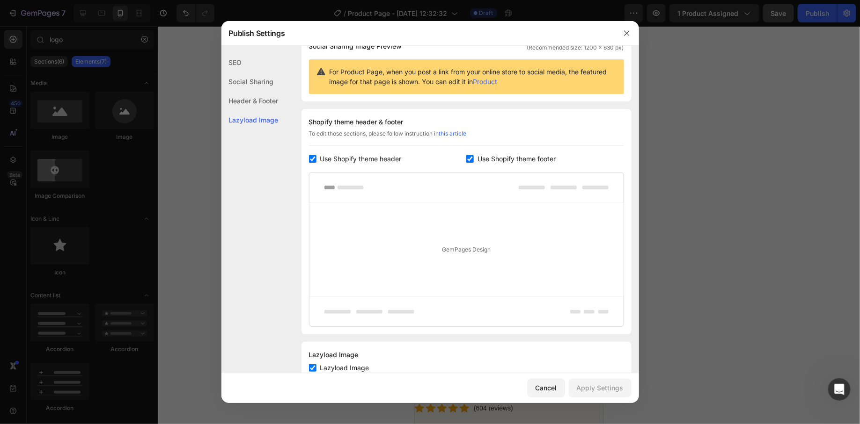
click at [315, 155] on input "checkbox" at bounding box center [312, 158] width 7 height 7
checkbox input "false"
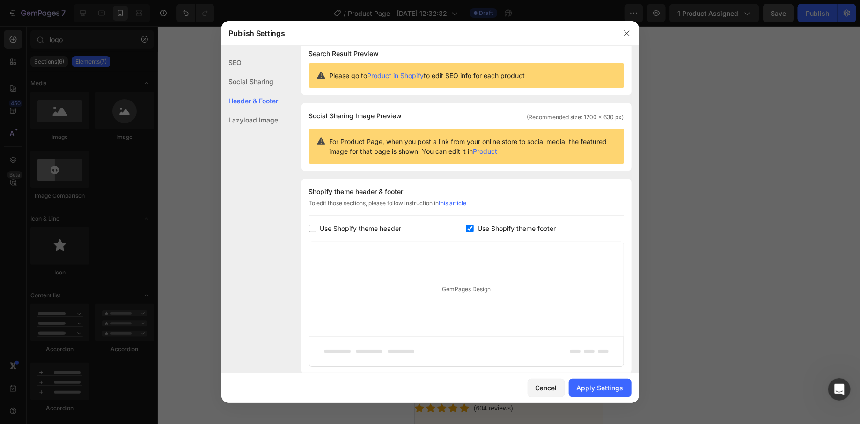
scroll to position [0, 0]
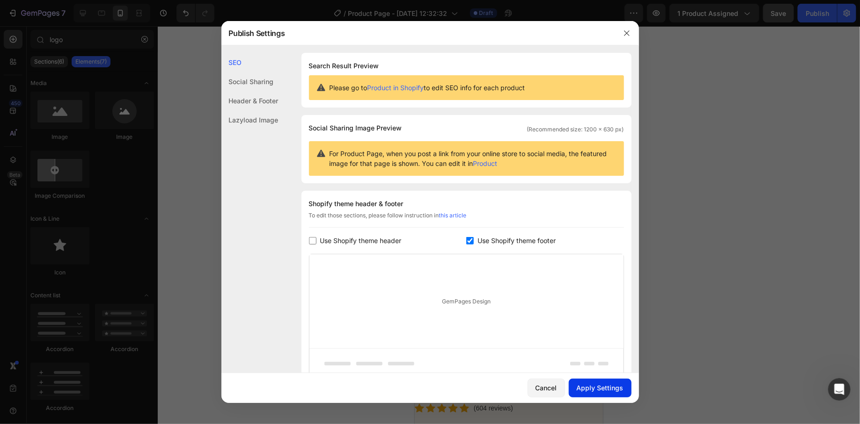
click at [599, 384] on div "Apply Settings" at bounding box center [600, 388] width 47 height 10
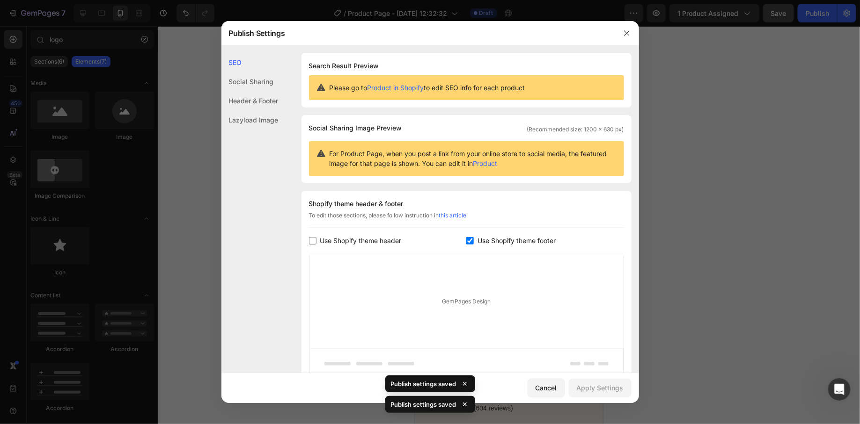
click at [265, 110] on div "Header & Footer" at bounding box center [249, 119] width 57 height 19
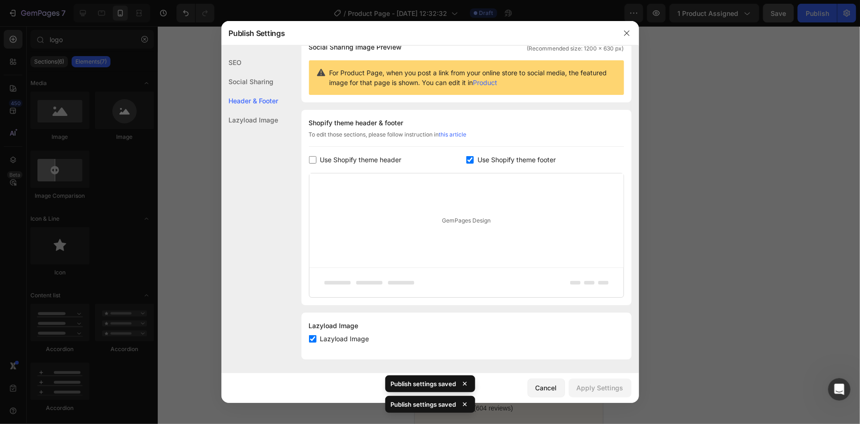
scroll to position [82, 0]
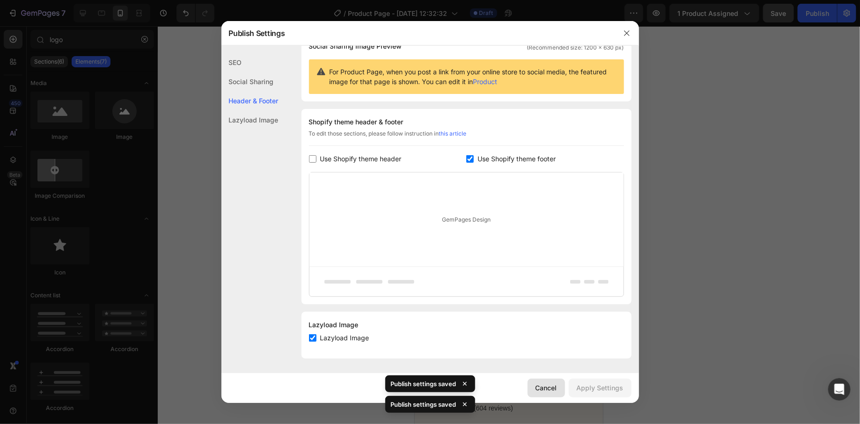
click at [547, 386] on div "Cancel" at bounding box center [546, 388] width 22 height 10
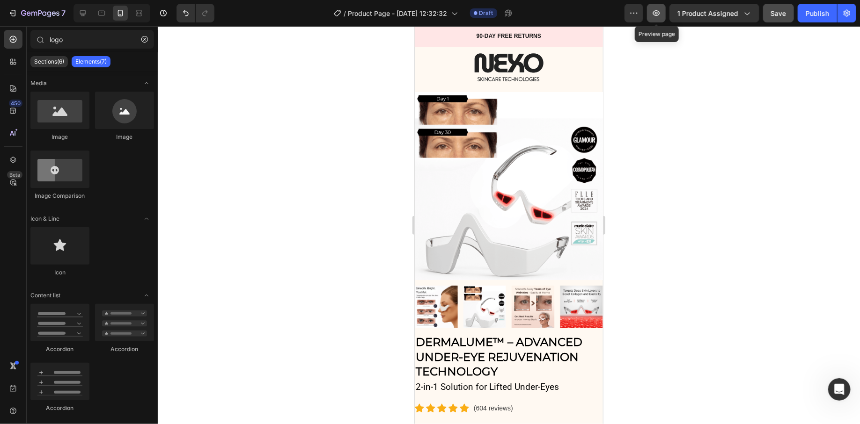
click at [659, 19] on button "button" at bounding box center [656, 13] width 19 height 19
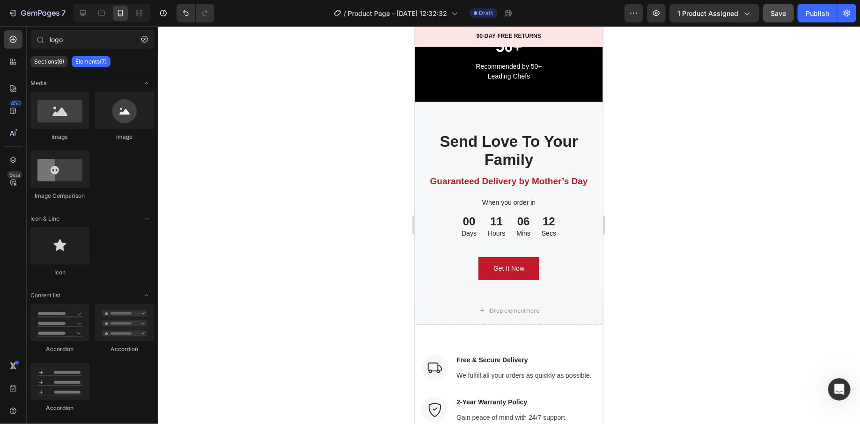
scroll to position [5026, 0]
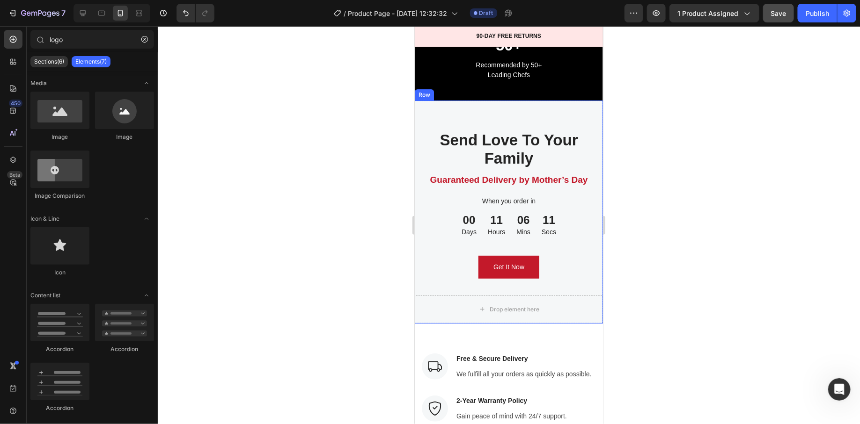
click at [474, 111] on div "Send Love To Your Family Heading Guaranteed Delivery by Mother’s Day Text block…" at bounding box center [508, 211] width 188 height 223
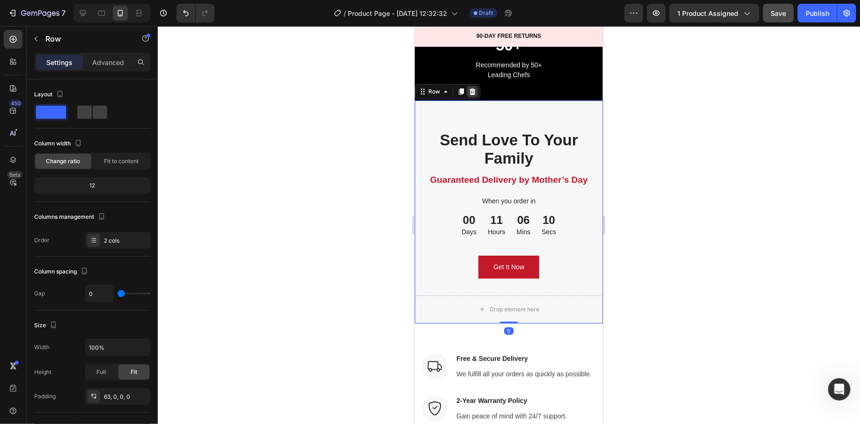
click at [467, 90] on div at bounding box center [471, 91] width 11 height 11
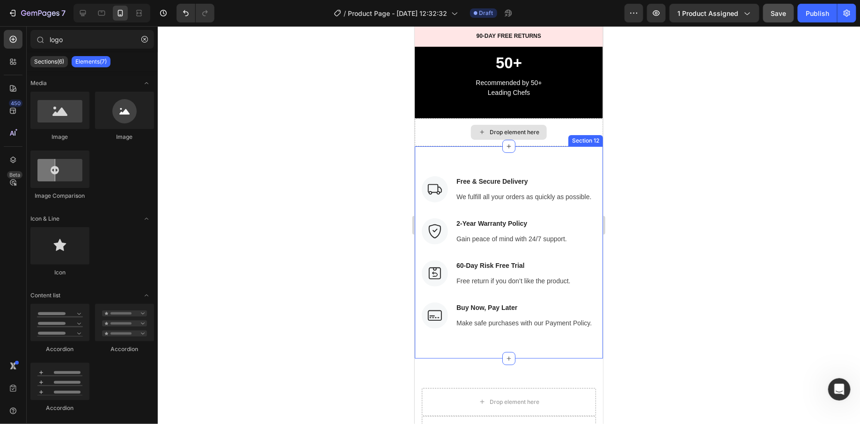
scroll to position [5001, 0]
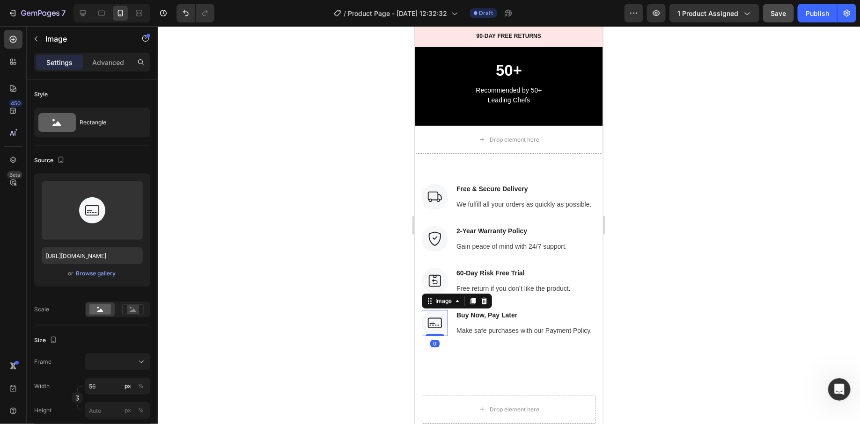
click at [436, 330] on img at bounding box center [434, 323] width 26 height 26
click at [418, 316] on div "Image Free & Secure Delivery Text block We fulfill all your orders as quickly a…" at bounding box center [508, 259] width 188 height 212
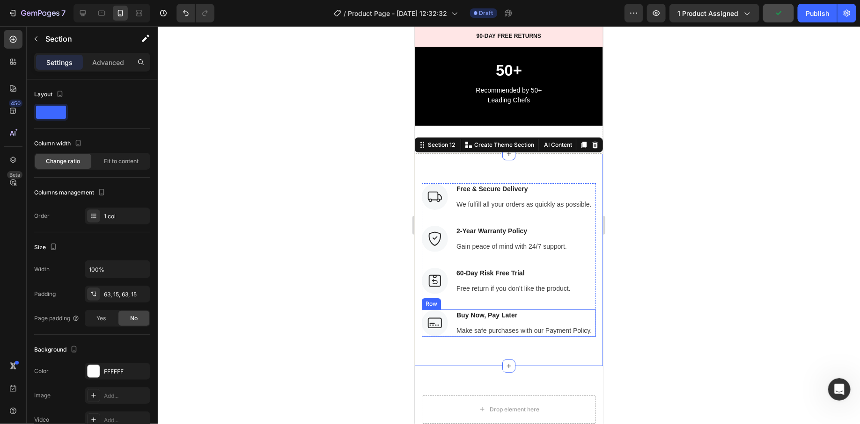
click at [592, 318] on div "Image Buy Now, Pay Later Text block Make safe purchases with our Payment Policy…" at bounding box center [508, 322] width 174 height 27
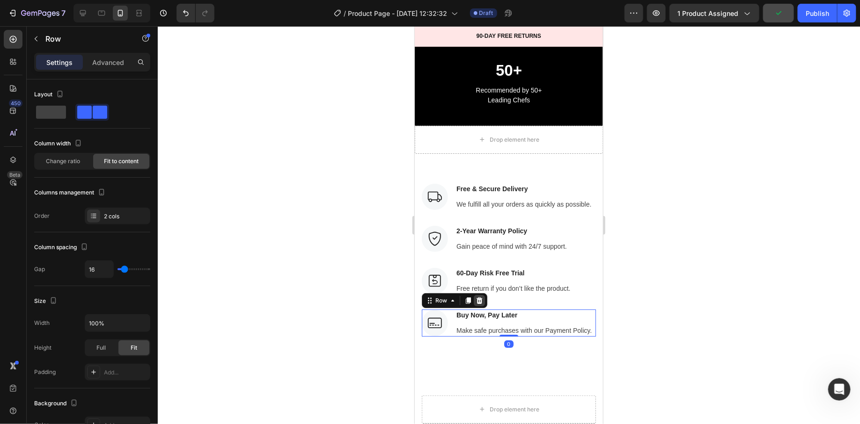
click at [479, 299] on icon at bounding box center [479, 300] width 6 height 7
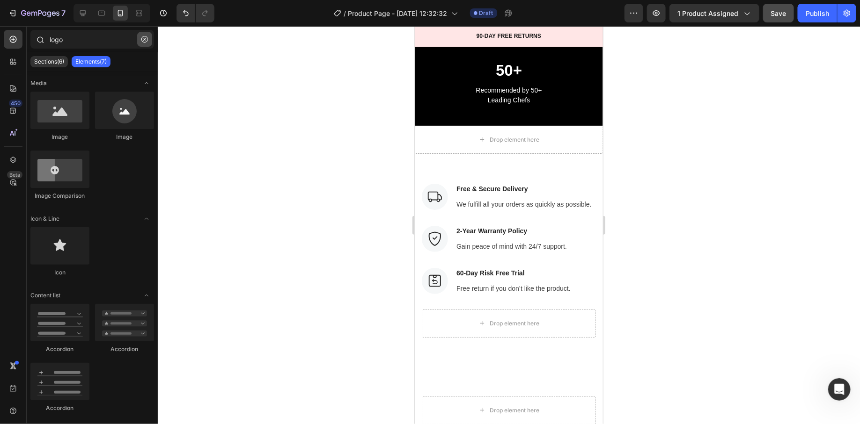
click at [146, 43] on button "button" at bounding box center [144, 39] width 15 height 15
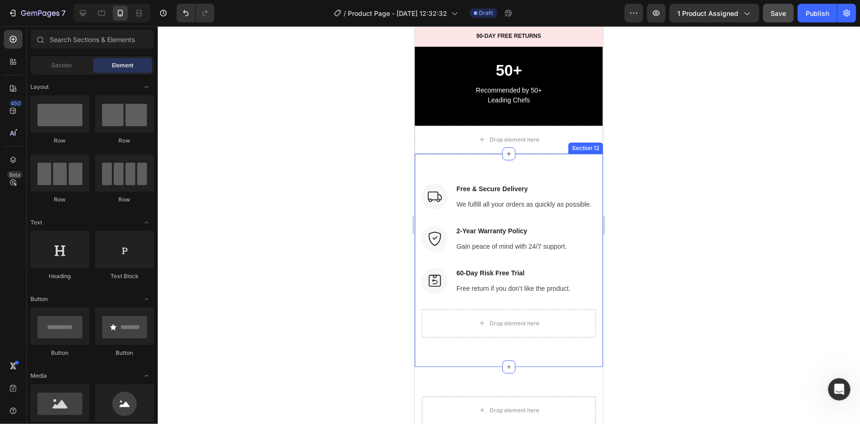
click at [431, 169] on div "Image Free & Secure Delivery Text block We fulfill all your orders as quickly a…" at bounding box center [508, 259] width 188 height 213
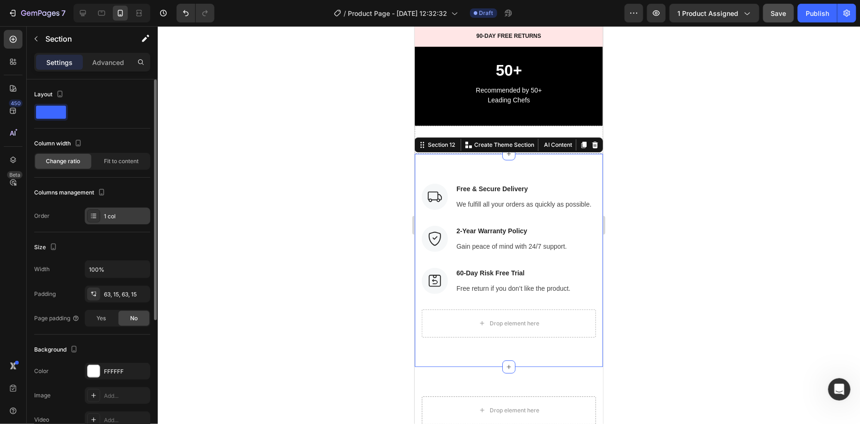
click at [120, 218] on div "1 col" at bounding box center [126, 216] width 44 height 8
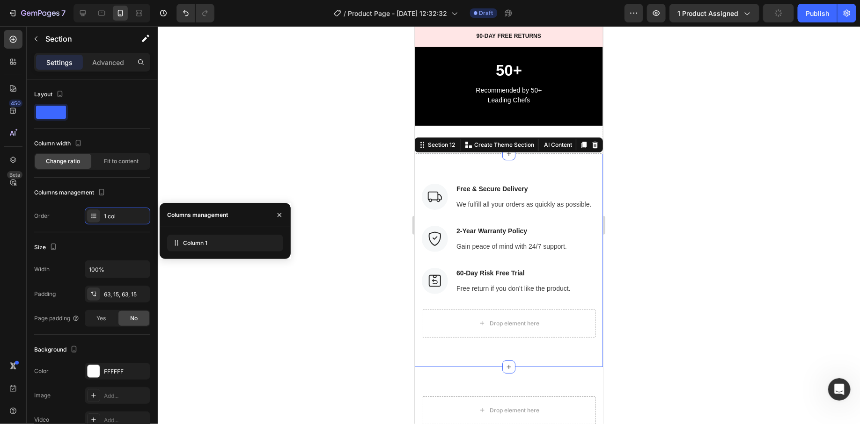
click at [479, 167] on div "Image Free & Secure Delivery Text block We fulfill all your orders as quickly a…" at bounding box center [508, 259] width 188 height 213
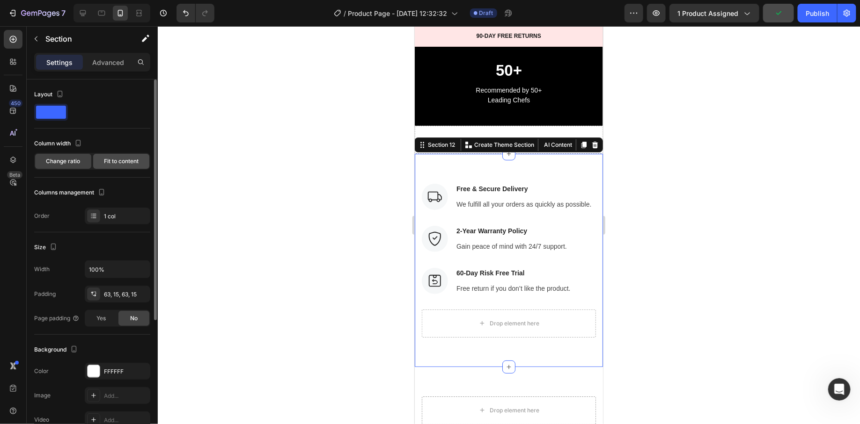
click at [131, 159] on span "Fit to content" at bounding box center [121, 161] width 35 height 8
click at [71, 161] on span "Change ratio" at bounding box center [63, 161] width 34 height 8
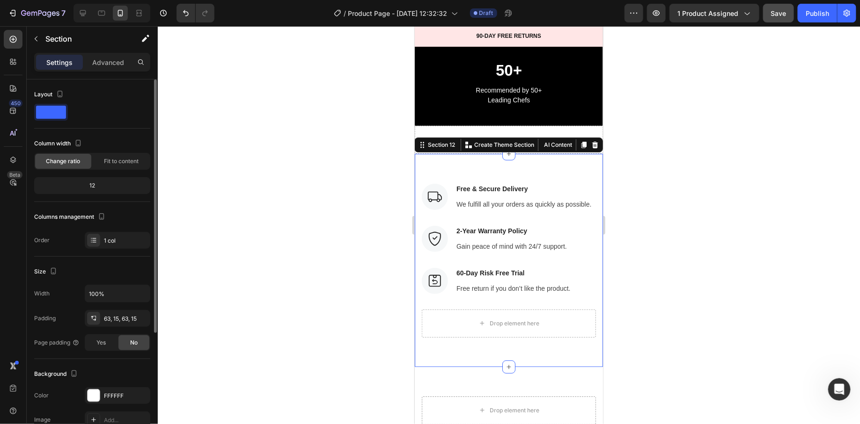
click at [88, 188] on div "12" at bounding box center [92, 185] width 112 height 13
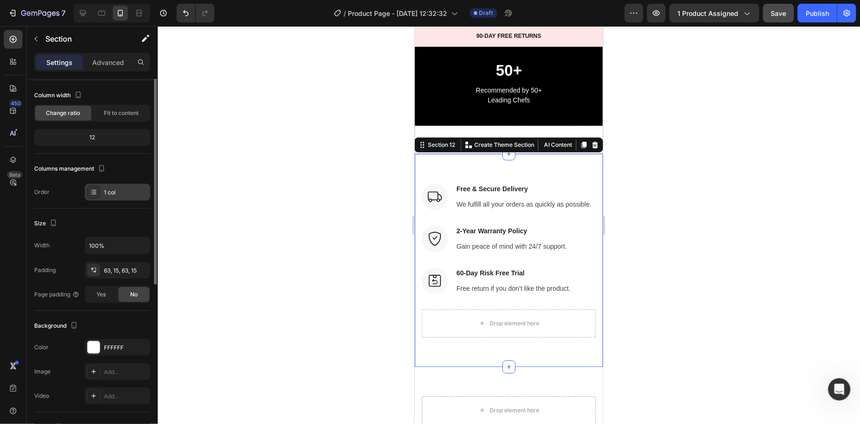
scroll to position [0, 0]
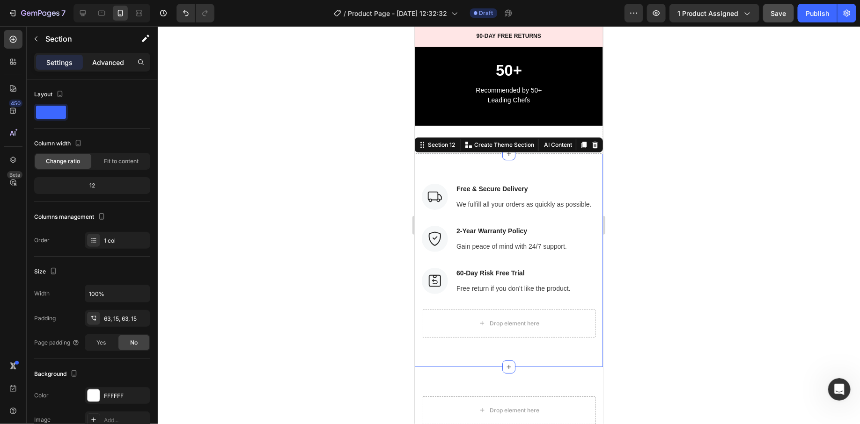
click at [108, 64] on p "Advanced" at bounding box center [108, 63] width 32 height 10
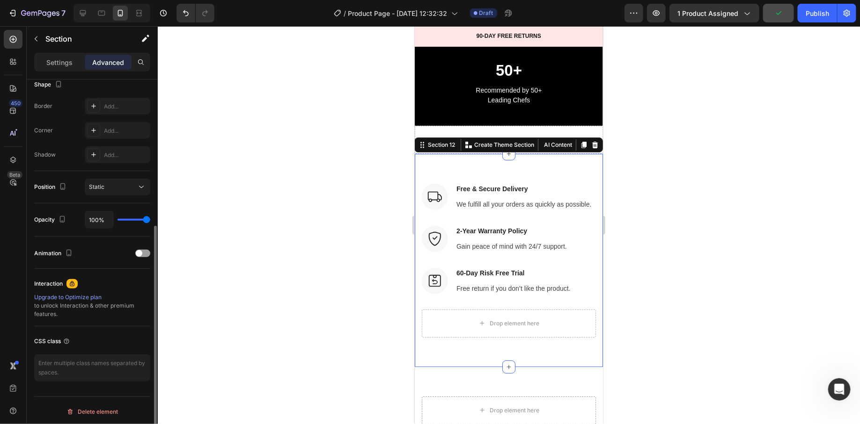
scroll to position [247, 0]
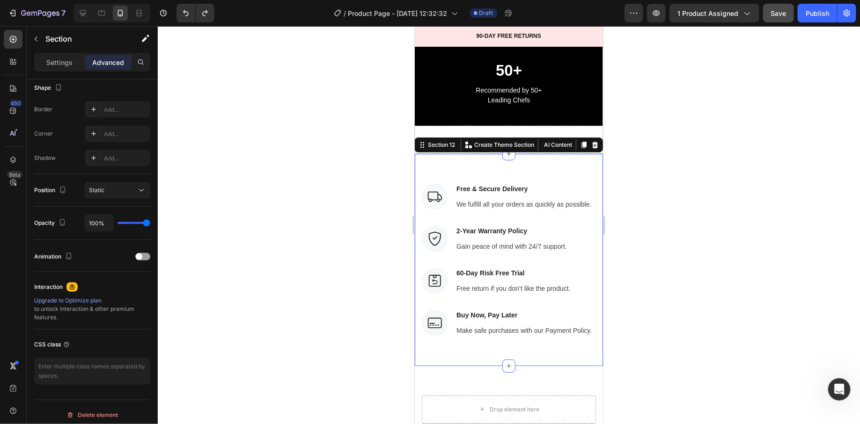
click at [675, 308] on div at bounding box center [509, 225] width 702 height 398
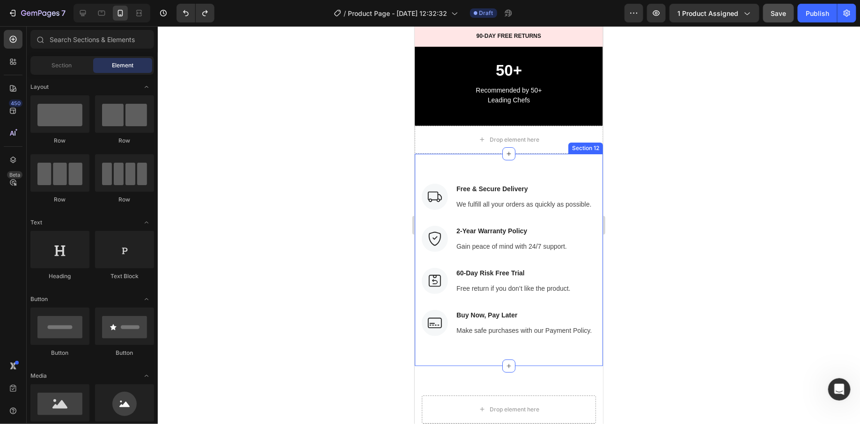
click at [423, 163] on div "Image Free & Secure Delivery Text block We fulfill all your orders as quickly a…" at bounding box center [508, 259] width 188 height 212
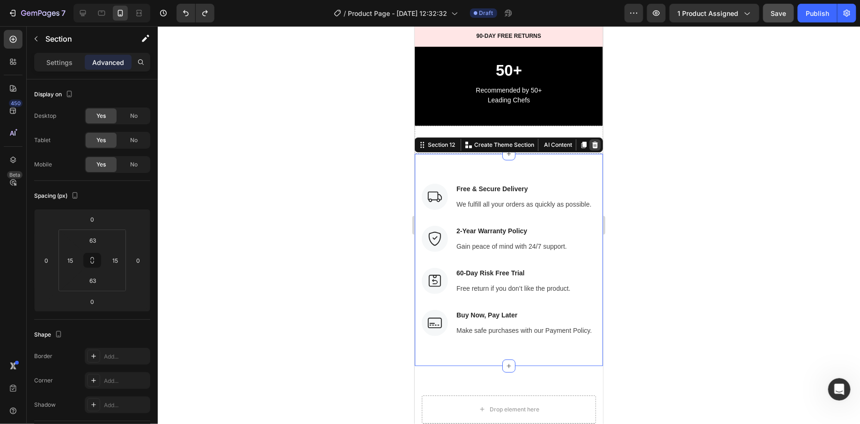
click at [594, 141] on icon at bounding box center [594, 144] width 6 height 7
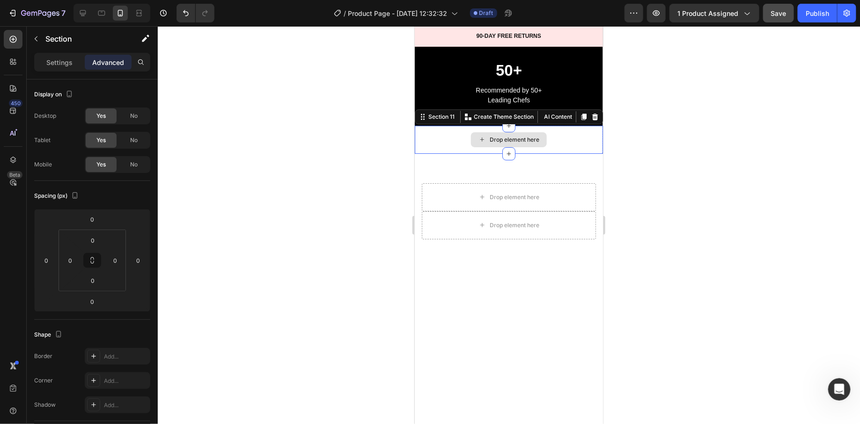
click at [560, 141] on div "Drop element here" at bounding box center [508, 139] width 188 height 28
click at [595, 123] on div "Section 11 Create Theme Section AI Content Write with GemAI What would you like…" at bounding box center [508, 116] width 188 height 15
click at [595, 119] on div at bounding box center [594, 116] width 11 height 11
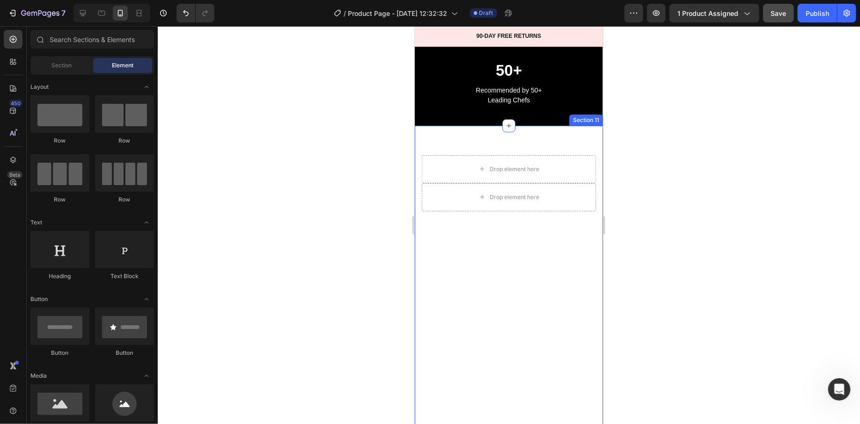
click at [553, 139] on div "Drop element here Row Drop element here Product Product Images Image Only on Mo…" at bounding box center [508, 365] width 188 height 481
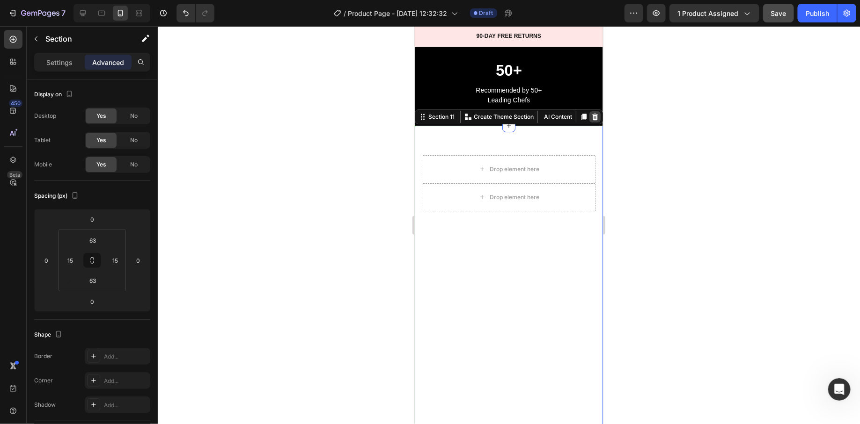
click at [596, 117] on icon at bounding box center [594, 116] width 6 height 7
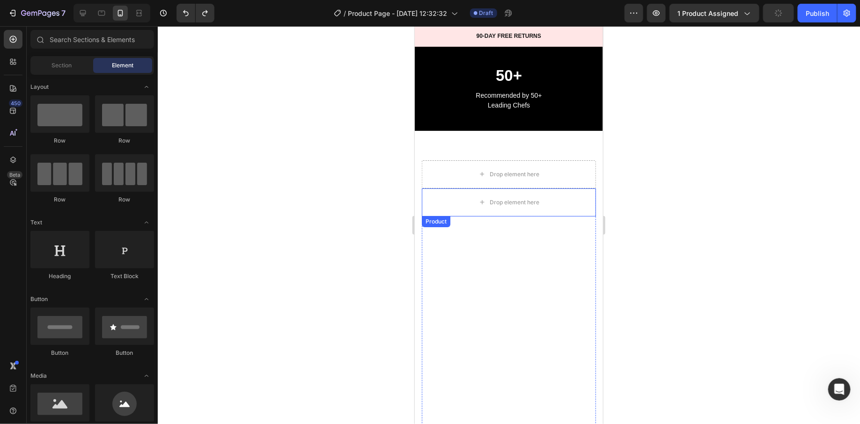
scroll to position [4996, 0]
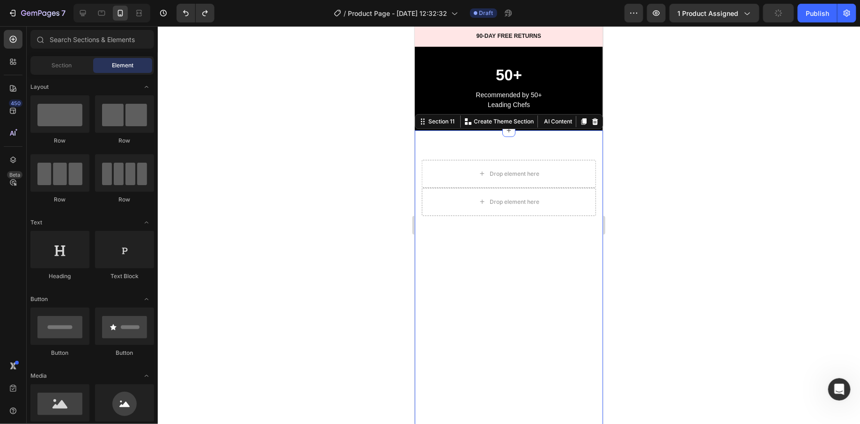
click at [593, 153] on div "Drop element here Row Drop element here Product Product Images Image Only on Mo…" at bounding box center [508, 370] width 188 height 481
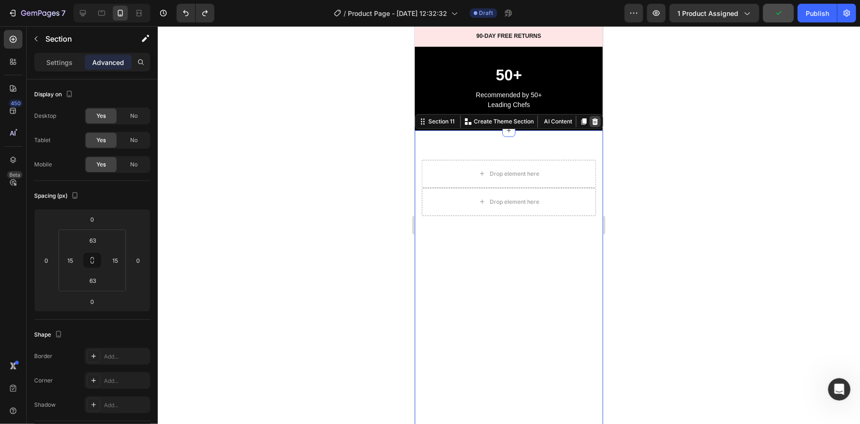
click at [593, 119] on icon at bounding box center [594, 121] width 6 height 7
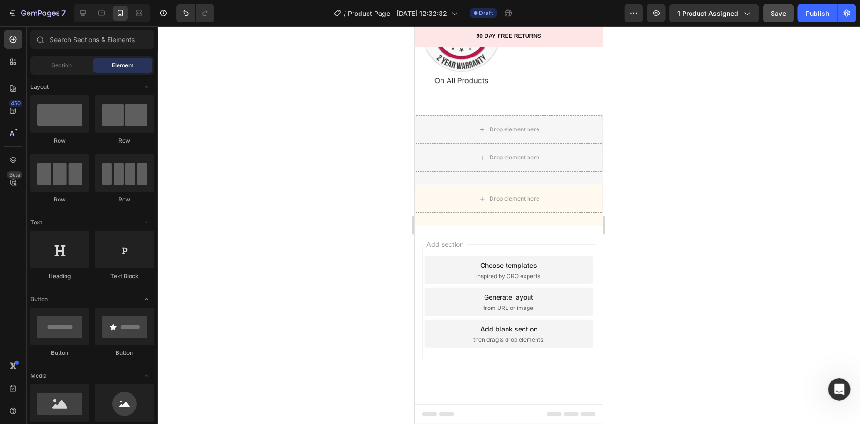
scroll to position [6174, 0]
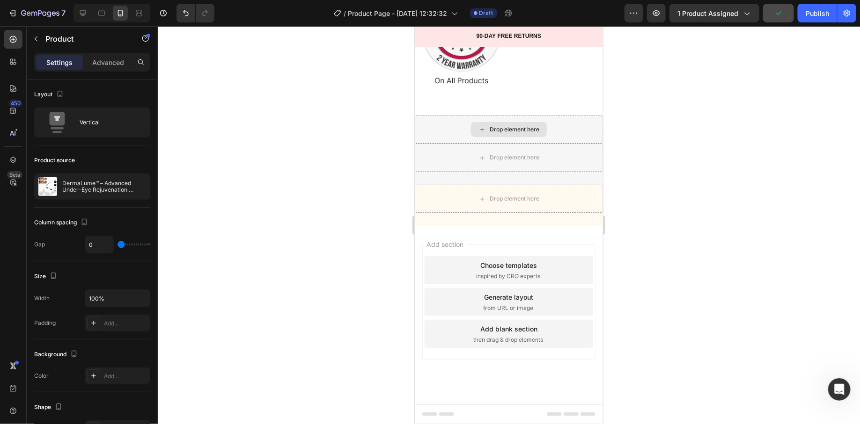
click at [577, 132] on div "Drop element here" at bounding box center [508, 129] width 188 height 28
click at [426, 239] on div "Add section Choose templates inspired by CRO experts Generate layout from URL o…" at bounding box center [508, 315] width 188 height 179
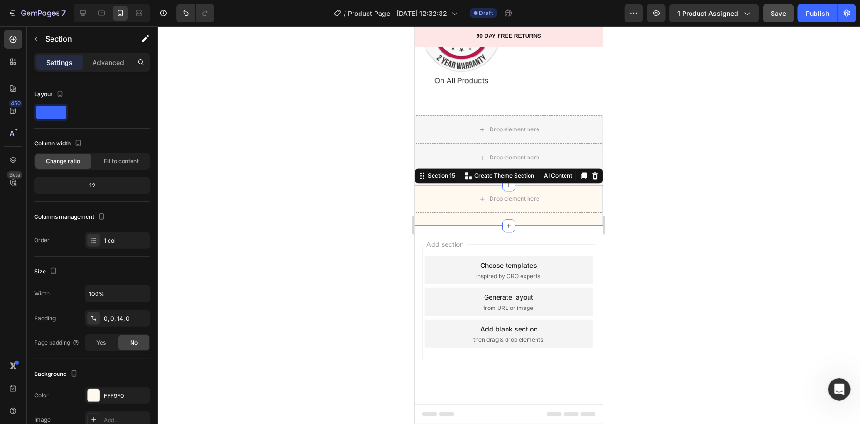
click at [532, 219] on div "Drop element here Icon Icon Icon Icon Icon Icon List New to liquid foundation T…" at bounding box center [508, 201] width 188 height 35
click at [597, 179] on icon at bounding box center [594, 175] width 7 height 7
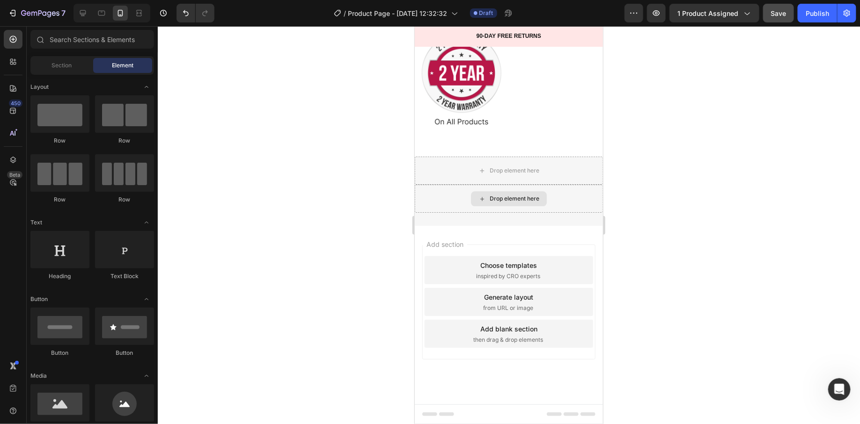
scroll to position [6141, 0]
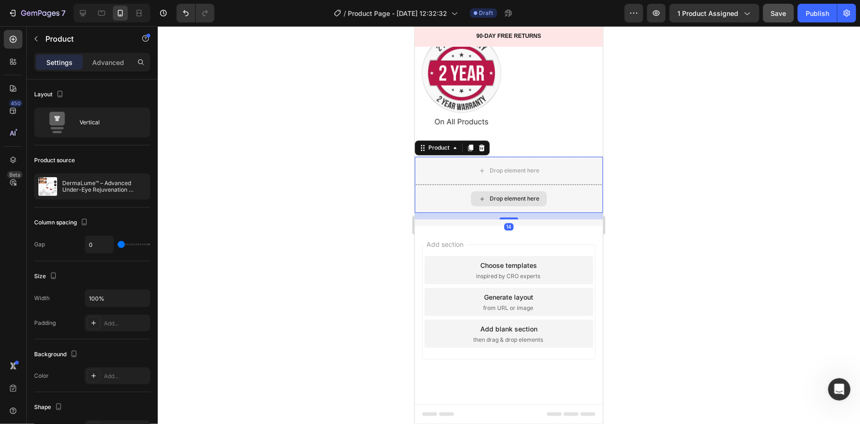
click at [571, 197] on div "Drop element here" at bounding box center [508, 198] width 188 height 28
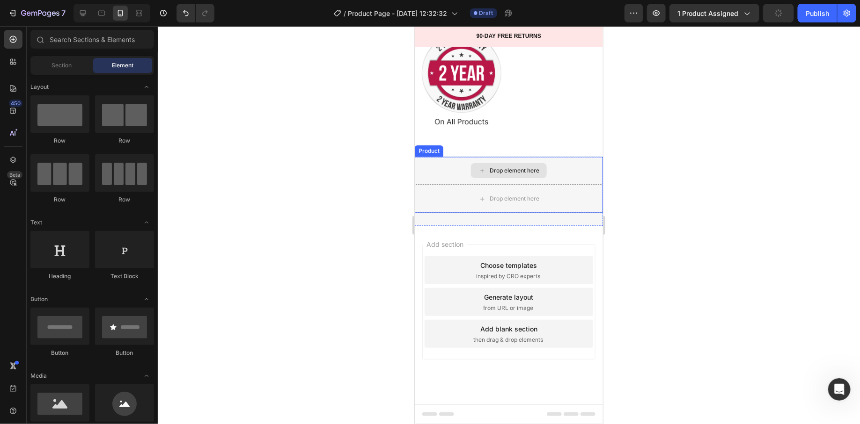
click at [484, 165] on div "Drop element here" at bounding box center [508, 170] width 76 height 15
click at [443, 166] on div "Drop element here" at bounding box center [508, 170] width 188 height 28
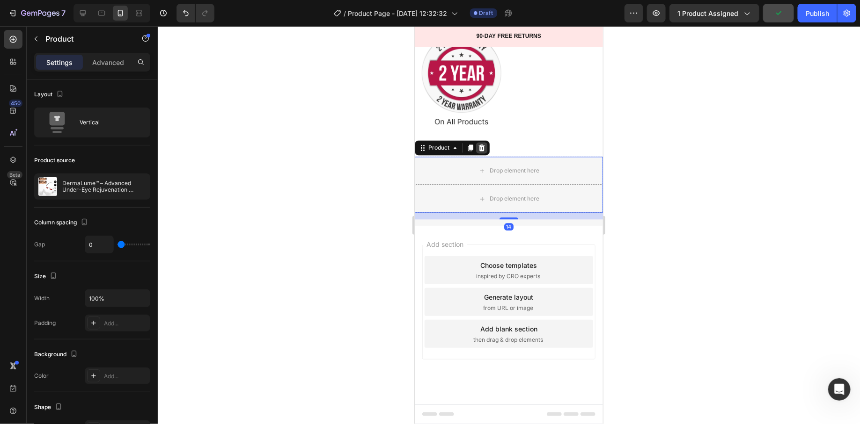
click at [482, 148] on icon at bounding box center [481, 147] width 6 height 7
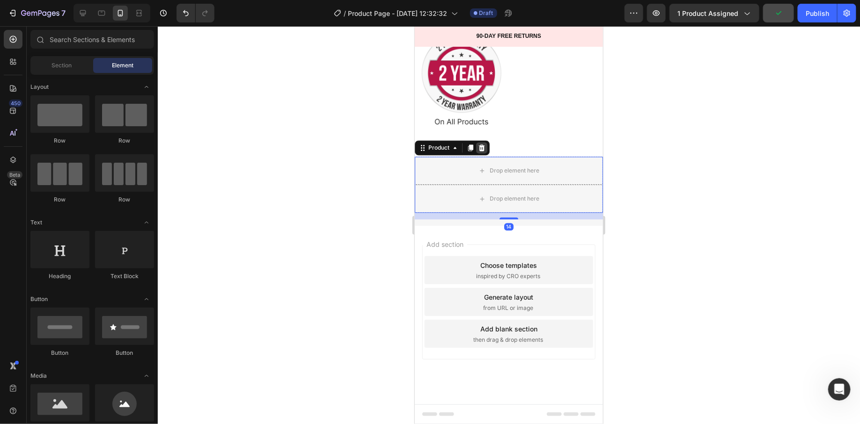
scroll to position [6107, 0]
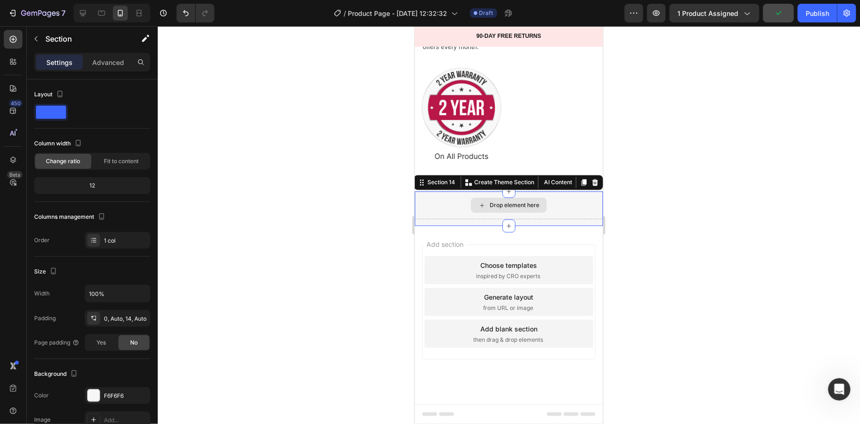
click at [438, 198] on div "Drop element here" at bounding box center [508, 205] width 188 height 28
click at [594, 186] on icon at bounding box center [594, 181] width 7 height 7
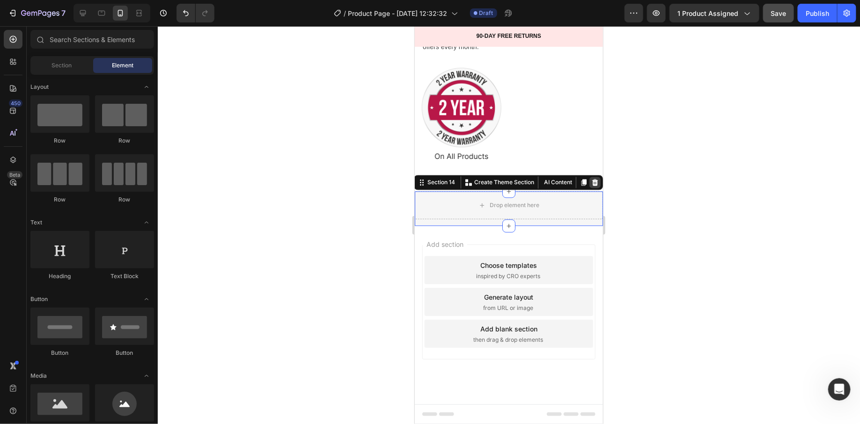
scroll to position [6072, 0]
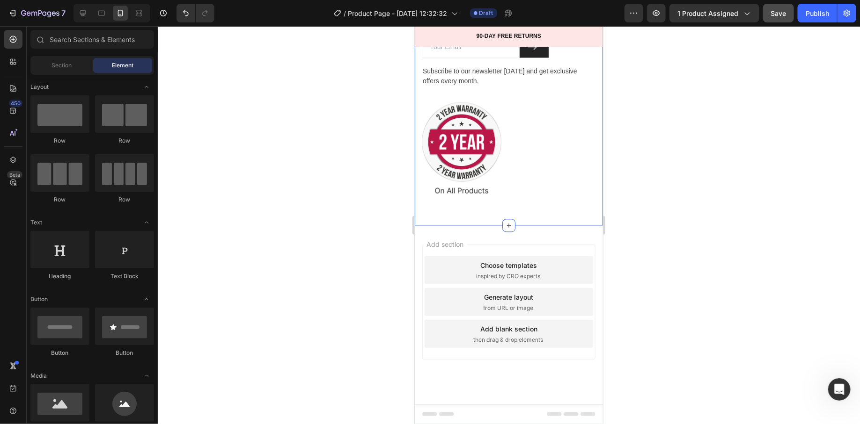
click at [527, 218] on div "Image Image Image Image Image Row Services Text block FAQs Text block Delivery …" at bounding box center [508, 45] width 188 height 360
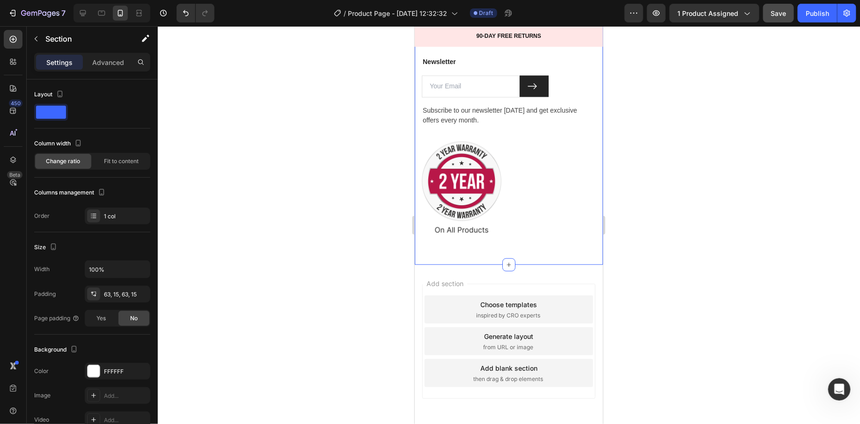
scroll to position [5996, 0]
click at [465, 220] on img at bounding box center [461, 188] width 80 height 94
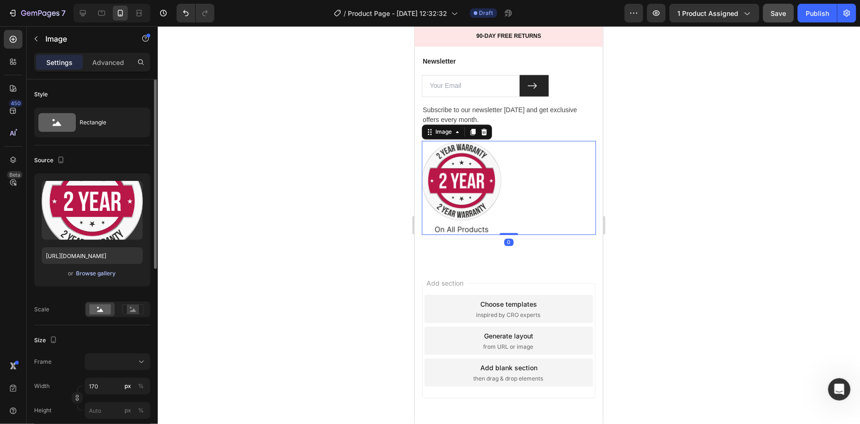
click at [81, 271] on div "Browse gallery" at bounding box center [96, 274] width 40 height 8
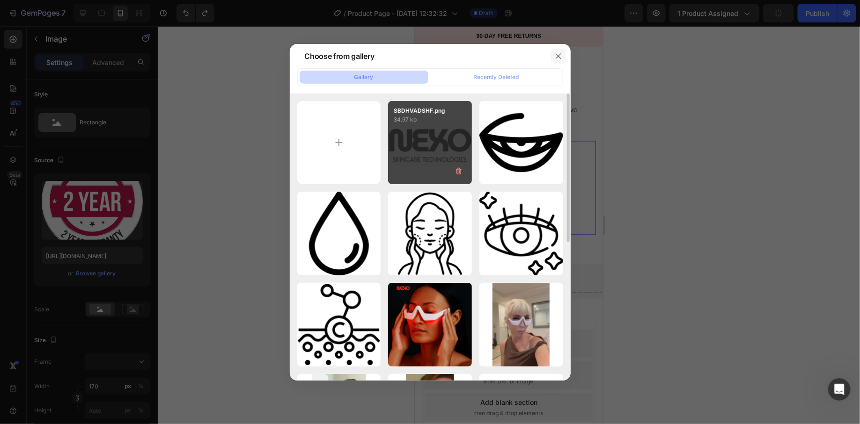
click at [561, 57] on icon "button" at bounding box center [558, 55] width 7 height 7
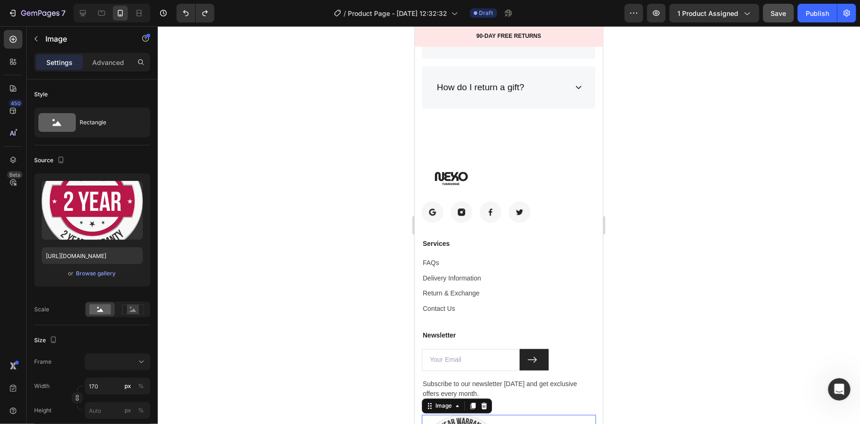
scroll to position [5760, 0]
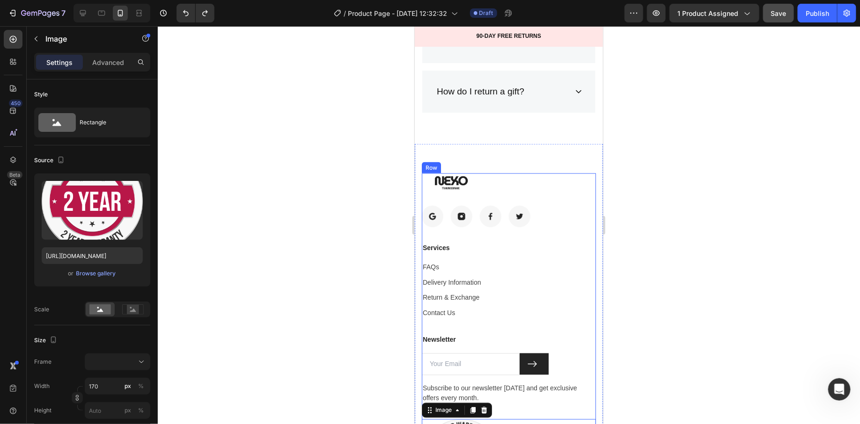
click at [576, 188] on div "Image Image Image Image Image Row" at bounding box center [508, 207] width 174 height 69
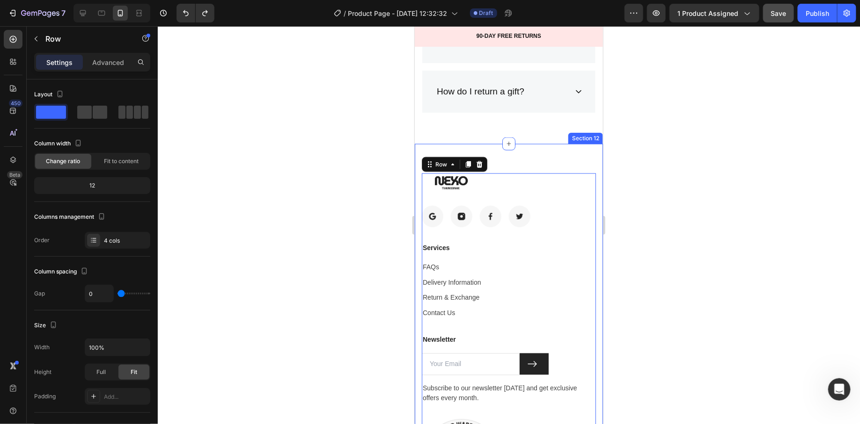
click at [582, 163] on div "Image Image Image Image Image Row Services Text block FAQs Text block Delivery …" at bounding box center [508, 343] width 188 height 399
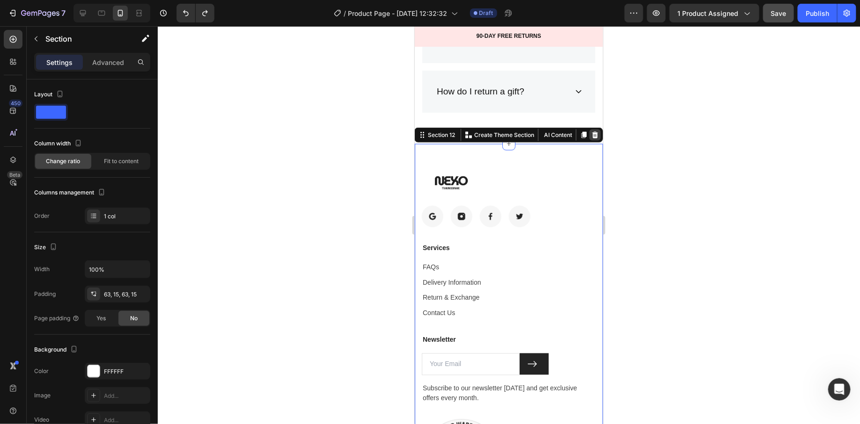
click at [597, 131] on icon at bounding box center [594, 134] width 7 height 7
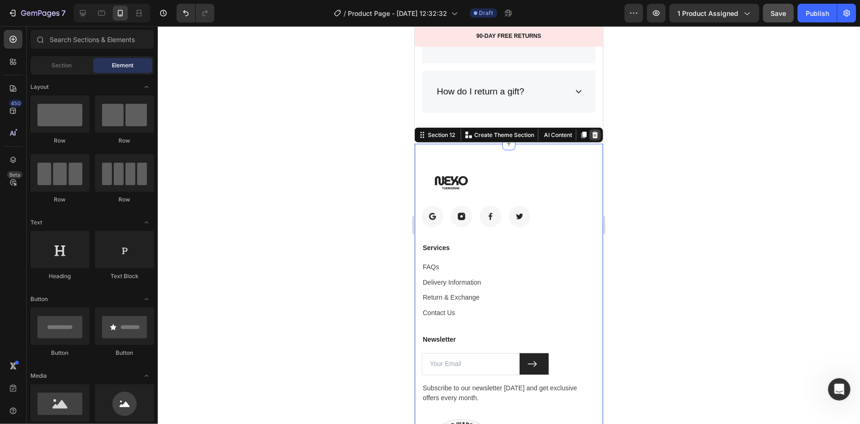
scroll to position [5708, 0]
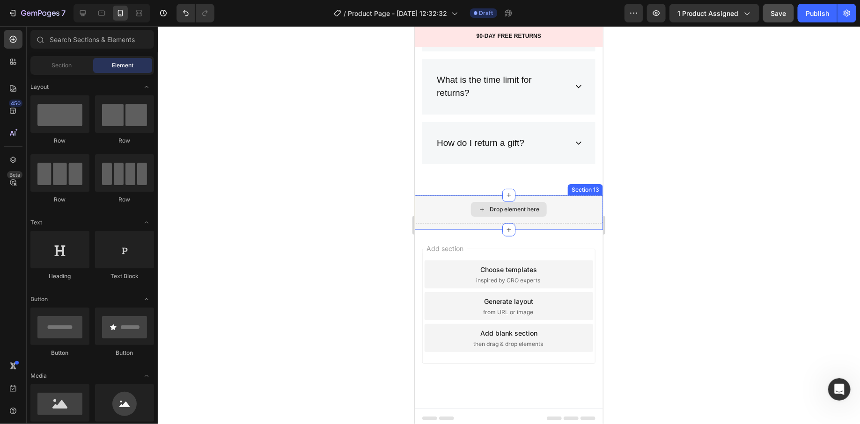
click at [543, 195] on div "Drop element here" at bounding box center [508, 209] width 188 height 28
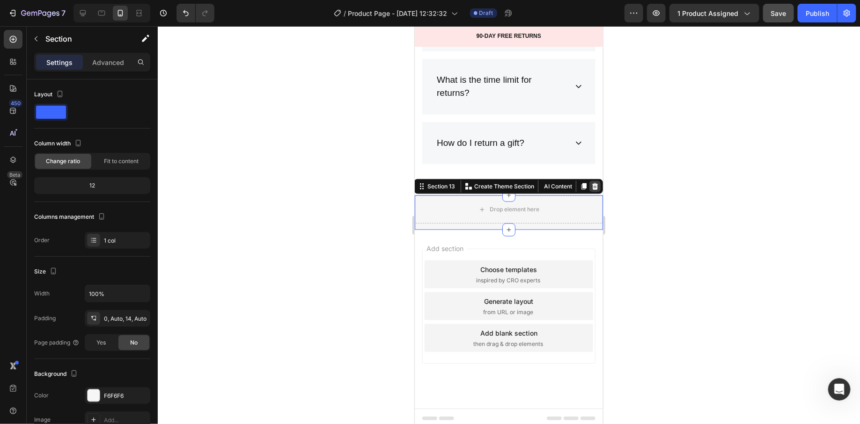
click at [595, 183] on icon at bounding box center [594, 186] width 7 height 7
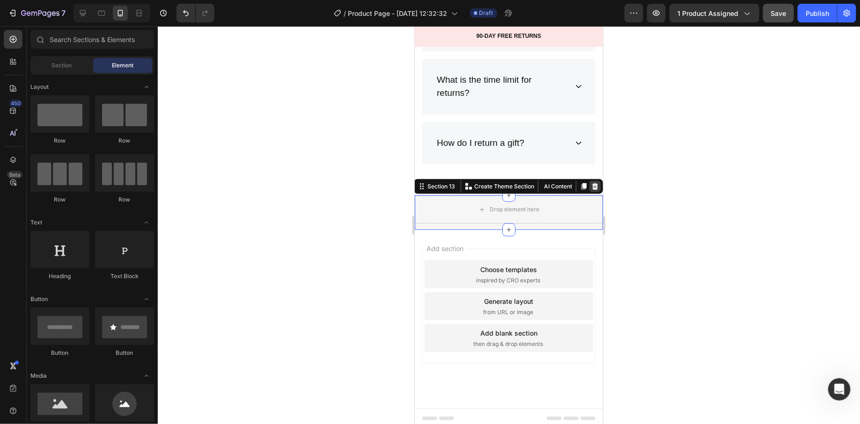
scroll to position [5673, 0]
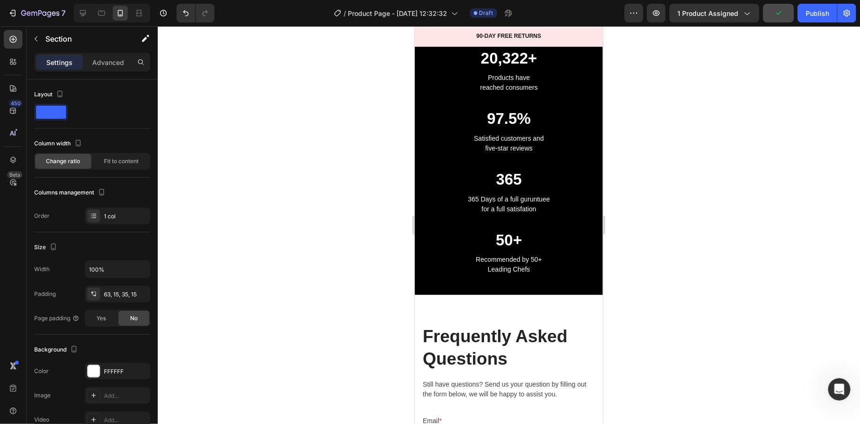
scroll to position [4828, 0]
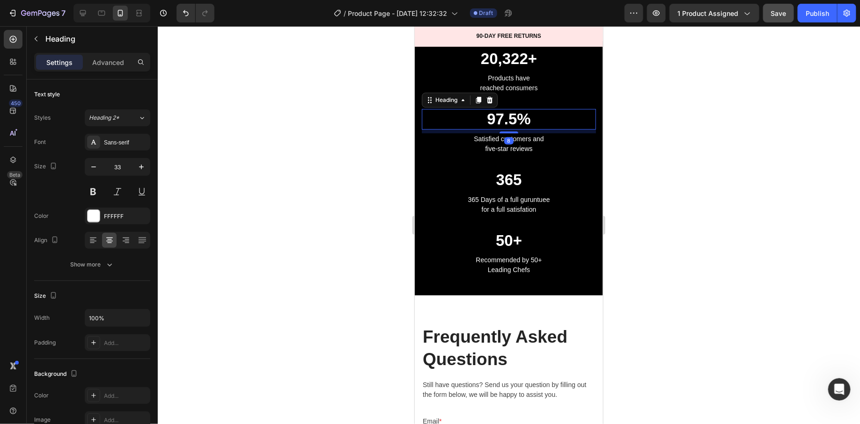
click at [496, 123] on p "97.5%" at bounding box center [508, 119] width 172 height 19
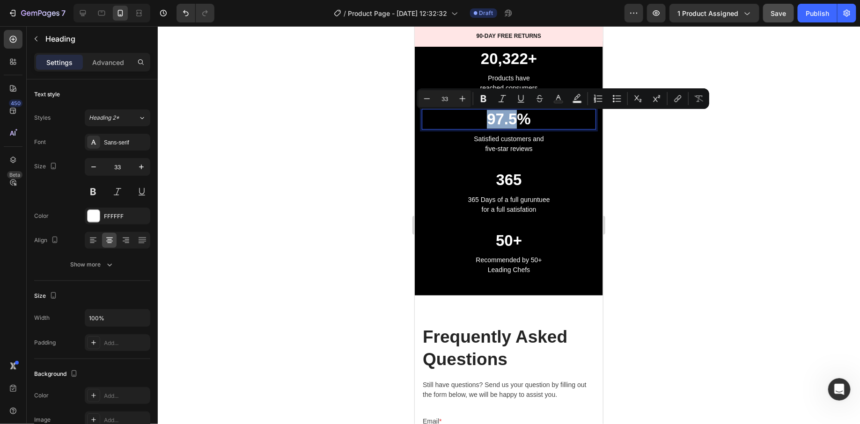
click at [497, 123] on p "97.5%" at bounding box center [508, 119] width 172 height 19
click at [498, 123] on p "97.5%" at bounding box center [508, 119] width 172 height 19
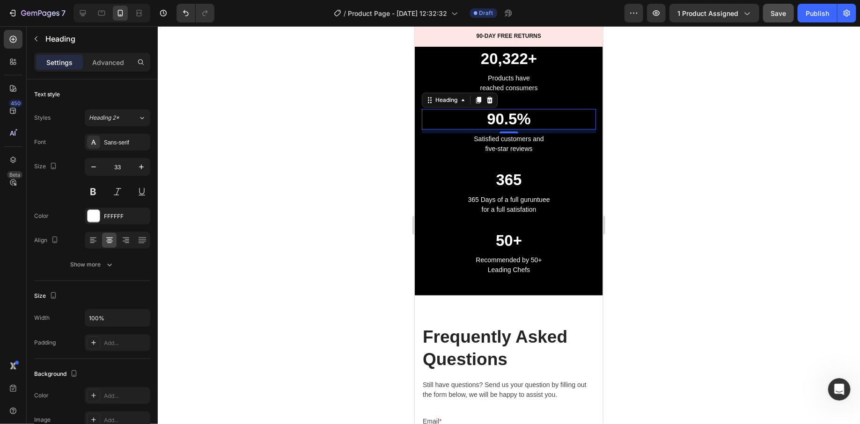
click at [370, 148] on div at bounding box center [509, 225] width 702 height 398
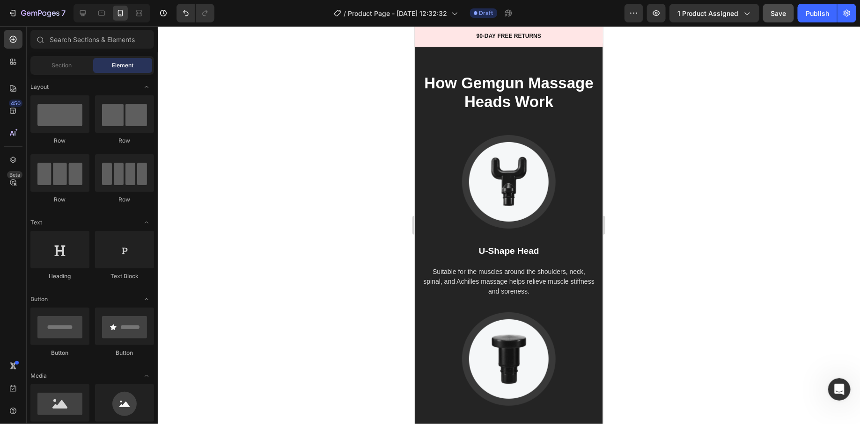
scroll to position [3750, 0]
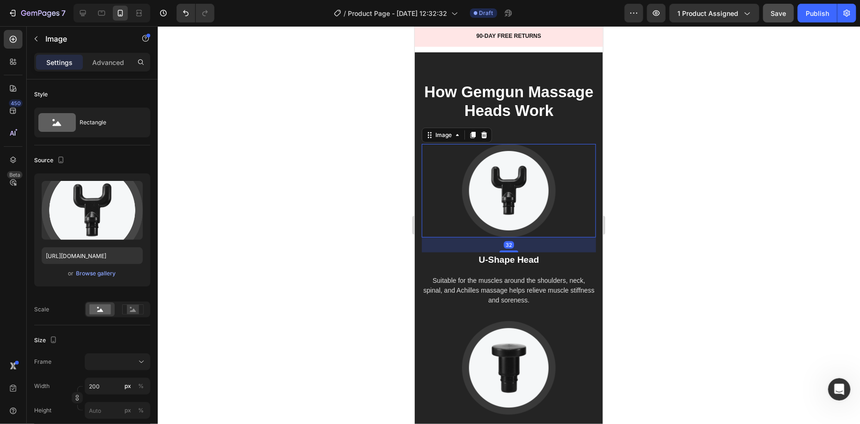
click at [482, 154] on img at bounding box center [508, 191] width 94 height 94
click at [60, 120] on icon at bounding box center [56, 122] width 37 height 19
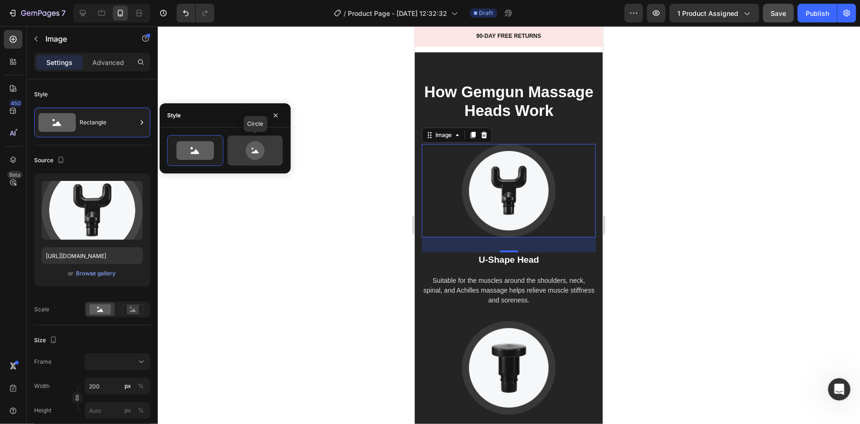
click at [264, 147] on icon at bounding box center [255, 150] width 44 height 19
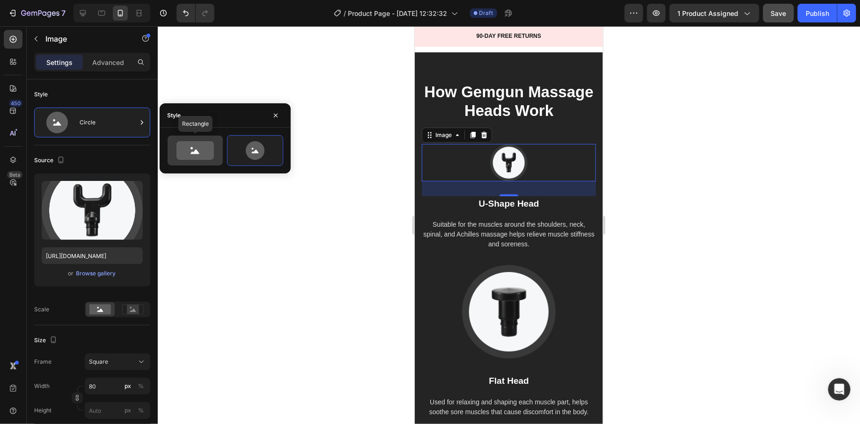
click at [212, 147] on icon at bounding box center [194, 150] width 37 height 19
type input "100"
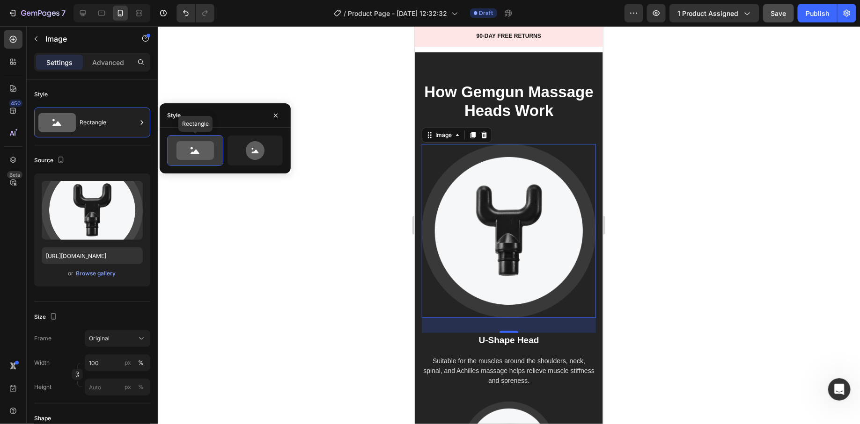
click at [212, 147] on icon at bounding box center [194, 150] width 37 height 19
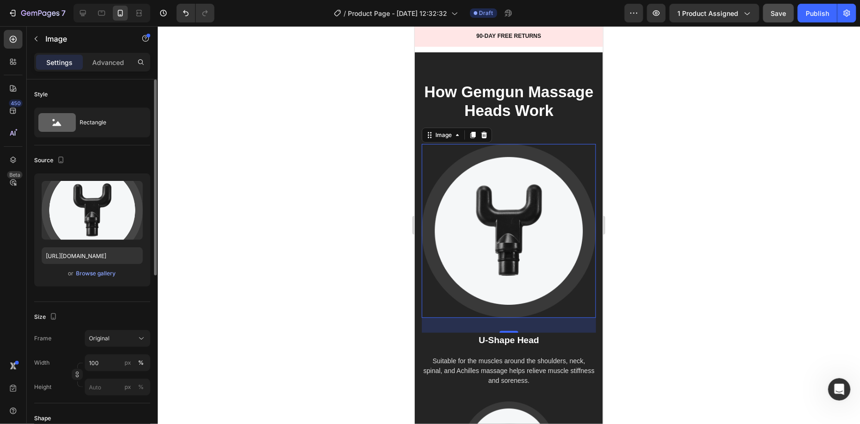
click at [125, 302] on div "Style Rectangle" at bounding box center [92, 353] width 116 height 102
click at [485, 133] on icon at bounding box center [484, 134] width 6 height 7
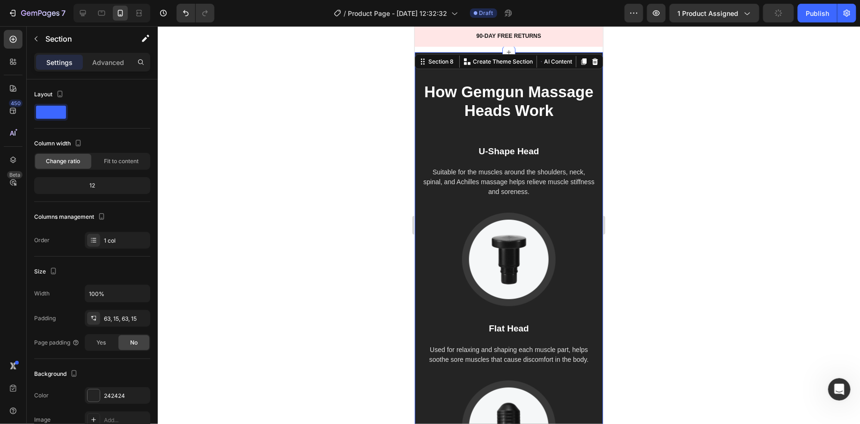
click at [541, 78] on div "How Gemgun Massage Heads Work Heading U-Shape Head Text block Suitable for the …" at bounding box center [508, 307] width 188 height 511
click at [596, 60] on icon at bounding box center [594, 61] width 6 height 7
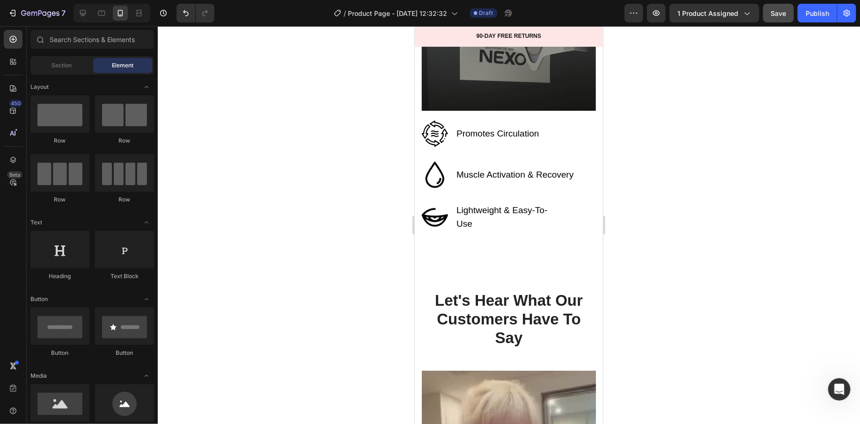
scroll to position [3541, 0]
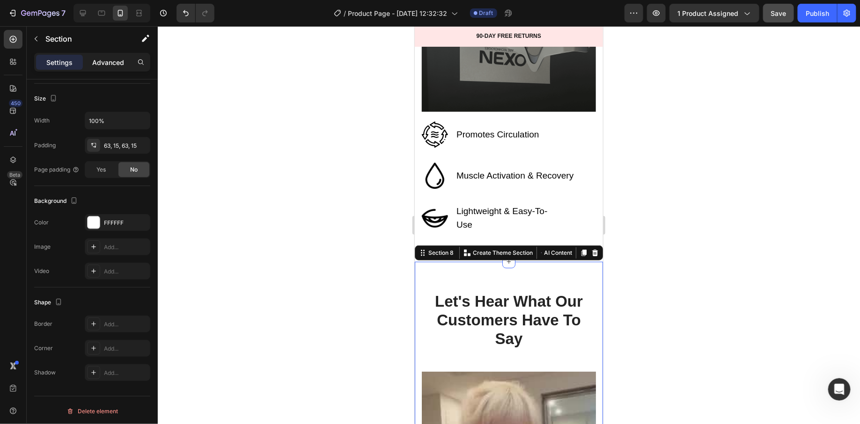
click at [102, 64] on p "Advanced" at bounding box center [108, 63] width 32 height 10
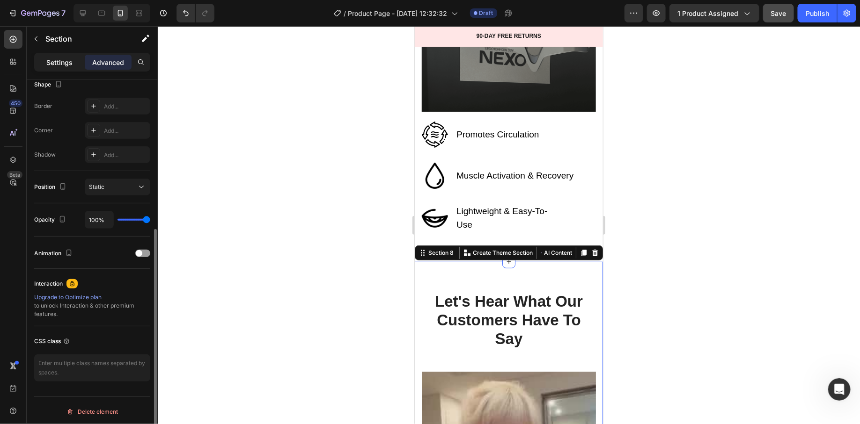
click at [57, 66] on p "Settings" at bounding box center [59, 63] width 26 height 10
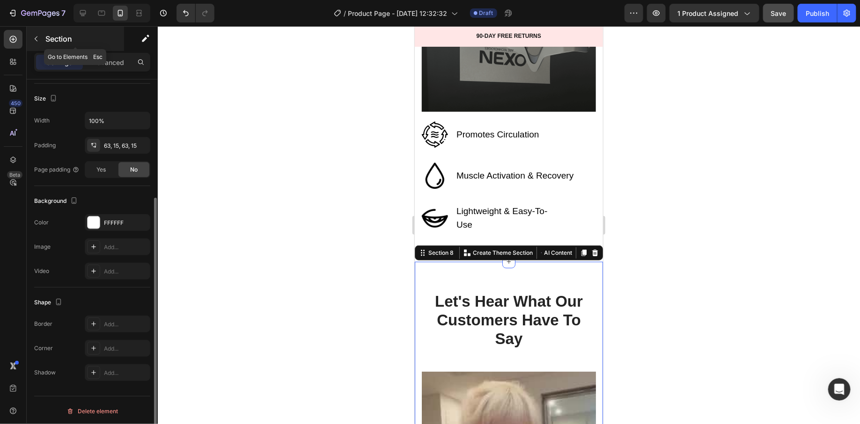
click at [53, 41] on p "Section" at bounding box center [83, 38] width 77 height 11
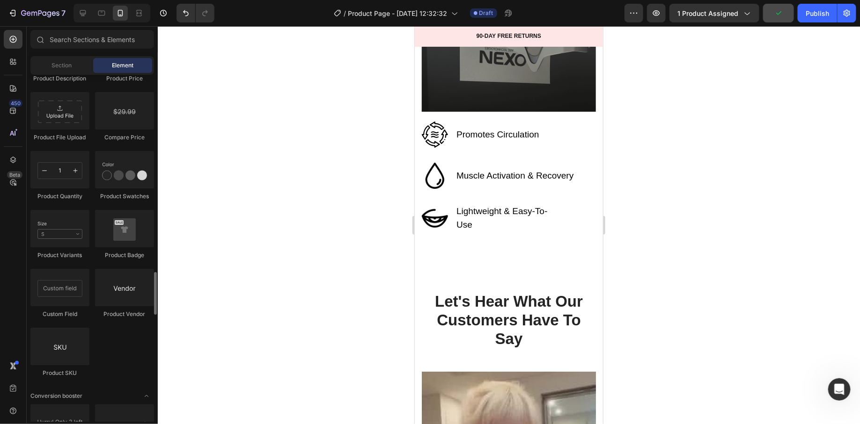
scroll to position [2488, 0]
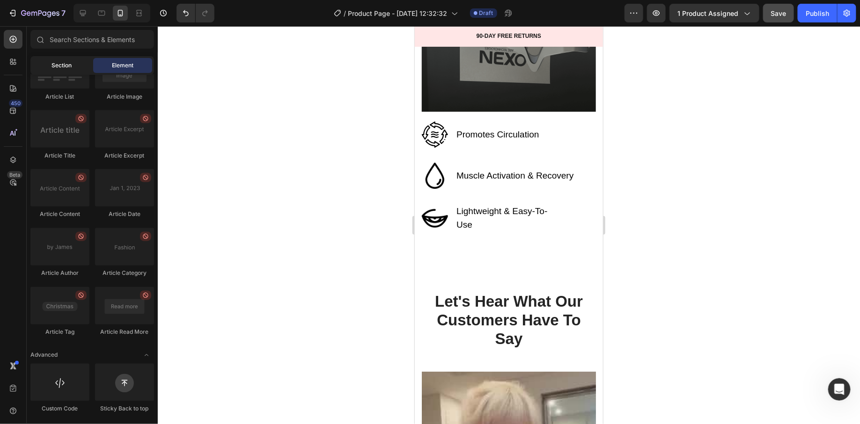
click at [77, 59] on div "Section" at bounding box center [61, 65] width 59 height 15
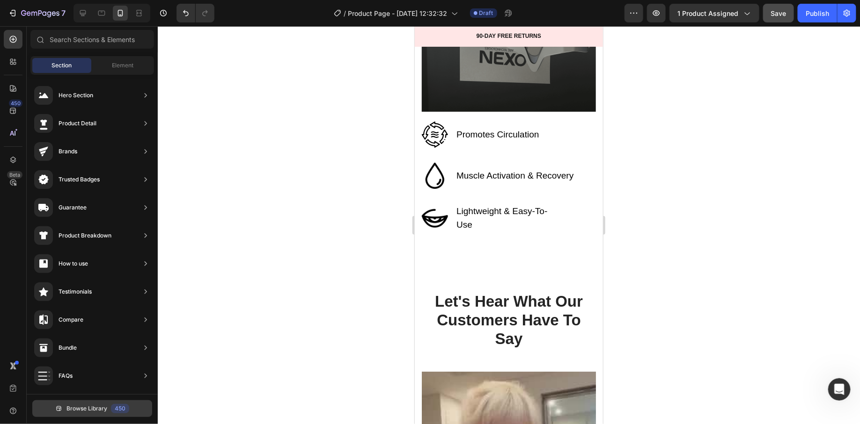
click at [85, 414] on button "Browse Library 450" at bounding box center [92, 409] width 120 height 17
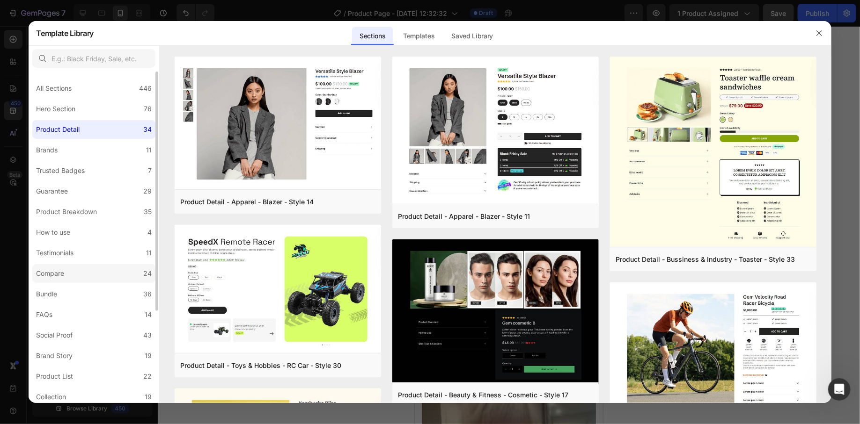
click at [94, 273] on label "Compare 24" at bounding box center [93, 273] width 123 height 19
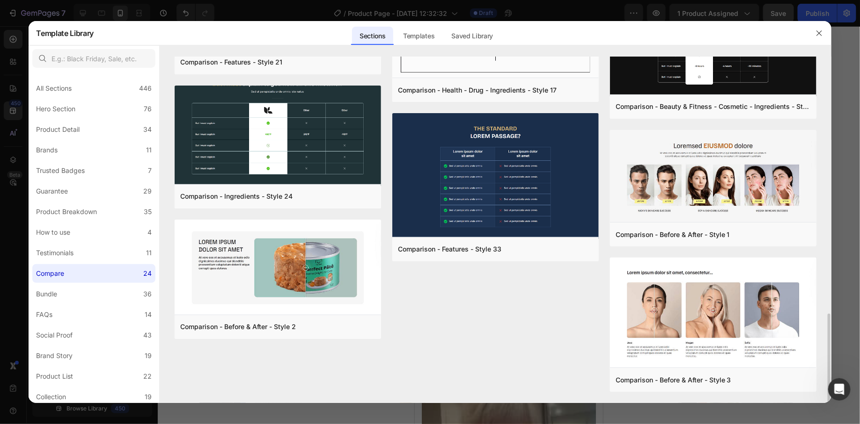
scroll to position [997, 0]
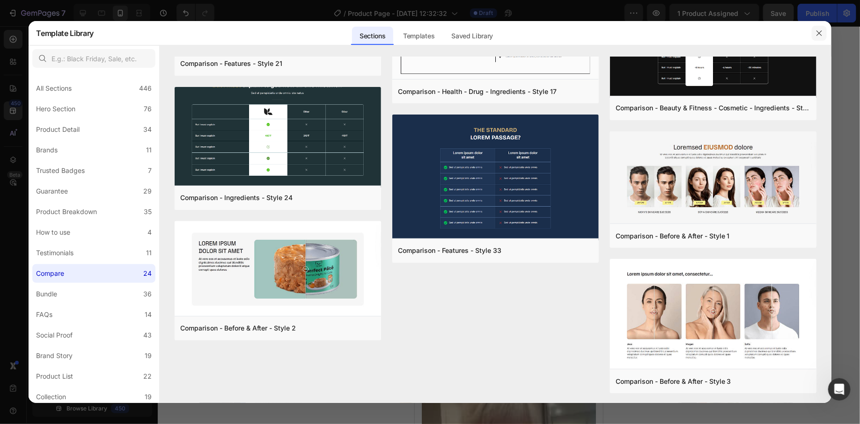
click at [823, 36] on button "button" at bounding box center [818, 33] width 15 height 15
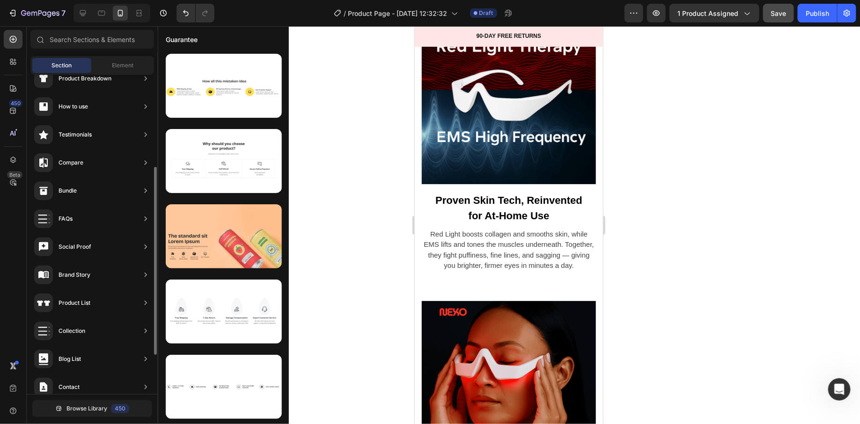
scroll to position [156, 0]
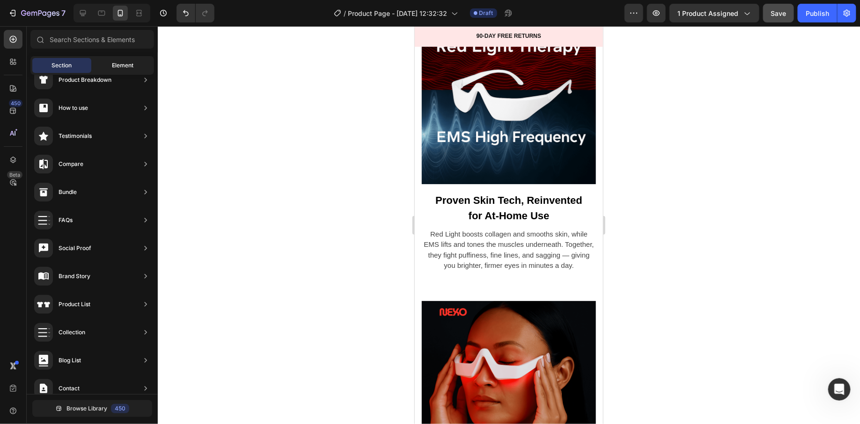
click at [126, 62] on span "Element" at bounding box center [123, 65] width 22 height 8
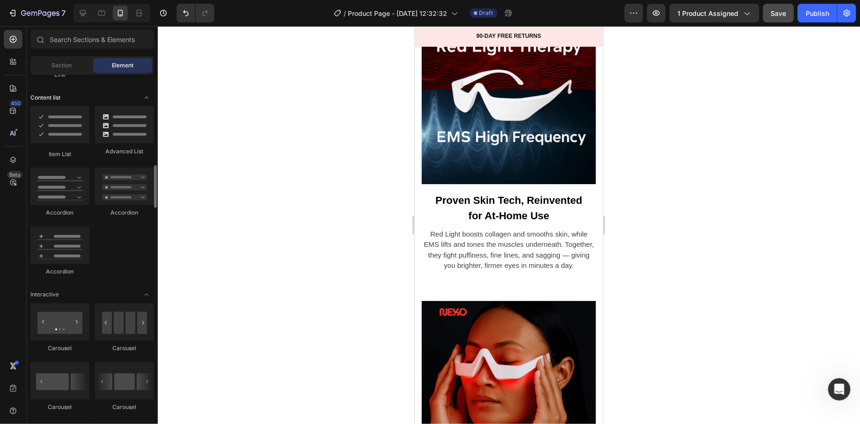
scroll to position [722, 0]
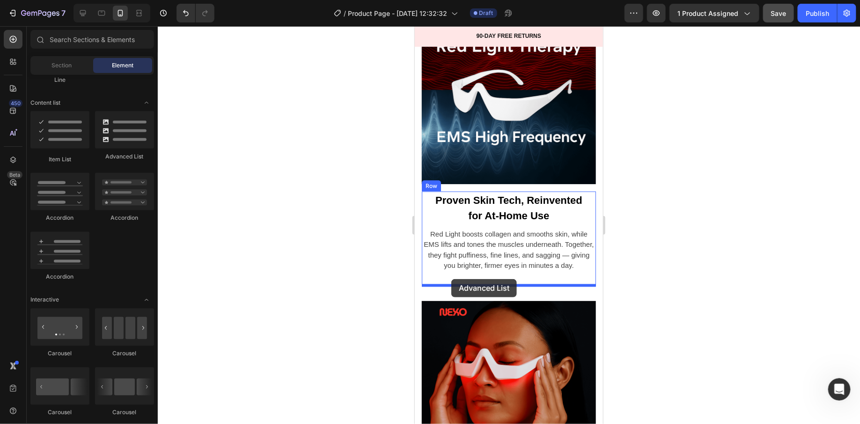
drag, startPoint x: 536, startPoint y: 171, endPoint x: 451, endPoint y: 279, distance: 137.6
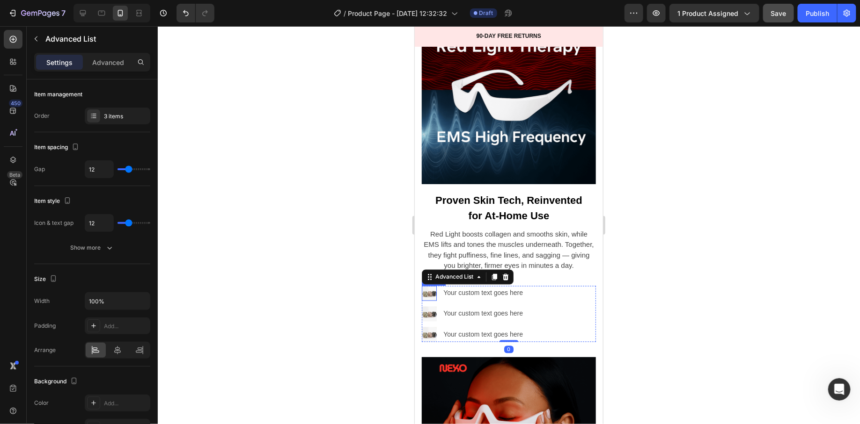
click at [431, 293] on img at bounding box center [428, 293] width 15 height 15
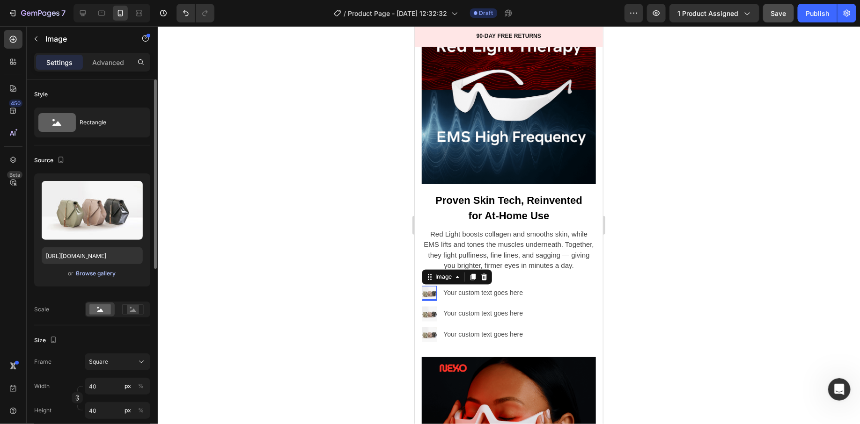
click at [100, 273] on div "Browse gallery" at bounding box center [96, 274] width 40 height 8
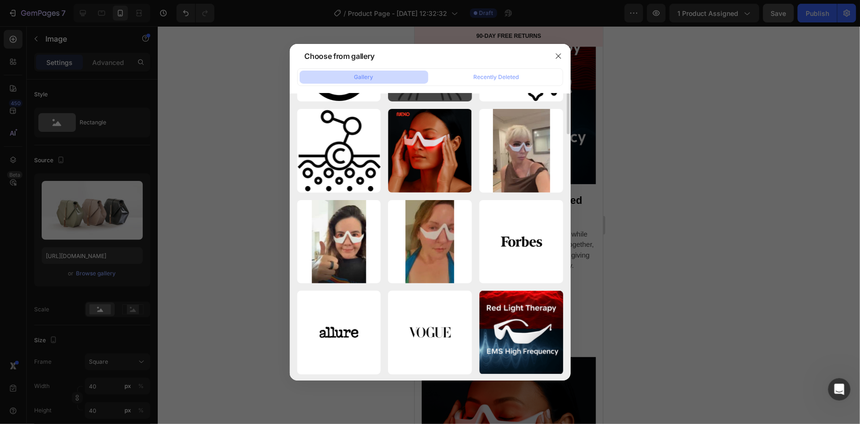
scroll to position [178, 0]
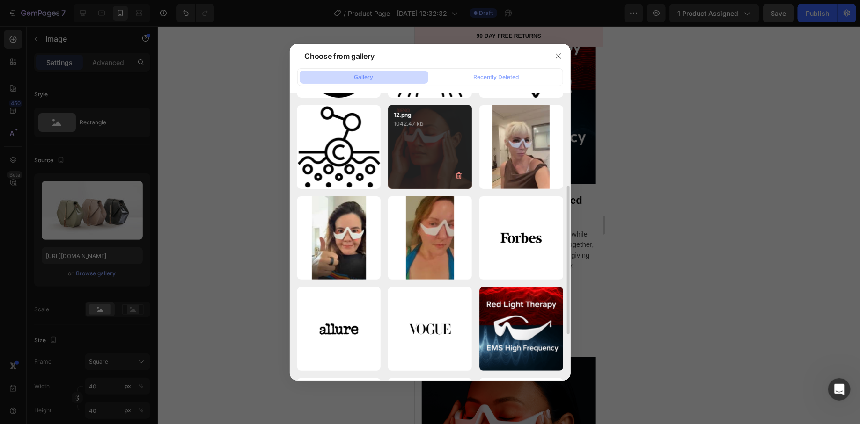
click at [430, 170] on div "12.png 1042.47 kb" at bounding box center [430, 147] width 84 height 84
type input "https://cdn.shopify.com/s/files/1/0745/5834/1341/files/gempages_579627086029783…"
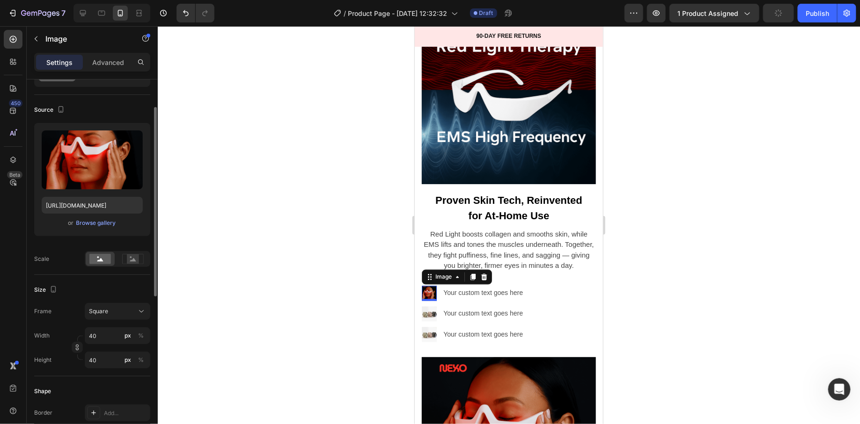
scroll to position [53, 0]
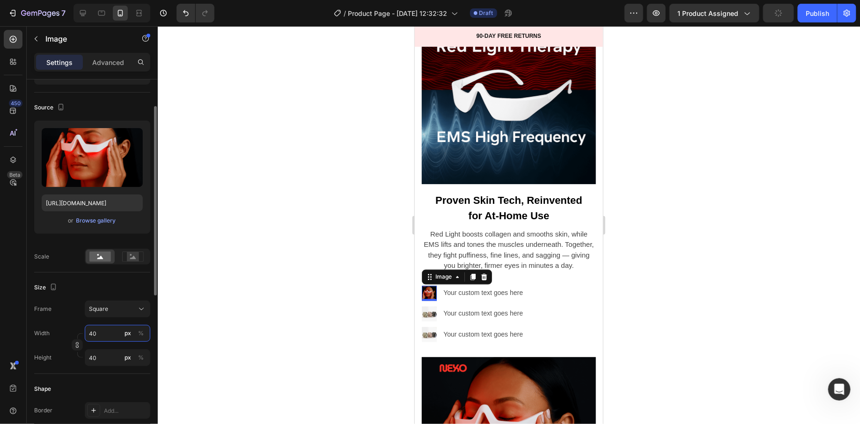
click at [105, 334] on input "40" at bounding box center [118, 333] width 66 height 17
type input "6"
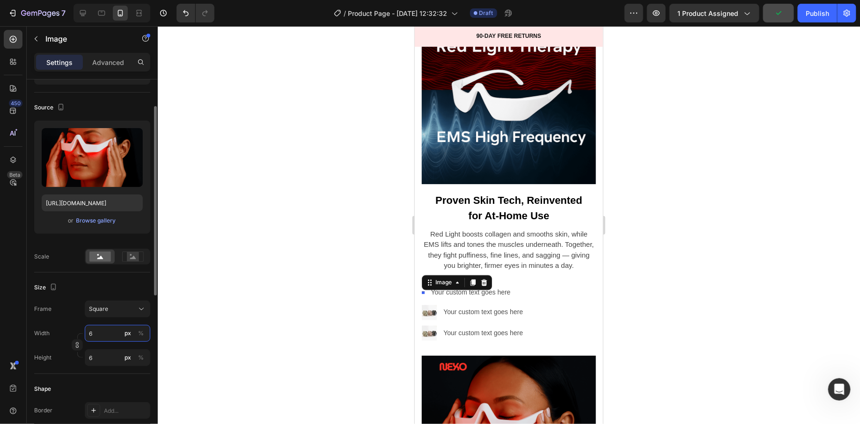
type input "66"
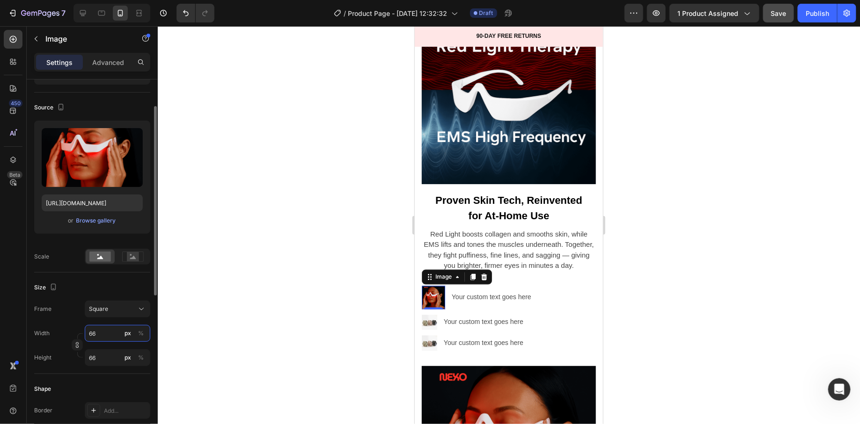
type input "6"
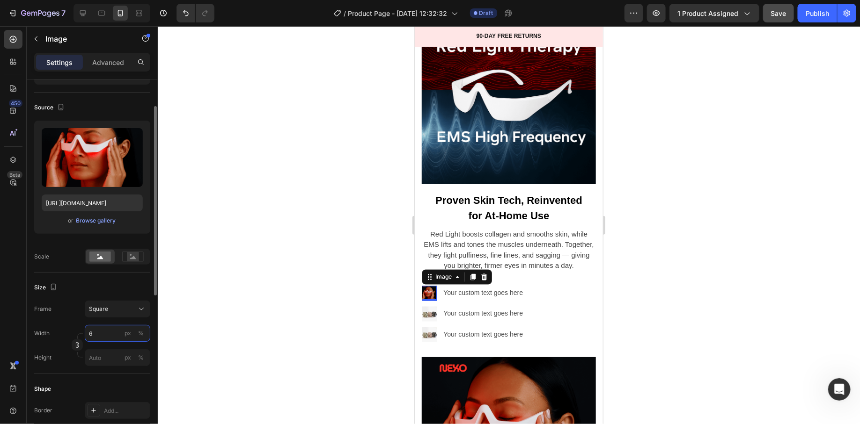
type input "69"
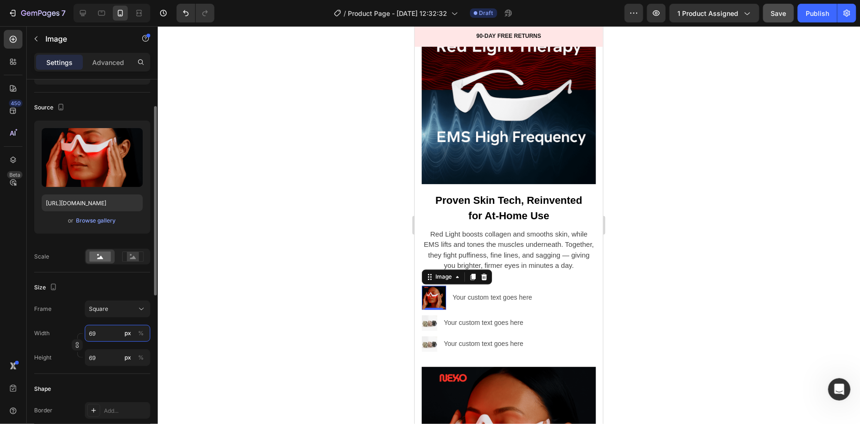
type input "690"
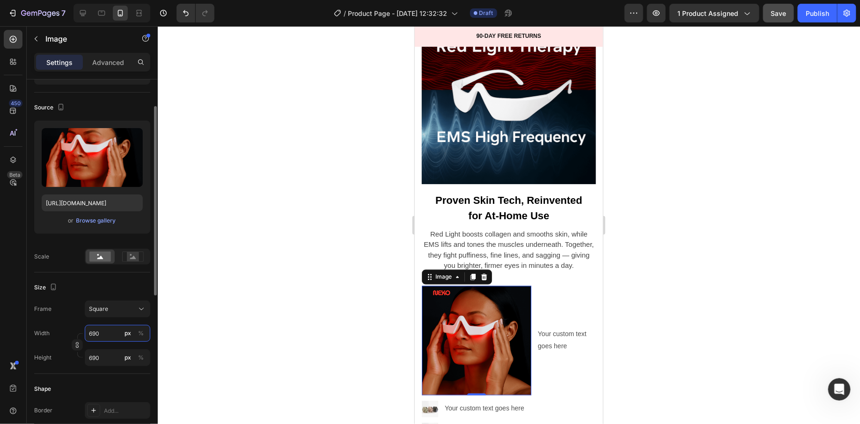
type input "69"
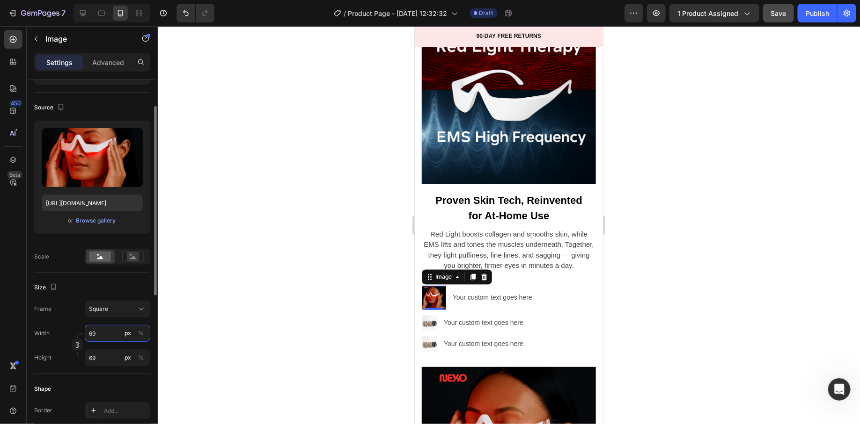
type input "6"
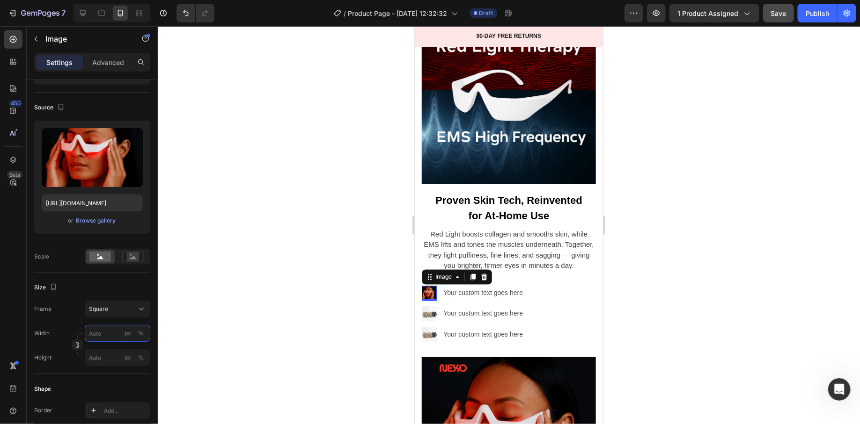
type input "6"
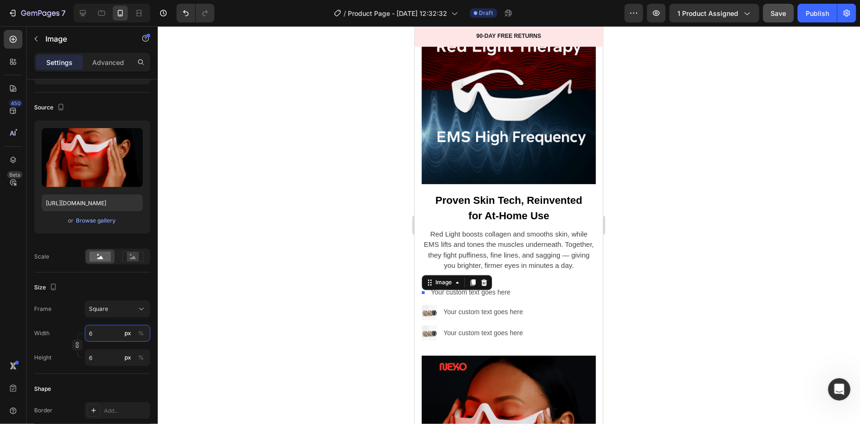
type input "6"
click at [310, 293] on div at bounding box center [509, 225] width 702 height 398
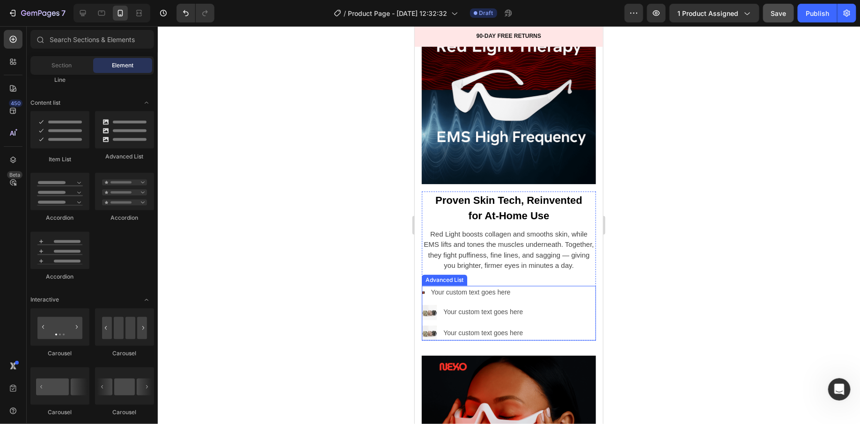
click at [424, 291] on li "Image Your custom text goes here Text Block" at bounding box center [474, 293] width 106 height 14
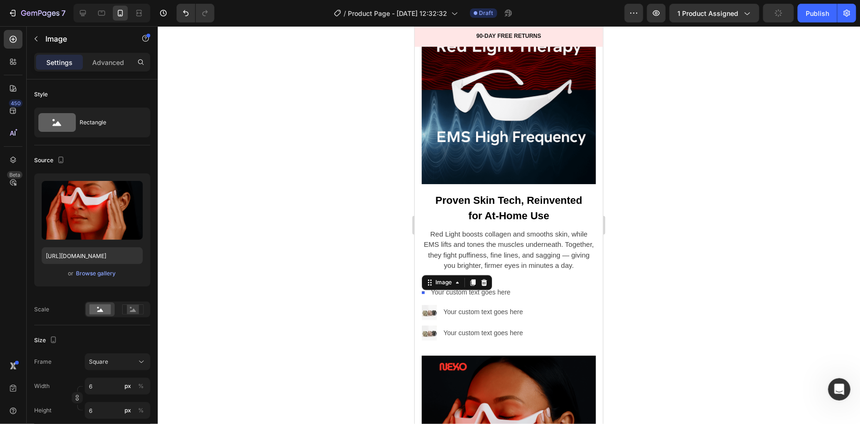
click at [423, 293] on div "Image 0" at bounding box center [422, 293] width 3 height 3
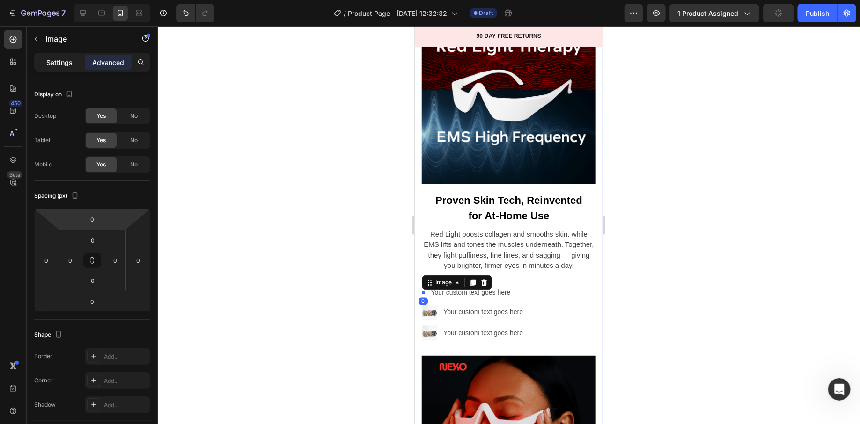
click at [60, 68] on div "Settings" at bounding box center [59, 62] width 47 height 15
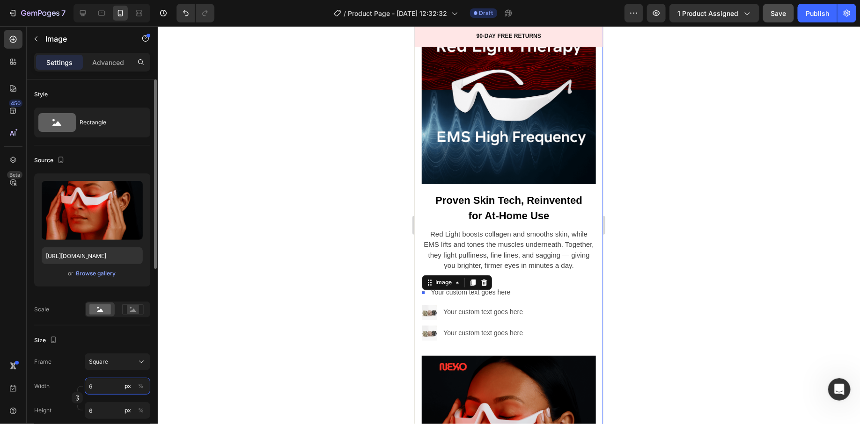
click at [102, 380] on input "6" at bounding box center [118, 386] width 66 height 17
type input "4"
type input "40"
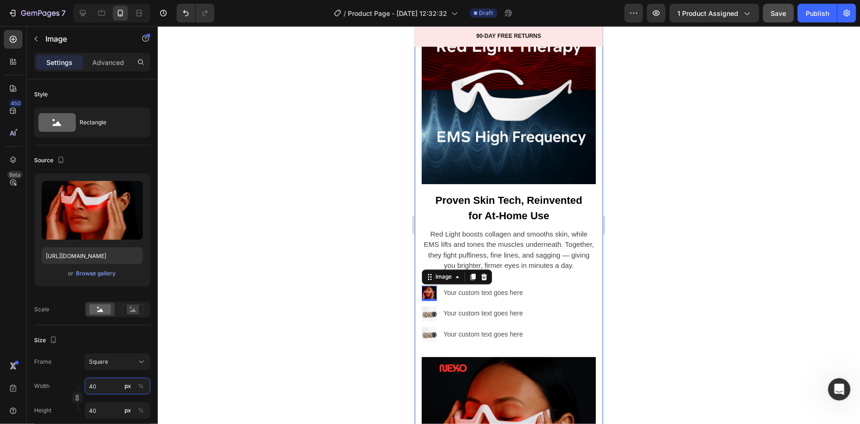
type input "40"
click at [323, 294] on div at bounding box center [509, 225] width 702 height 398
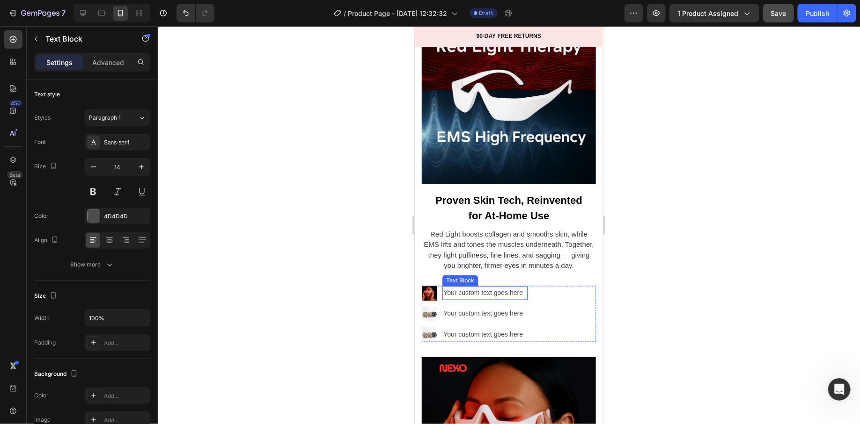
click at [489, 293] on div "Your custom text goes here" at bounding box center [484, 293] width 85 height 14
click at [537, 295] on div "Image Your custom text goes here Text Block 0 Image Your custom text goes here …" at bounding box center [508, 314] width 174 height 57
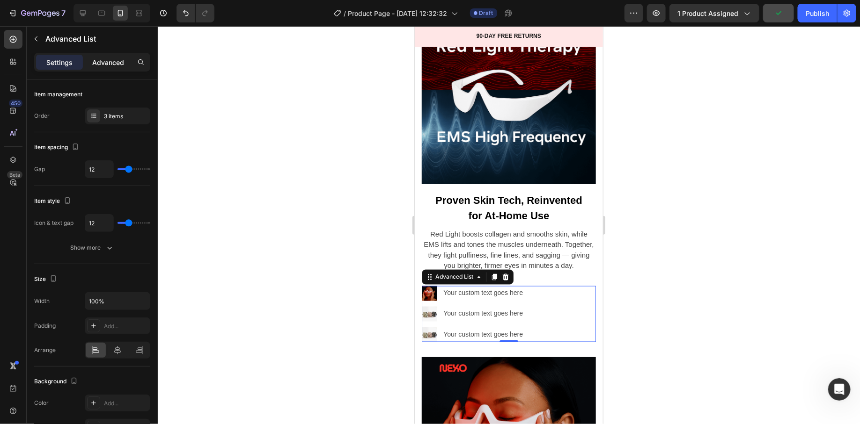
click at [112, 69] on div "Advanced" at bounding box center [108, 62] width 47 height 15
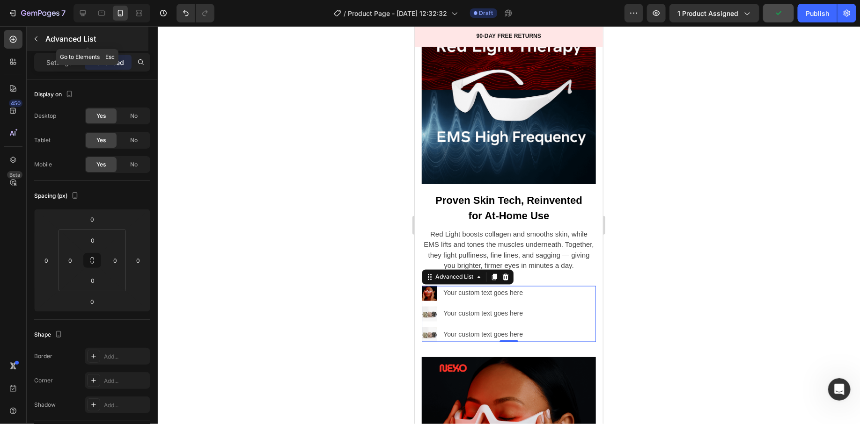
click at [39, 42] on icon "button" at bounding box center [35, 38] width 7 height 7
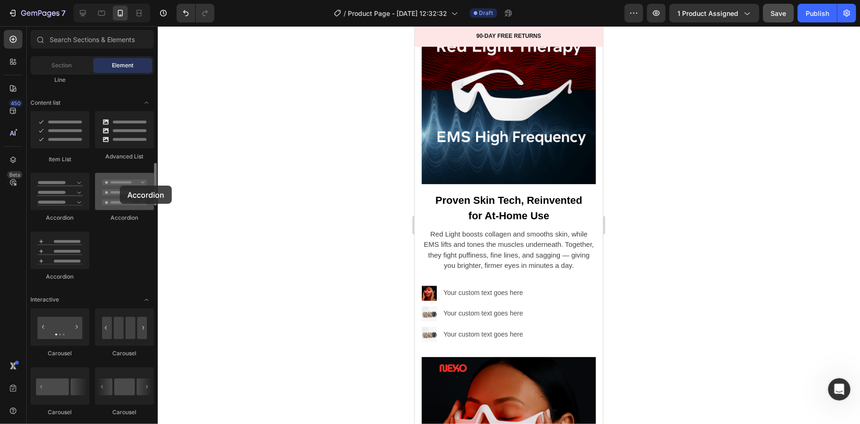
click at [120, 186] on div at bounding box center [124, 191] width 59 height 37
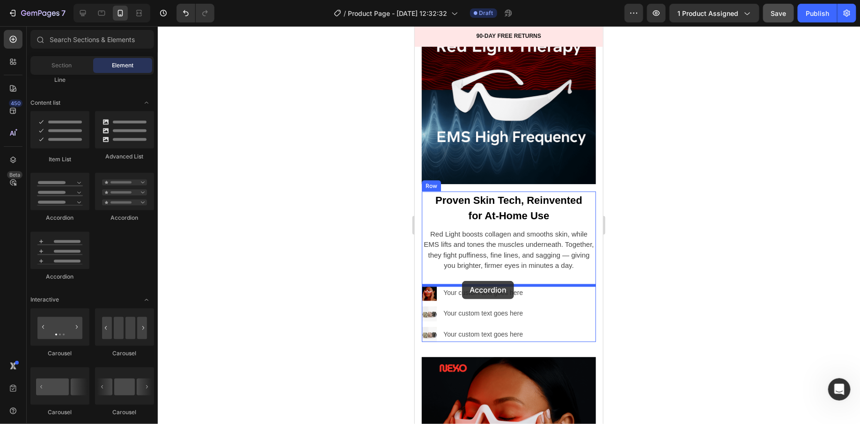
drag, startPoint x: 534, startPoint y: 212, endPoint x: 461, endPoint y: 281, distance: 100.3
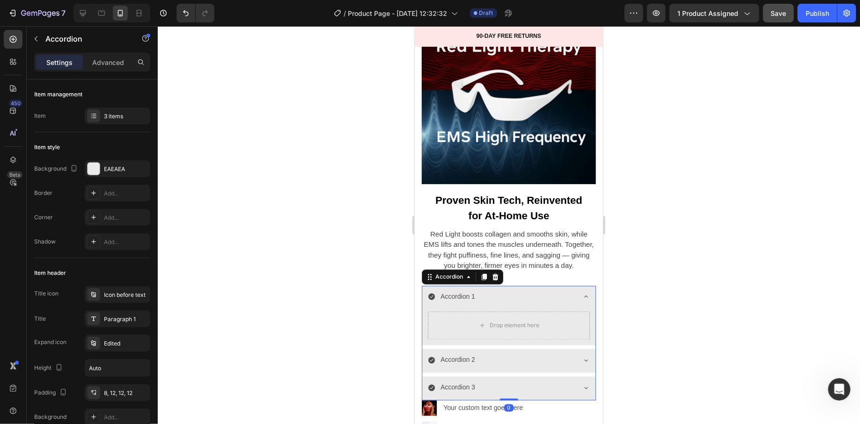
click at [433, 293] on icon at bounding box center [430, 296] width 7 height 7
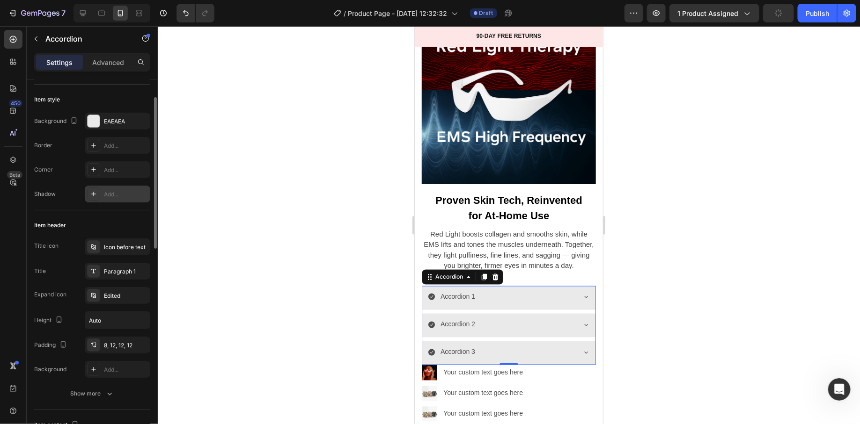
scroll to position [48, 0]
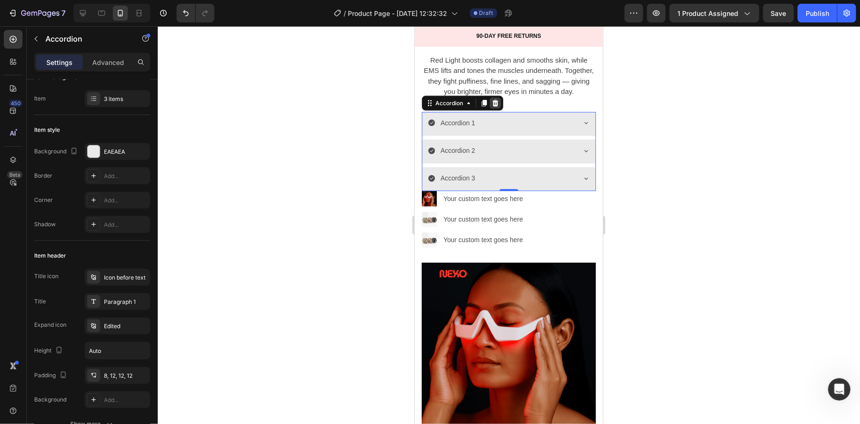
click at [498, 109] on div at bounding box center [494, 102] width 11 height 11
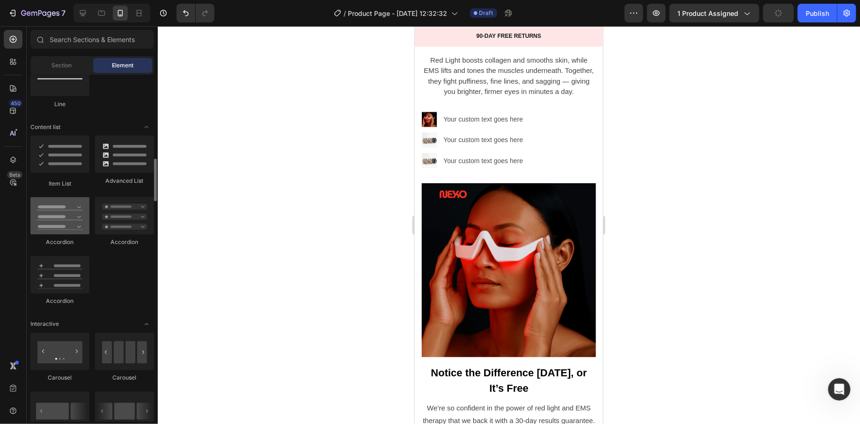
scroll to position [696, 0]
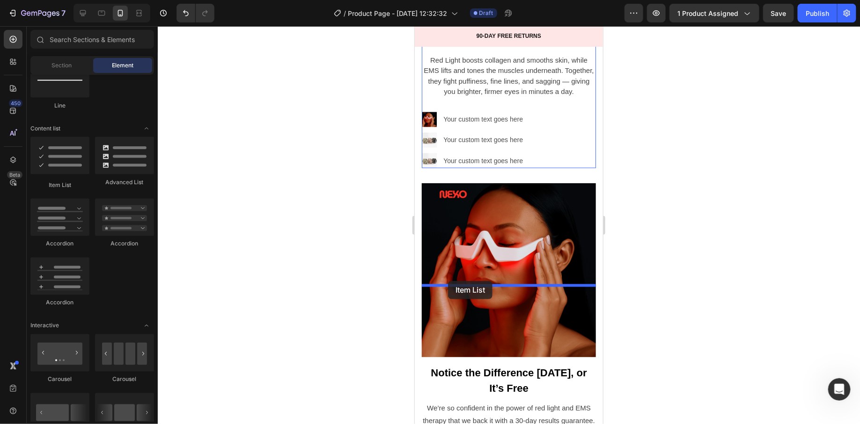
drag, startPoint x: 475, startPoint y: 192, endPoint x: 447, endPoint y: 281, distance: 92.7
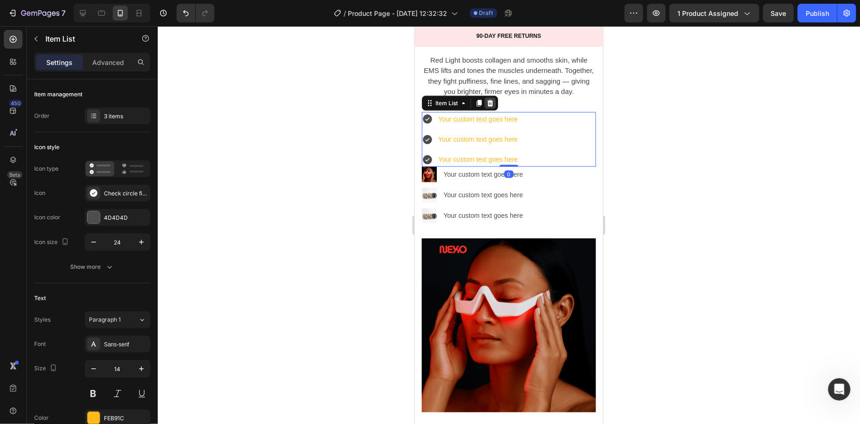
click at [494, 109] on div at bounding box center [489, 102] width 11 height 11
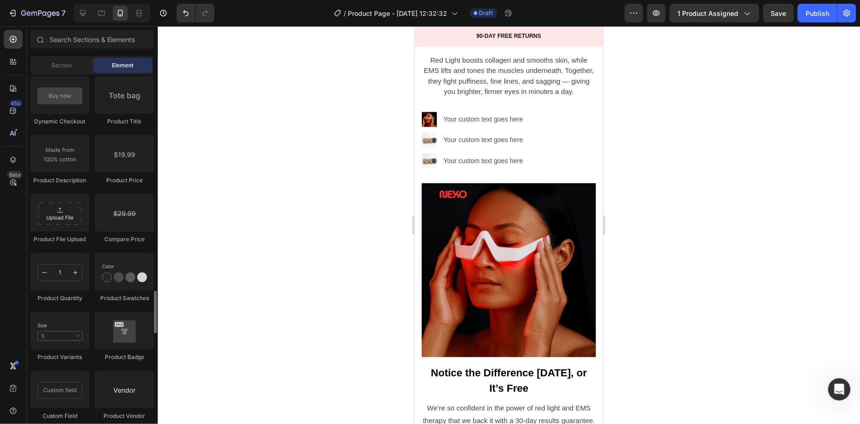
scroll to position [1538, 0]
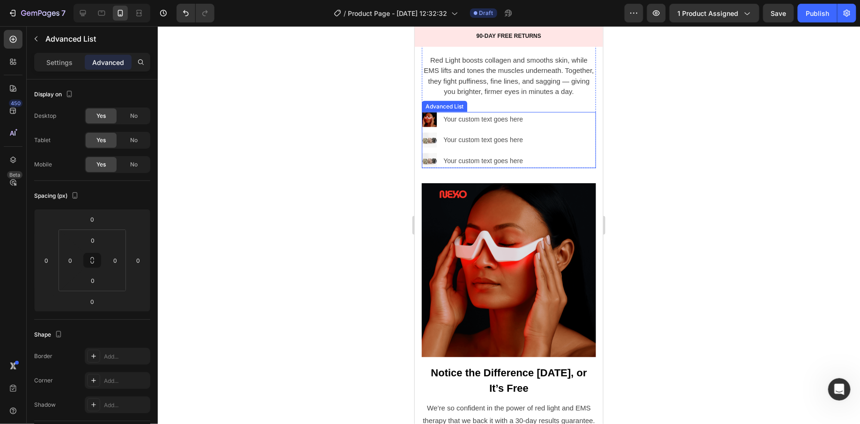
click at [564, 168] on div "Image Your custom text goes here Text Block Image Your custom text goes here Te…" at bounding box center [508, 140] width 174 height 57
click at [504, 106] on icon at bounding box center [505, 103] width 6 height 7
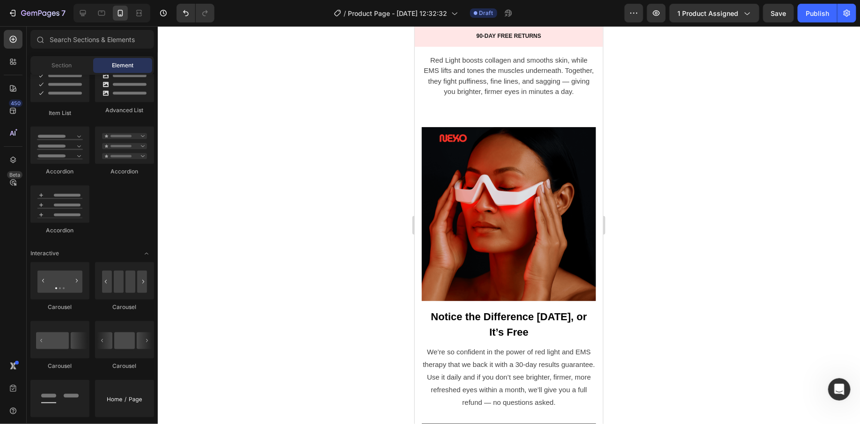
scroll to position [0, 0]
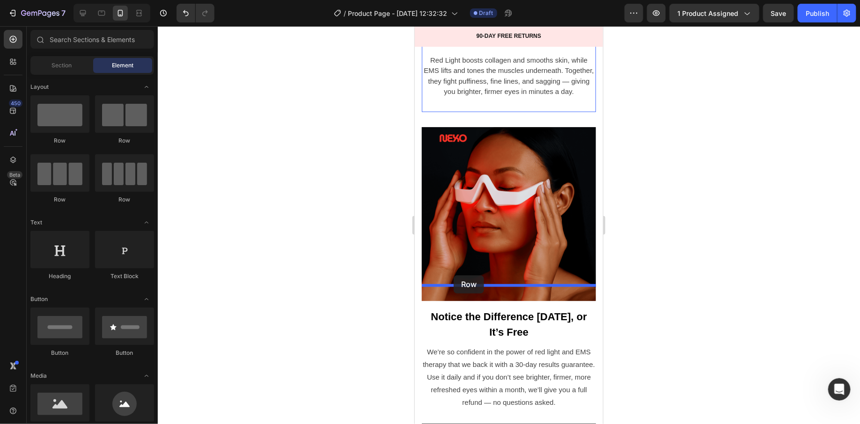
drag, startPoint x: 529, startPoint y: 145, endPoint x: 453, endPoint y: 275, distance: 150.6
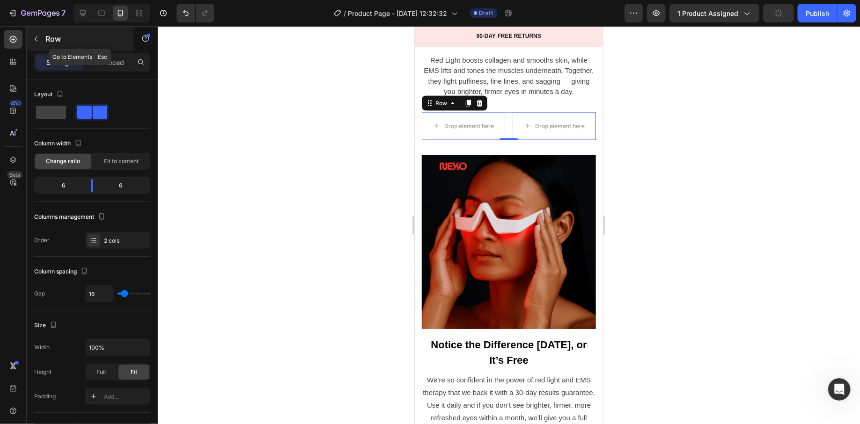
click at [41, 35] on button "button" at bounding box center [36, 38] width 15 height 15
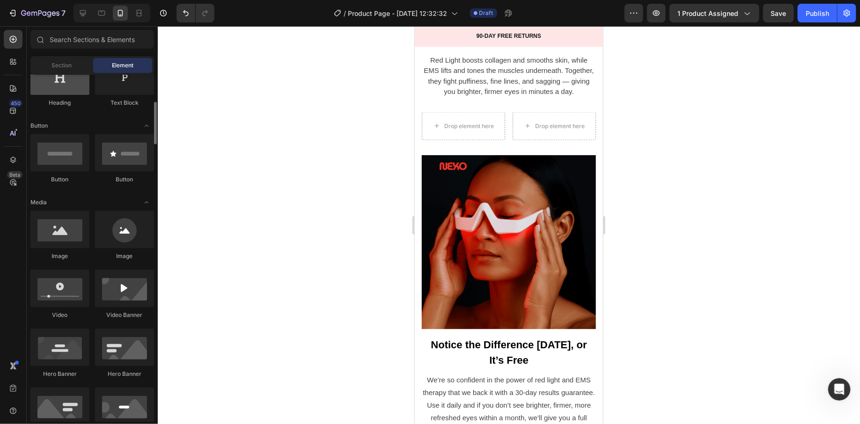
scroll to position [179, 0]
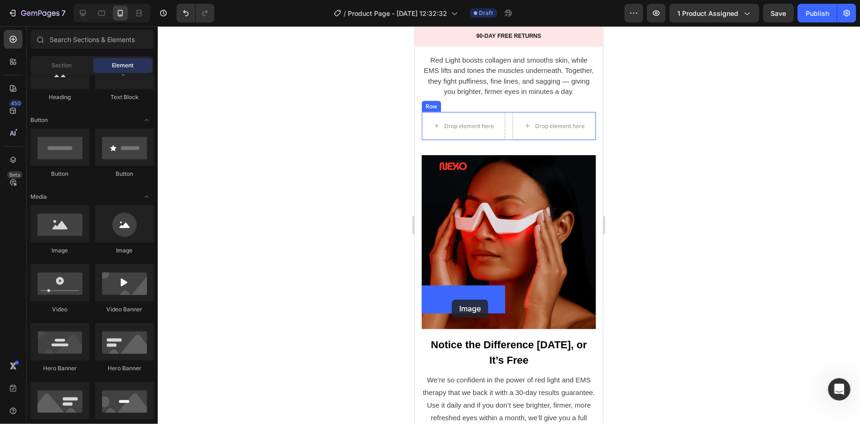
drag, startPoint x: 532, startPoint y: 263, endPoint x: 451, endPoint y: 299, distance: 88.4
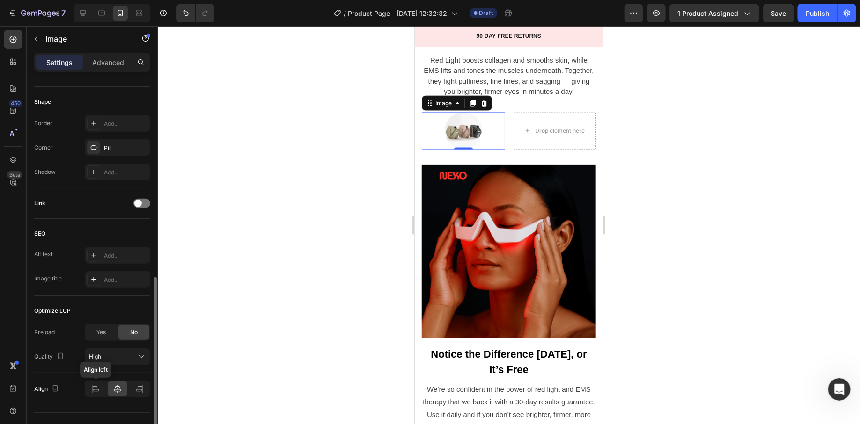
scroll to position [356, 0]
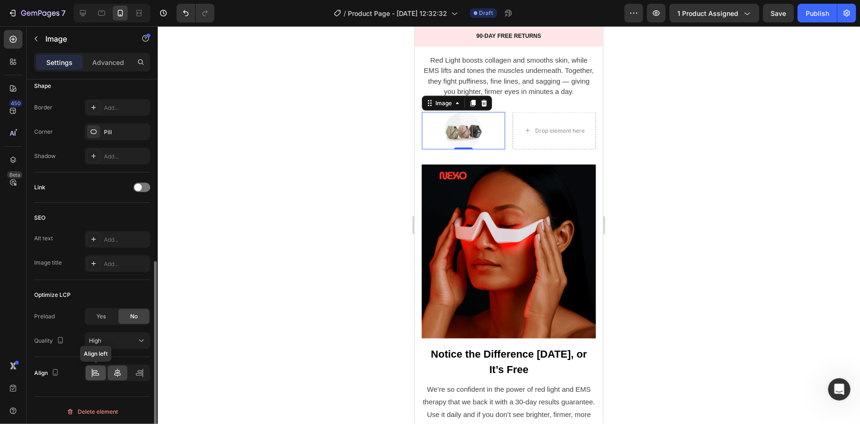
click at [97, 375] on icon at bounding box center [95, 373] width 9 height 9
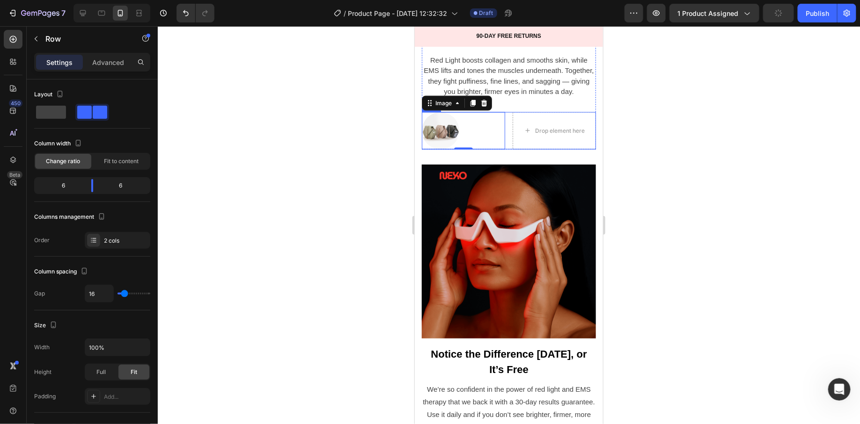
click at [511, 149] on div "Image 0 Drop element here Row" at bounding box center [508, 130] width 174 height 37
click at [72, 183] on div "6" at bounding box center [60, 185] width 48 height 13
click at [66, 187] on div "6" at bounding box center [60, 185] width 48 height 13
click at [65, 187] on div "6" at bounding box center [60, 185] width 48 height 13
click at [62, 187] on div "6" at bounding box center [60, 185] width 48 height 13
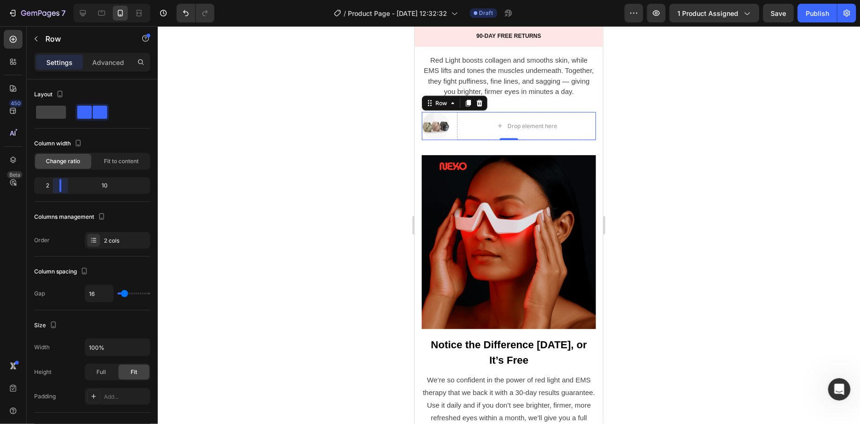
drag, startPoint x: 88, startPoint y: 187, endPoint x: 58, endPoint y: 186, distance: 30.0
click at [58, 0] on body "7 Version history / Product Page - Aug 25, 12:32:32 Draft Preview 1 product ass…" at bounding box center [430, 0] width 860 height 0
click at [42, 39] on button "button" at bounding box center [36, 38] width 15 height 15
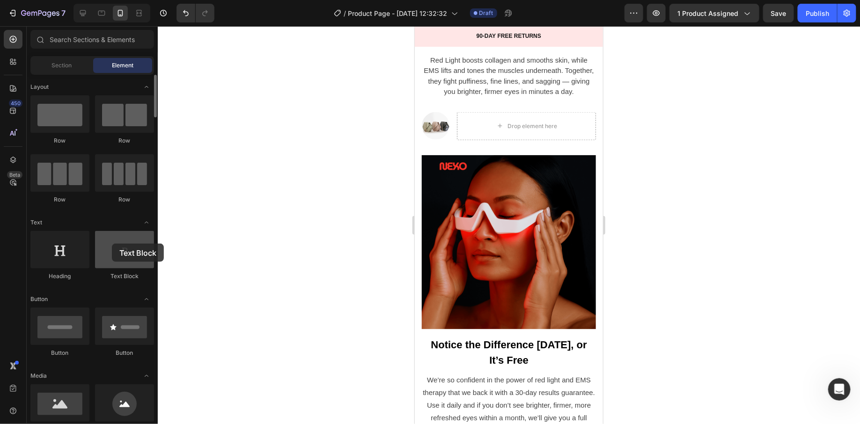
drag, startPoint x: 125, startPoint y: 248, endPoint x: 112, endPoint y: 244, distance: 13.8
click at [112, 244] on div at bounding box center [124, 249] width 59 height 37
click at [74, 66] on div "Section" at bounding box center [61, 65] width 59 height 15
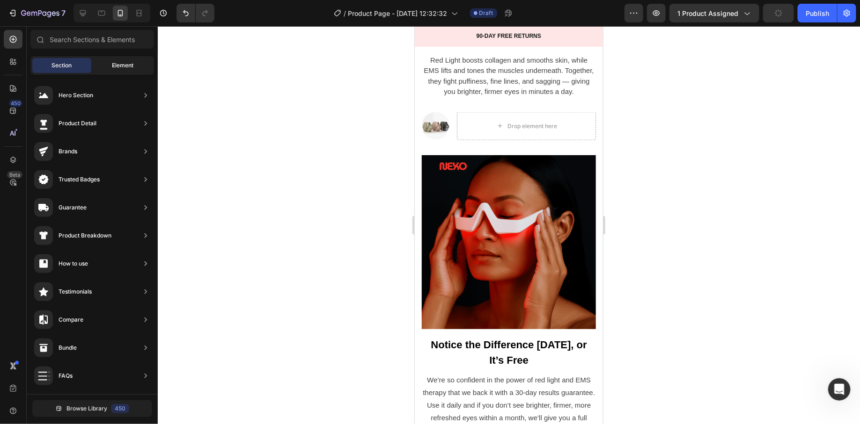
click at [125, 66] on span "Element" at bounding box center [123, 65] width 22 height 8
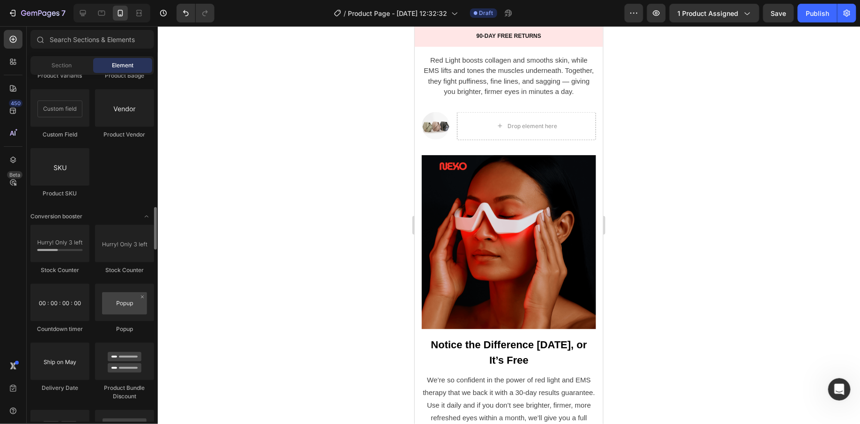
scroll to position [2488, 0]
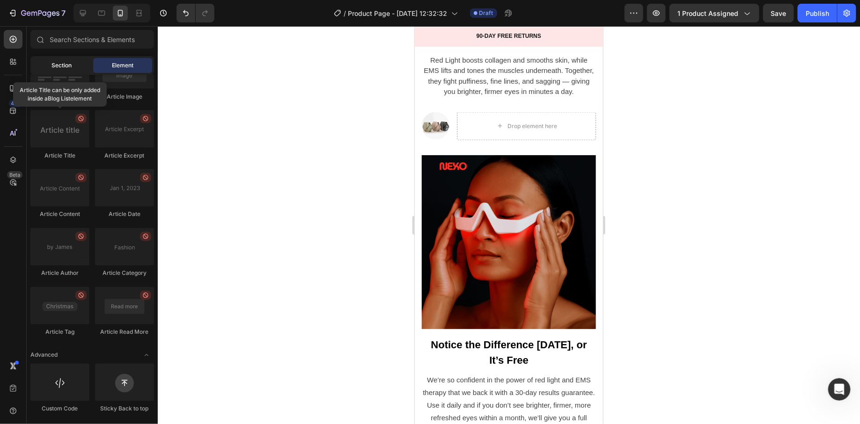
click at [54, 58] on div "Section" at bounding box center [61, 65] width 59 height 15
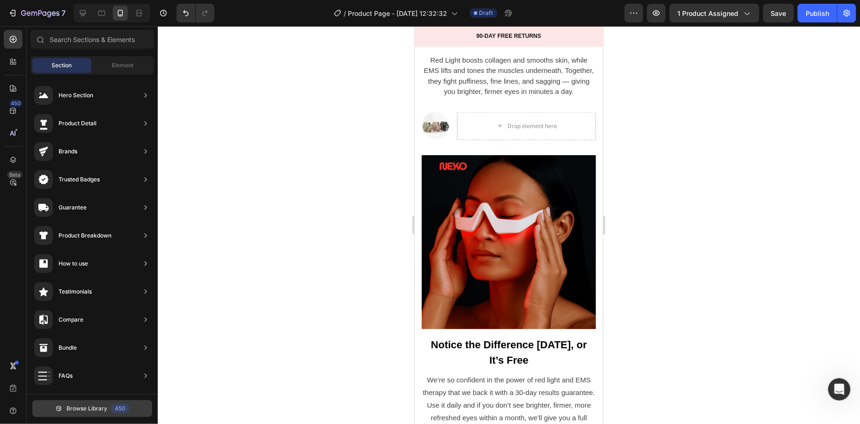
click at [83, 412] on span "Browse Library" at bounding box center [86, 409] width 41 height 8
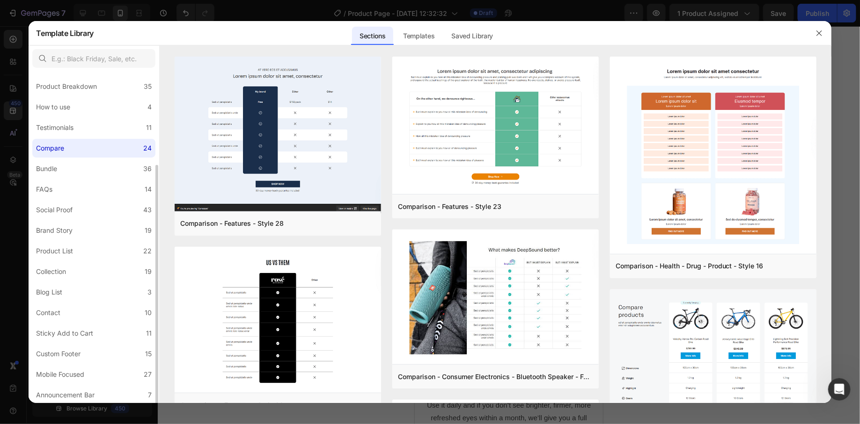
scroll to position [127, 0]
click at [101, 254] on label "Product List 22" at bounding box center [93, 250] width 123 height 19
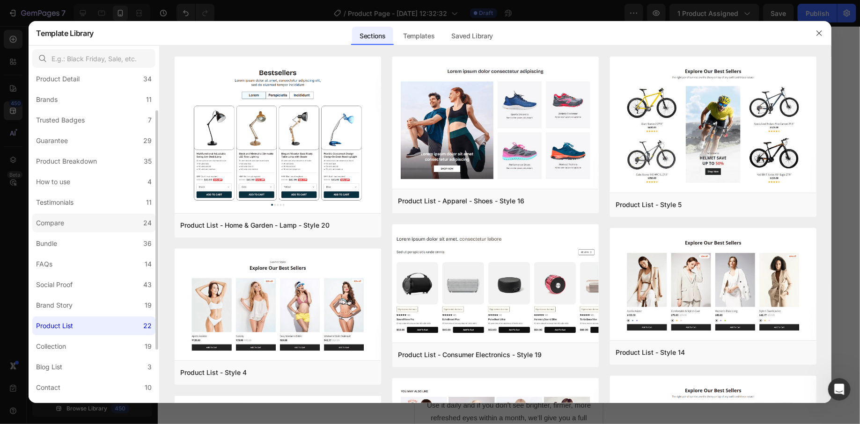
scroll to position [52, 0]
click at [98, 54] on input "text" at bounding box center [93, 58] width 123 height 19
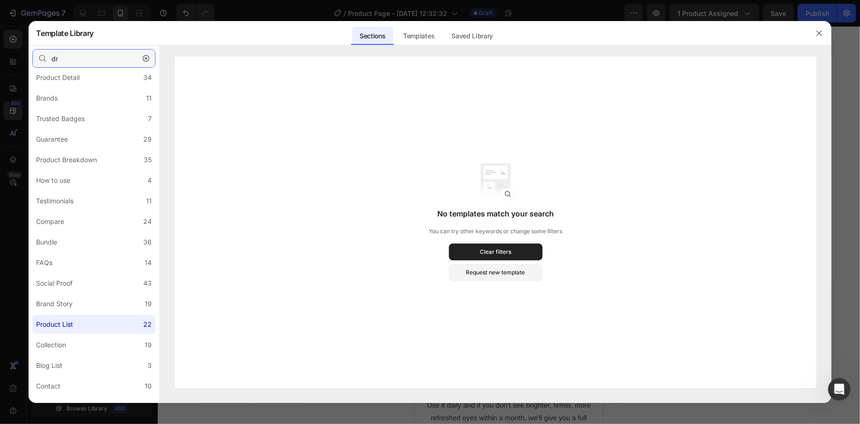
type input "d"
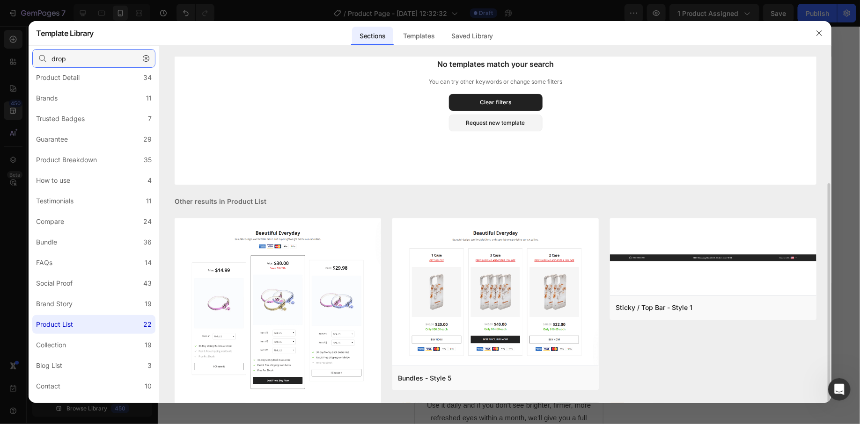
scroll to position [132, 0]
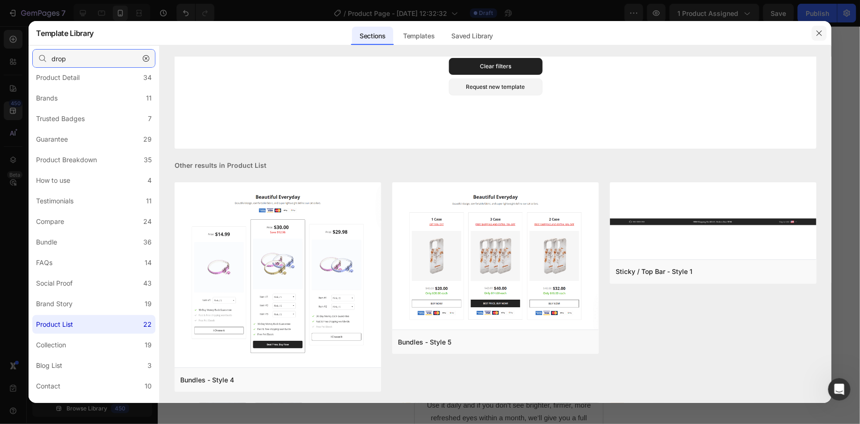
type input "drop"
click at [820, 34] on icon "button" at bounding box center [818, 32] width 5 height 5
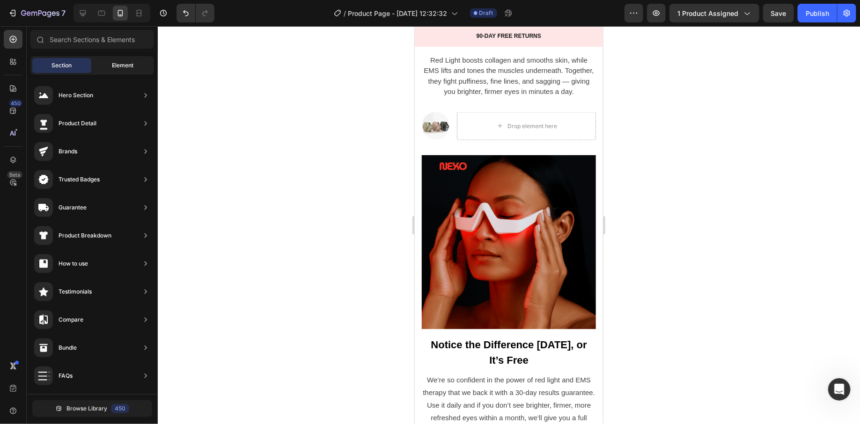
click at [117, 65] on span "Element" at bounding box center [123, 65] width 22 height 8
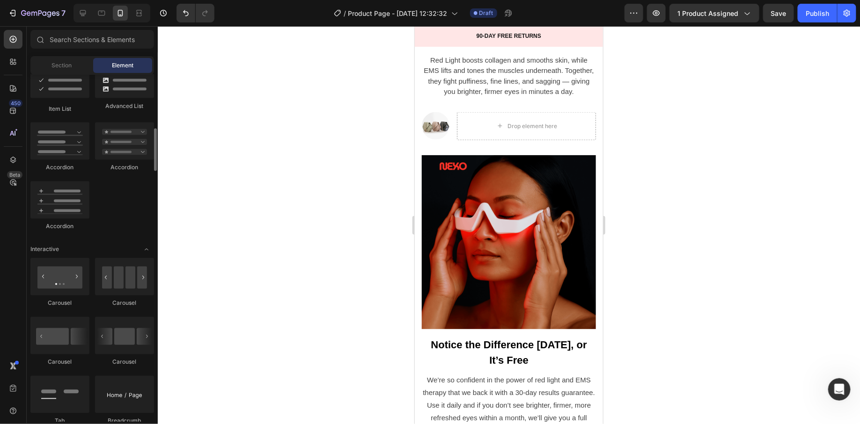
scroll to position [732, 0]
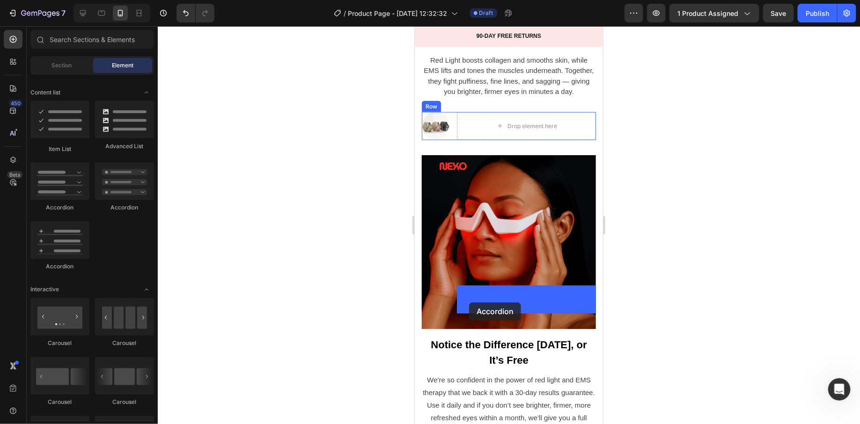
drag, startPoint x: 481, startPoint y: 261, endPoint x: 468, endPoint y: 302, distance: 42.9
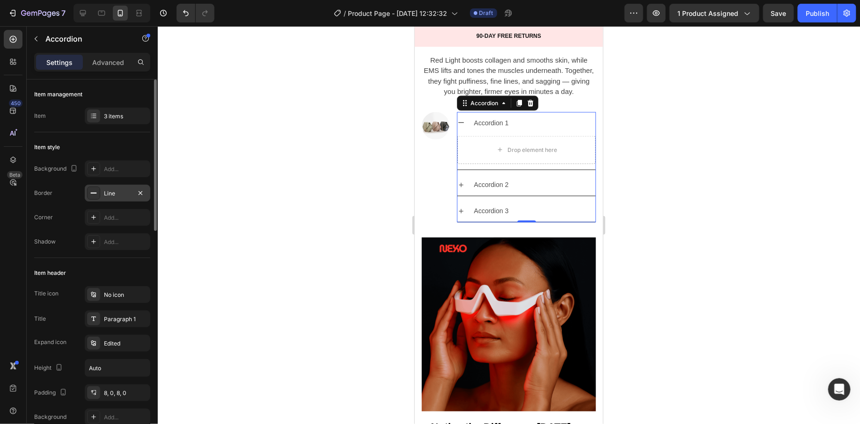
click at [106, 193] on div "Line" at bounding box center [117, 194] width 27 height 8
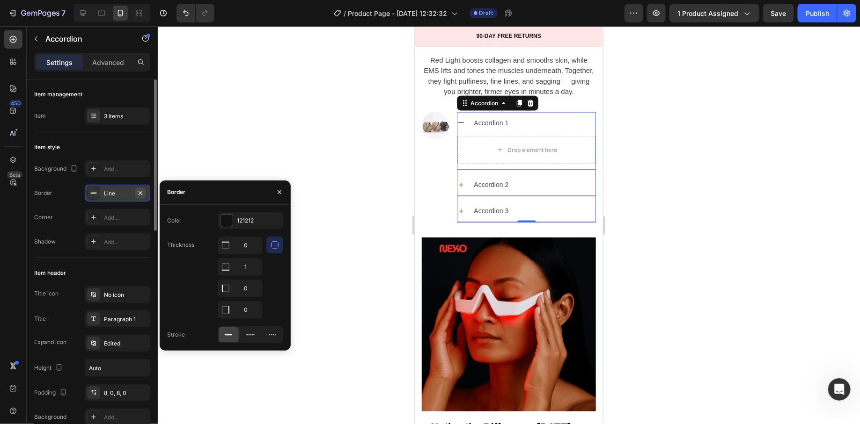
click at [141, 194] on icon "button" at bounding box center [140, 193] width 7 height 7
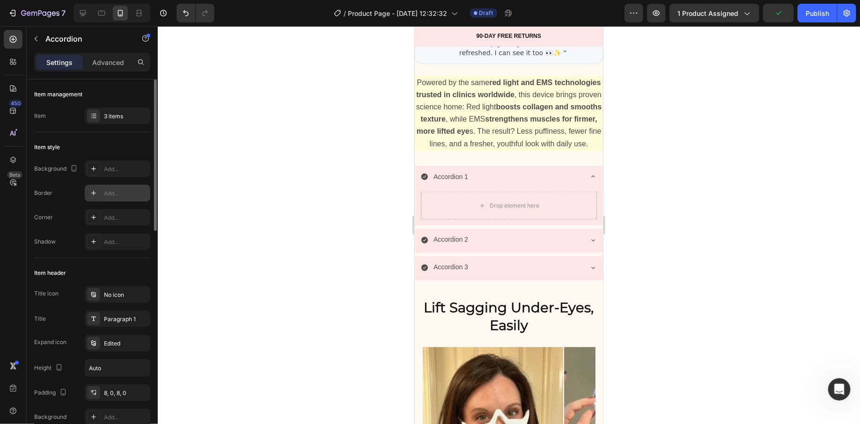
scroll to position [658, 0]
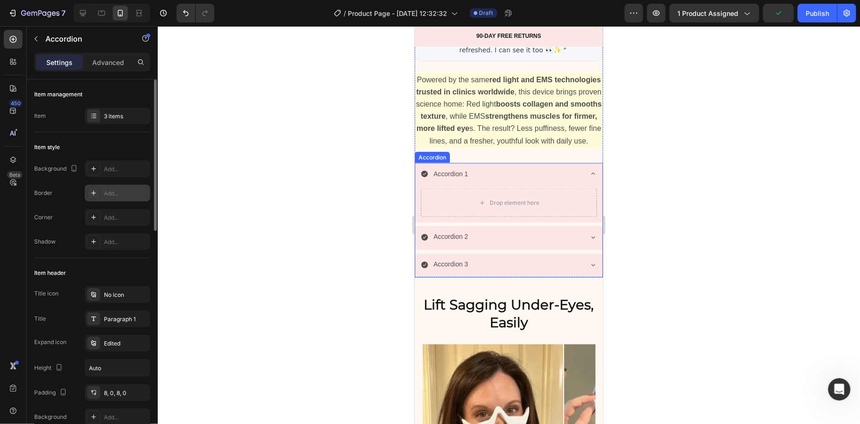
click at [498, 181] on div "Accordion 1" at bounding box center [500, 174] width 161 height 15
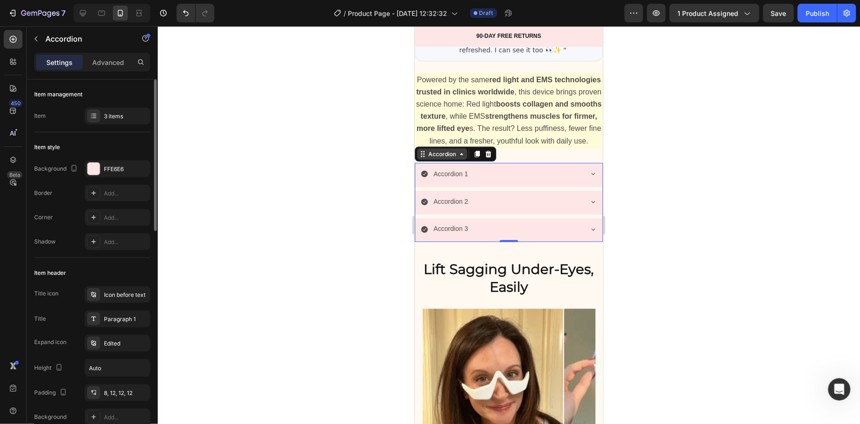
click at [449, 158] on div "Accordion" at bounding box center [441, 154] width 31 height 8
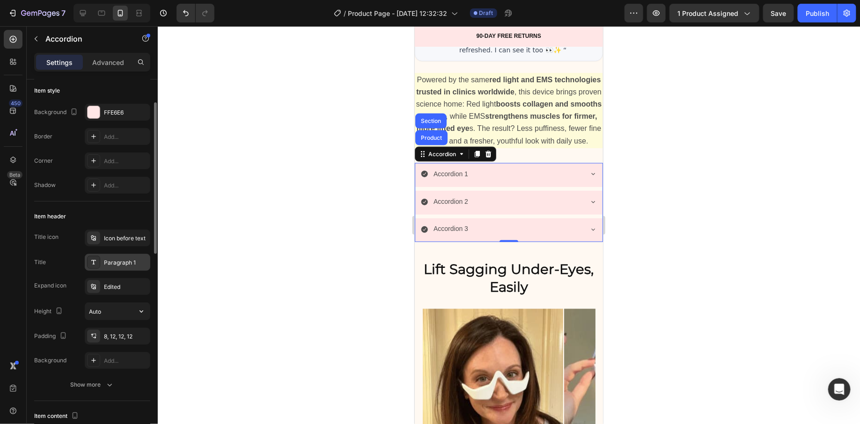
scroll to position [60, 0]
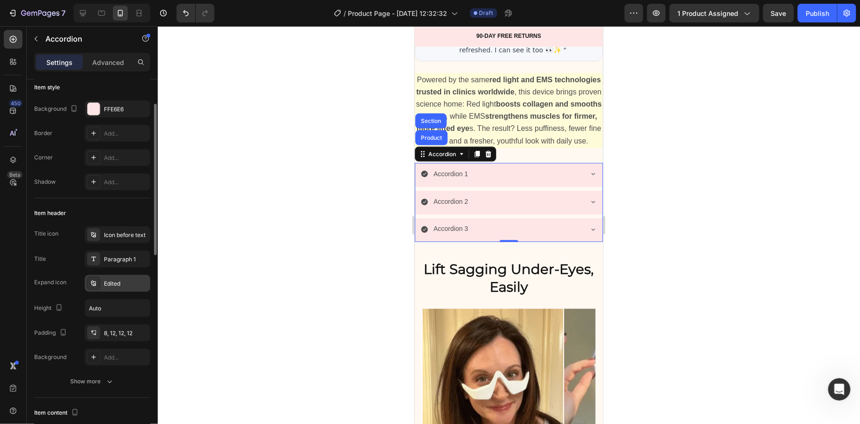
click at [119, 280] on div "Edited" at bounding box center [126, 284] width 44 height 8
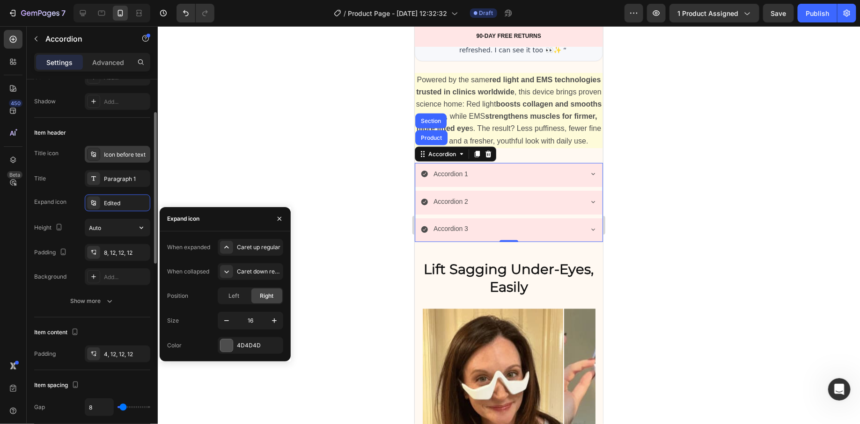
scroll to position [149, 0]
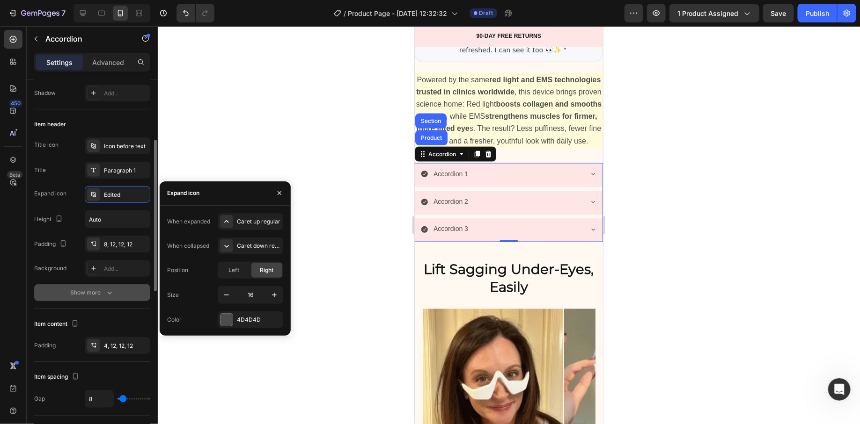
click at [78, 299] on button "Show more" at bounding box center [92, 293] width 116 height 17
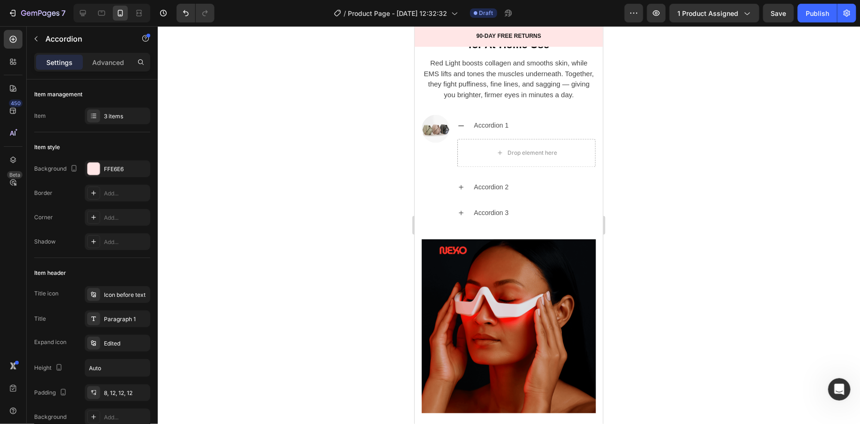
scroll to position [2487, 0]
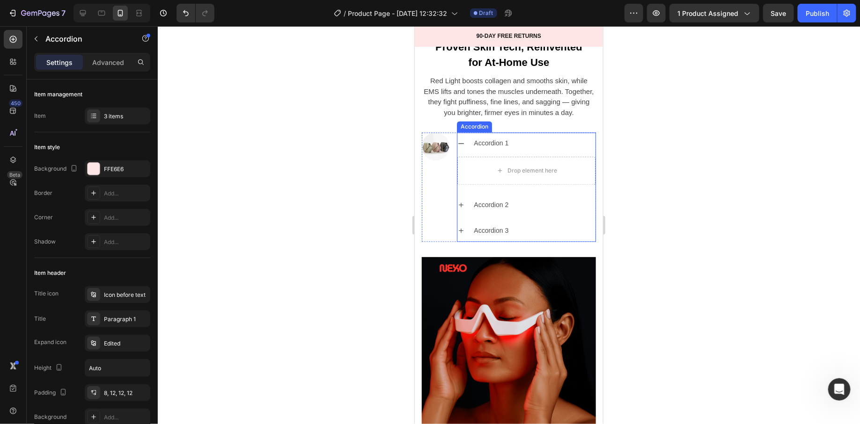
click at [460, 140] on icon at bounding box center [460, 143] width 7 height 7
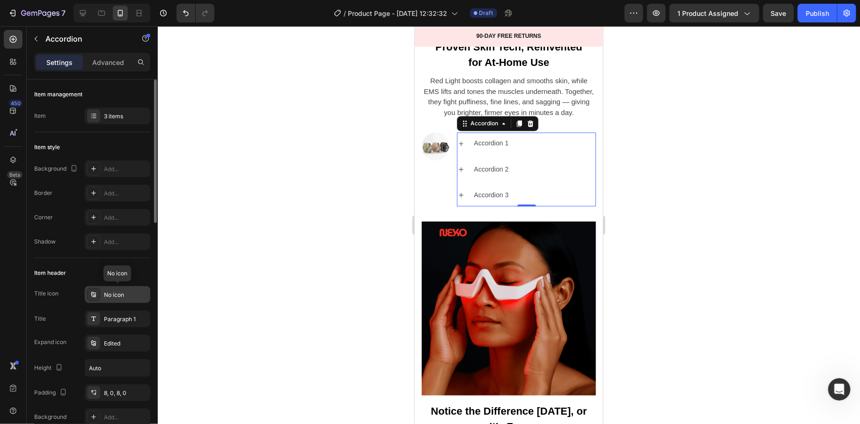
click at [100, 299] on div "No icon" at bounding box center [118, 294] width 66 height 17
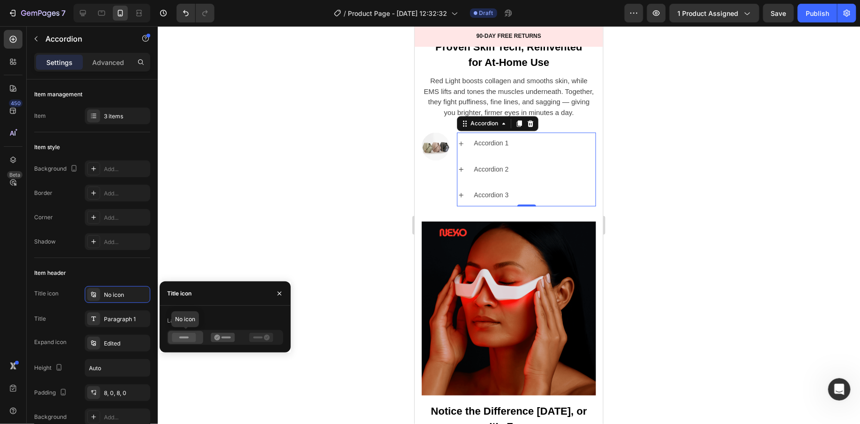
click at [187, 339] on icon at bounding box center [184, 337] width 24 height 9
click at [262, 341] on icon at bounding box center [261, 337] width 24 height 9
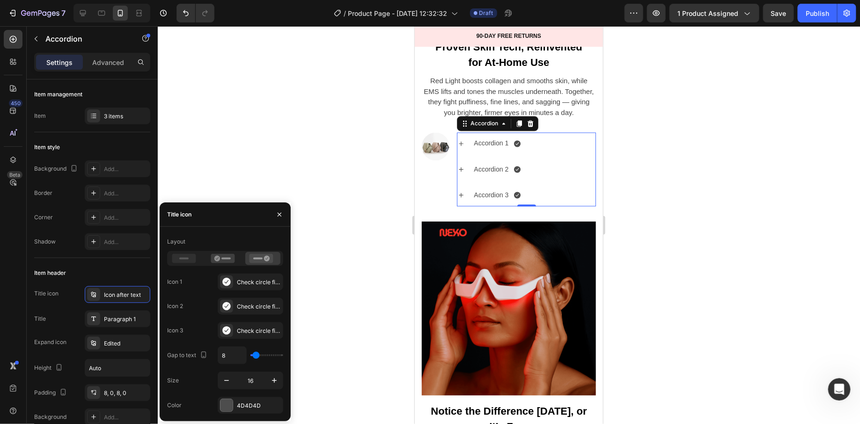
click at [262, 341] on div "Layout Icon 1 Check circle filled Icon 2 Check circle filled Icon 3 Check circl…" at bounding box center [225, 324] width 116 height 180
click at [196, 252] on div at bounding box center [225, 258] width 116 height 15
click at [196, 252] on div at bounding box center [185, 258] width 35 height 13
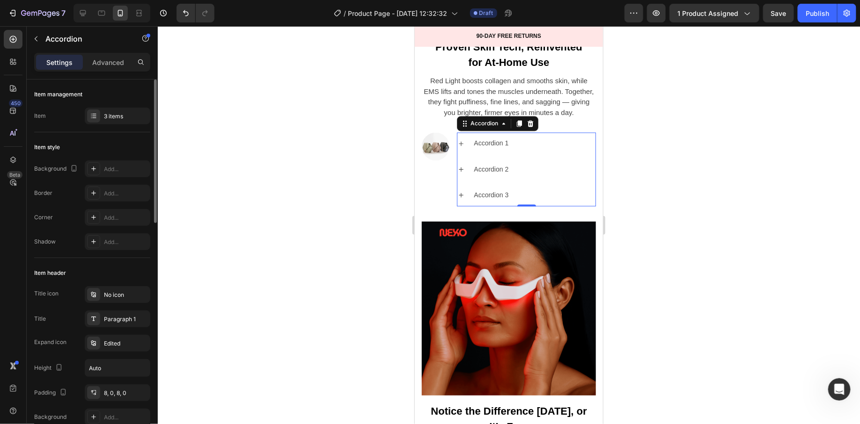
click at [355, 188] on div at bounding box center [509, 225] width 702 height 398
click at [476, 128] on div "Accordion" at bounding box center [484, 123] width 50 height 11
click at [127, 116] on div "3 items" at bounding box center [126, 116] width 44 height 8
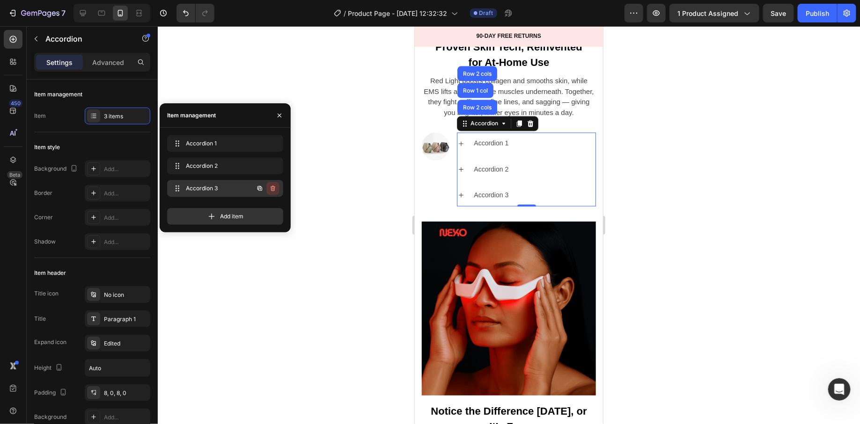
click at [274, 189] on icon "button" at bounding box center [272, 189] width 5 height 6
click at [274, 188] on div "Delete" at bounding box center [266, 188] width 17 height 8
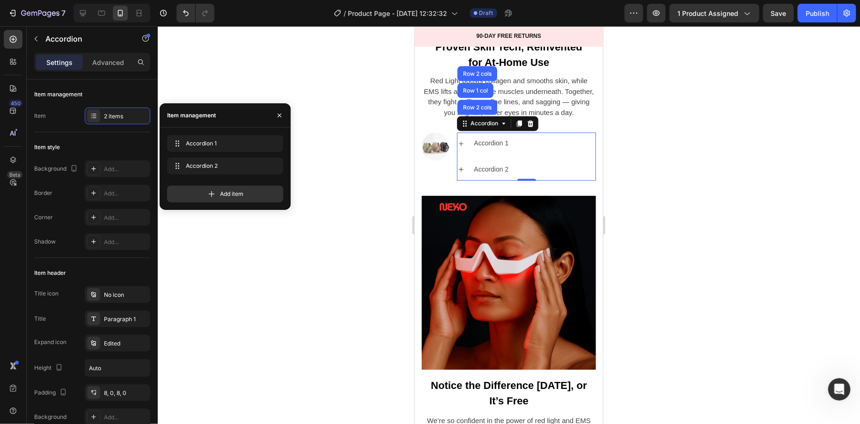
click at [343, 247] on div at bounding box center [509, 225] width 702 height 398
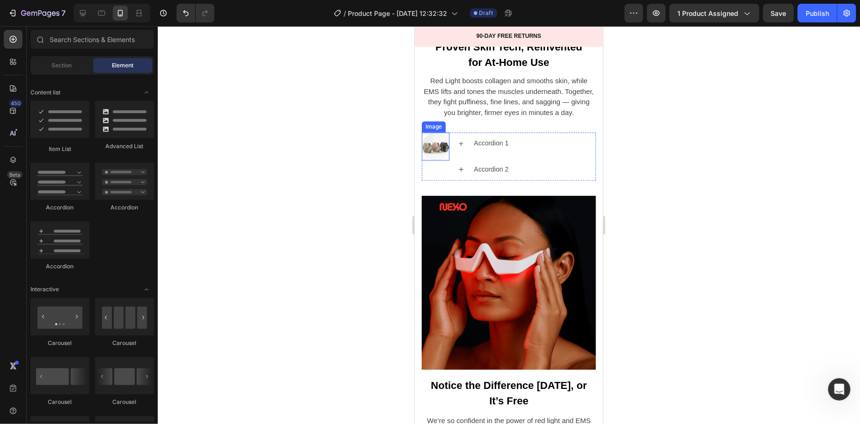
click at [438, 153] on img at bounding box center [435, 146] width 28 height 28
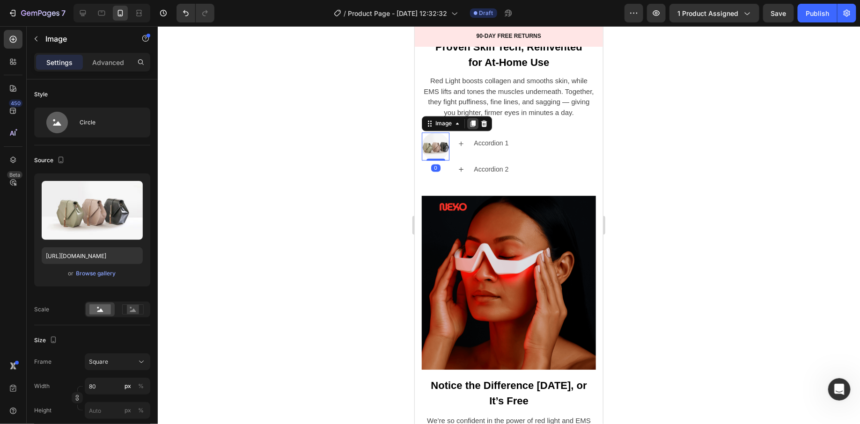
click at [472, 125] on icon at bounding box center [472, 124] width 5 height 7
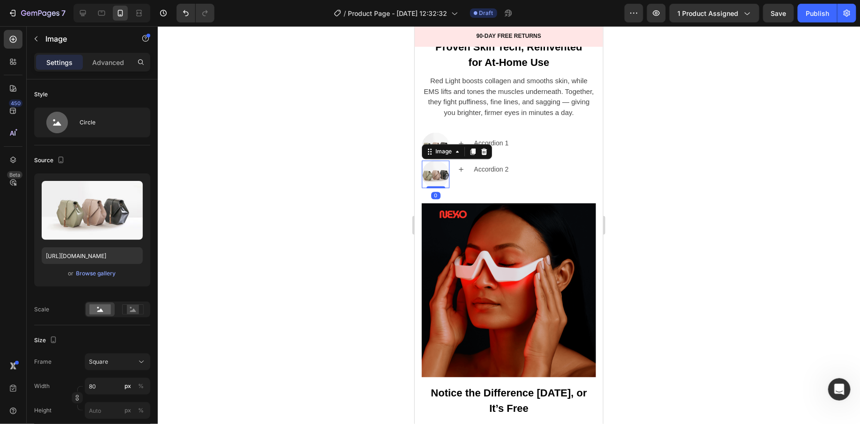
click at [346, 194] on div at bounding box center [509, 225] width 702 height 398
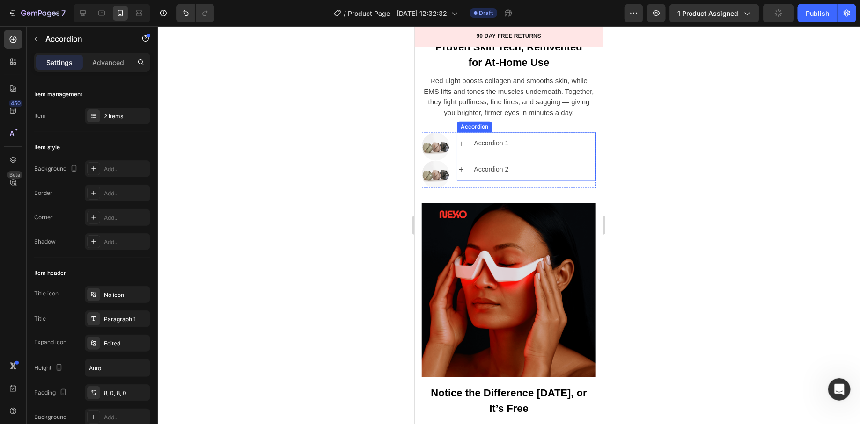
click at [480, 156] on div "Accordion 1 Accordion 2" at bounding box center [525, 156] width 139 height 48
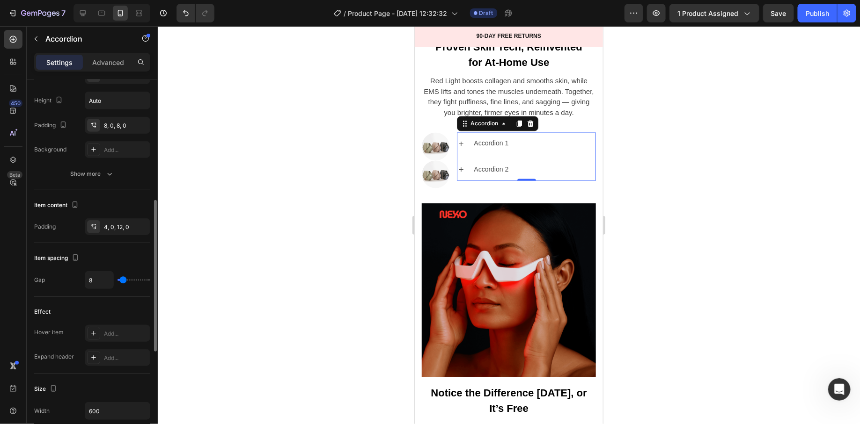
scroll to position [282, 0]
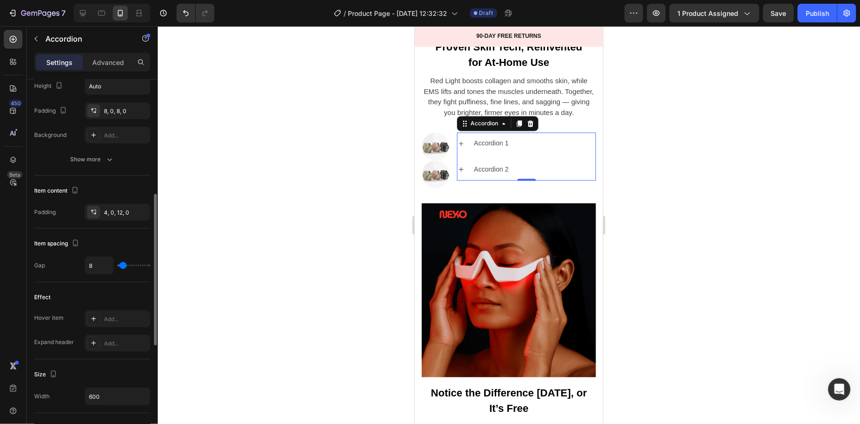
type input "17"
type input "18"
type input "20"
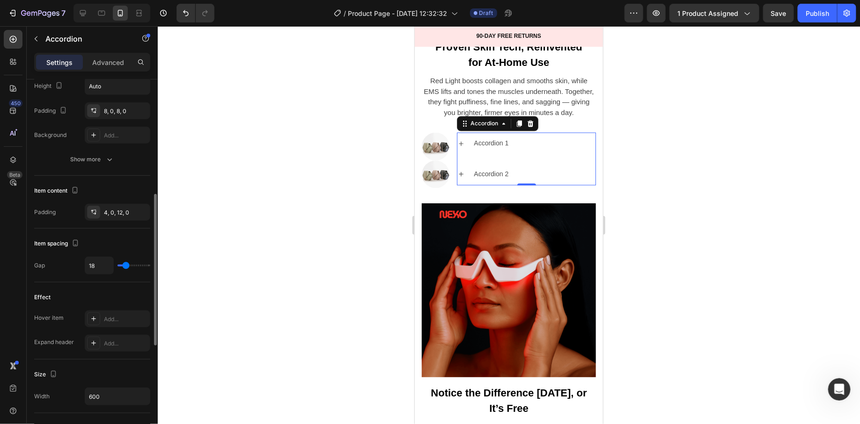
type input "20"
type input "22"
type input "23"
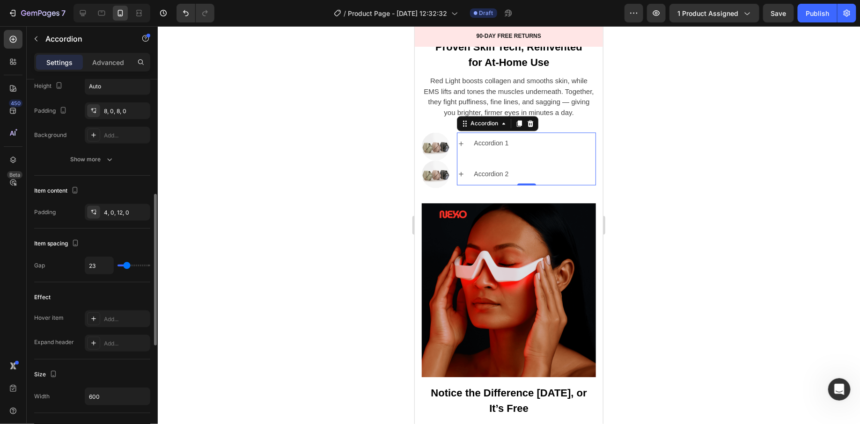
type input "24"
type input "25"
type input "26"
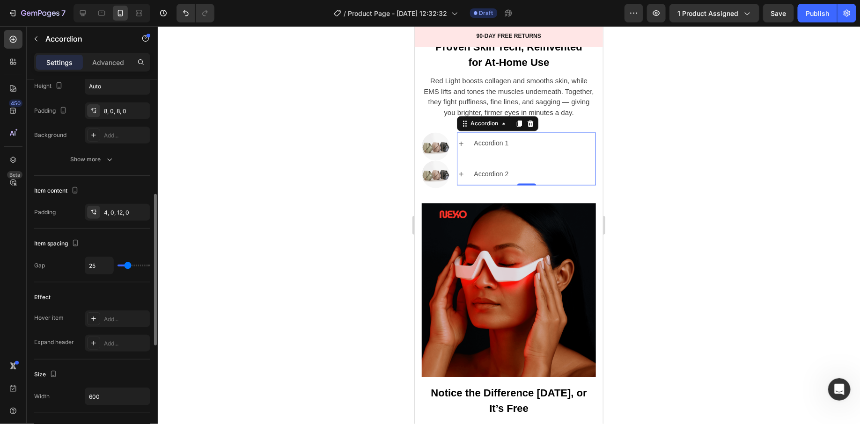
type input "26"
type input "27"
type input "28"
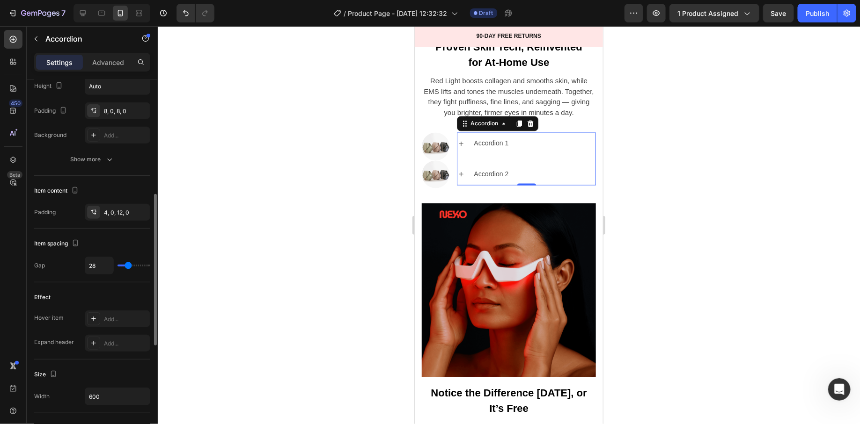
type input "29"
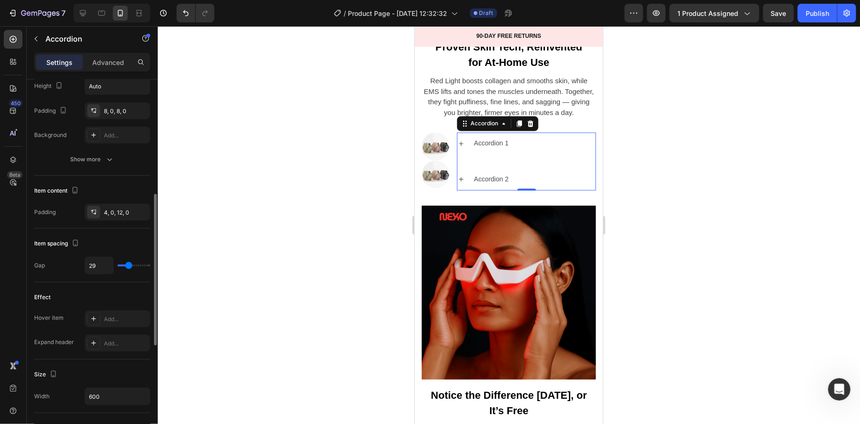
type input "30"
type input "28"
type input "27"
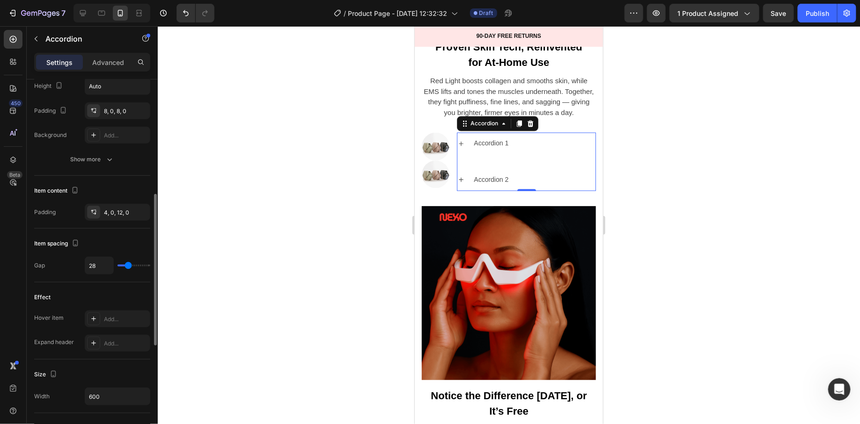
type input "27"
type input "26"
type input "25"
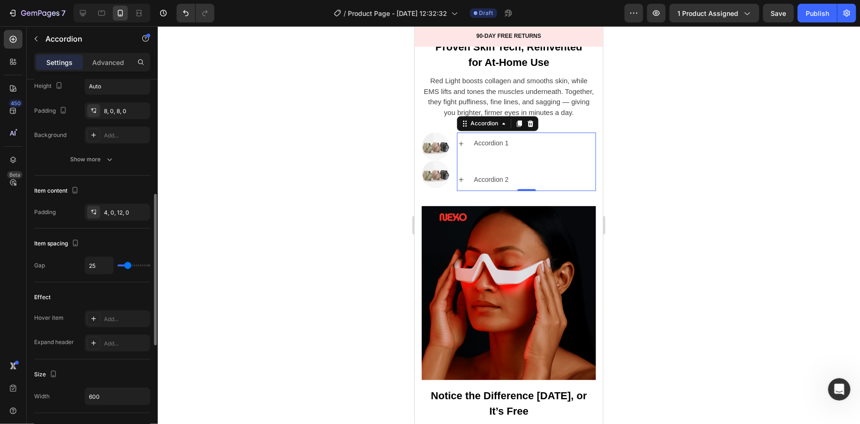
type input "24"
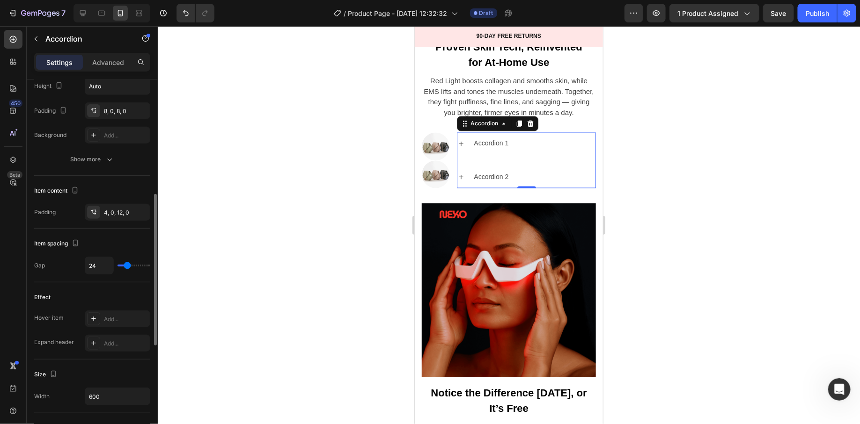
type input "23"
type input "22"
type input "21"
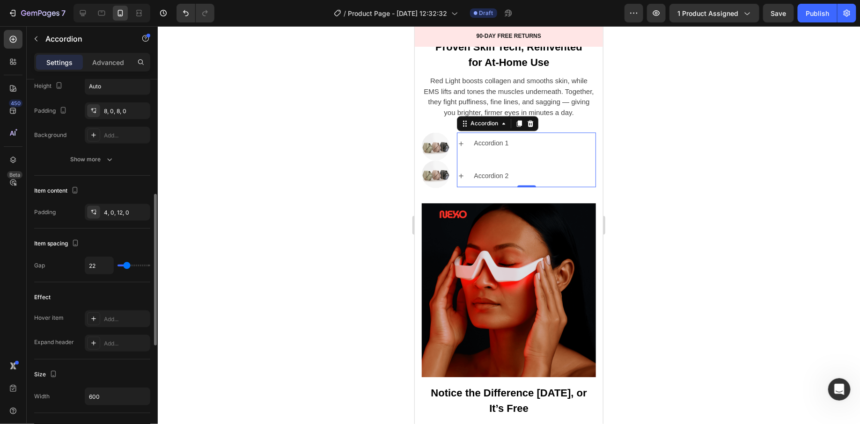
type input "21"
type input "20"
type input "19"
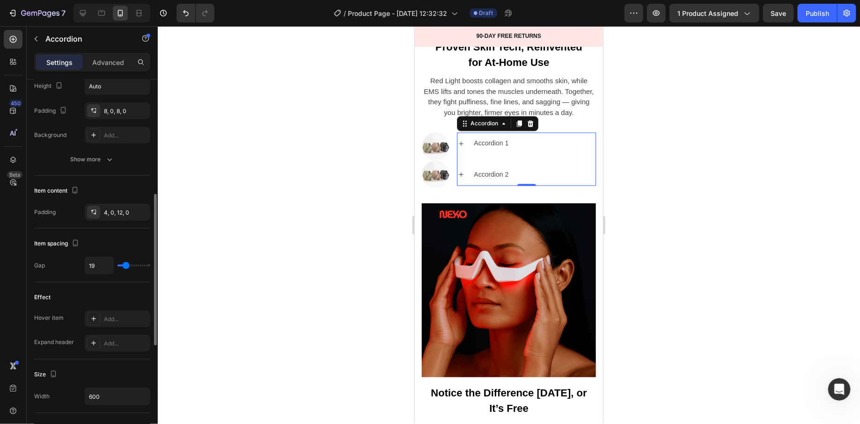
type input "18"
type input "17"
click at [125, 265] on input "range" at bounding box center [133, 266] width 33 height 2
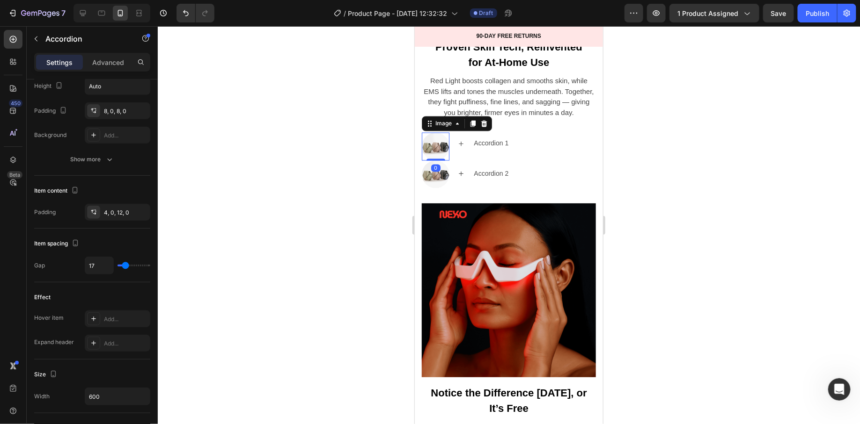
click at [432, 144] on img at bounding box center [435, 146] width 28 height 28
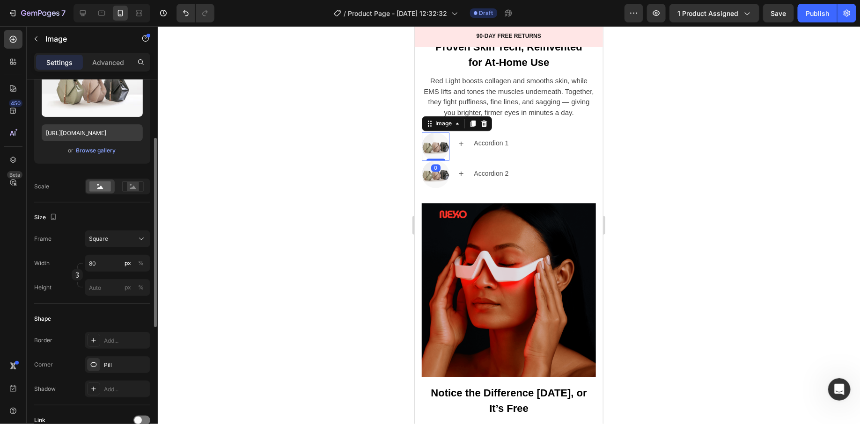
scroll to position [126, 0]
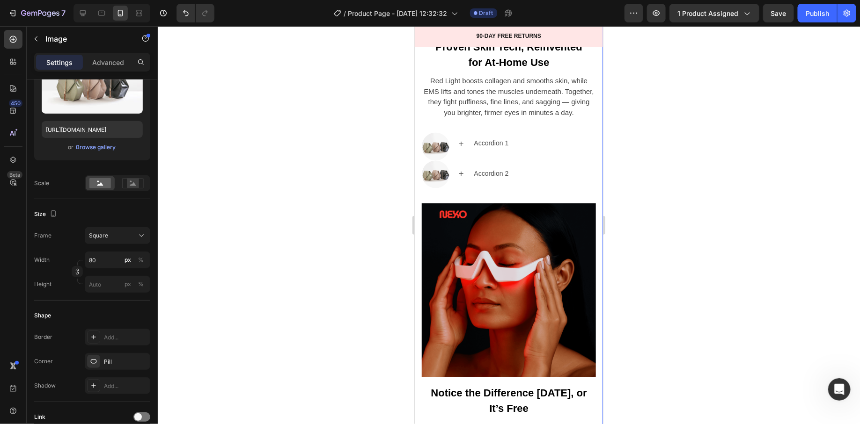
click at [418, 146] on div "Image Proven Skin Tech, Reinvented for At-Home Use Text block Red Light boosts …" at bounding box center [508, 325] width 188 height 938
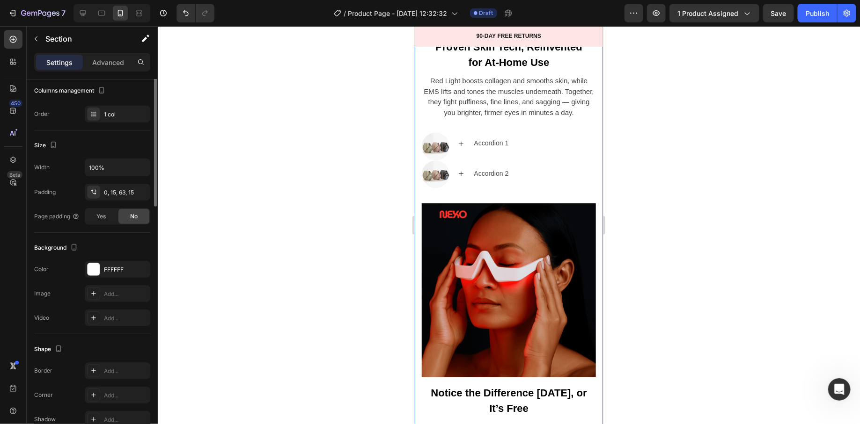
scroll to position [0, 0]
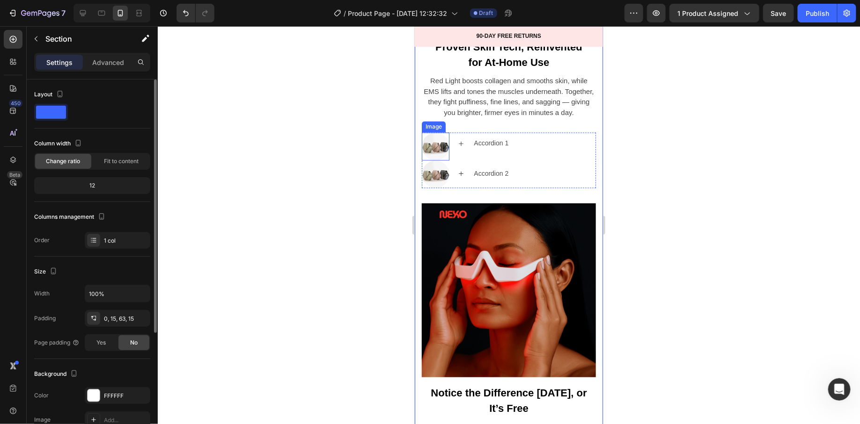
click at [433, 144] on img at bounding box center [435, 146] width 28 height 28
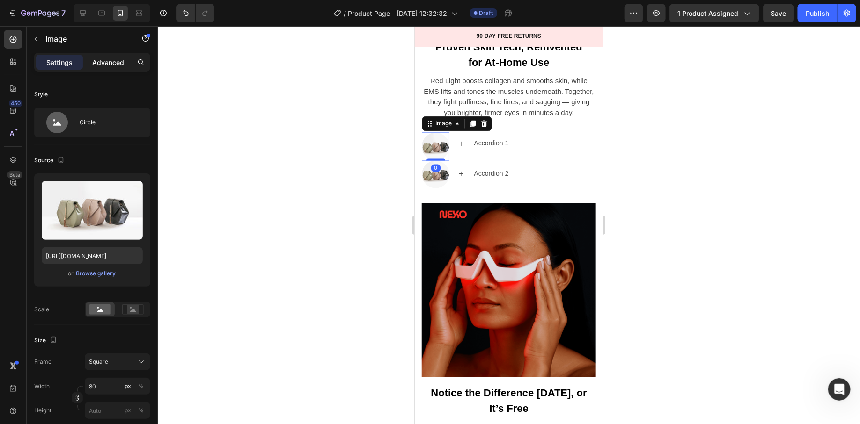
click at [117, 63] on p "Advanced" at bounding box center [108, 63] width 32 height 10
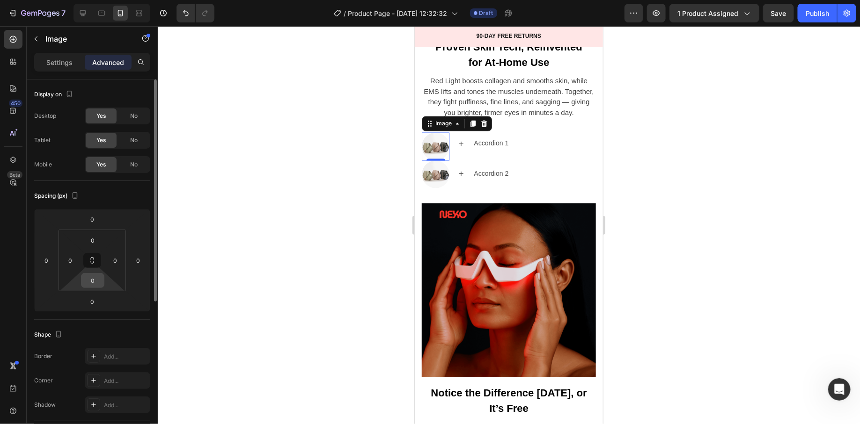
click at [87, 279] on input "0" at bounding box center [92, 281] width 19 height 14
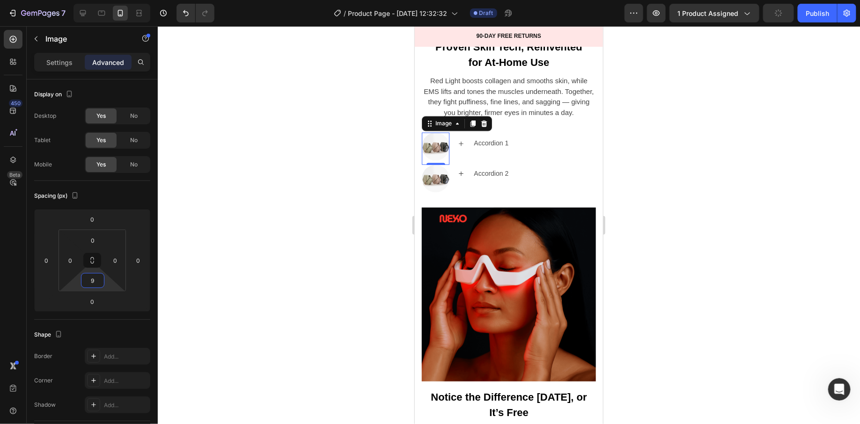
type input "9"
click at [255, 265] on div at bounding box center [509, 225] width 702 height 398
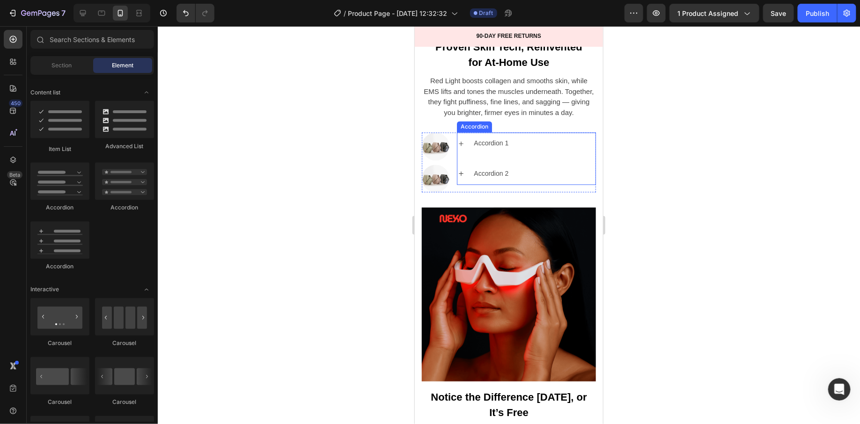
click at [487, 163] on div "Accordion 2" at bounding box center [526, 174] width 138 height 22
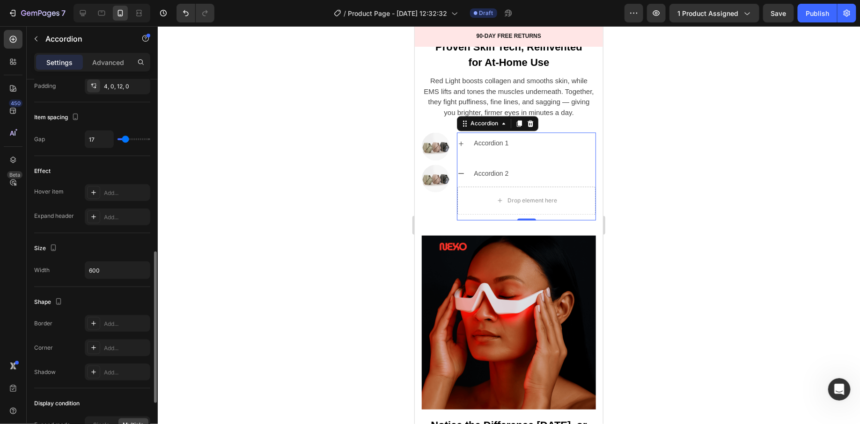
scroll to position [408, 0]
type input "25"
type input "26"
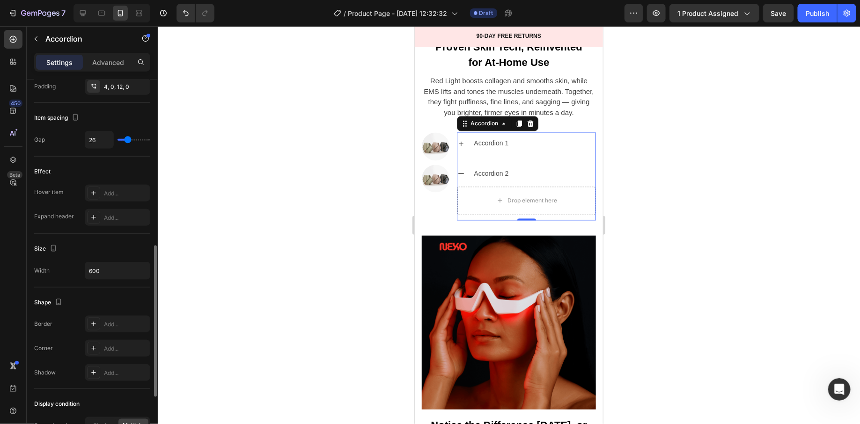
type input "27"
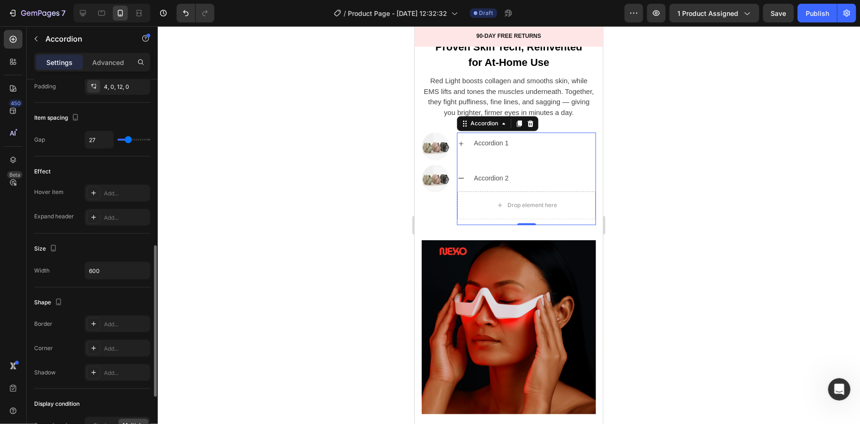
type input "28"
click at [128, 141] on input "range" at bounding box center [133, 140] width 33 height 2
click at [367, 257] on div at bounding box center [509, 225] width 702 height 398
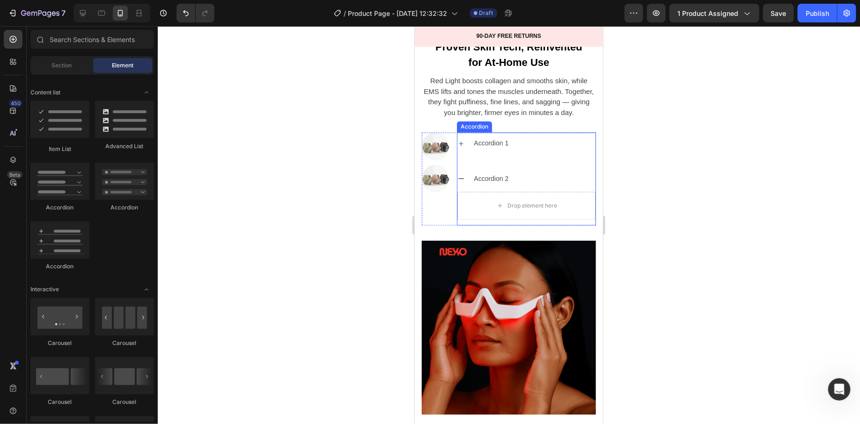
click at [461, 180] on icon at bounding box center [460, 178] width 7 height 7
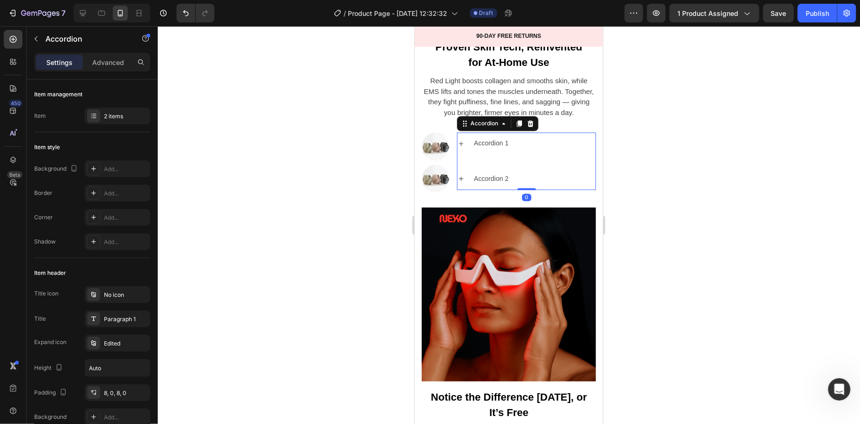
click at [361, 222] on div at bounding box center [509, 225] width 702 height 398
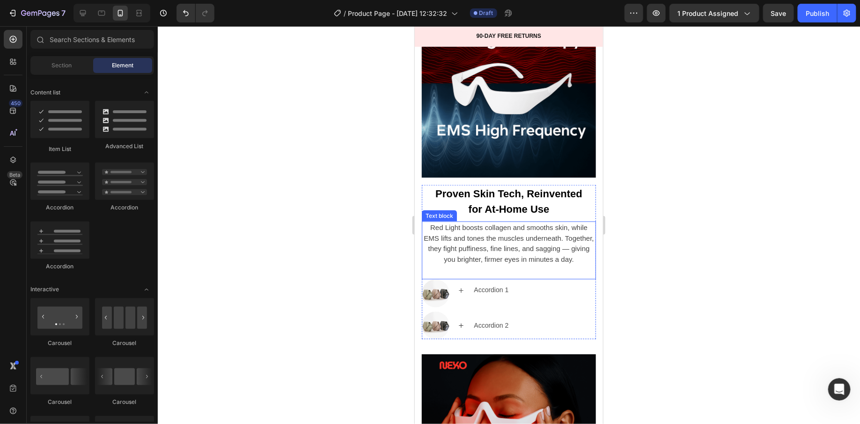
scroll to position [2357, 0]
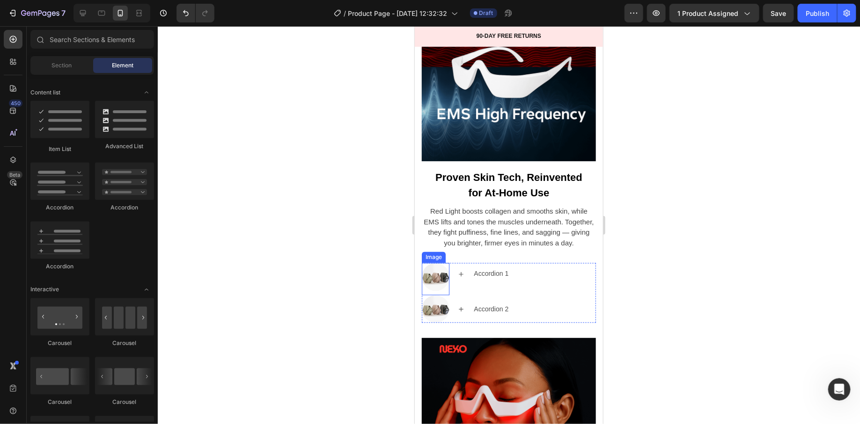
click at [437, 279] on img at bounding box center [435, 277] width 28 height 28
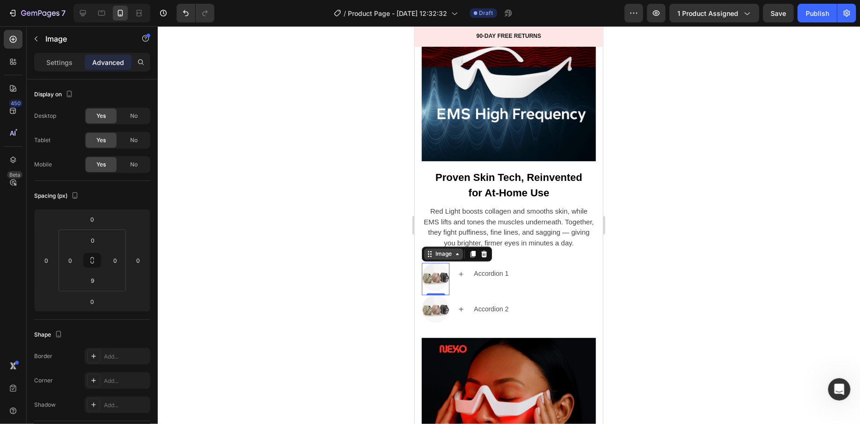
click at [435, 251] on div "Image" at bounding box center [443, 254] width 20 height 8
click at [73, 57] on div "Settings" at bounding box center [59, 62] width 47 height 15
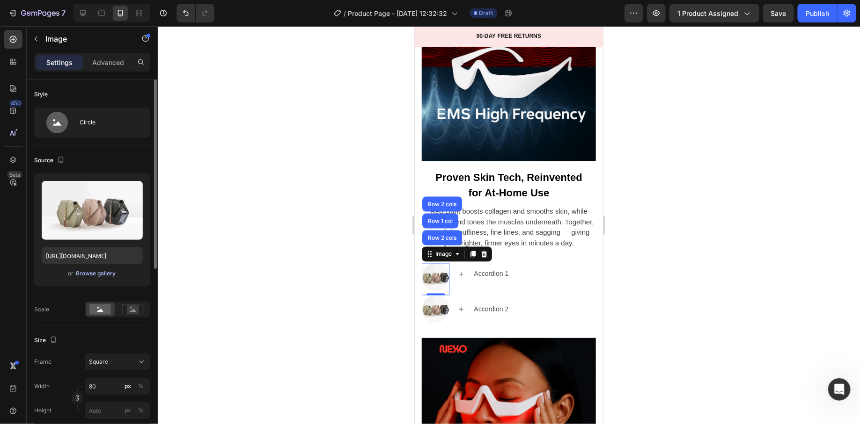
click at [98, 270] on div "Browse gallery" at bounding box center [96, 274] width 40 height 8
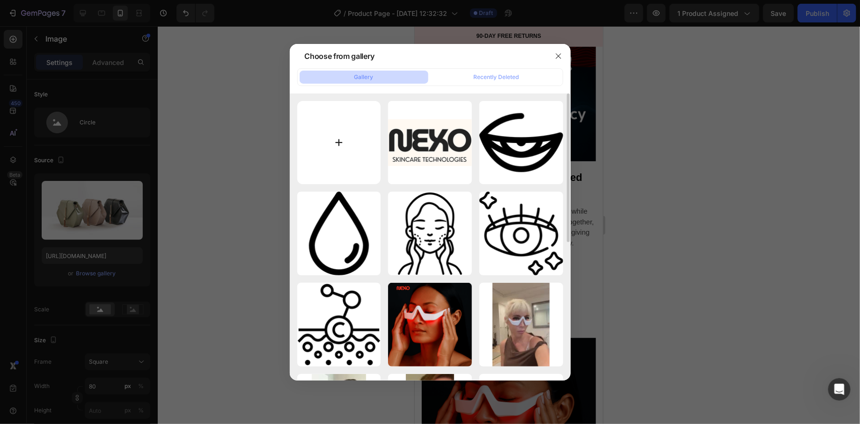
click at [357, 146] on input "file" at bounding box center [339, 143] width 84 height 84
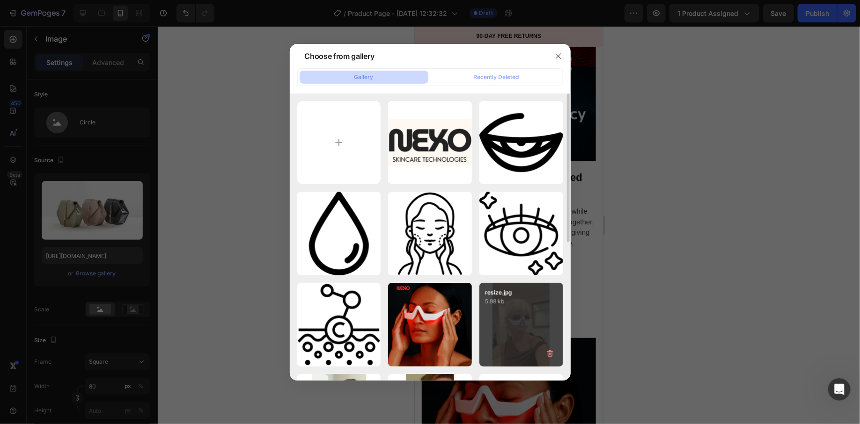
type input "C:\fakepath\illuminated-red-light-background_48799-548.avif"
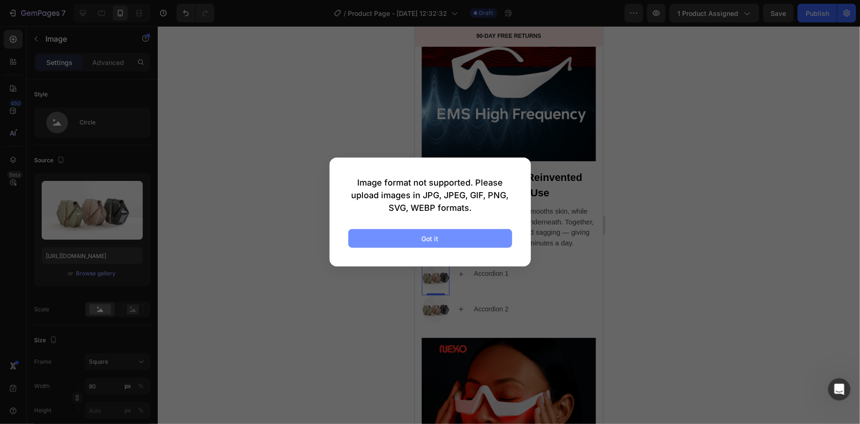
click at [489, 245] on button "Got it" at bounding box center [430, 238] width 164 height 19
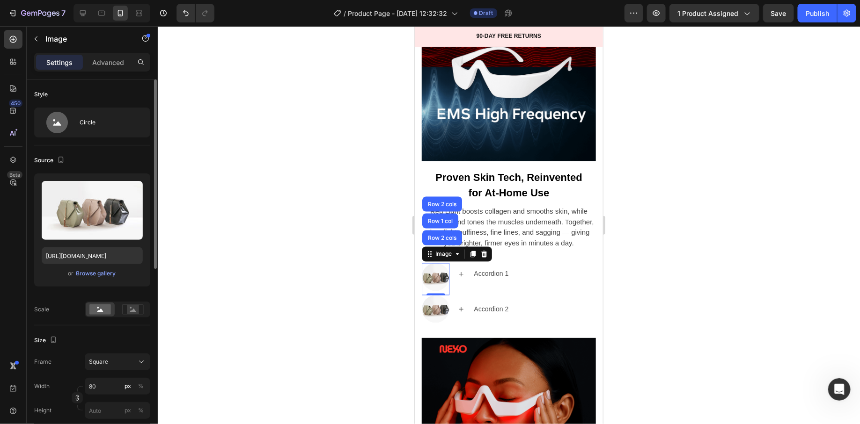
click at [125, 270] on div "or Browse gallery" at bounding box center [92, 273] width 101 height 11
click at [109, 277] on div "Browse gallery" at bounding box center [96, 274] width 40 height 8
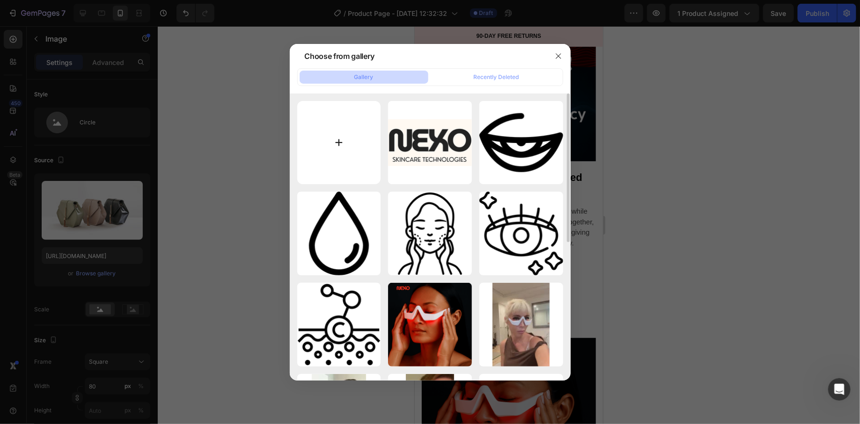
click at [363, 158] on input "file" at bounding box center [339, 143] width 84 height 84
type input "C:\fakepath\illuminated-red-light-background_48799-548.jpg"
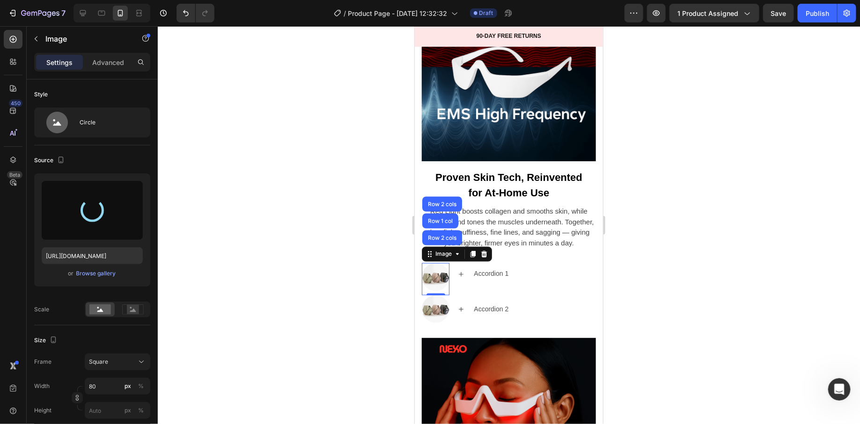
type input "https://cdn.shopify.com/s/files/1/0745/5834/1341/files/gempages_579627086029783…"
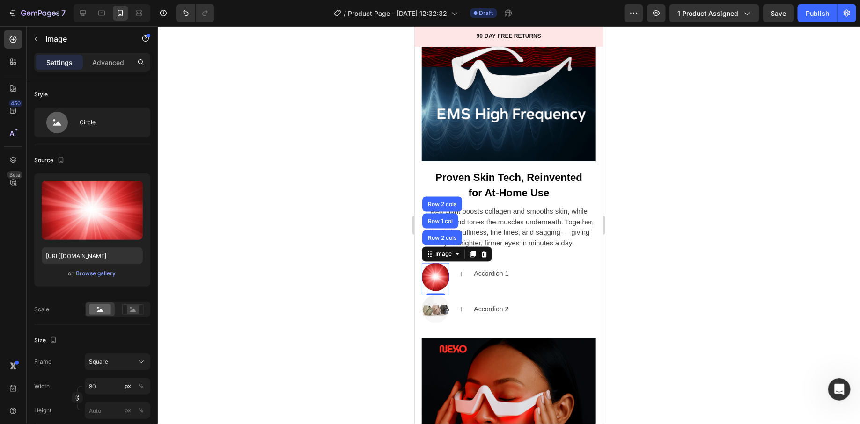
click at [679, 284] on div at bounding box center [509, 225] width 702 height 398
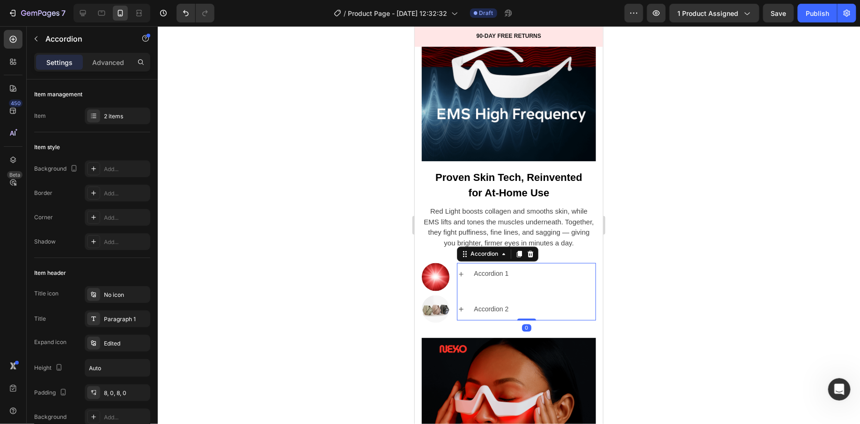
click at [523, 270] on div "Accordion 1" at bounding box center [533, 274] width 123 height 15
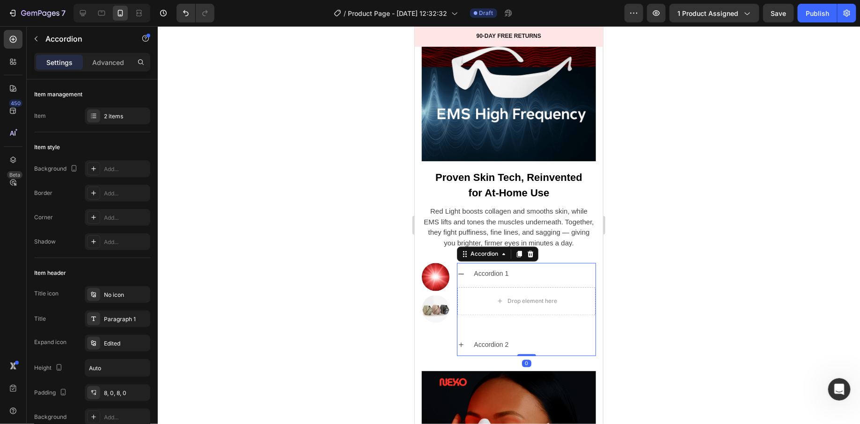
click at [526, 269] on div "Accordion 1" at bounding box center [533, 274] width 123 height 15
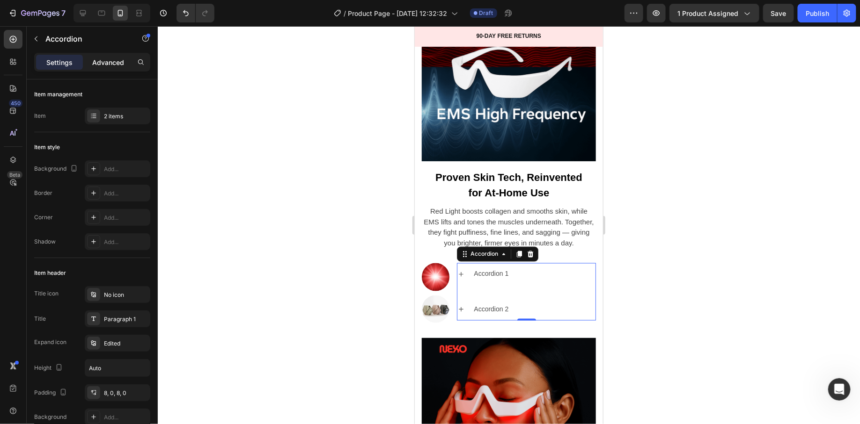
click at [107, 68] on div "Advanced" at bounding box center [108, 62] width 47 height 15
type input "100%"
type input "100"
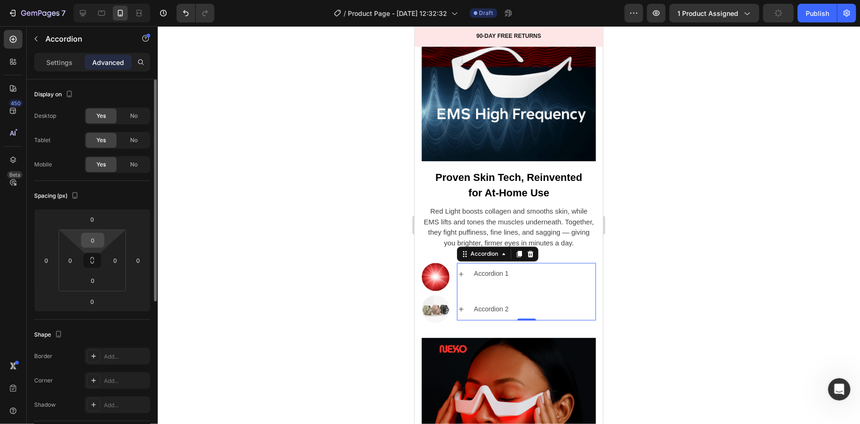
click at [100, 241] on input "0" at bounding box center [92, 241] width 19 height 14
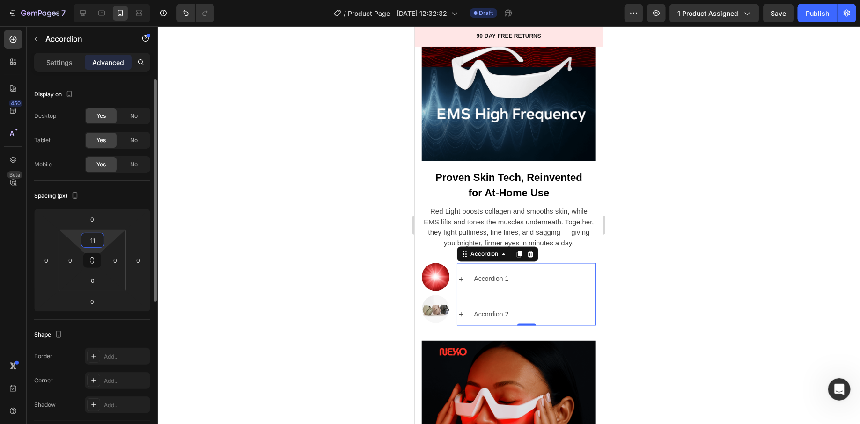
type input "1"
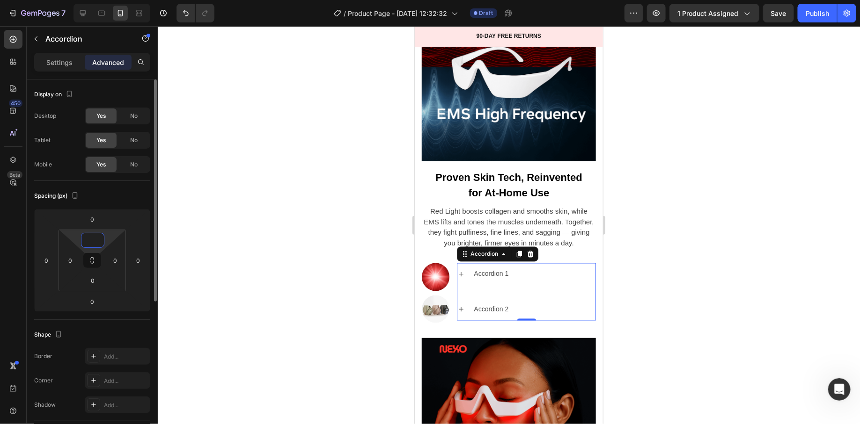
type input "6"
click at [298, 246] on div at bounding box center [509, 225] width 702 height 398
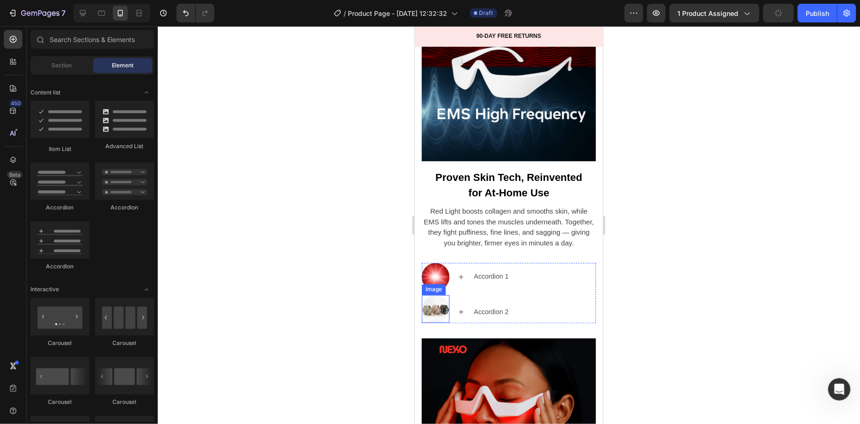
click at [428, 302] on img at bounding box center [435, 309] width 28 height 28
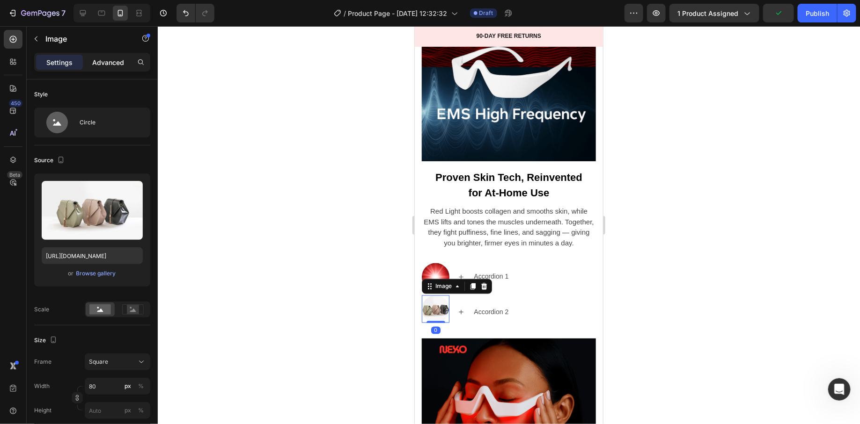
click at [107, 62] on p "Advanced" at bounding box center [108, 63] width 32 height 10
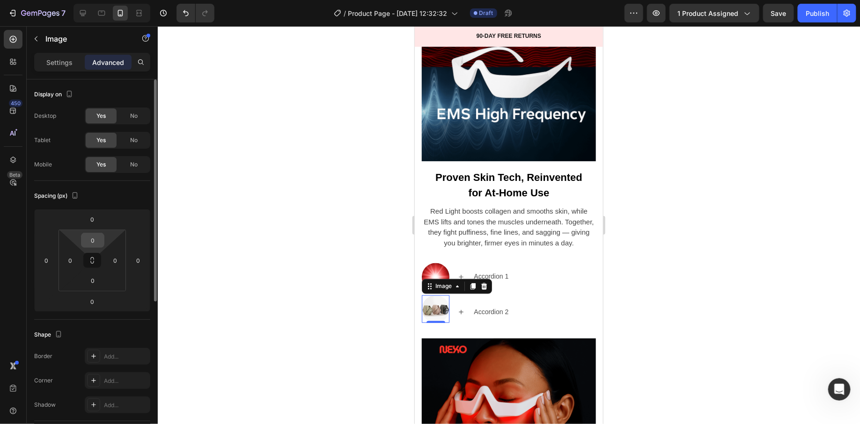
click at [97, 243] on input "0" at bounding box center [92, 241] width 19 height 14
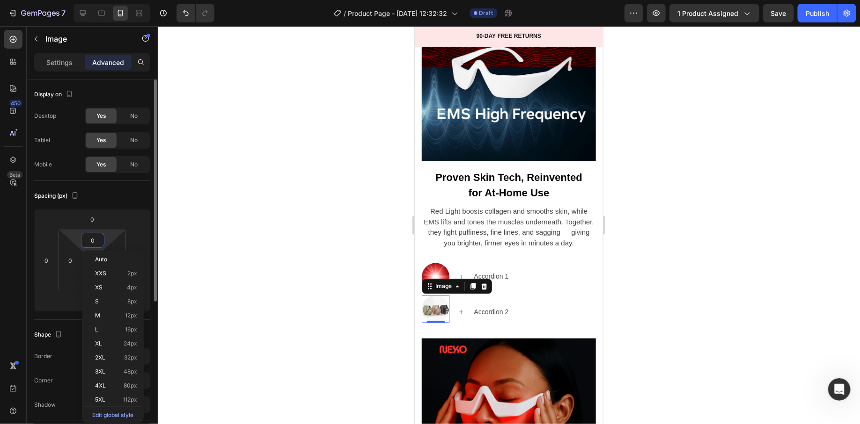
type input "5"
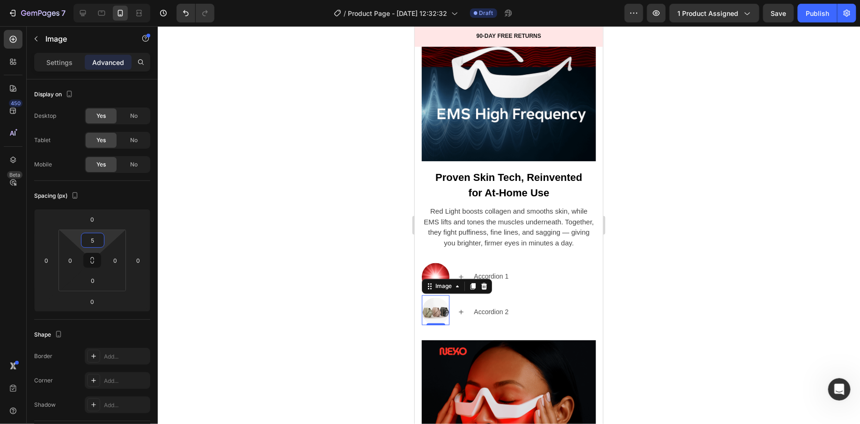
click at [345, 270] on div at bounding box center [509, 225] width 702 height 398
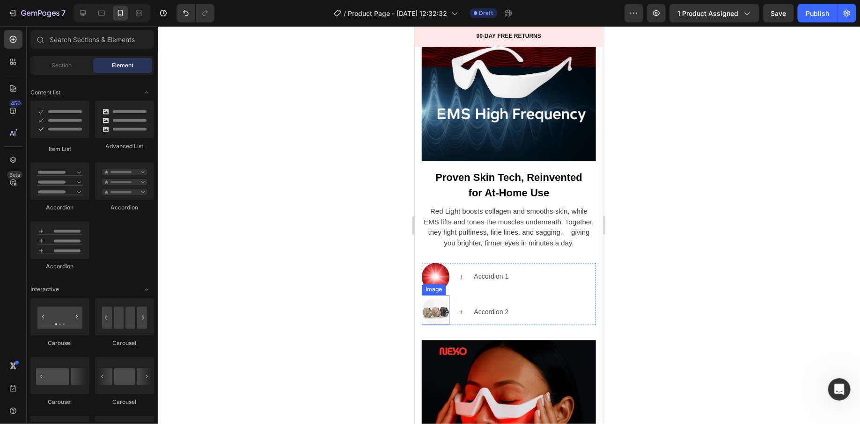
click at [441, 310] on img at bounding box center [435, 312] width 28 height 28
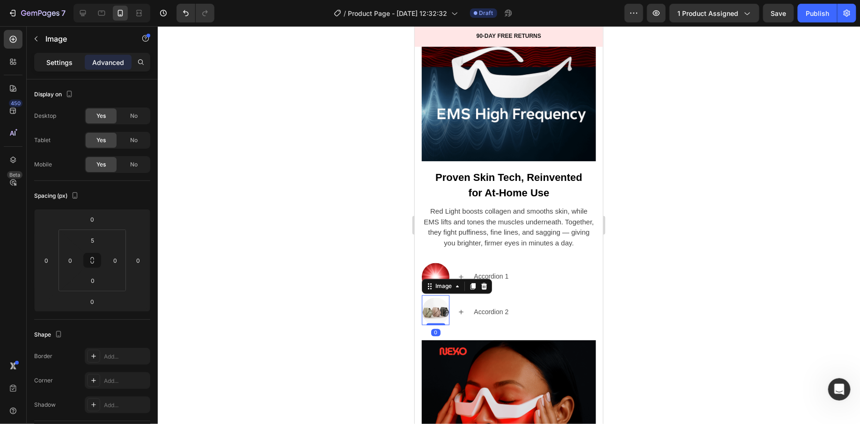
click at [64, 62] on p "Settings" at bounding box center [59, 63] width 26 height 10
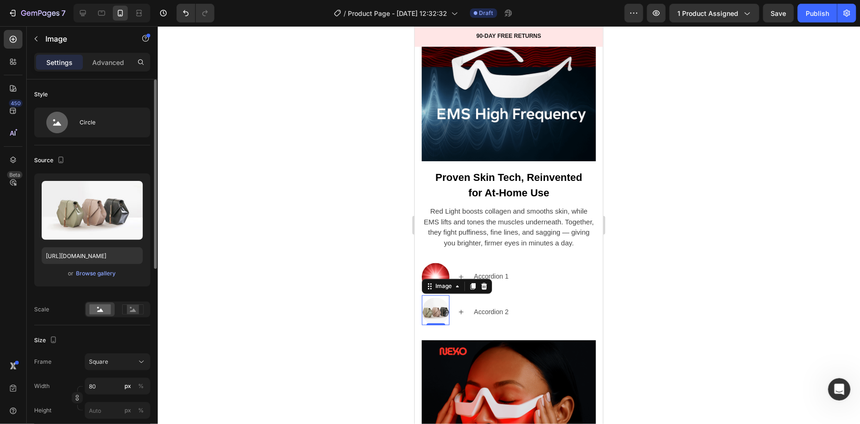
click at [96, 284] on div "Upload Image https://cdn.shopify.com/s/files/1/2005/9307/files/image_demo.jpg o…" at bounding box center [92, 230] width 116 height 113
click at [100, 274] on div "Browse gallery" at bounding box center [96, 274] width 40 height 8
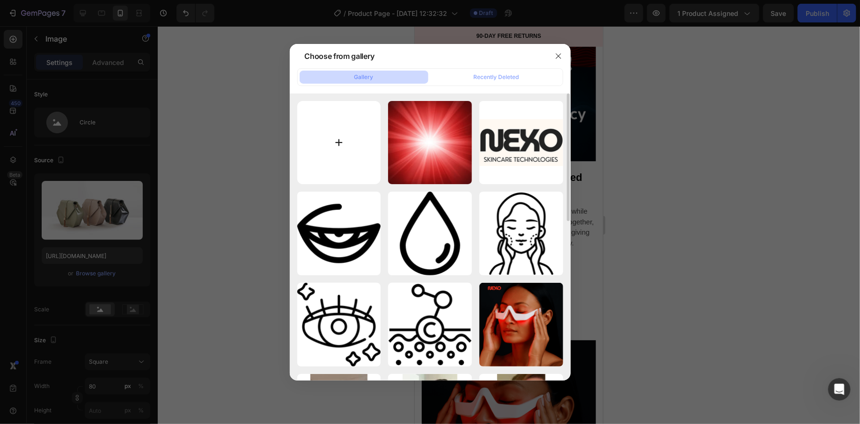
click at [339, 148] on input "file" at bounding box center [339, 143] width 84 height 84
type input "C:\fakepath\Screenshot 2025-08-27 at 11.39.01 PM.png"
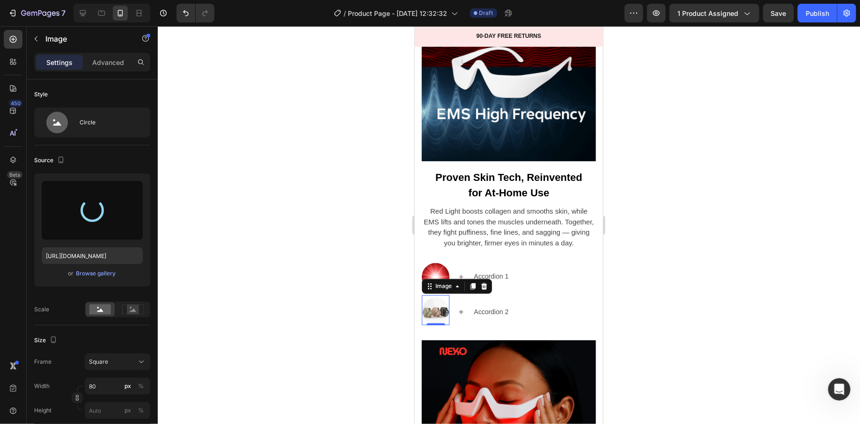
type input "https://cdn.shopify.com/s/files/1/0745/5834/1341/files/gempages_579627086029783…"
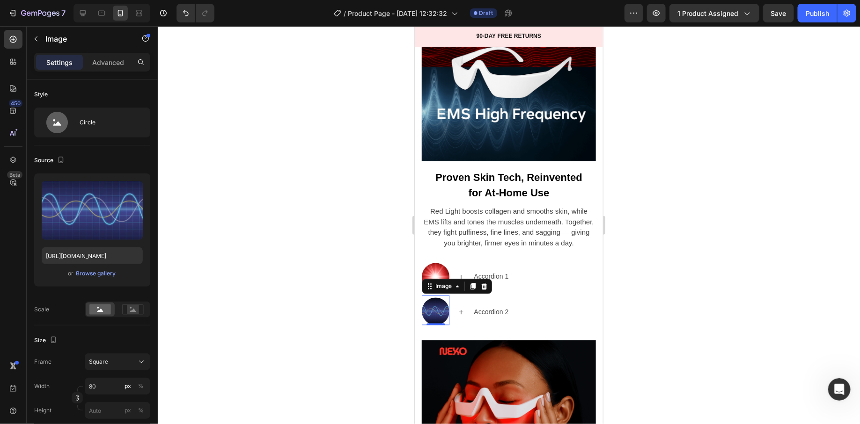
click at [675, 218] on div at bounding box center [509, 225] width 702 height 398
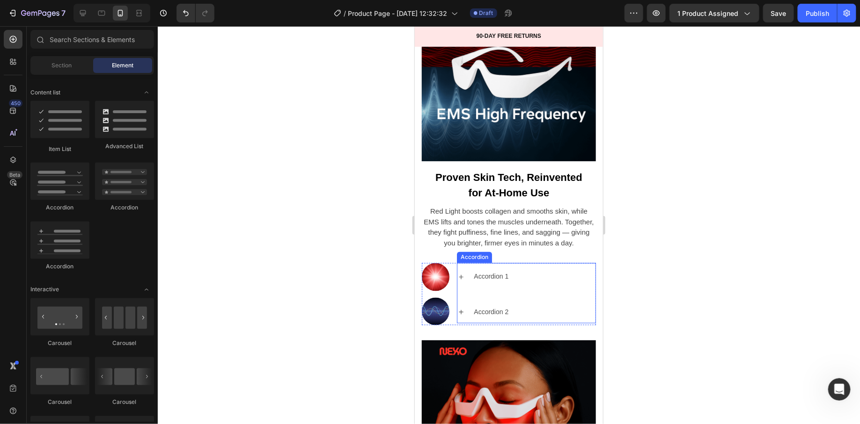
click at [493, 277] on div "Accordion 1" at bounding box center [490, 277] width 37 height 15
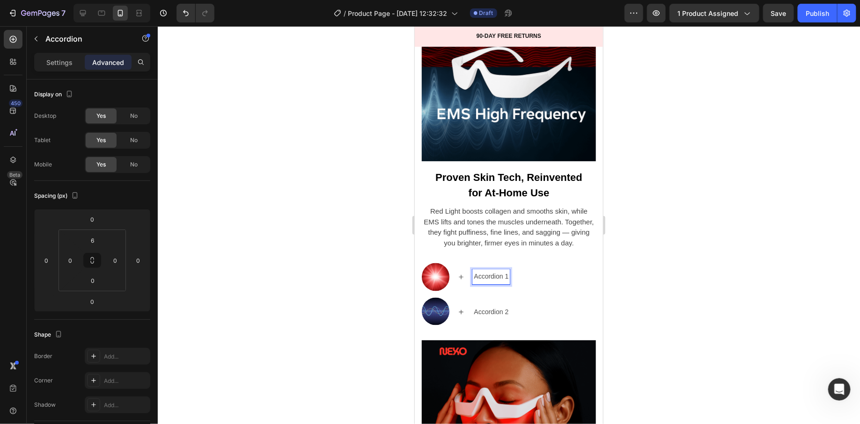
click at [493, 277] on div "Accordion 1" at bounding box center [490, 277] width 37 height 15
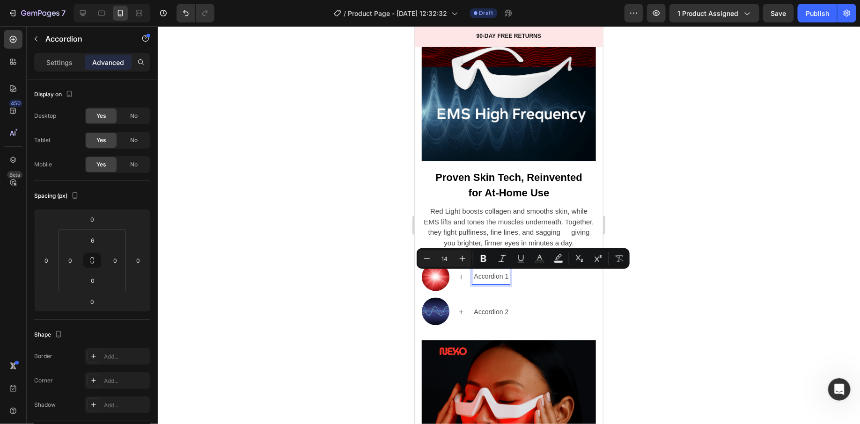
click at [493, 277] on p "Accordion 1" at bounding box center [490, 277] width 35 height 12
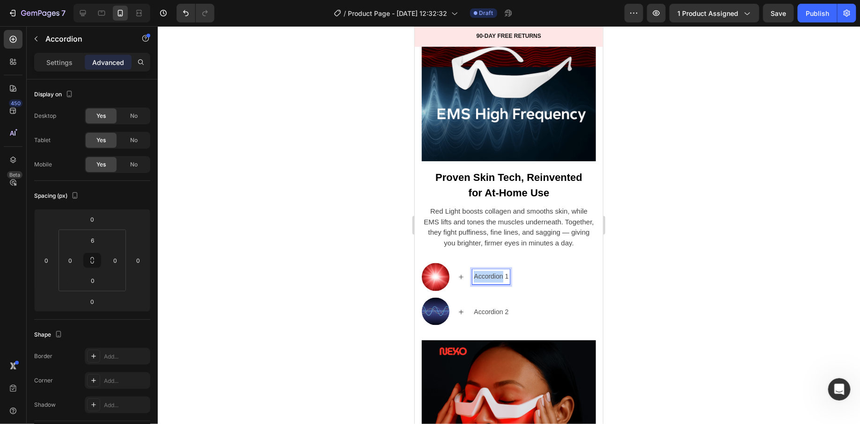
click at [493, 277] on p "Accordion 1" at bounding box center [490, 277] width 35 height 12
click at [484, 311] on p "Accordion 2" at bounding box center [490, 313] width 35 height 12
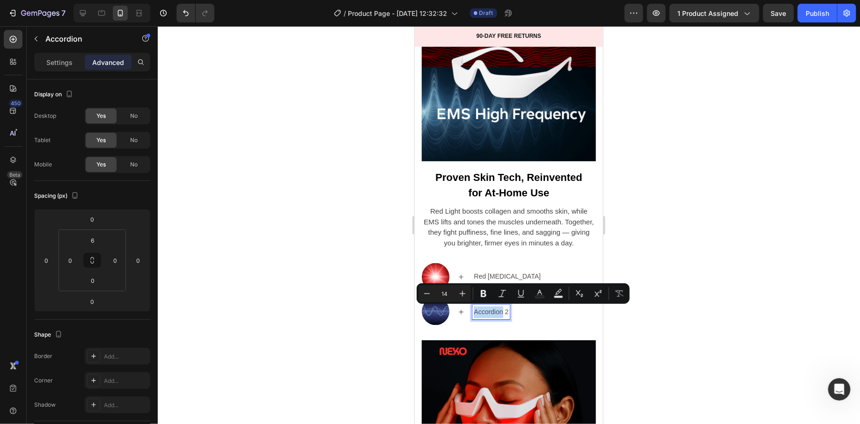
click at [484, 311] on p "Accordion 2" at bounding box center [490, 313] width 35 height 12
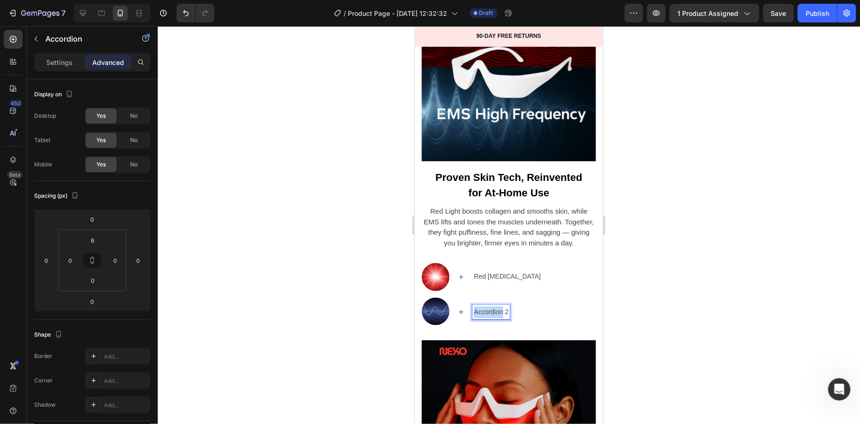
click at [484, 311] on p "Accordion 2" at bounding box center [490, 313] width 35 height 12
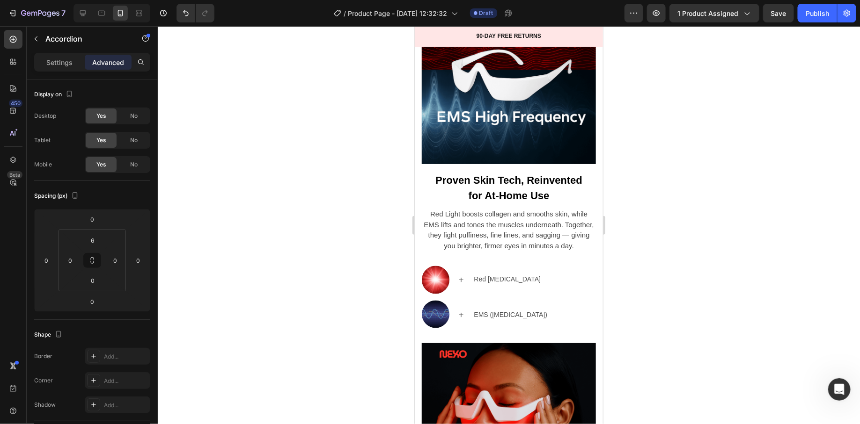
click at [616, 307] on div at bounding box center [509, 225] width 702 height 398
